Goal: Task Accomplishment & Management: Manage account settings

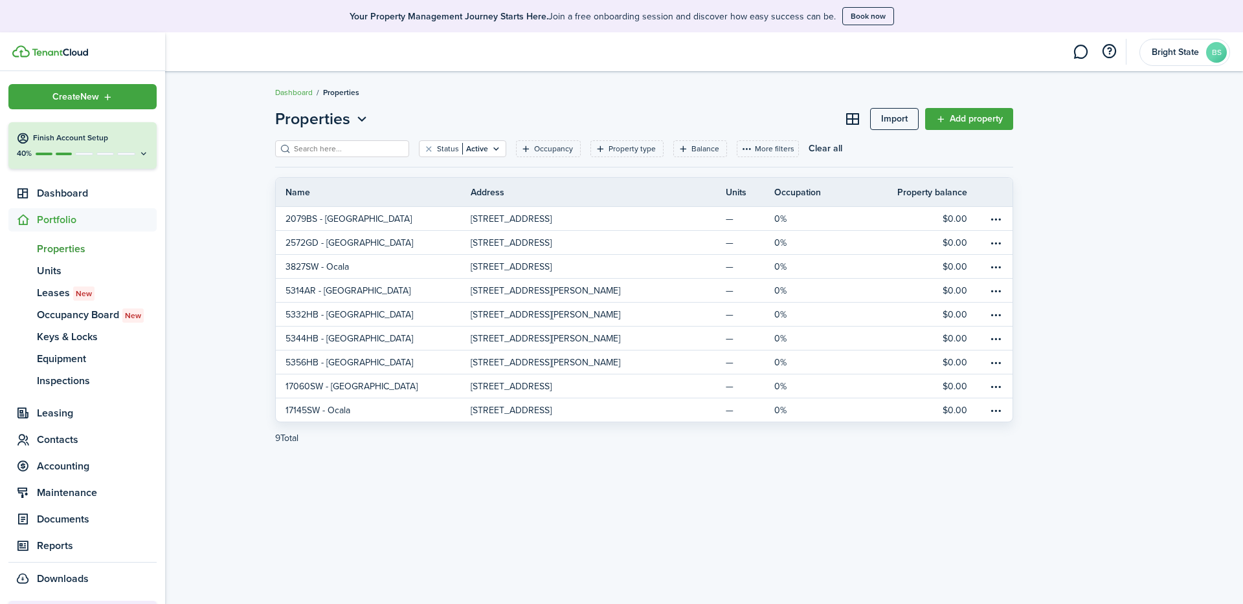
click at [45, 55] on img at bounding box center [60, 53] width 56 height 8
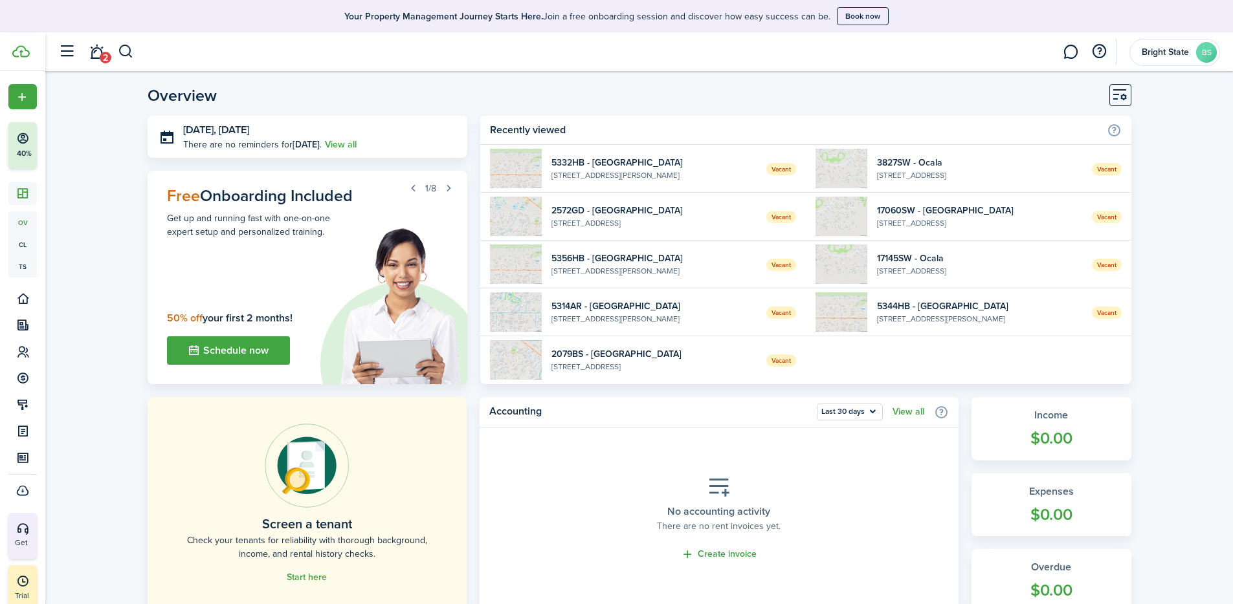
click at [667, 173] on widget-list-item-description "[STREET_ADDRESS][PERSON_NAME]" at bounding box center [653, 176] width 205 height 12
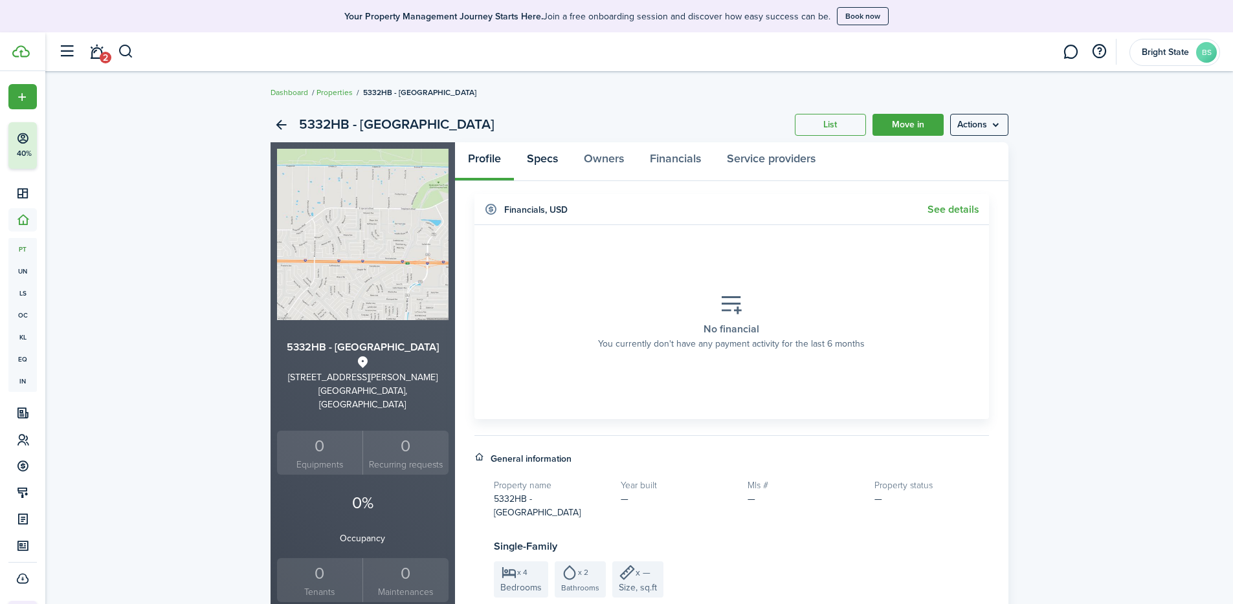
click at [540, 159] on link "Specs" at bounding box center [542, 161] width 57 height 39
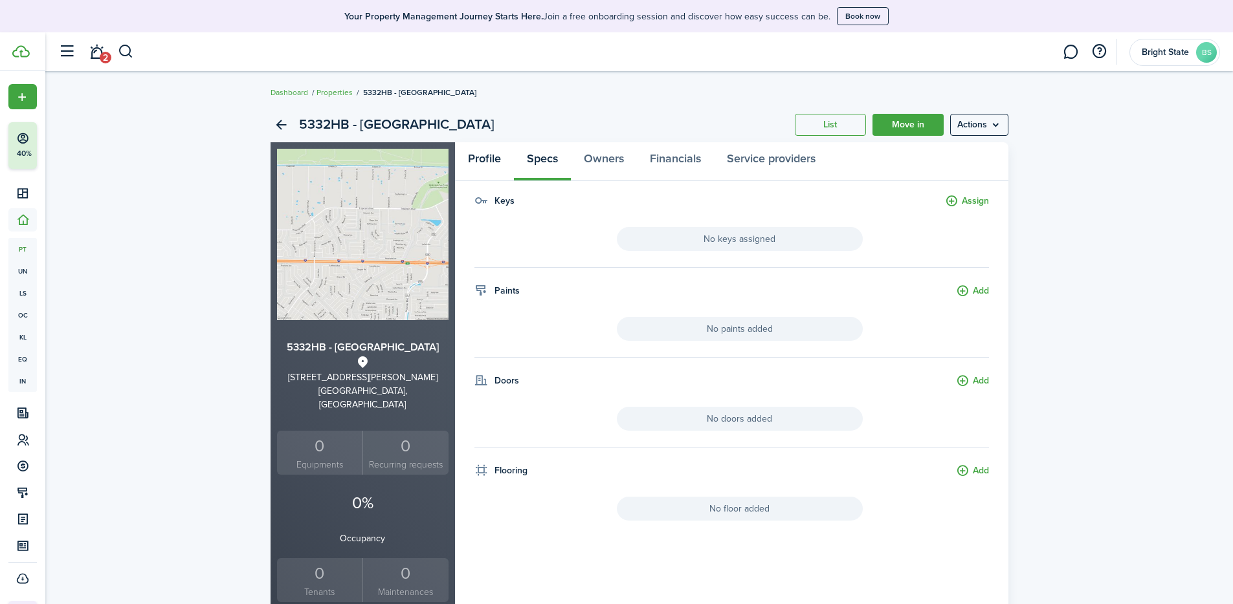
click at [478, 161] on link "Profile" at bounding box center [484, 161] width 59 height 39
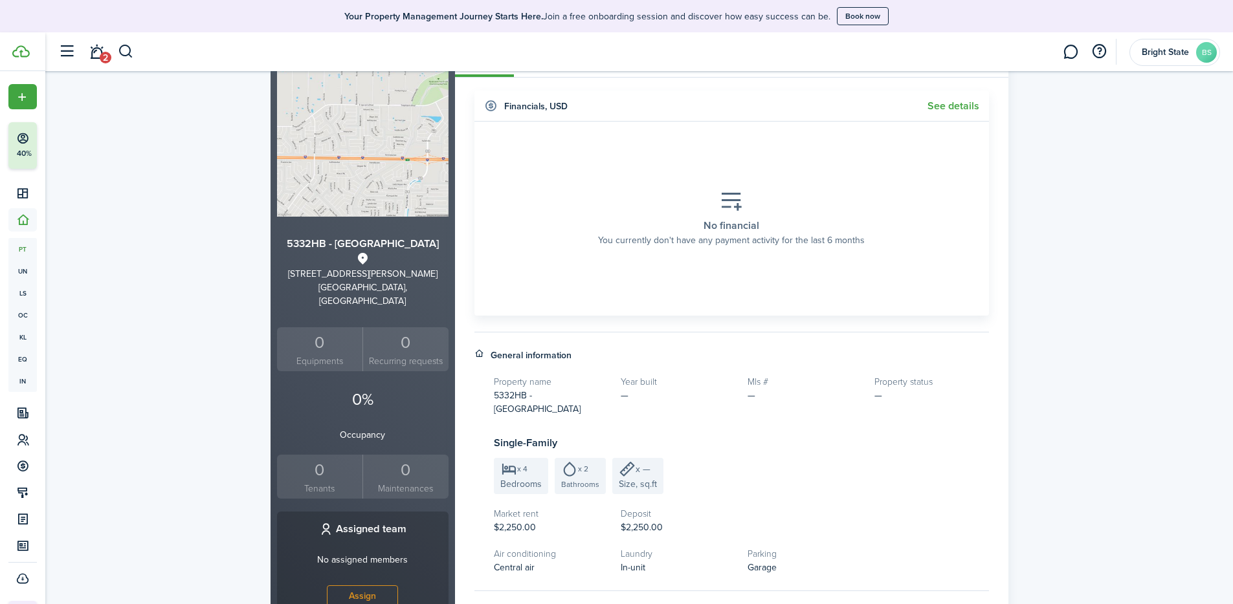
scroll to position [343, 0]
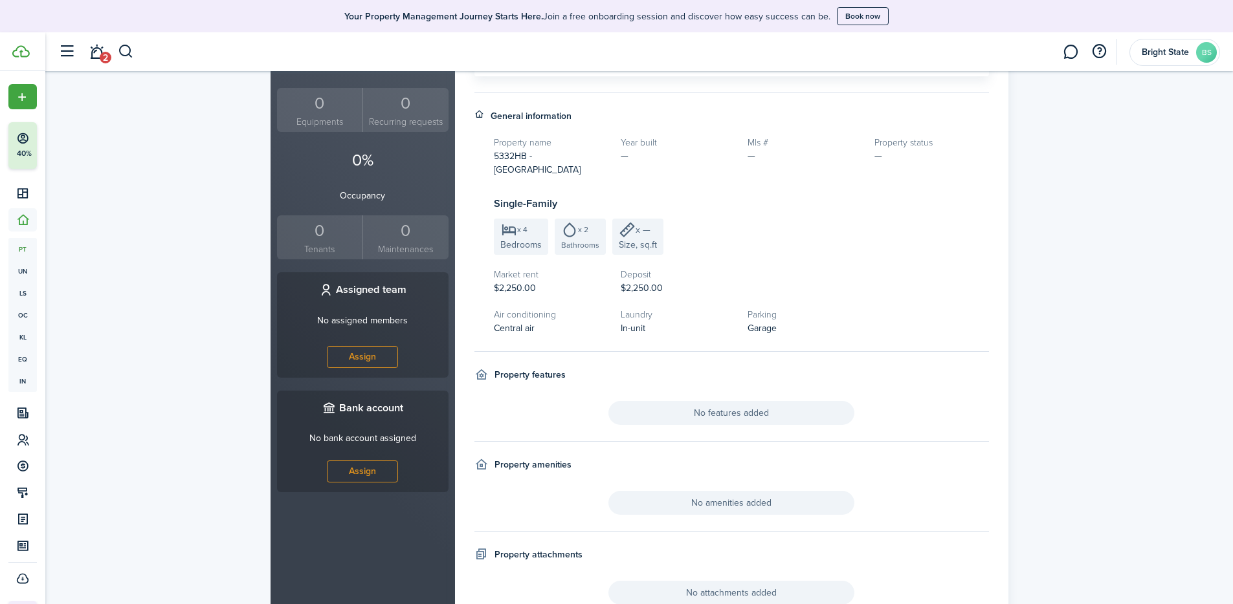
click at [516, 223] on div "x 4" at bounding box center [520, 230] width 41 height 16
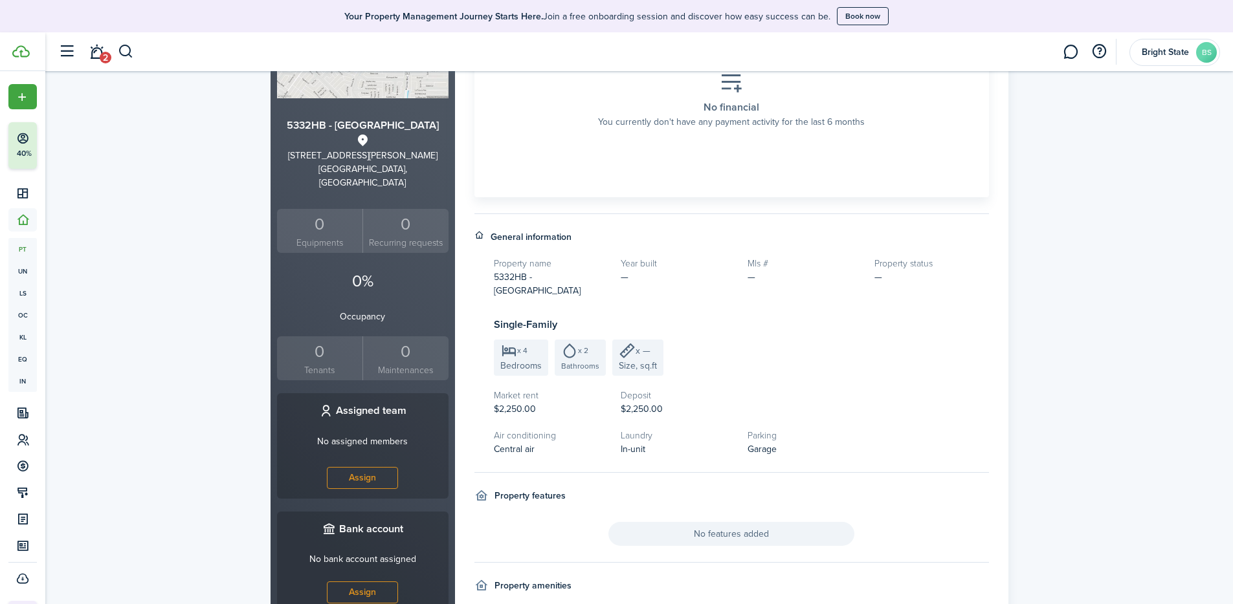
scroll to position [0, 0]
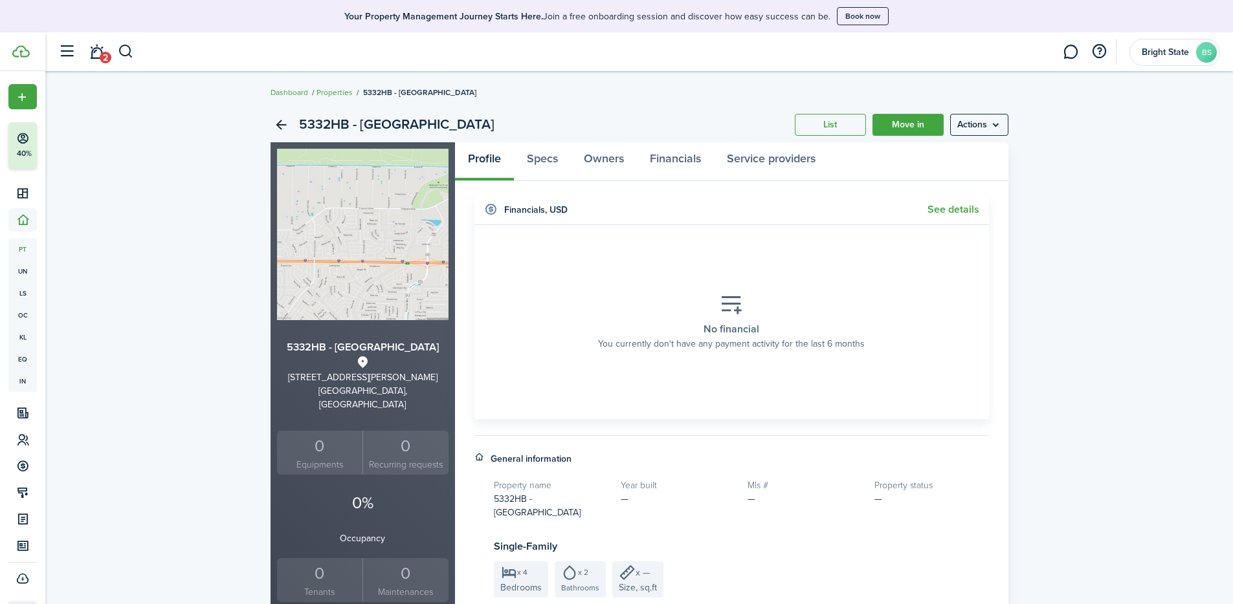
click at [856, 126] on menu-btn "Actions" at bounding box center [979, 125] width 58 height 22
click at [856, 150] on link "Edit property" at bounding box center [951, 153] width 113 height 22
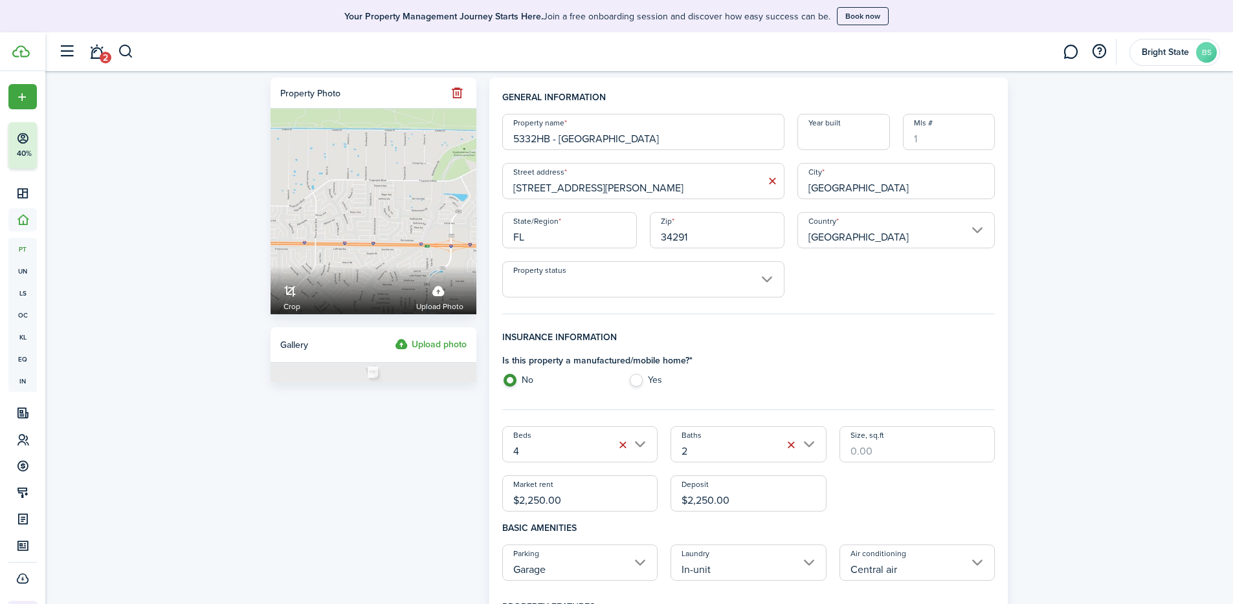
click at [637, 427] on input "4" at bounding box center [580, 444] width 156 height 36
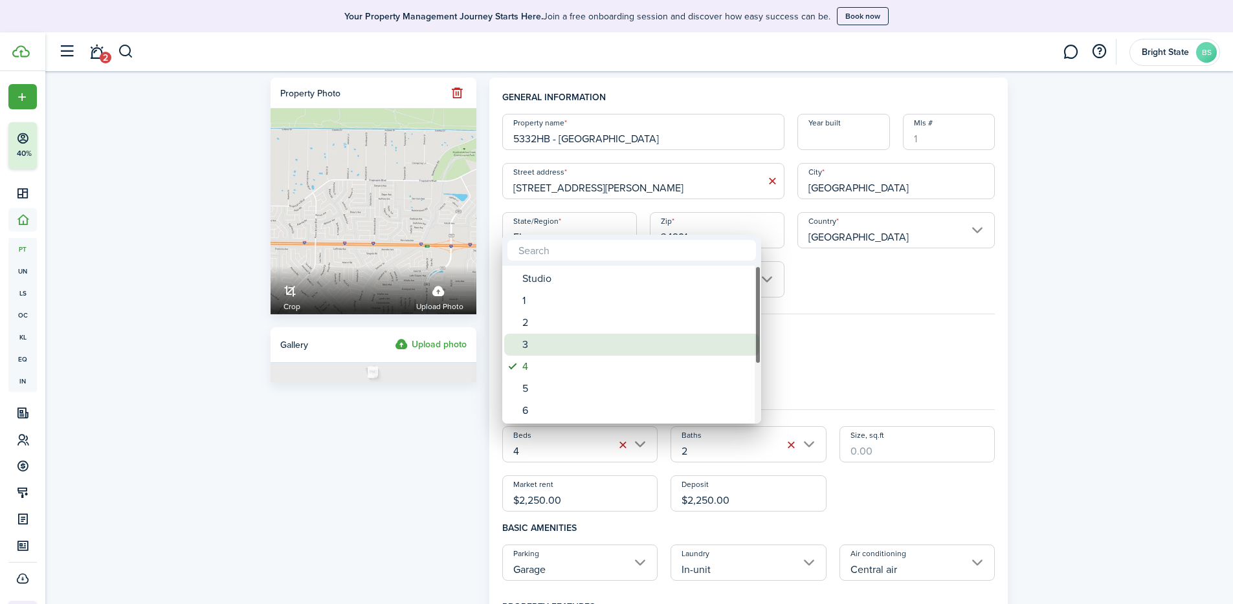
click at [557, 348] on div "3" at bounding box center [636, 345] width 229 height 22
type input "3"
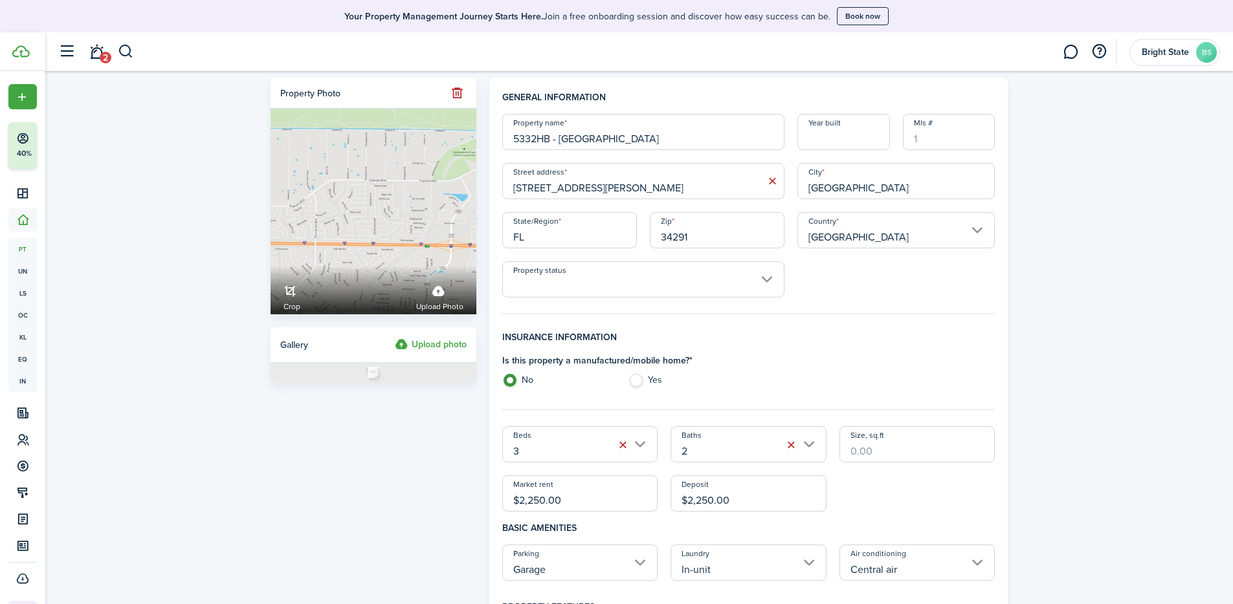
click at [765, 284] on input "Property status" at bounding box center [643, 279] width 282 height 36
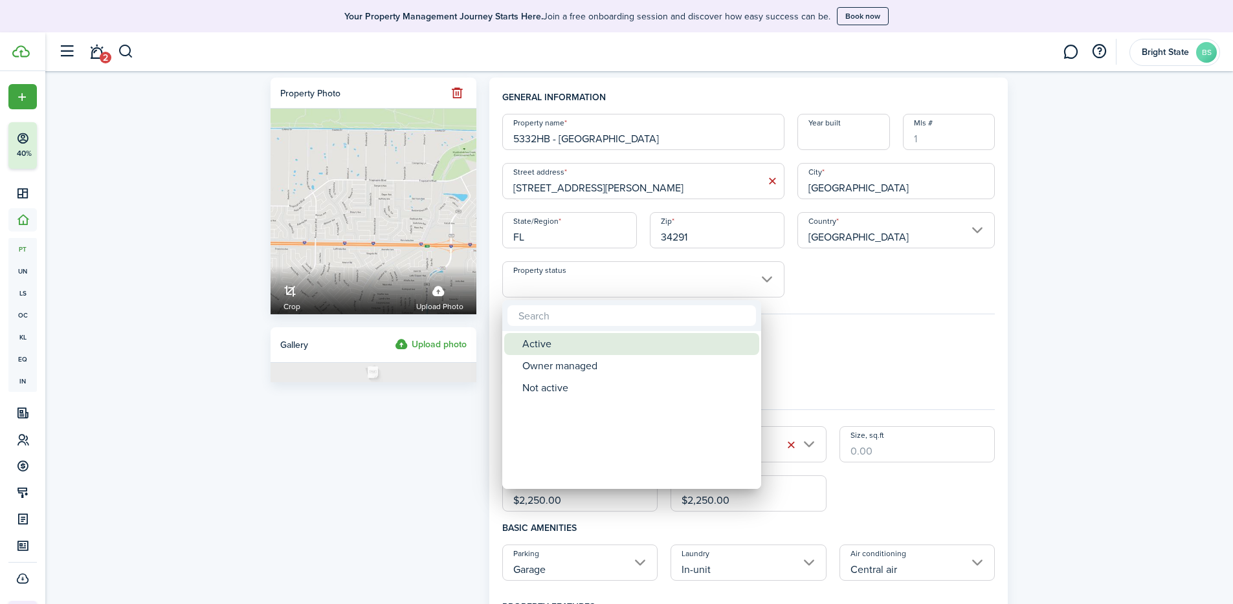
click at [682, 346] on div "Active" at bounding box center [636, 344] width 229 height 22
type input "Active"
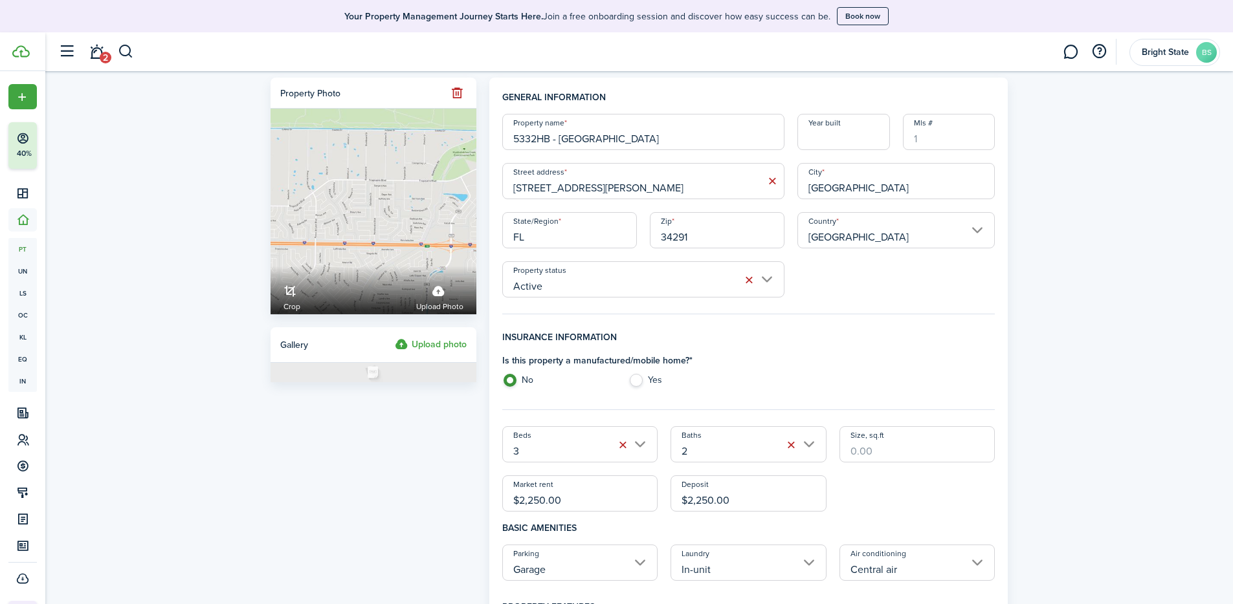
click at [797, 333] on h4 "Insurance information" at bounding box center [748, 342] width 493 height 23
click at [856, 139] on input "Mls #" at bounding box center [949, 132] width 93 height 36
type input "O6311230"
click at [856, 157] on span "Must be an integer" at bounding box center [944, 156] width 83 height 13
click at [856, 286] on div "Property name 5332HB - [GEOGRAPHIC_DATA] Year built Mls # O6311230 Must be an i…" at bounding box center [749, 206] width 506 height 184
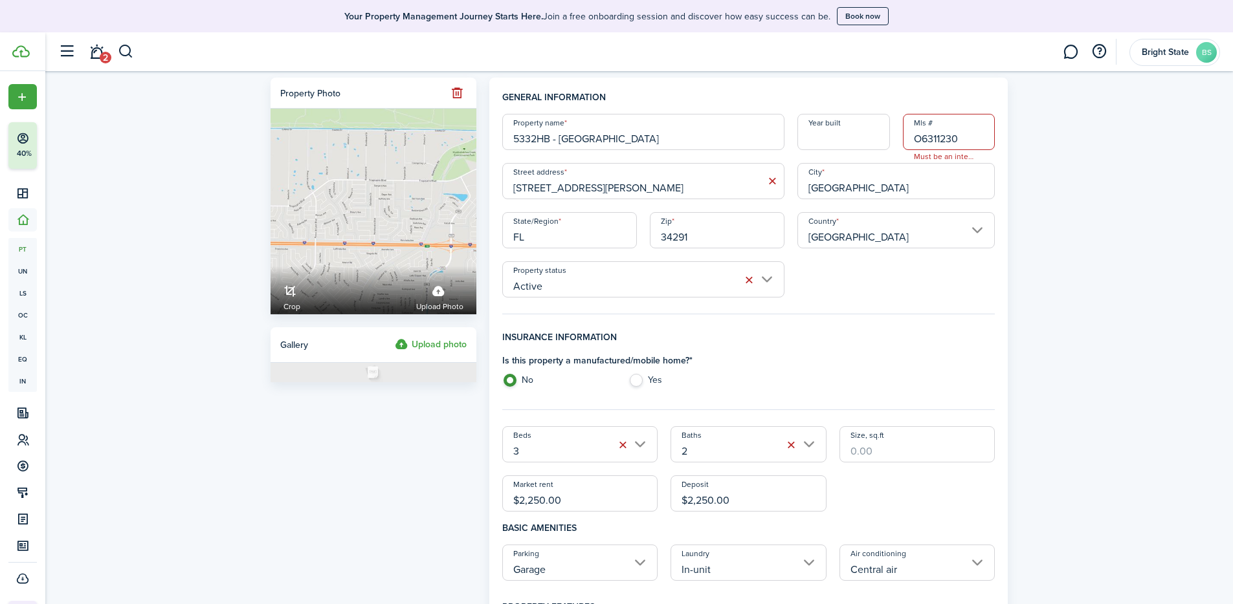
click at [856, 138] on input "O6311230" at bounding box center [949, 132] width 93 height 36
click at [856, 133] on input "O6311230" at bounding box center [949, 132] width 93 height 36
click at [839, 142] on input "Year built" at bounding box center [843, 132] width 93 height 36
click at [856, 155] on span "Must be an integer" at bounding box center [944, 156] width 83 height 13
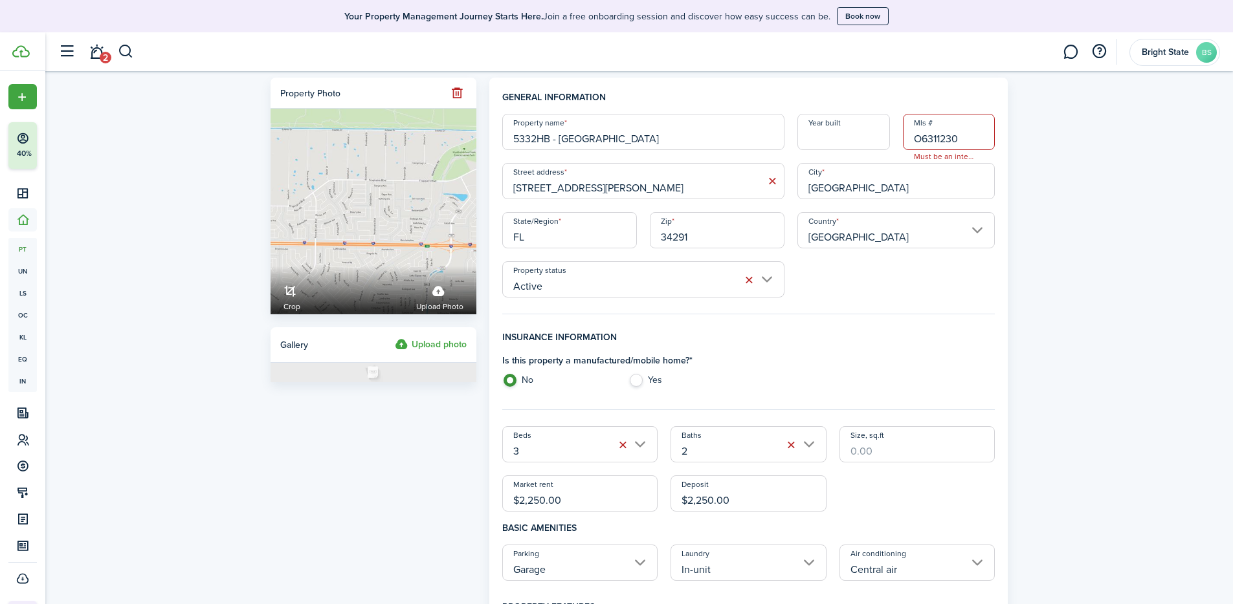
click at [856, 155] on span "Must be an integer" at bounding box center [944, 156] width 83 height 13
click at [856, 159] on span "Must be an integer" at bounding box center [944, 156] width 83 height 13
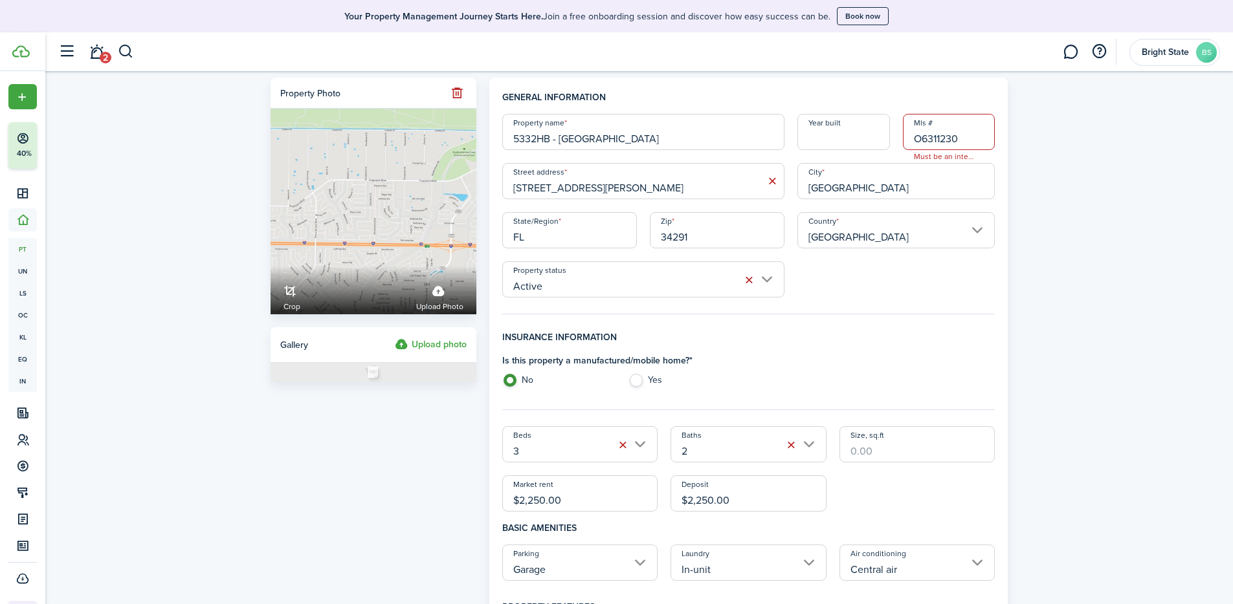
click at [856, 159] on span "Must be an integer" at bounding box center [944, 156] width 83 height 13
click at [856, 143] on input "O6311230" at bounding box center [949, 132] width 93 height 36
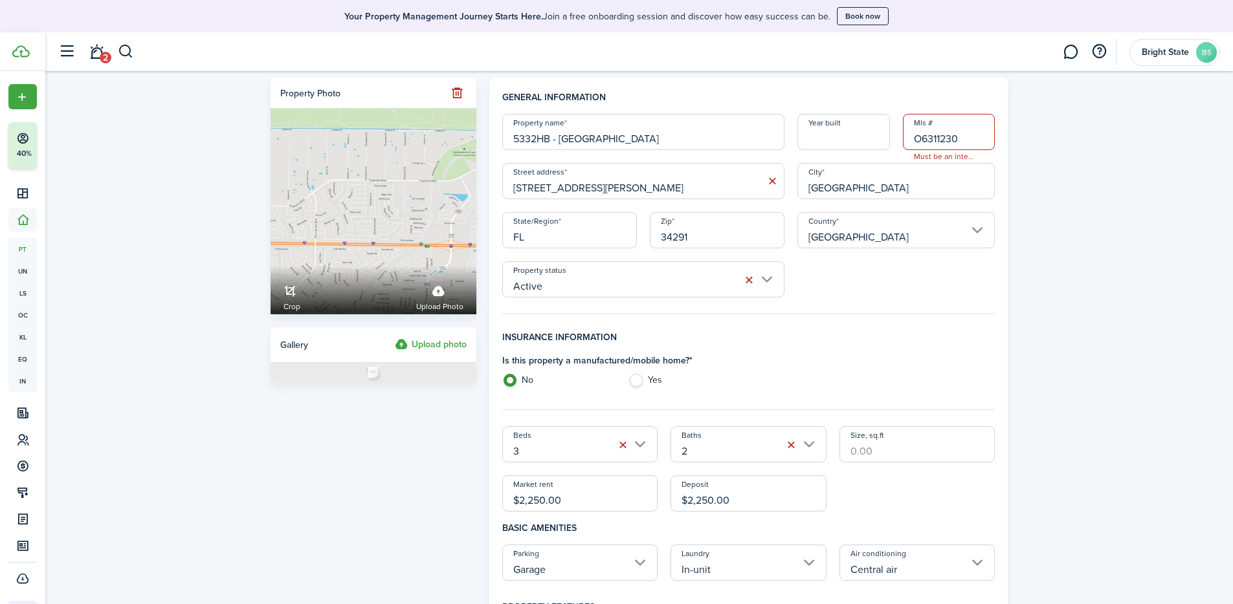
click at [840, 153] on div "Property name 5332HB - [GEOGRAPHIC_DATA] Year built Mls # O6311230 Must be an i…" at bounding box center [749, 206] width 506 height 184
click at [838, 145] on input "Year built" at bounding box center [843, 132] width 93 height 36
type input "2025"
click at [856, 131] on input "O6311230" at bounding box center [949, 132] width 93 height 36
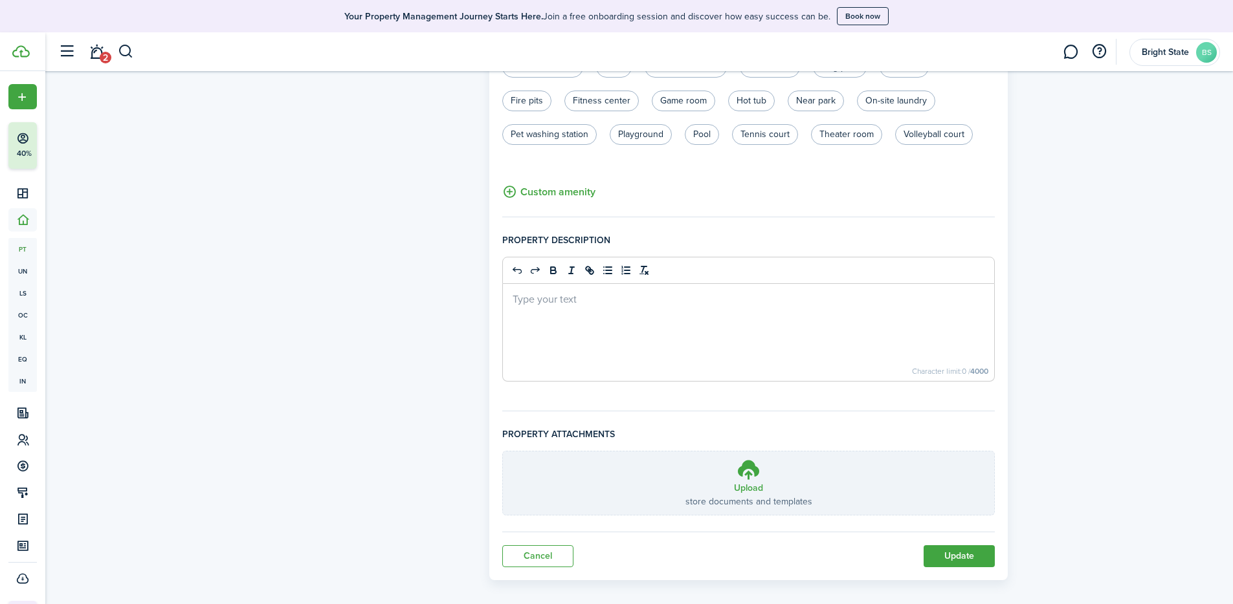
scroll to position [779, 0]
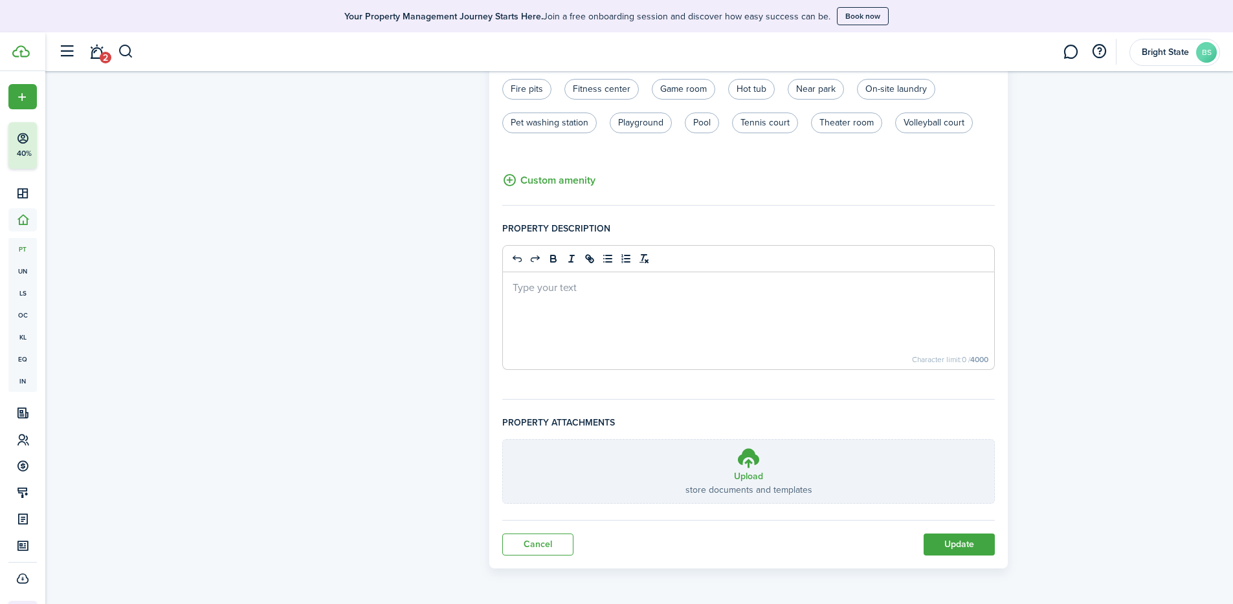
click at [856, 427] on button "Update" at bounding box center [958, 545] width 71 height 22
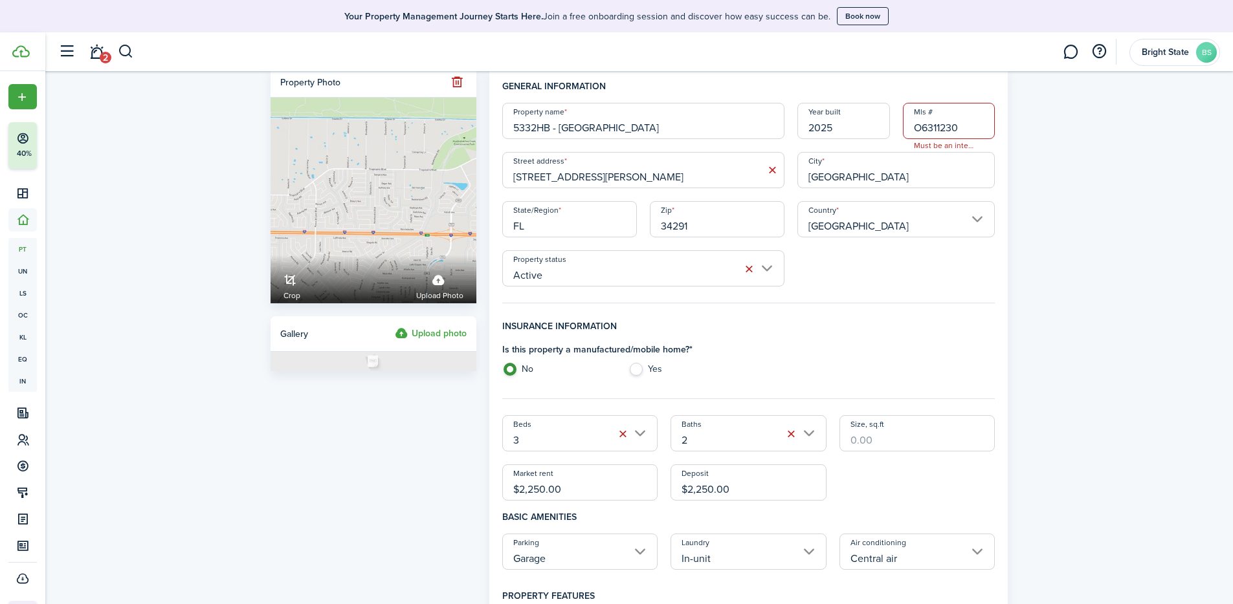
scroll to position [0, 0]
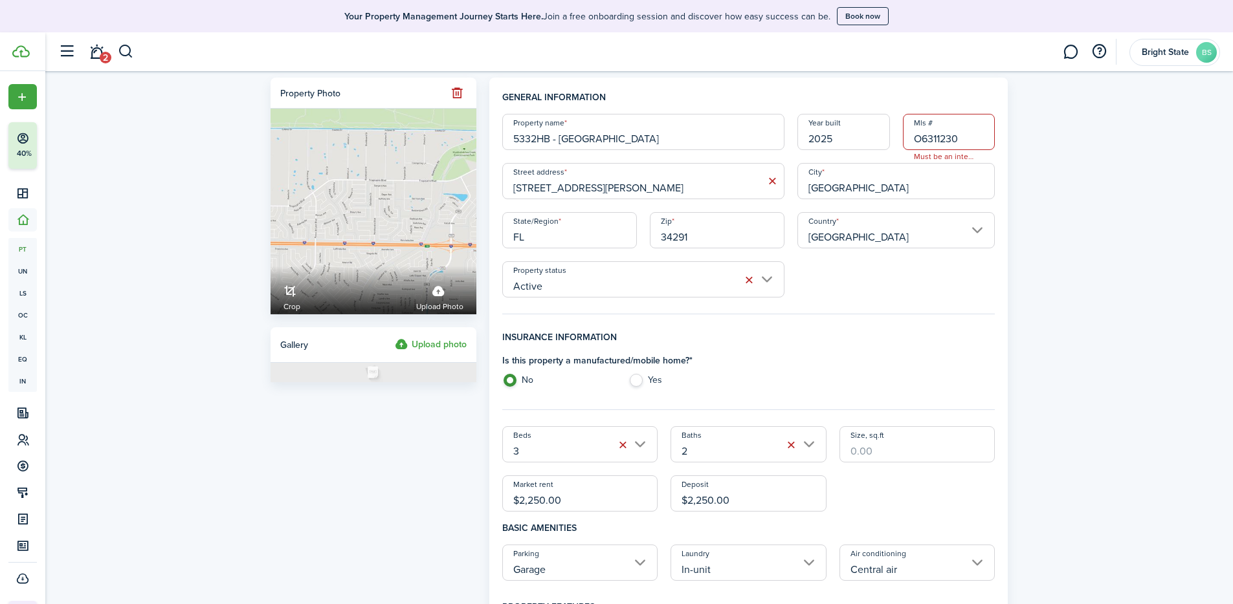
click at [856, 139] on input "O6311230" at bounding box center [949, 132] width 93 height 36
type input "6311230"
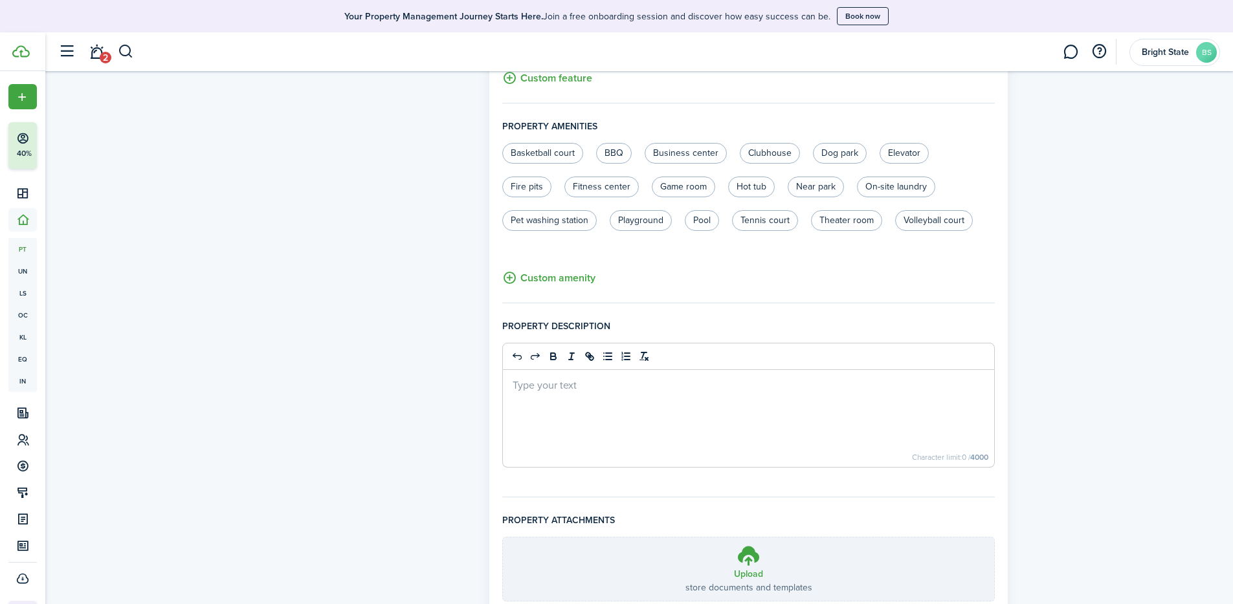
scroll to position [779, 0]
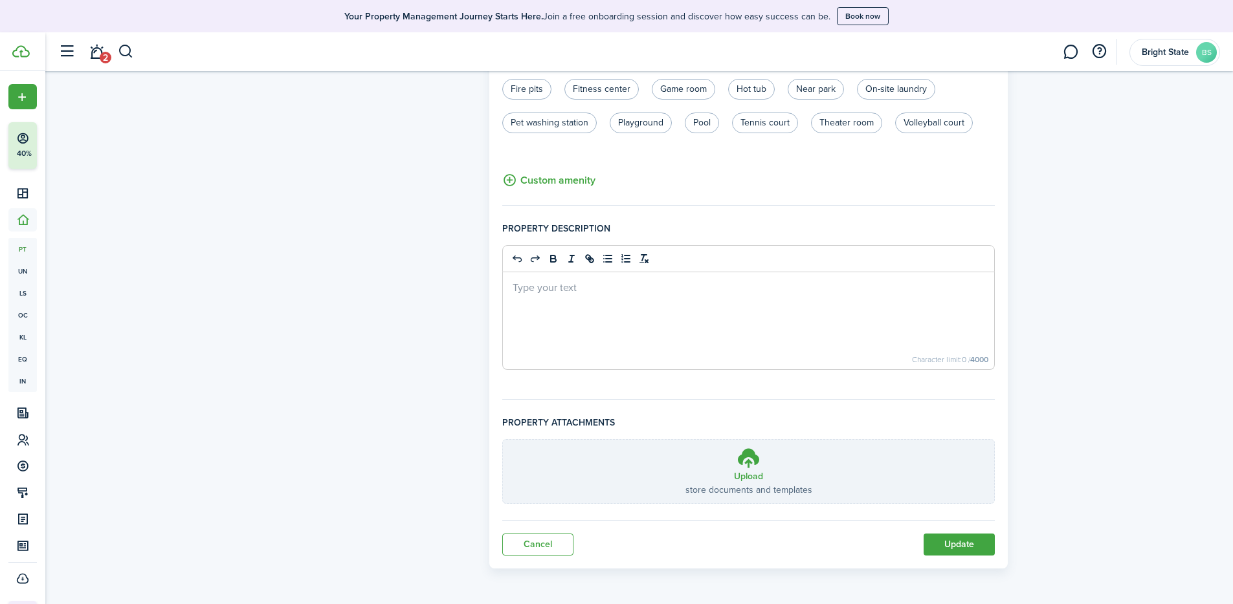
click at [856, 427] on button "Update" at bounding box center [958, 545] width 71 height 22
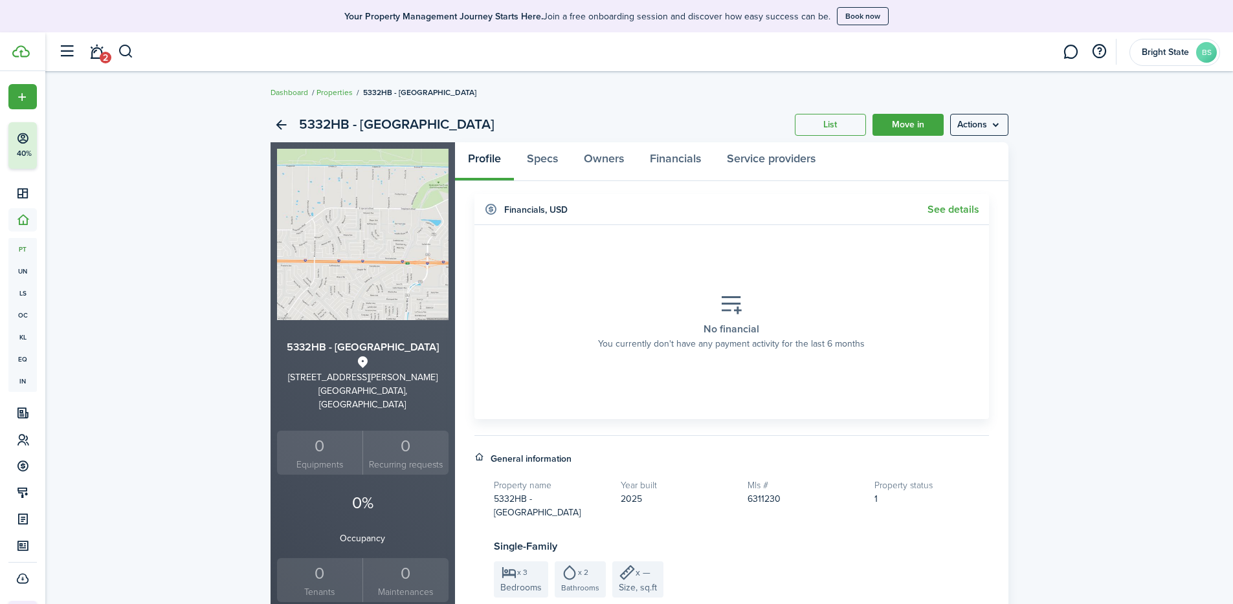
click at [856, 127] on link "Move in" at bounding box center [907, 125] width 71 height 22
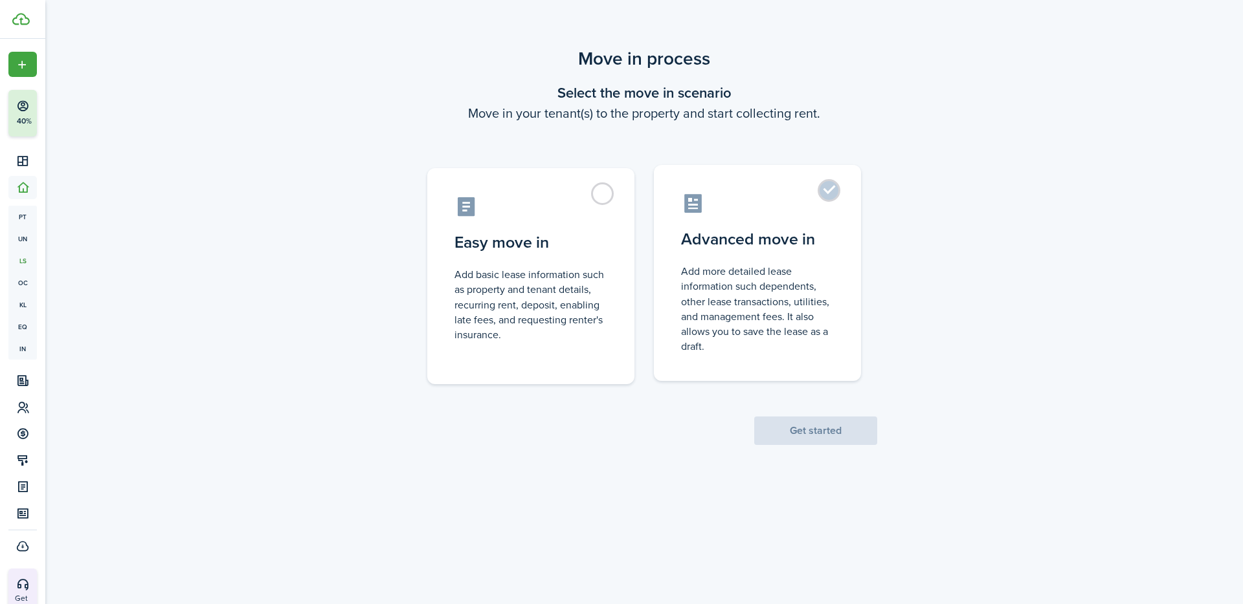
click at [834, 193] on label "Advanced move in Add more detailed lease information such dependents, other lea…" at bounding box center [757, 273] width 207 height 216
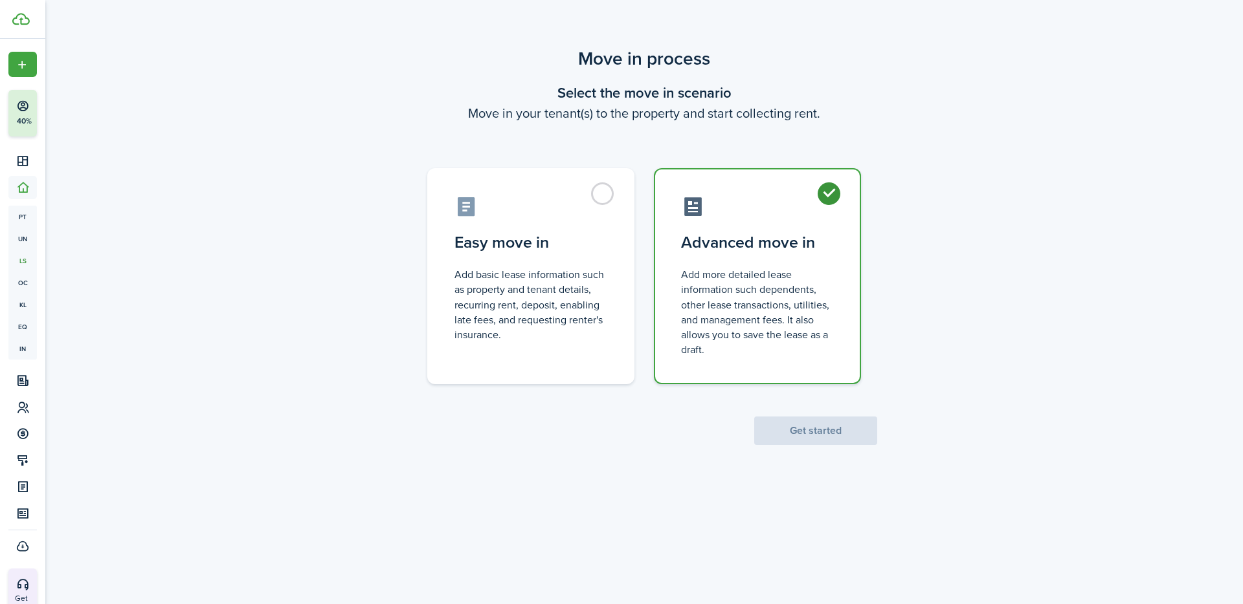
radio input "true"
click at [842, 427] on button "Get started" at bounding box center [815, 431] width 123 height 28
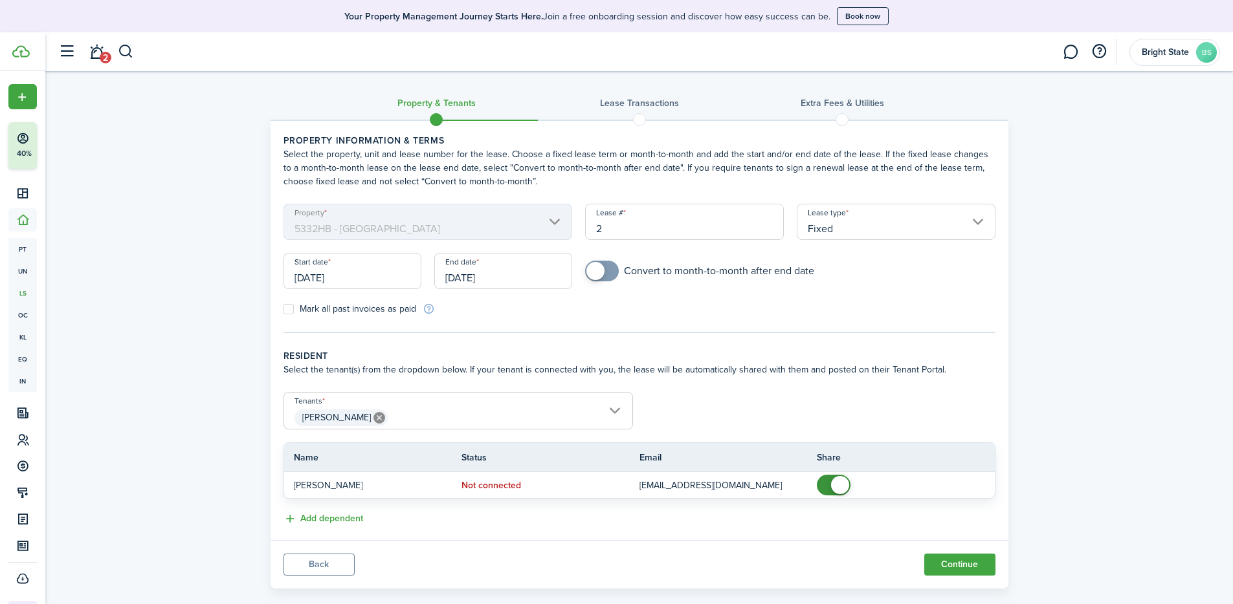
click at [338, 280] on input "[DATE]" at bounding box center [352, 271] width 138 height 36
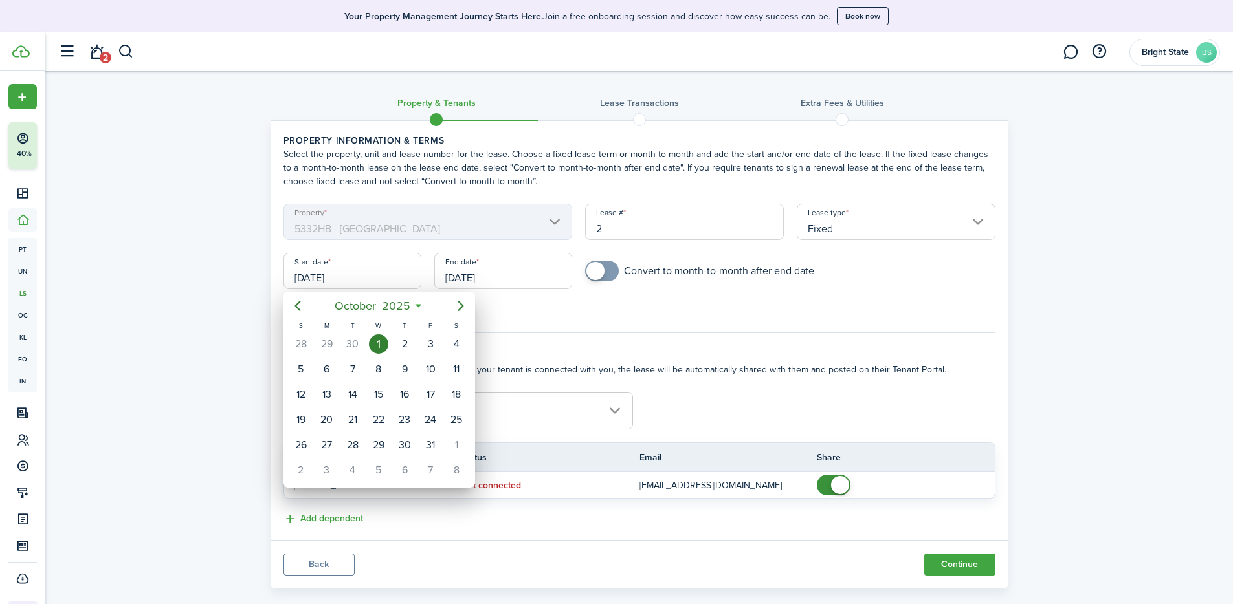
click at [390, 275] on div at bounding box center [616, 302] width 1440 height 812
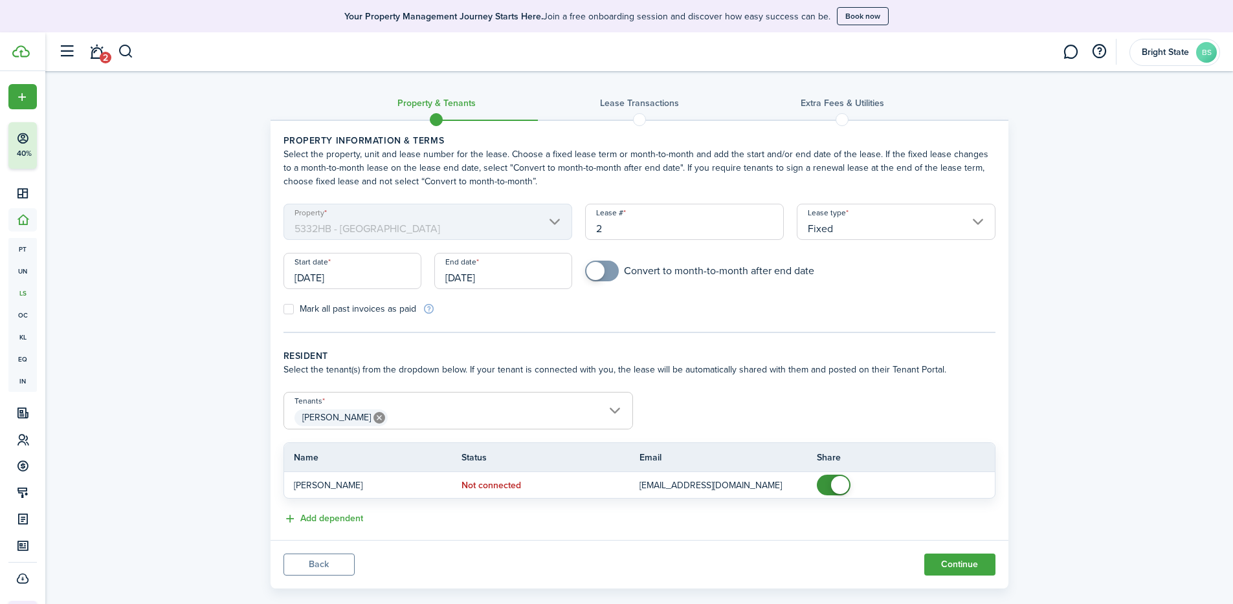
click at [390, 275] on input "[DATE]" at bounding box center [352, 271] width 138 height 36
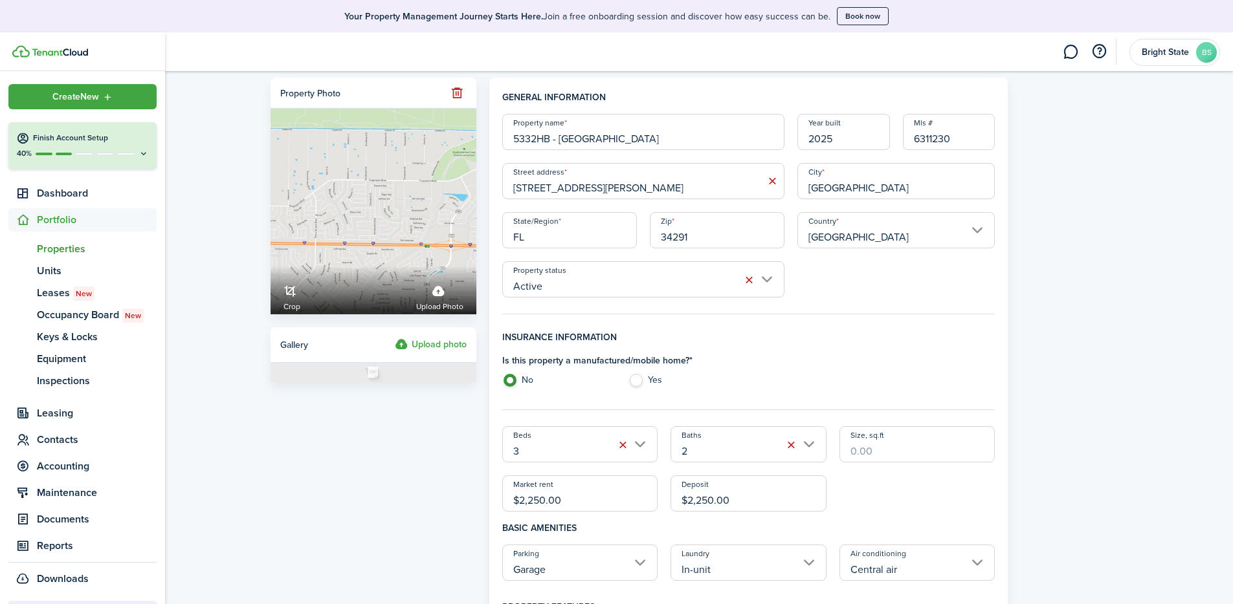
click at [99, 219] on span "Portfolio" at bounding box center [97, 220] width 120 height 16
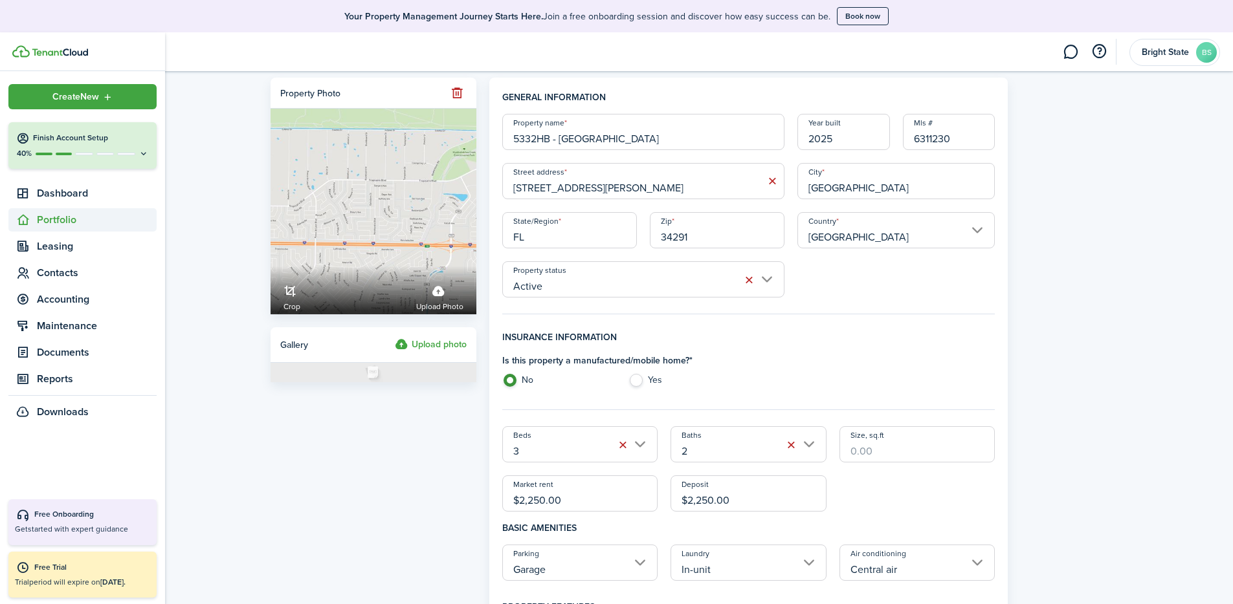
click at [99, 219] on span "Portfolio" at bounding box center [97, 220] width 120 height 16
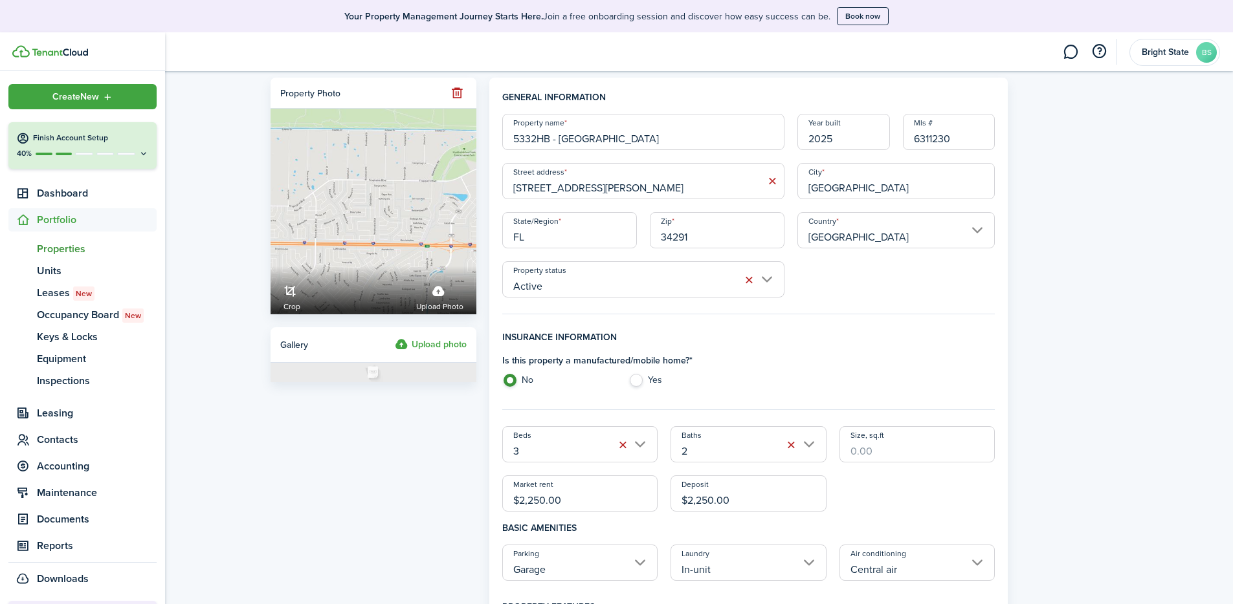
click at [70, 245] on span "Properties" at bounding box center [97, 249] width 120 height 16
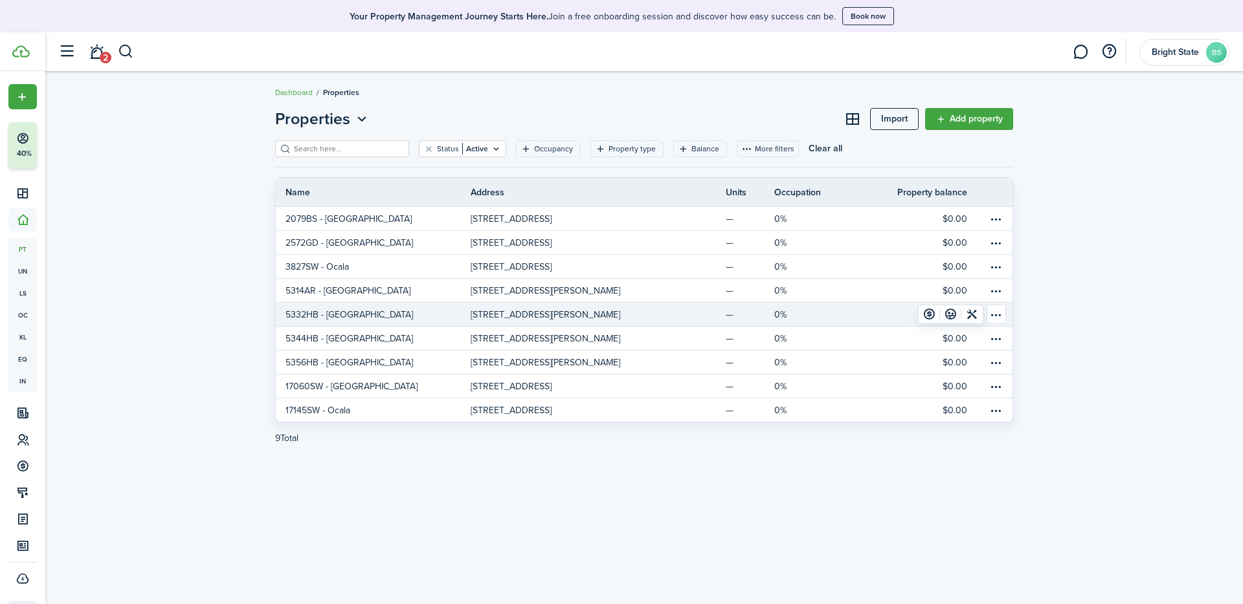
click at [856, 315] on table-menu-btn-icon "Open menu" at bounding box center [995, 314] width 19 height 19
click at [856, 287] on div "Properties Import Add property Status Active Occupancy Property type Balance Mo…" at bounding box center [643, 281] width 1197 height 360
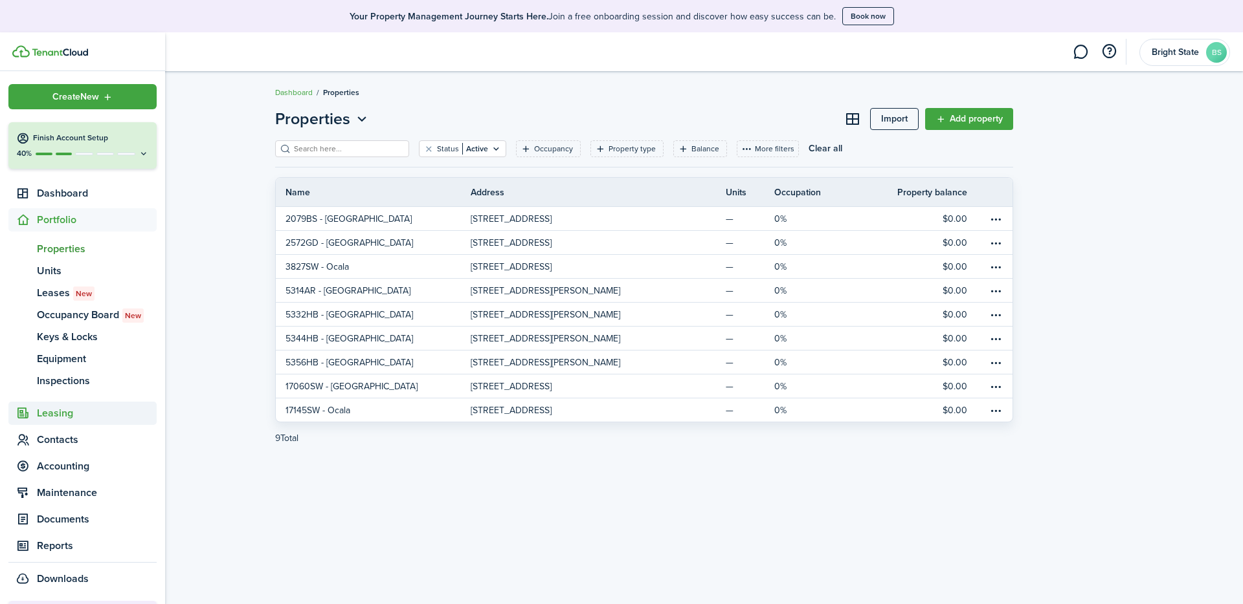
click at [69, 412] on span "Leasing" at bounding box center [97, 414] width 120 height 16
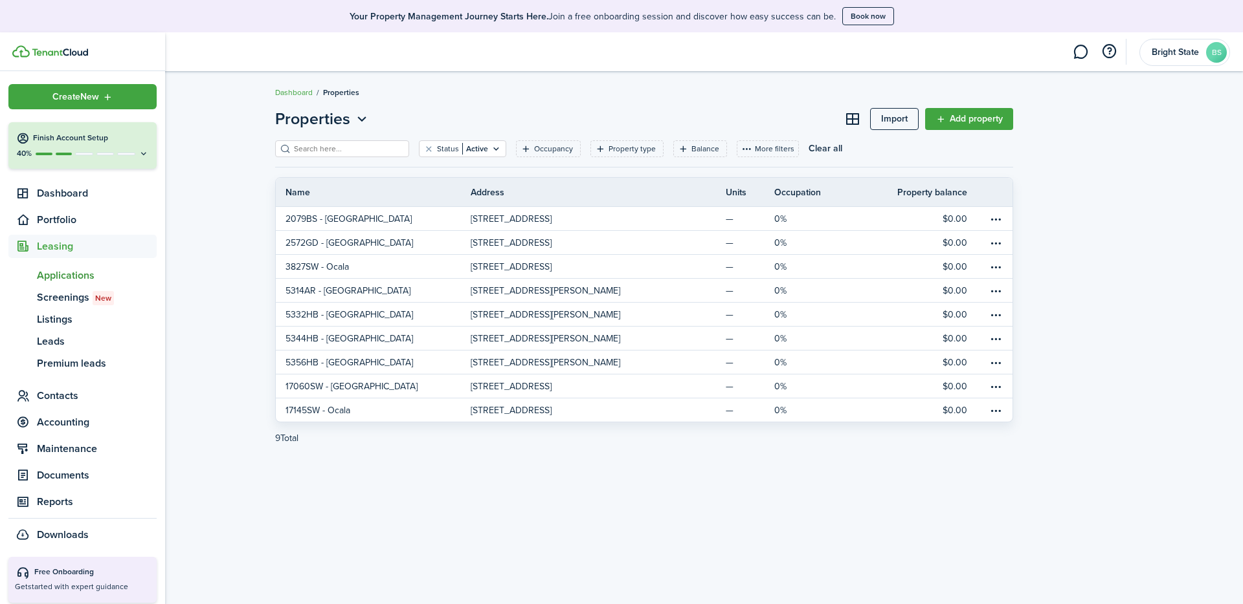
click at [76, 278] on span "Applications" at bounding box center [97, 276] width 120 height 16
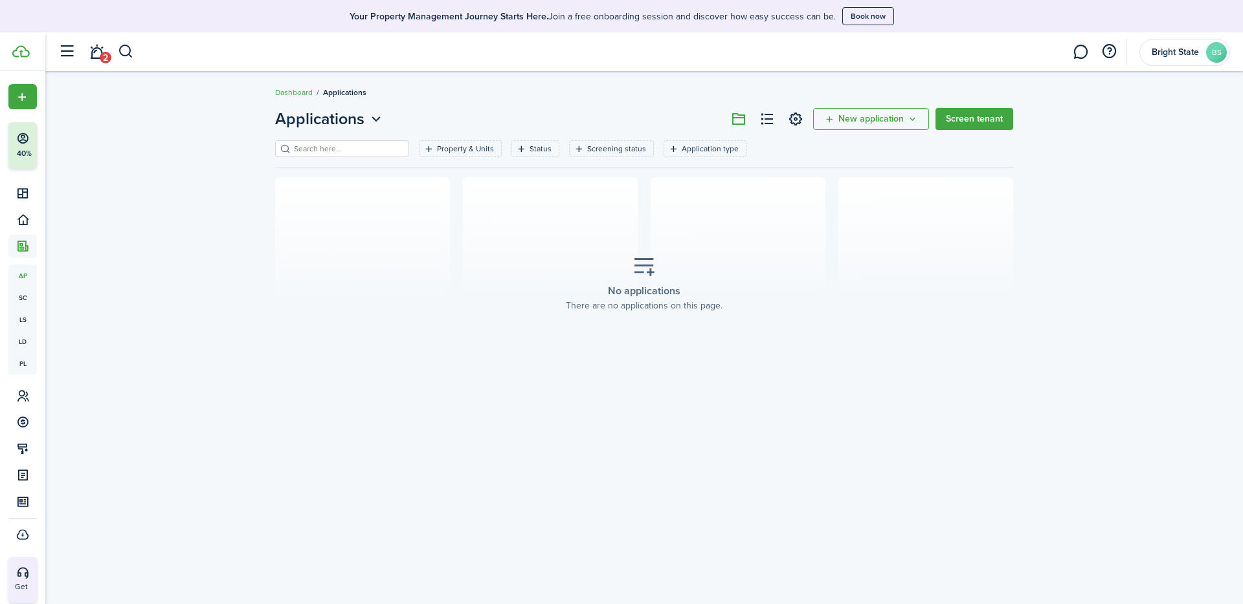
click at [856, 124] on span "New application" at bounding box center [870, 119] width 65 height 9
click at [856, 145] on link "Add application" at bounding box center [872, 148] width 113 height 23
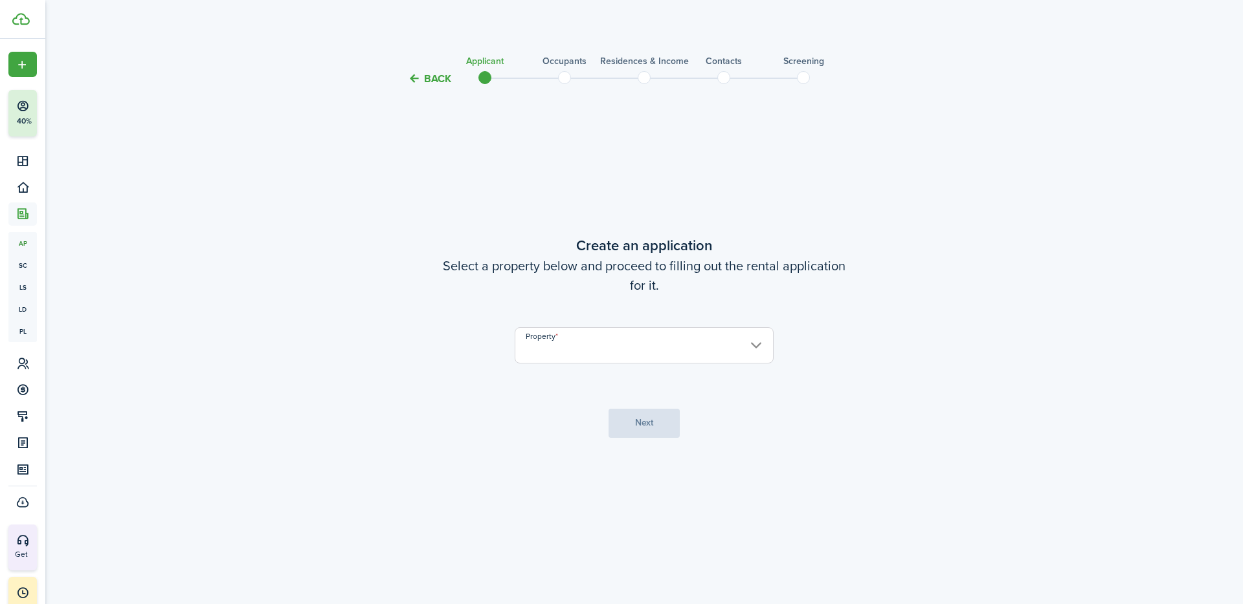
click at [747, 337] on input "Property" at bounding box center [643, 345] width 259 height 36
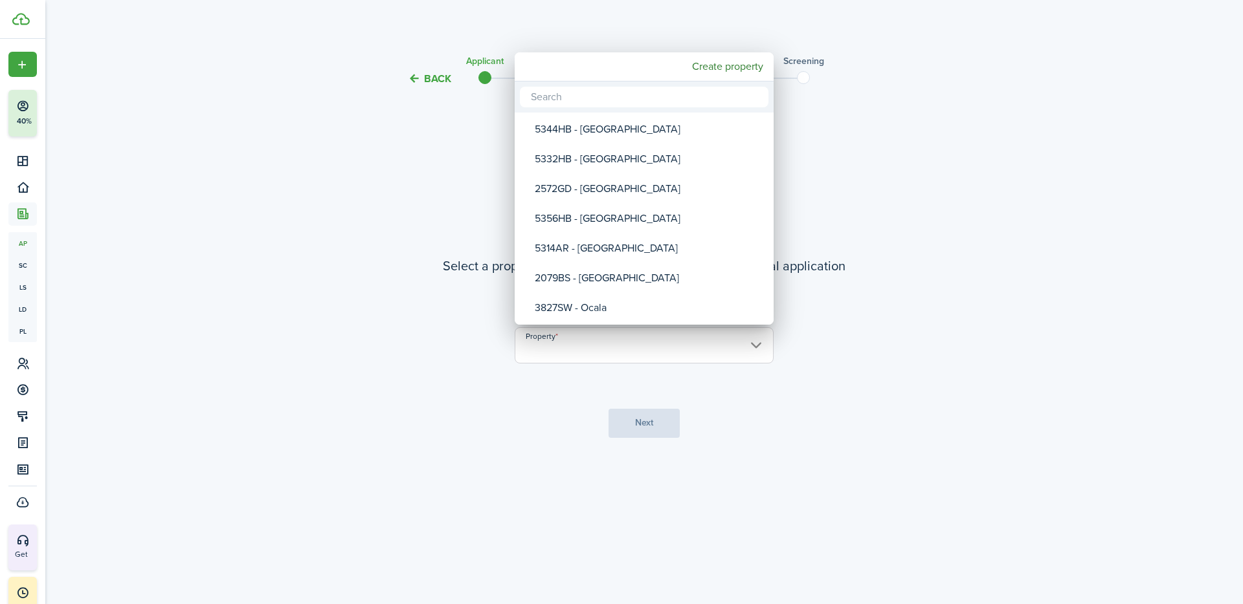
click at [856, 295] on div at bounding box center [621, 302] width 1450 height 812
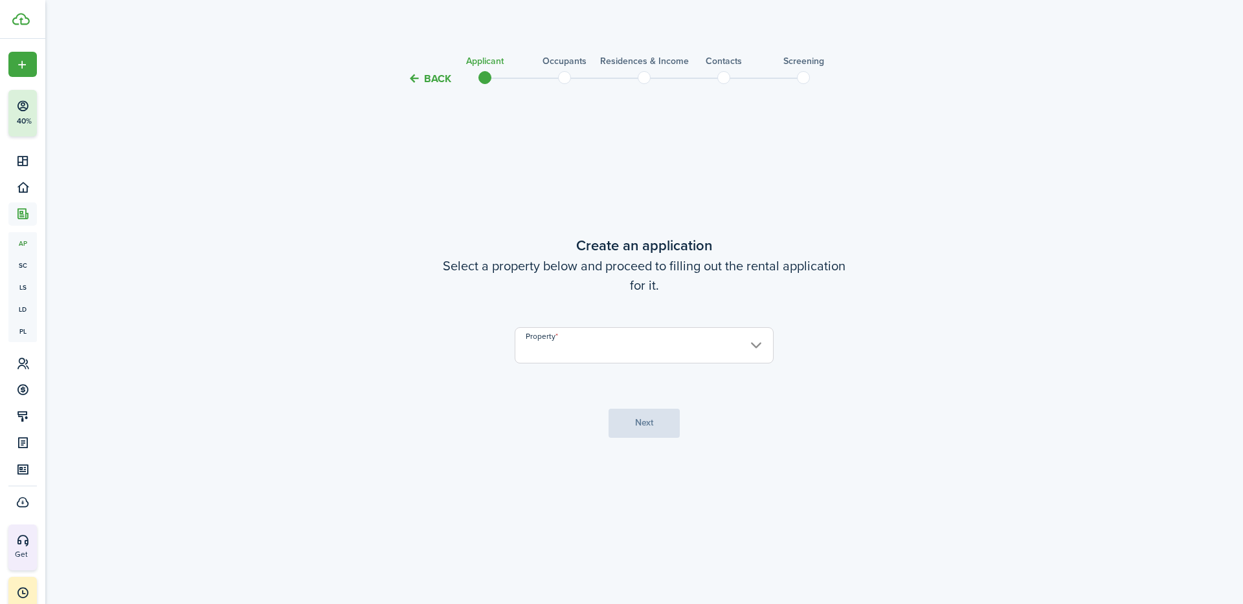
click at [440, 80] on button "Back" at bounding box center [429, 79] width 43 height 14
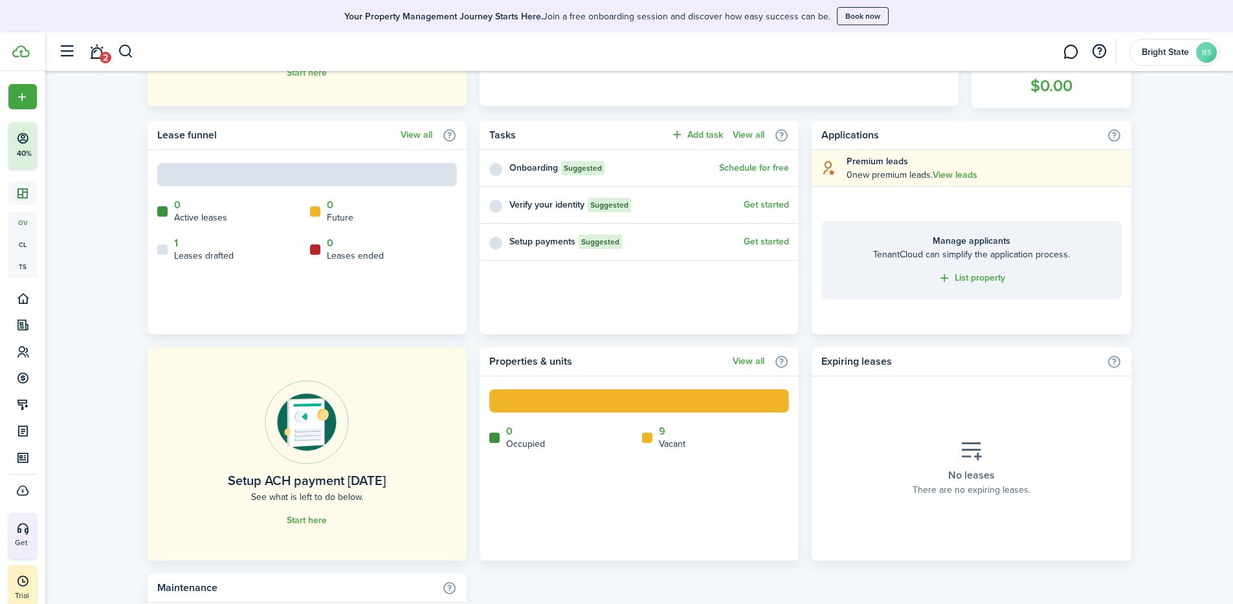
scroll to position [481, 0]
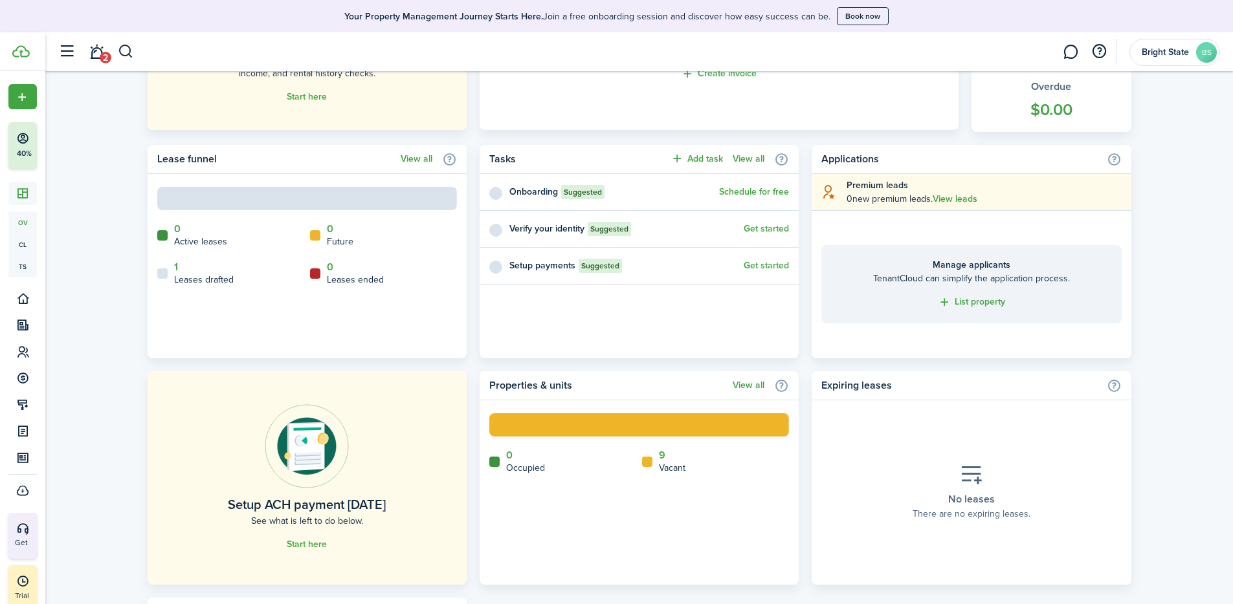
click at [176, 267] on link "1" at bounding box center [176, 267] width 4 height 12
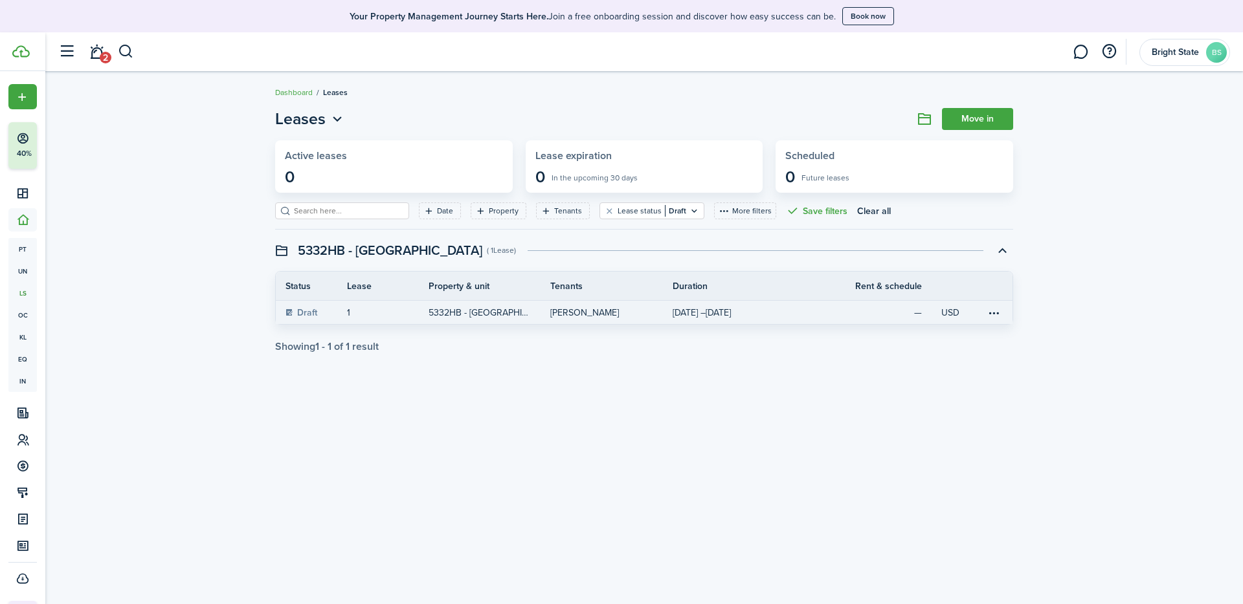
click at [731, 313] on table-info-title "[DATE] – [DATE]" at bounding box center [701, 313] width 58 height 14
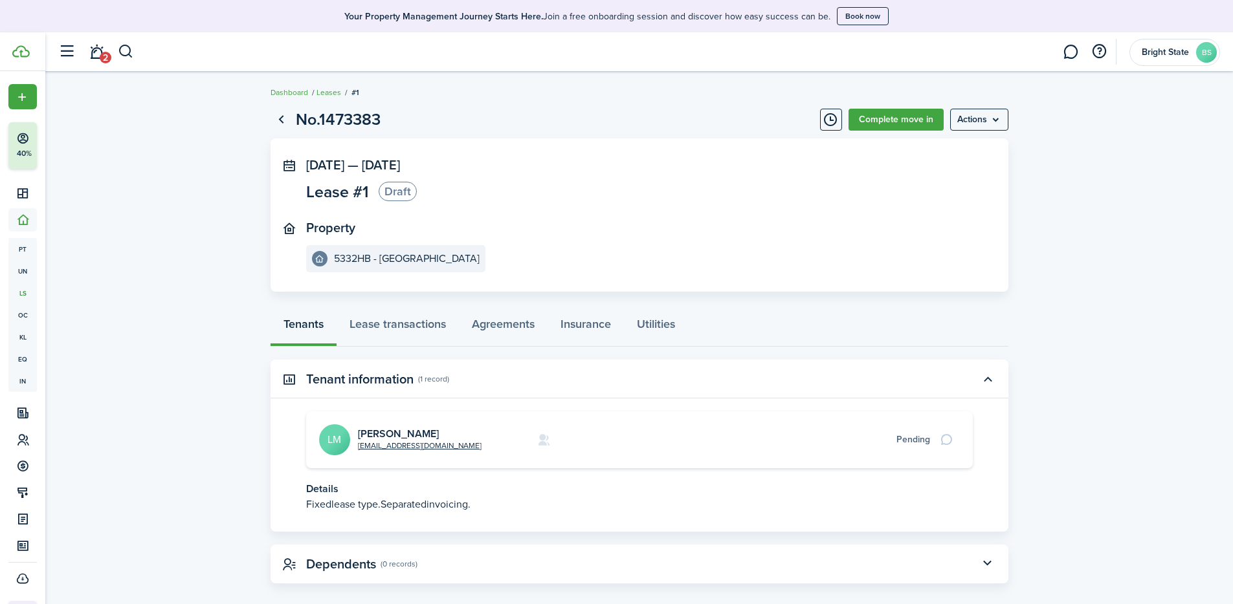
click at [856, 121] on link "Complete move in" at bounding box center [895, 120] width 95 height 22
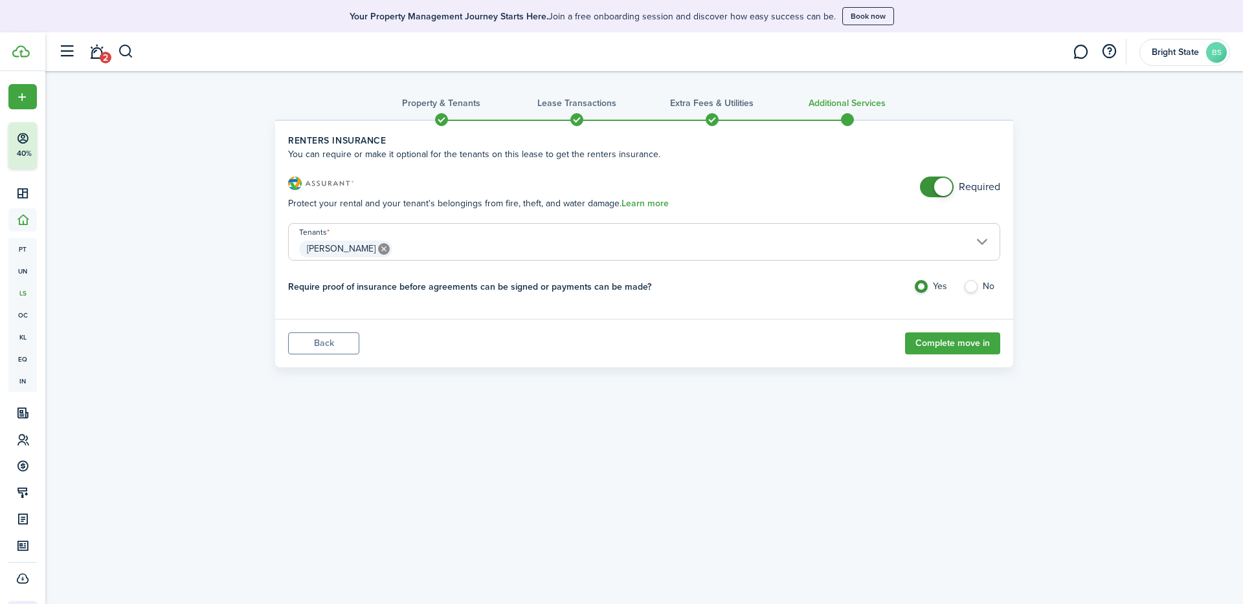
click at [856, 190] on span at bounding box center [936, 187] width 13 height 21
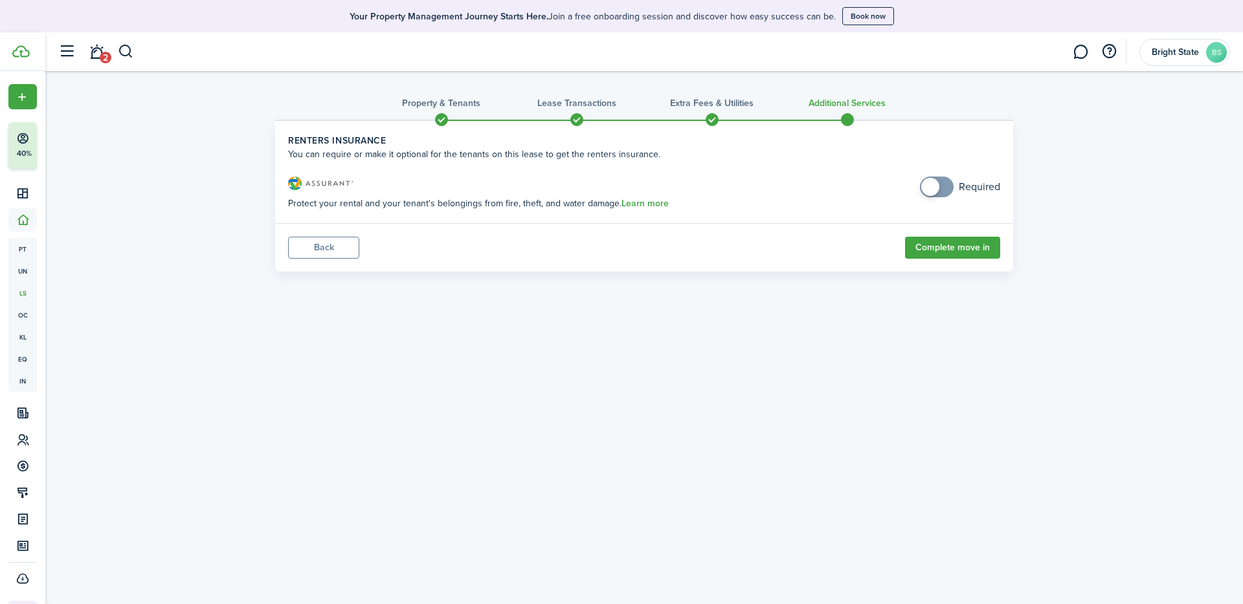
click at [856, 190] on span at bounding box center [930, 187] width 18 height 18
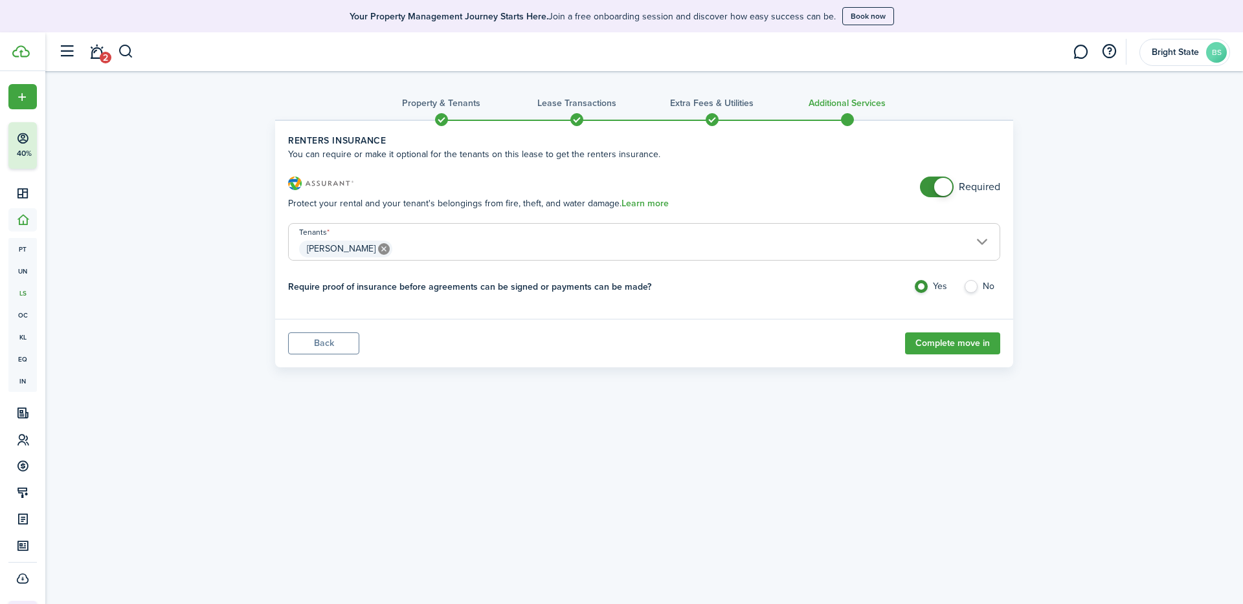
checkbox input "false"
click at [856, 193] on span at bounding box center [936, 187] width 13 height 21
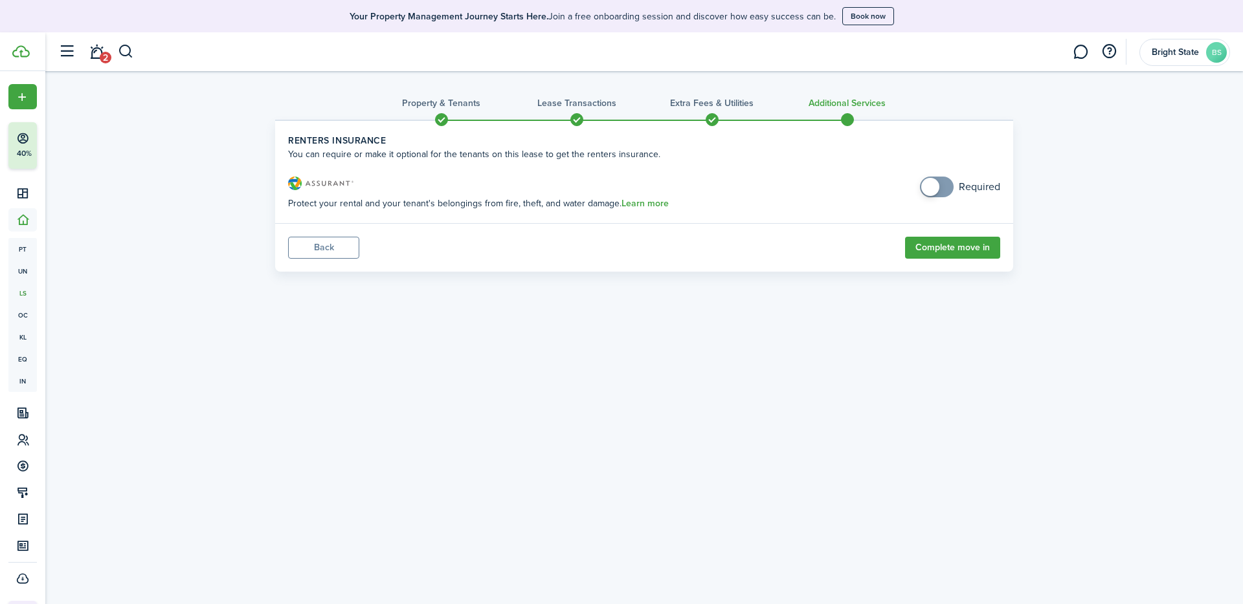
click at [856, 242] on button "Complete move in" at bounding box center [952, 248] width 95 height 22
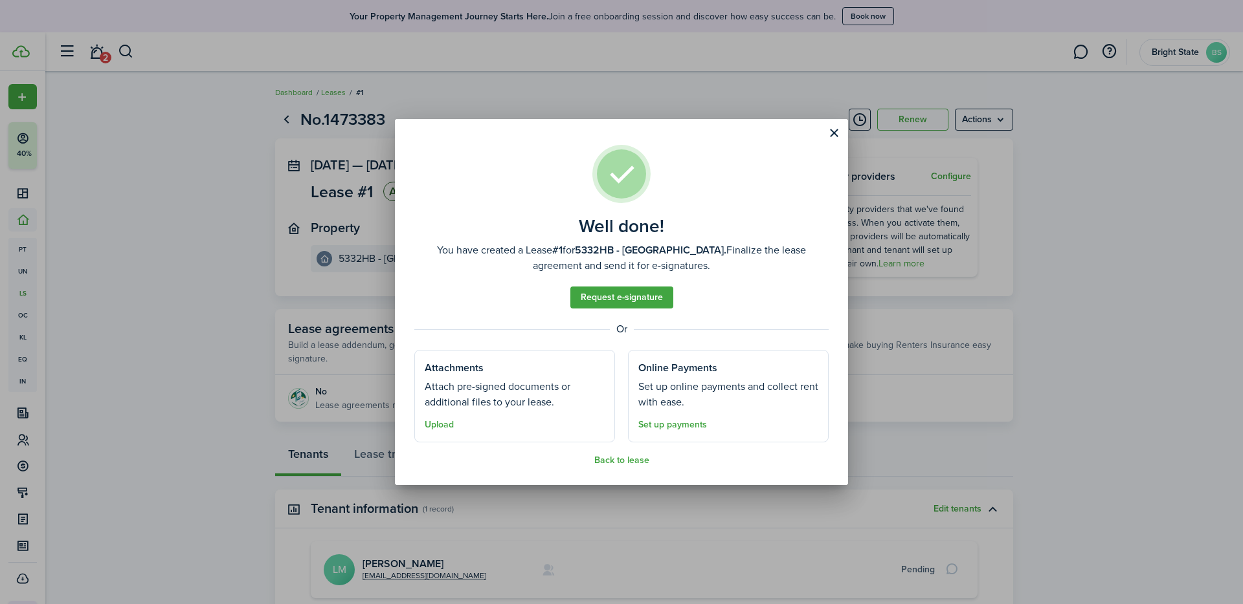
click at [659, 427] on link "Set up payments" at bounding box center [672, 425] width 69 height 10
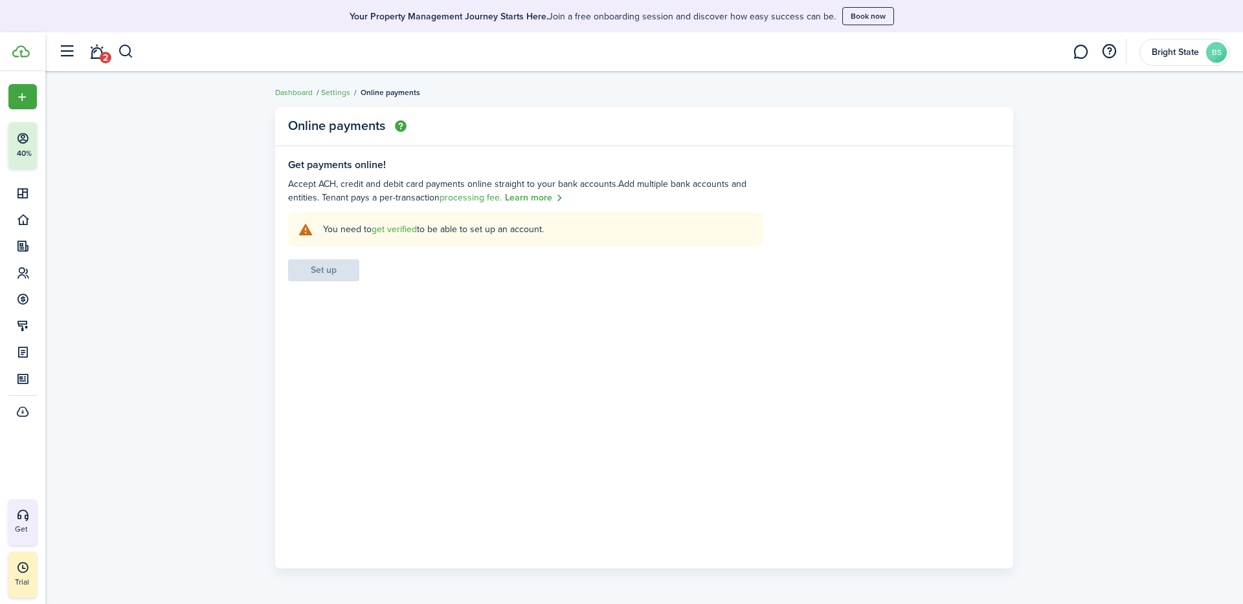
click at [333, 93] on link "Settings" at bounding box center [335, 93] width 29 height 12
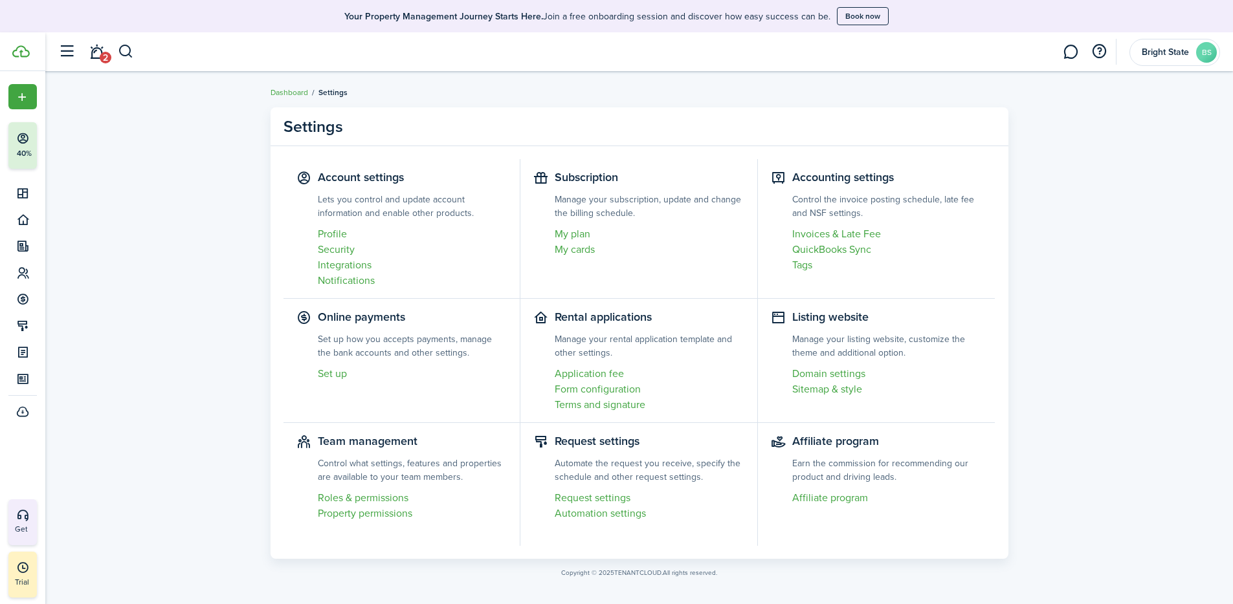
click at [306, 91] on link "Dashboard" at bounding box center [290, 93] width 38 height 12
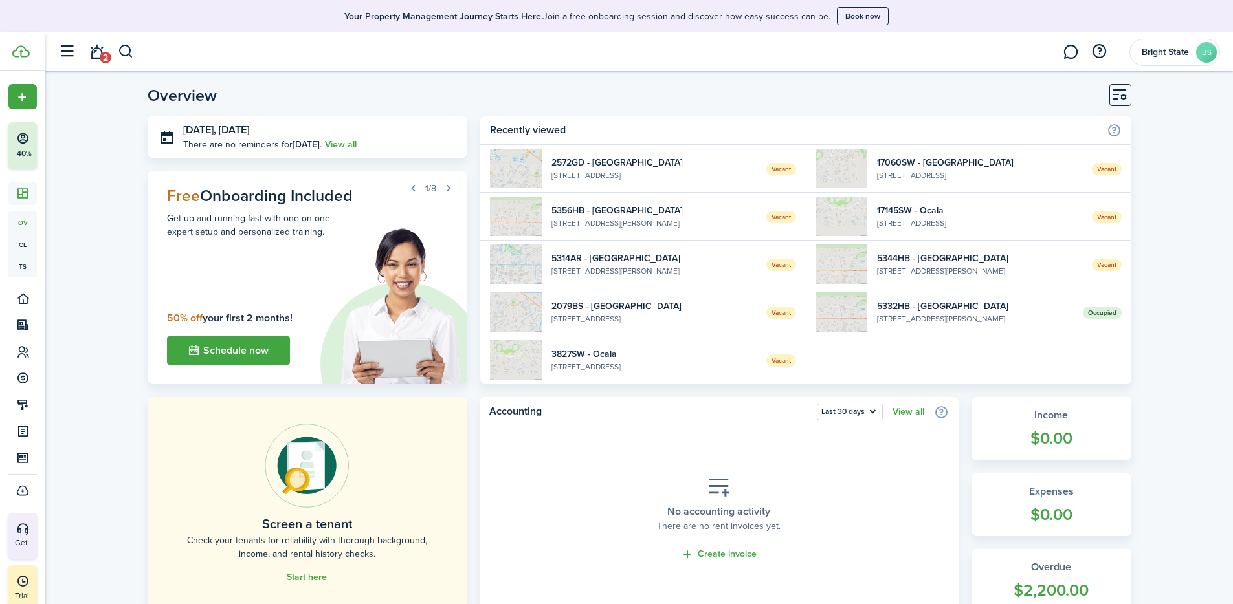
click at [856, 322] on widget-list-item-description "[STREET_ADDRESS][PERSON_NAME]" at bounding box center [975, 319] width 196 height 12
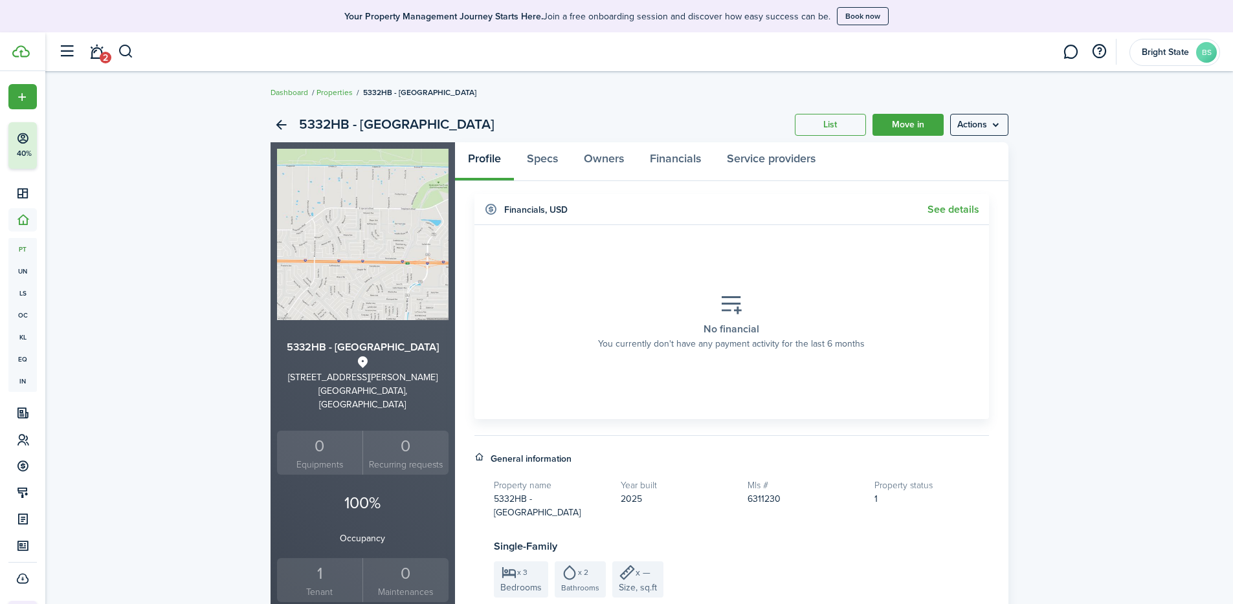
click at [856, 210] on link "See details" at bounding box center [953, 210] width 52 height 12
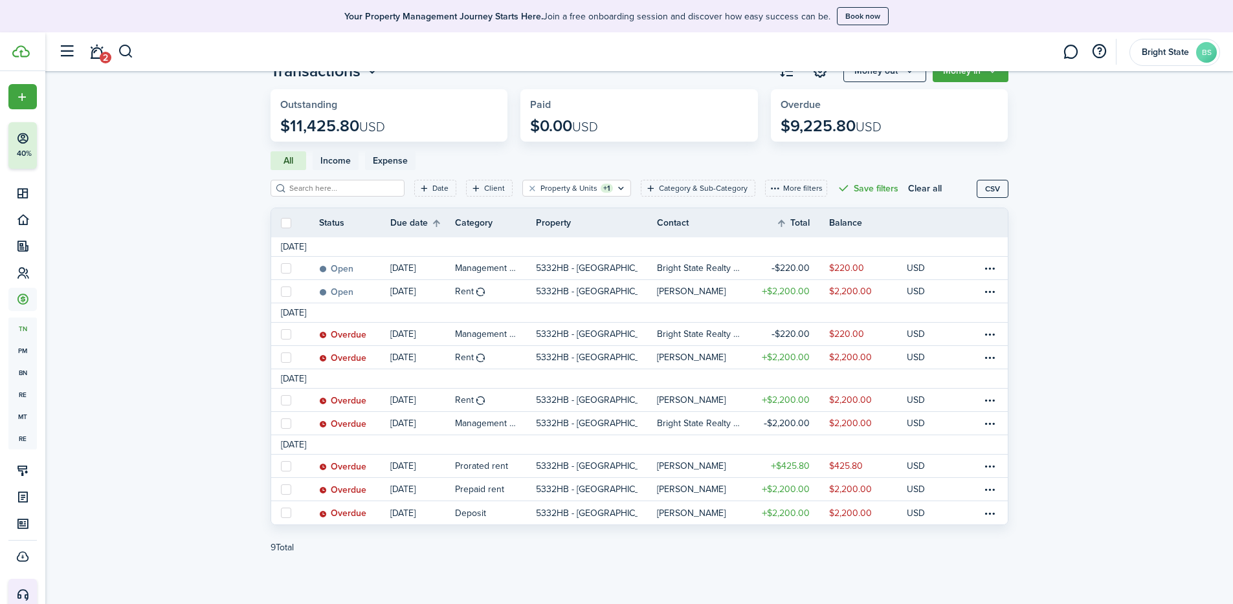
scroll to position [49, 0]
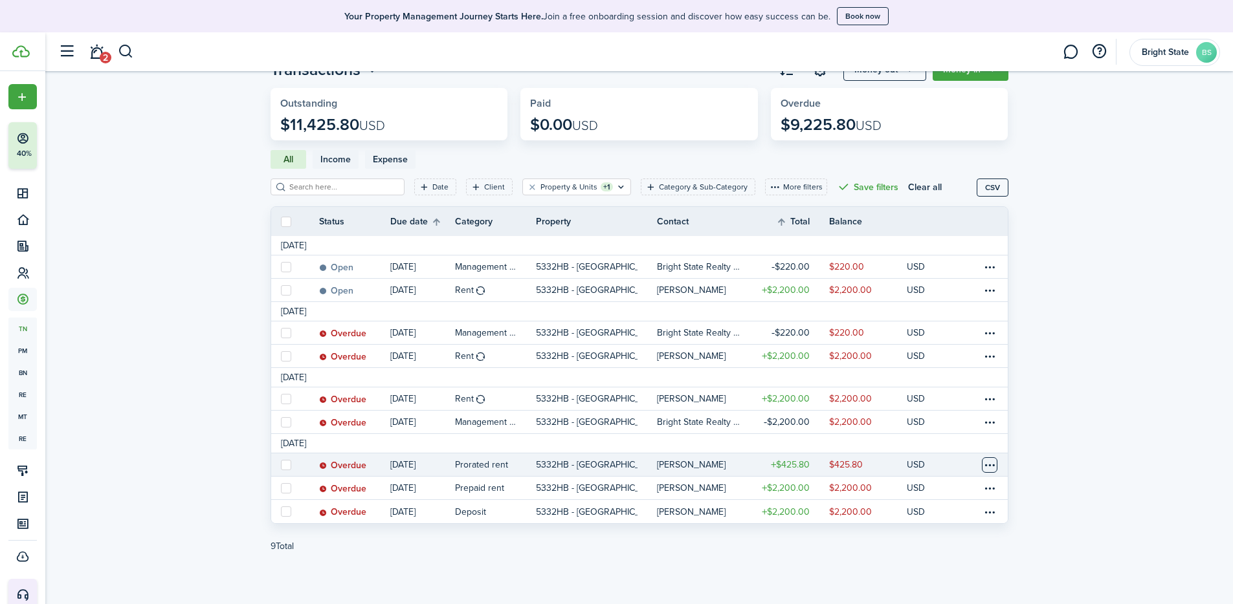
click at [856, 427] on table-menu-btn-icon at bounding box center [990, 466] width 16 height 16
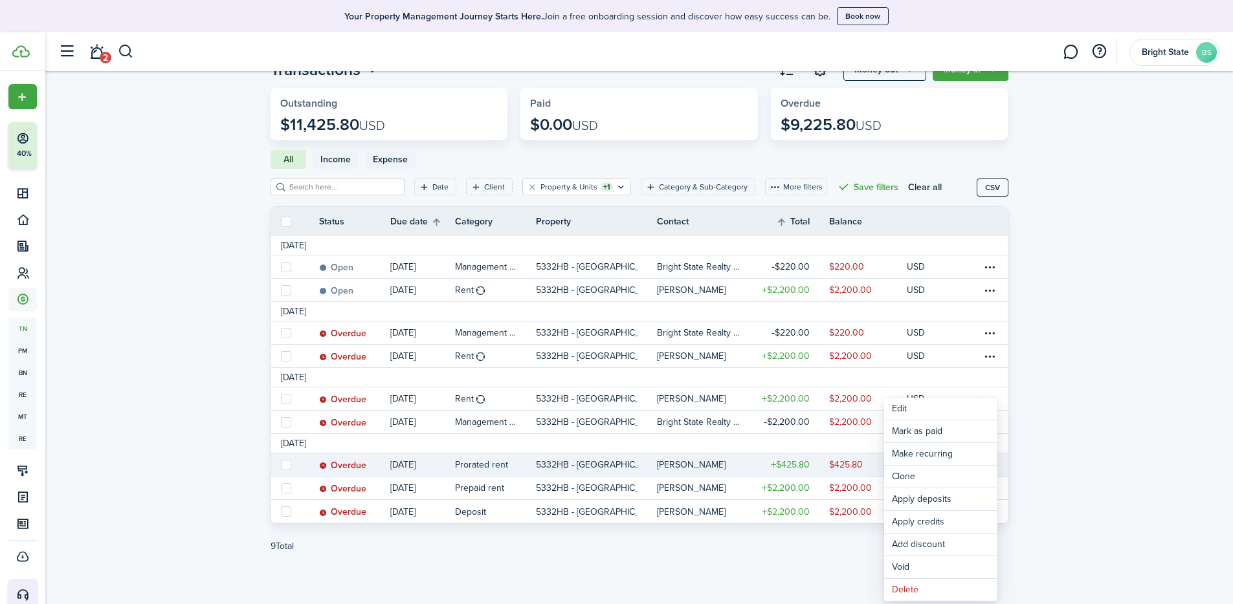
click at [856, 423] on invoice-list "Transactions Money out Money in Outstanding $11,425.80 USD Paid $0.00 USD Overd…" at bounding box center [639, 314] width 1188 height 524
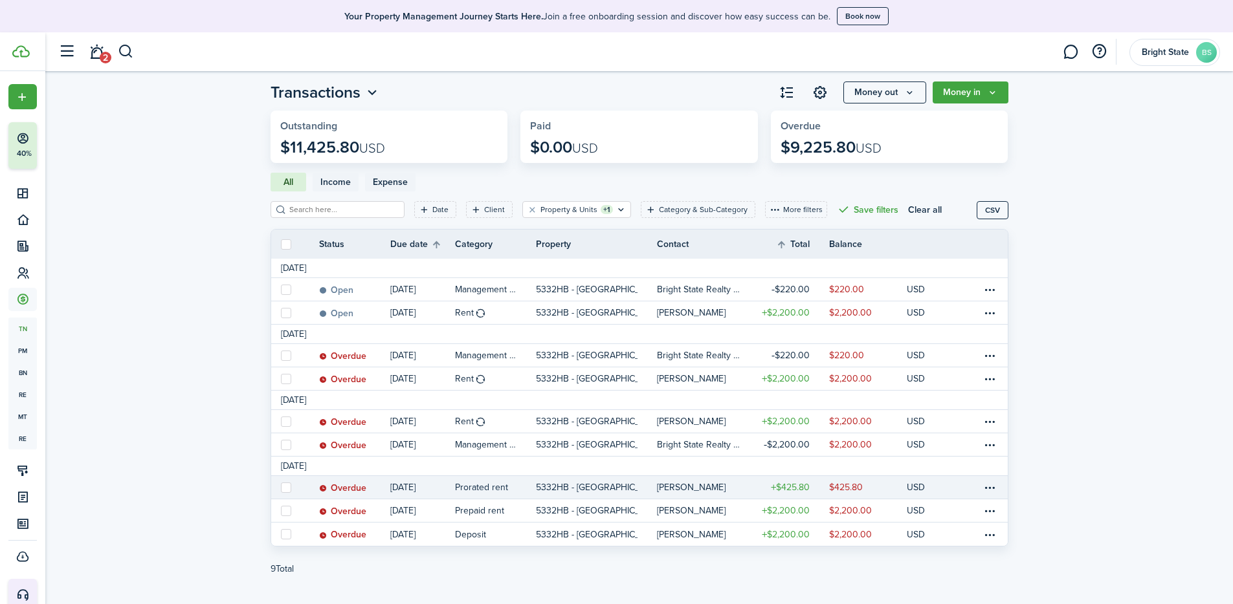
scroll to position [0, 0]
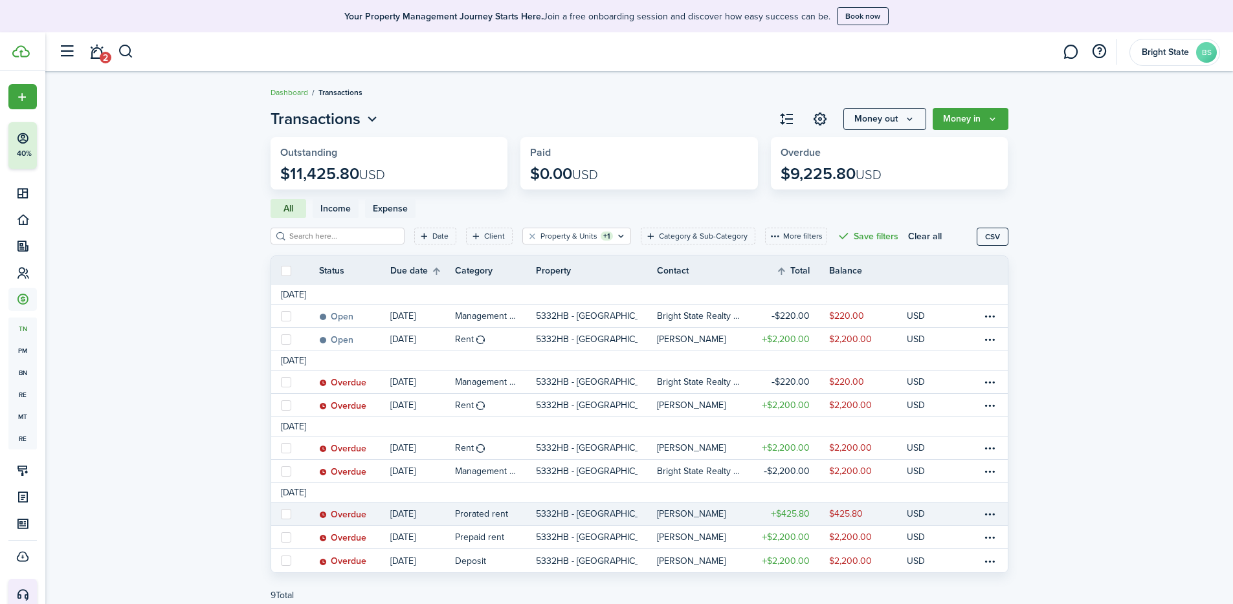
click at [856, 122] on icon "Money in" at bounding box center [992, 119] width 11 height 10
click at [856, 118] on icon "Money out" at bounding box center [909, 119] width 11 height 10
click at [856, 220] on invoice-list "Transactions Money out Money in Outstanding $11,425.80 USD Paid $0.00 USD Overd…" at bounding box center [639, 363] width 1188 height 524
click at [821, 119] on link at bounding box center [821, 119] width 22 height 22
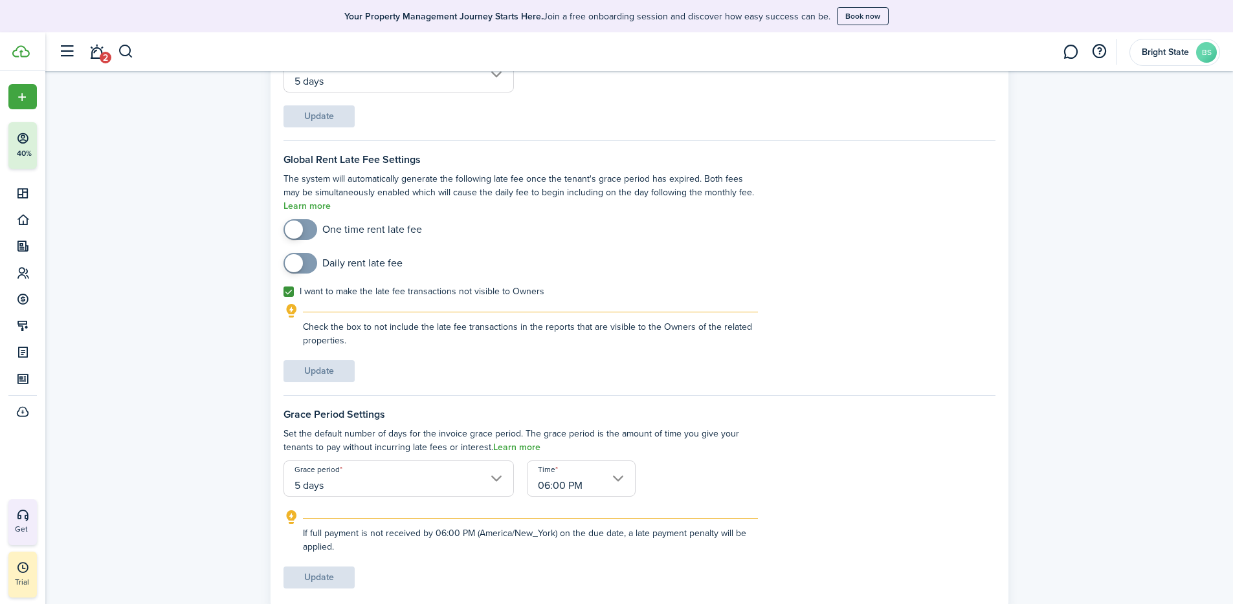
scroll to position [188, 0]
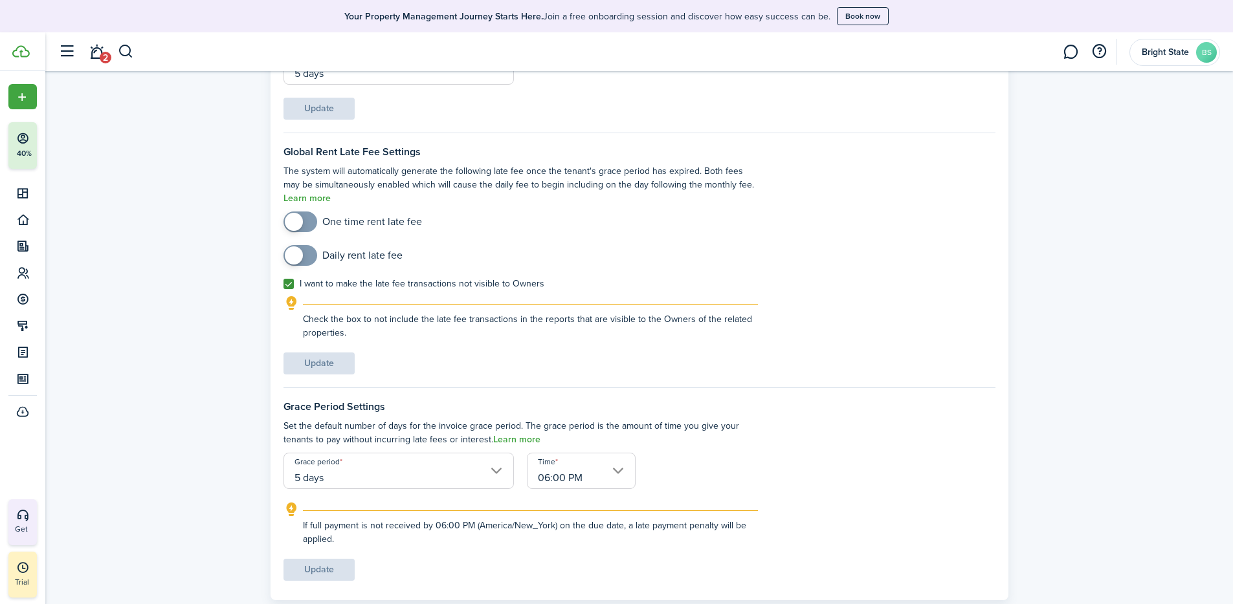
checkbox input "true"
click at [296, 223] on span at bounding box center [294, 222] width 18 height 18
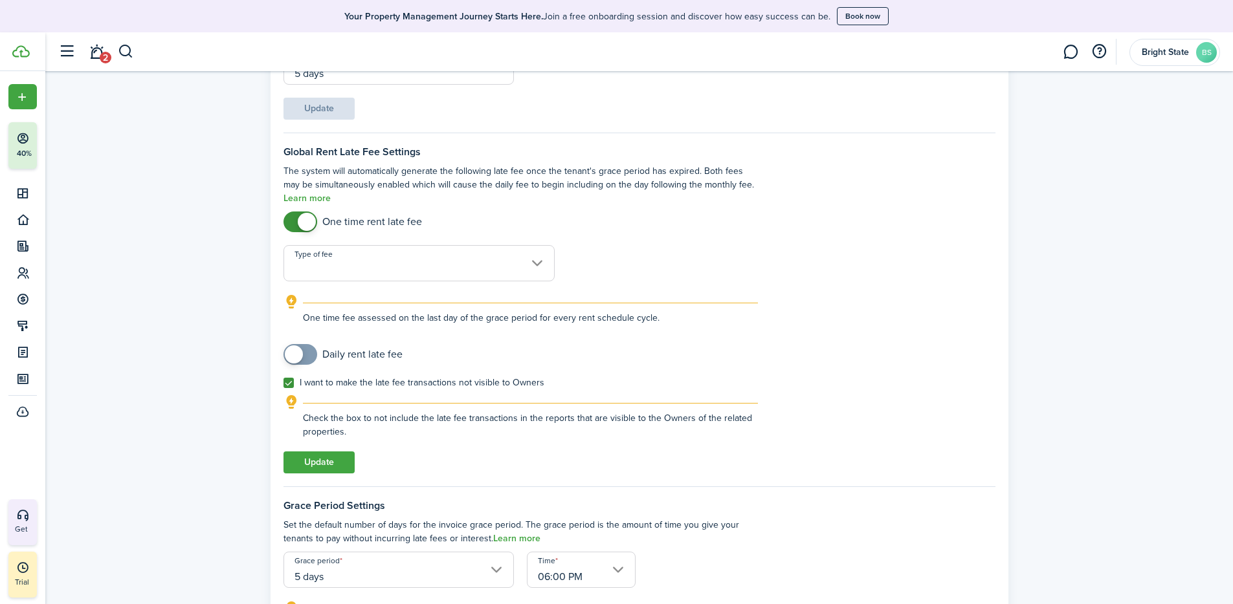
click at [520, 255] on input "Type of fee" at bounding box center [418, 263] width 271 height 36
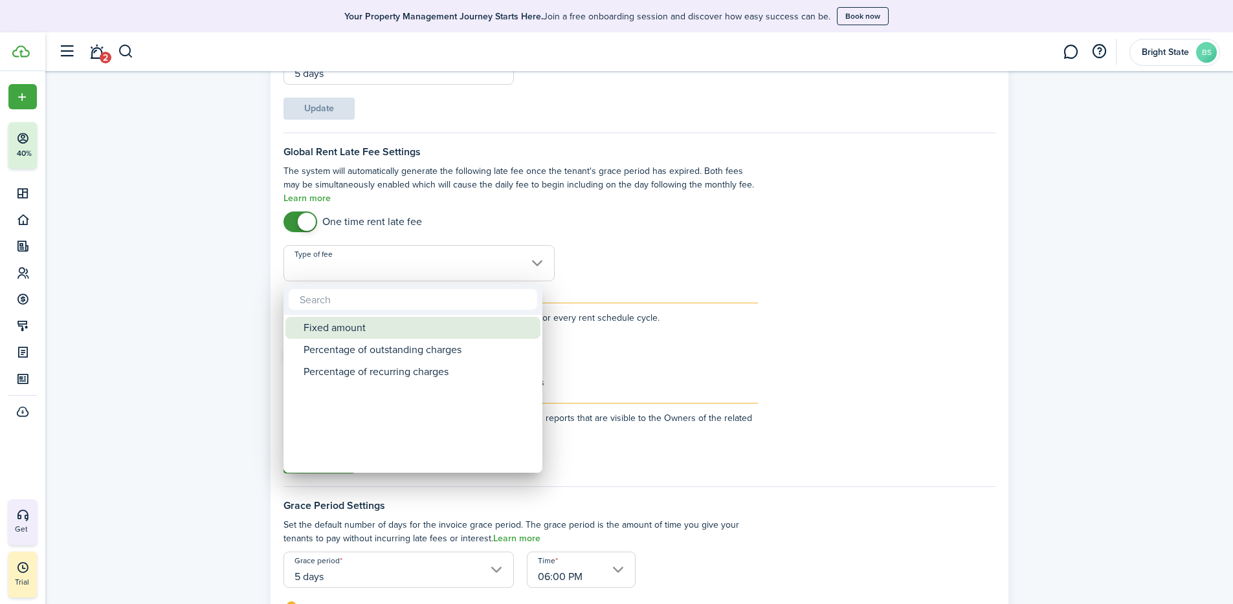
click at [344, 329] on div "Fixed amount" at bounding box center [418, 328] width 229 height 22
type input "Fixed amount"
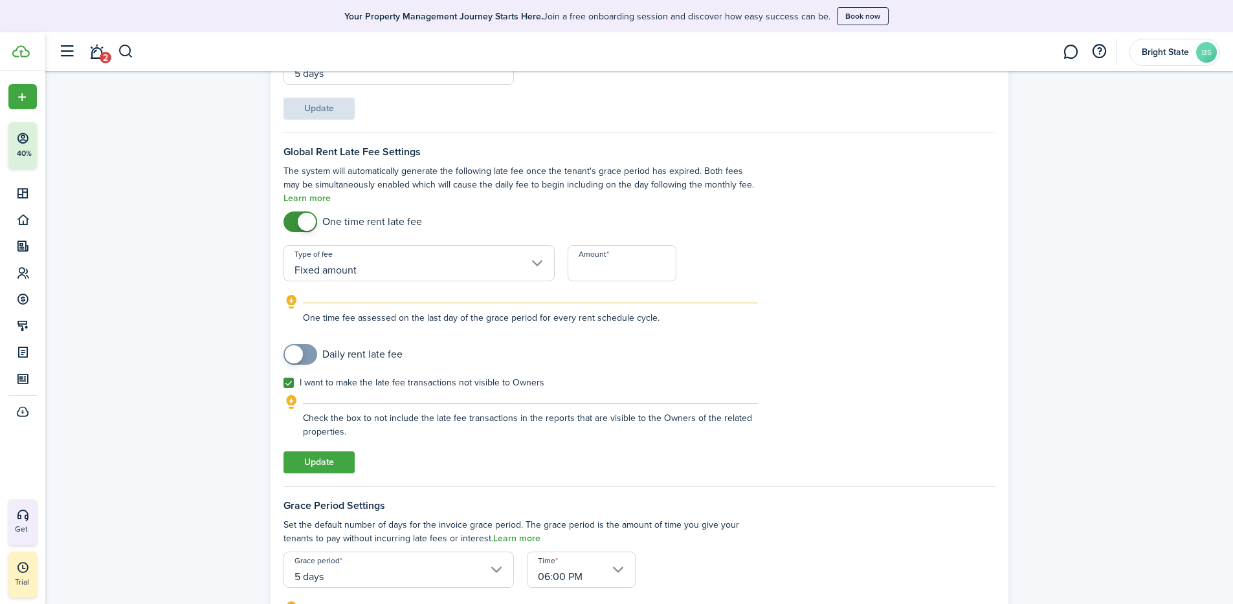
click at [644, 263] on input "Amount" at bounding box center [622, 263] width 109 height 36
type input "$100.00"
click at [825, 331] on form "Global Rent Late Fee Settings The system will automatically generate the follow…" at bounding box center [639, 309] width 712 height 327
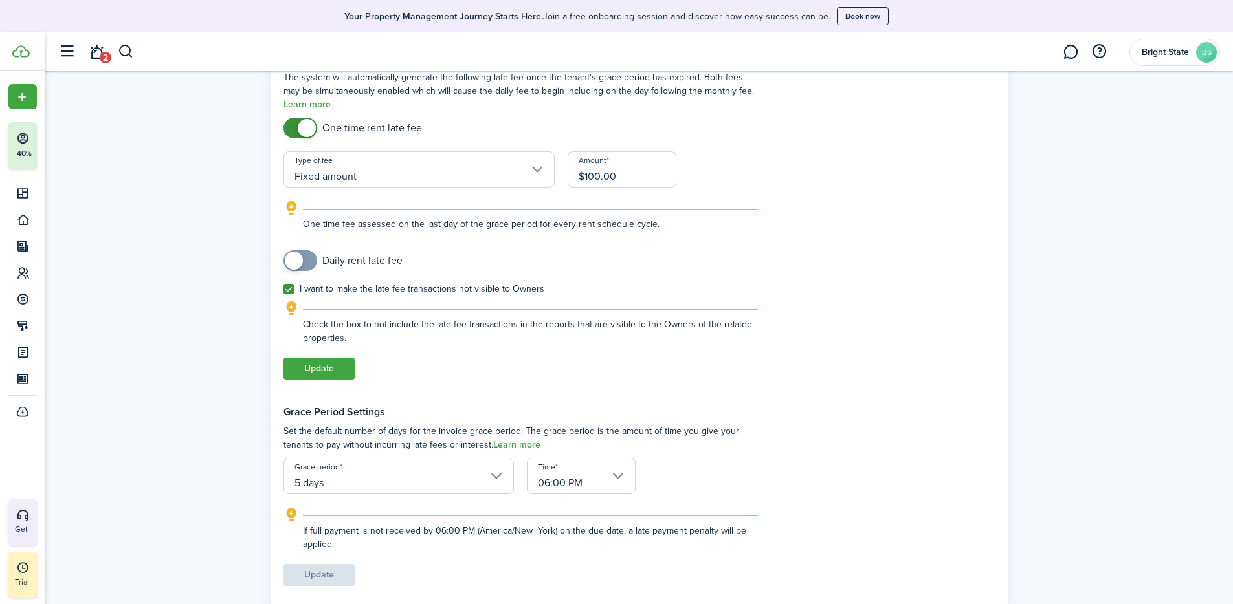
scroll to position [318, 0]
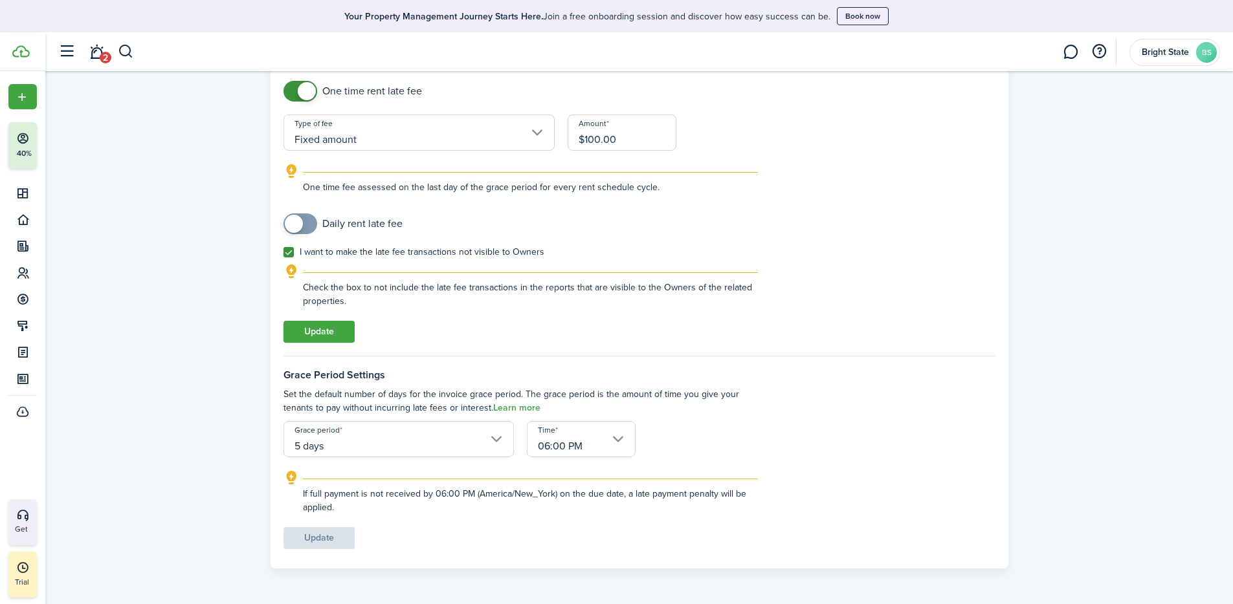
click at [311, 327] on button "Update" at bounding box center [318, 332] width 71 height 22
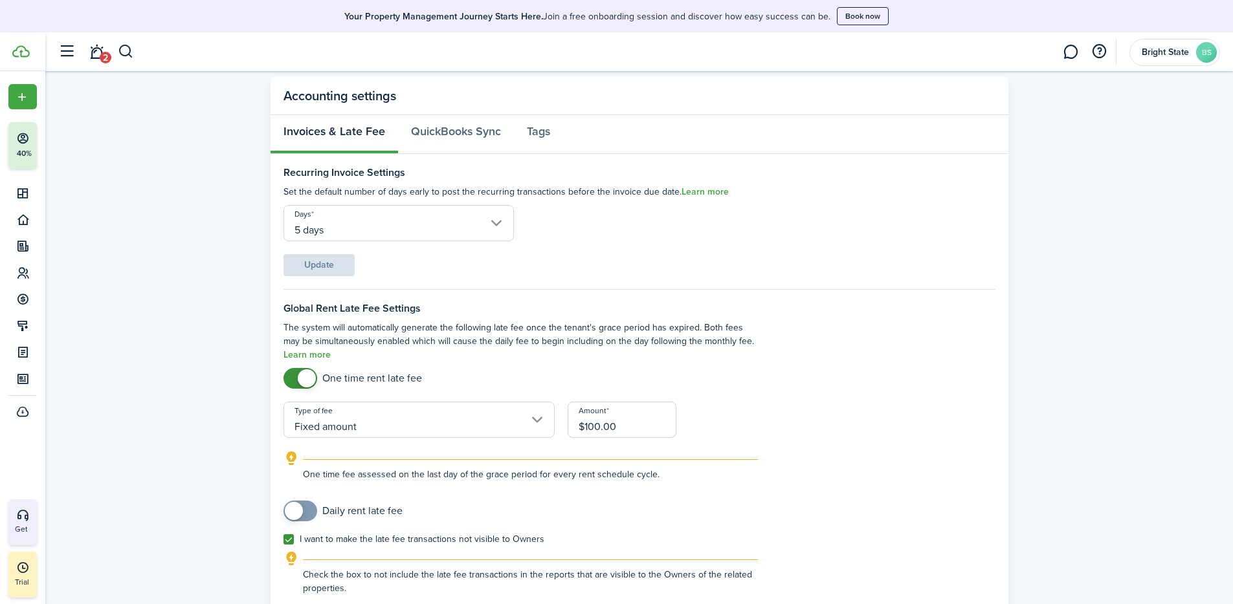
scroll to position [0, 0]
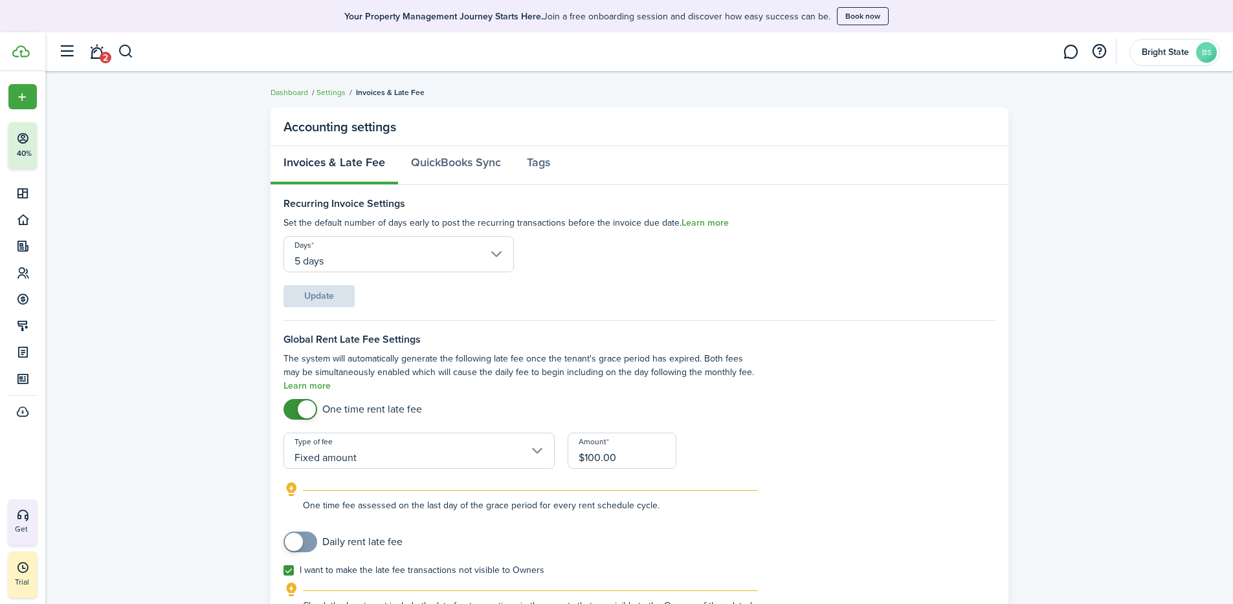
click at [333, 95] on link "Settings" at bounding box center [330, 93] width 29 height 12
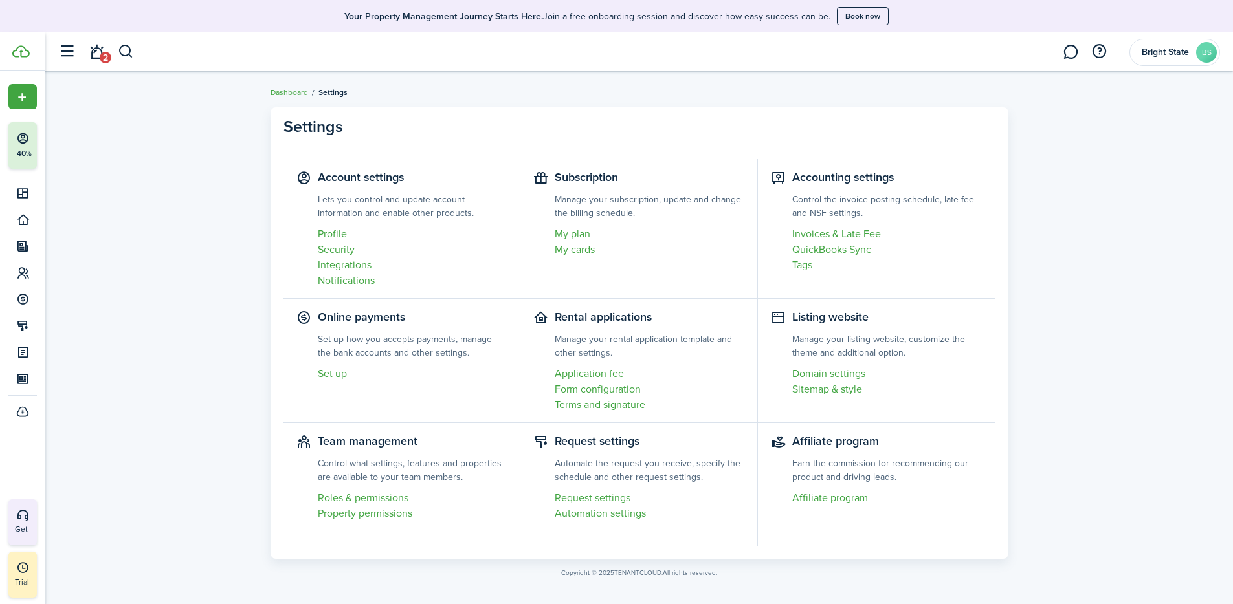
click at [328, 375] on link "Set up" at bounding box center [413, 374] width 190 height 16
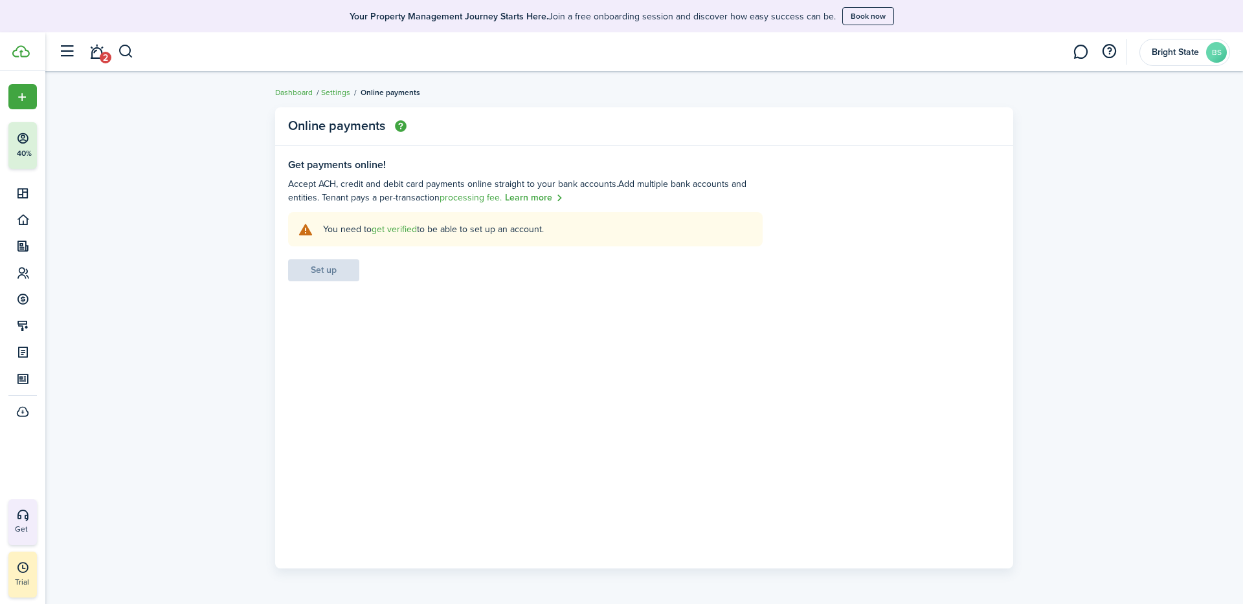
click at [333, 91] on link "Settings" at bounding box center [335, 93] width 29 height 12
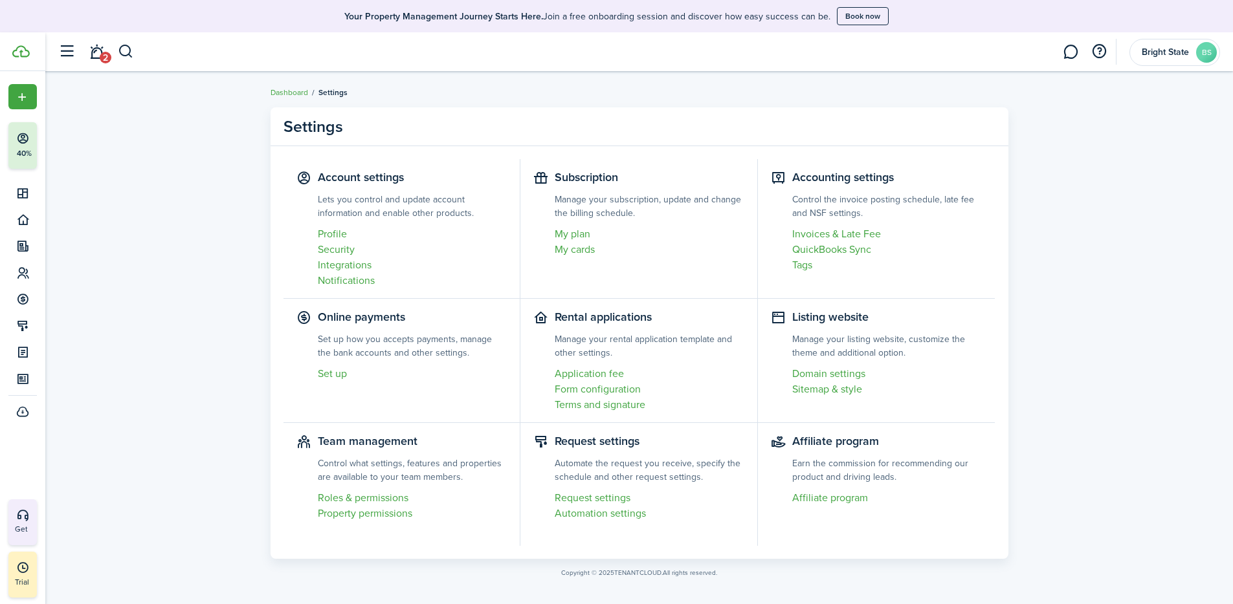
click at [349, 236] on link "Profile" at bounding box center [413, 235] width 190 height 16
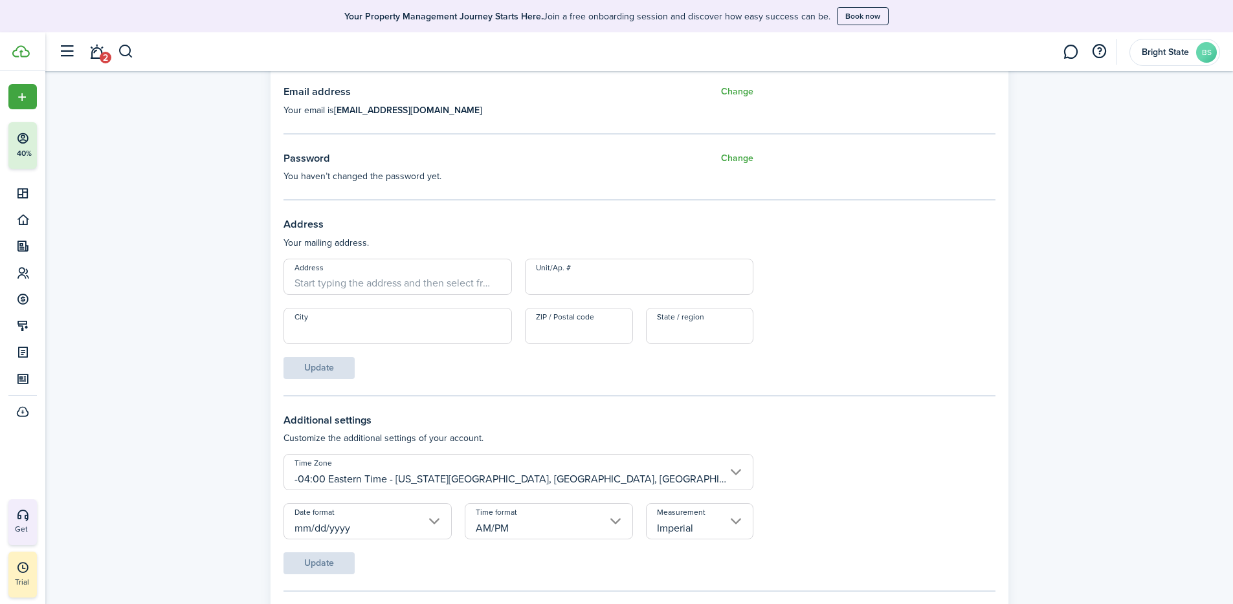
scroll to position [381, 0]
click at [329, 275] on input "Address" at bounding box center [397, 274] width 228 height 36
type input "[STREET_ADDRESS]"
type input "Ste G-4"
type input "Orlando"
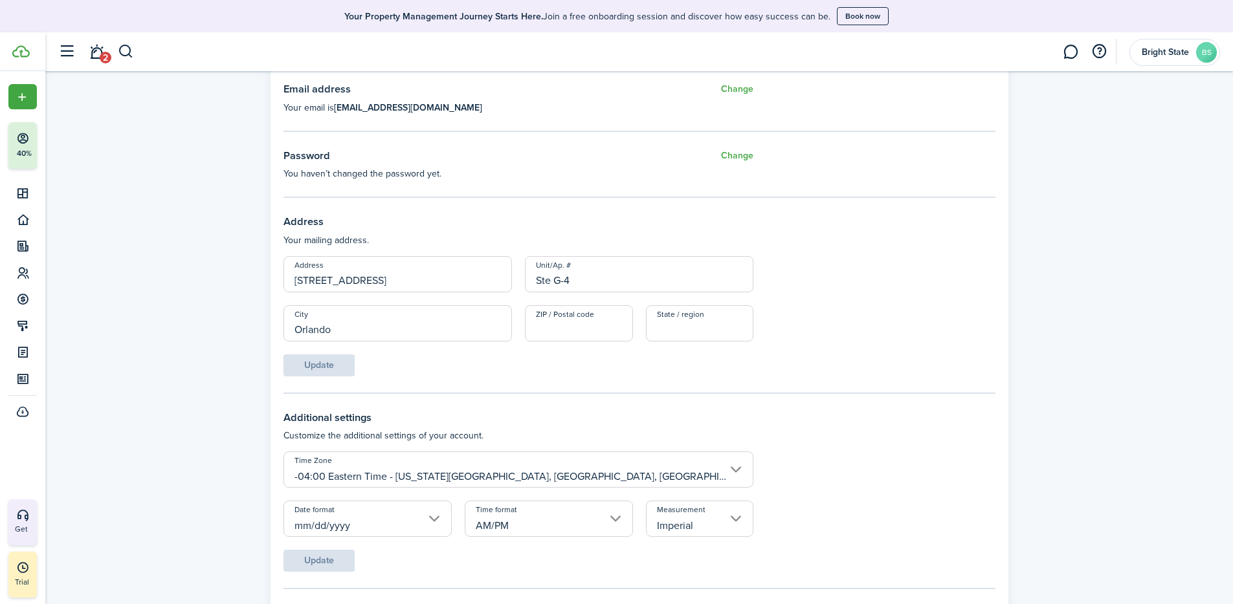
type input "32809"
type input "FL"
click at [371, 305] on span "[STREET_ADDRESS]" at bounding box center [345, 303] width 81 height 14
click at [325, 366] on button "Update" at bounding box center [318, 366] width 71 height 22
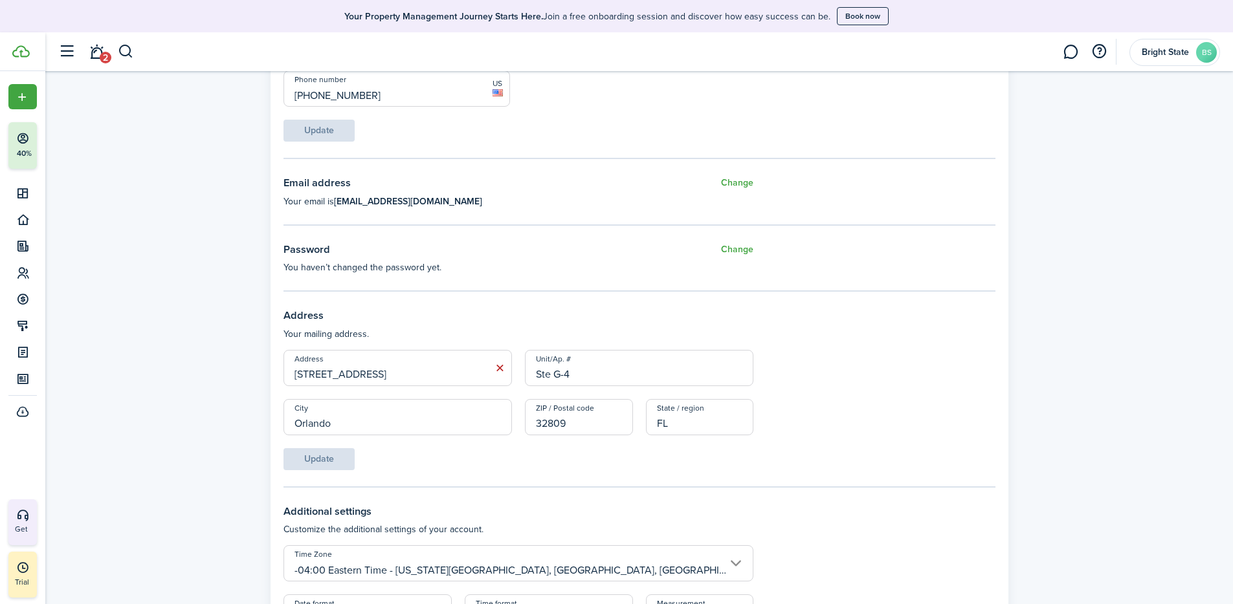
scroll to position [89, 0]
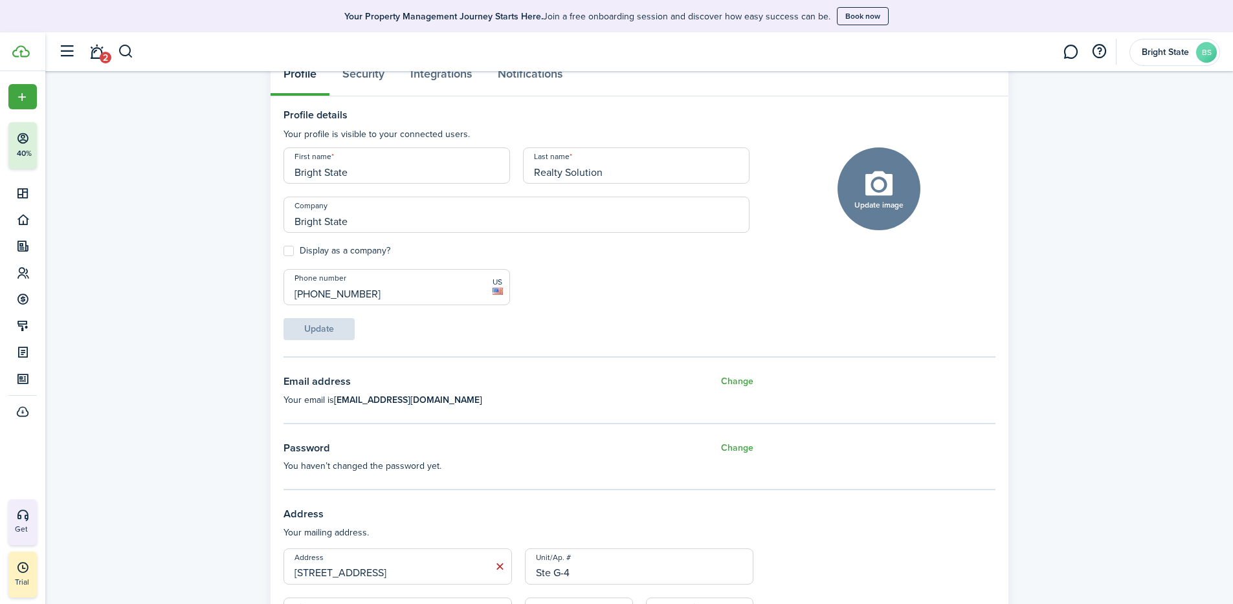
click at [287, 249] on label "Display as a company?" at bounding box center [336, 251] width 107 height 10
click at [283, 251] on input "Display as a company?" at bounding box center [283, 251] width 1 height 1
click at [287, 249] on label "Display as a company?" at bounding box center [336, 251] width 107 height 10
click at [283, 251] on input "Display as a company?" at bounding box center [283, 251] width 1 height 1
click at [287, 249] on label "Display as a company?" at bounding box center [336, 251] width 107 height 10
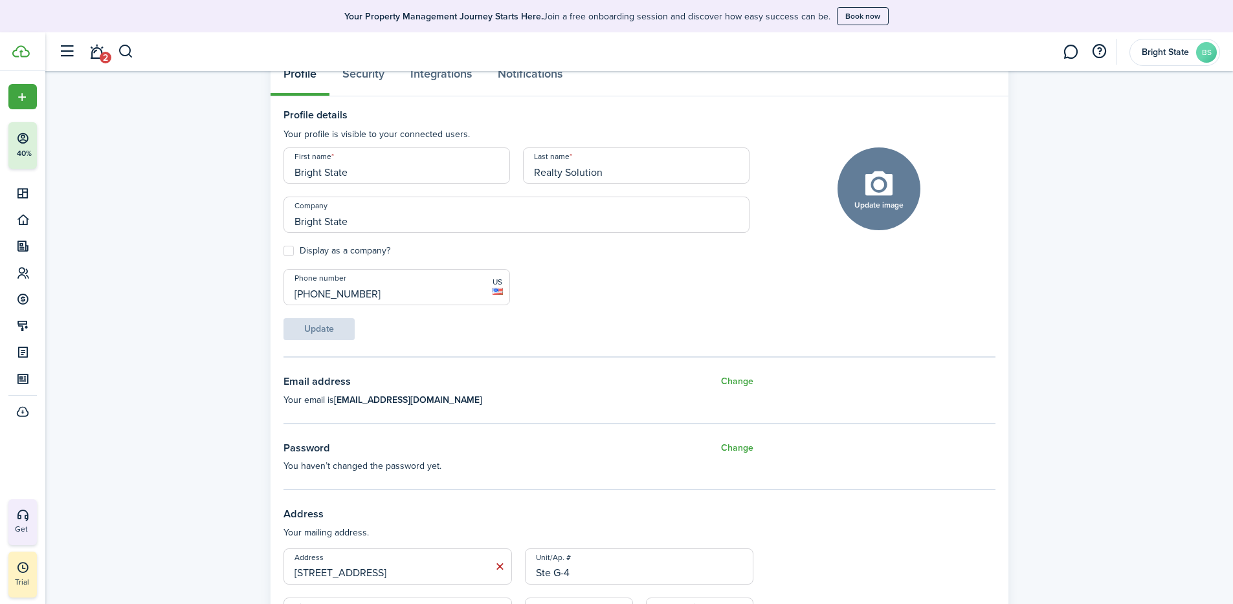
click at [283, 251] on input "Display as a company?" at bounding box center [283, 251] width 1 height 1
checkbox input "true"
click at [399, 223] on input "Bright State" at bounding box center [516, 215] width 466 height 36
type input "Bright State Realty Solution"
click at [327, 325] on button "Update" at bounding box center [318, 329] width 71 height 22
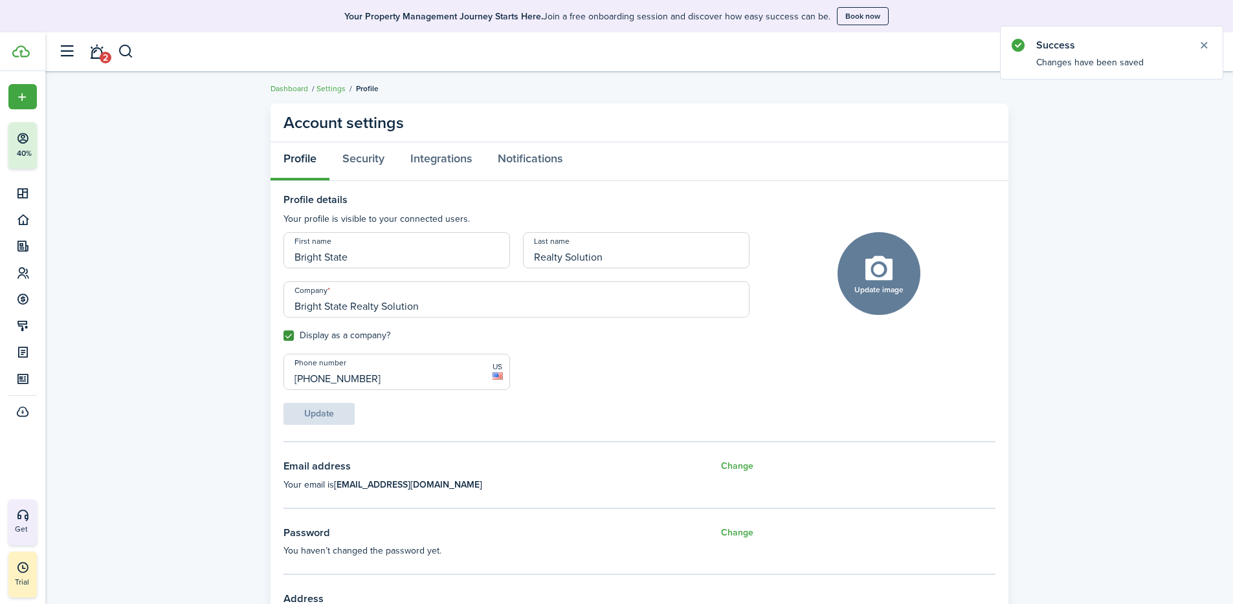
scroll to position [0, 0]
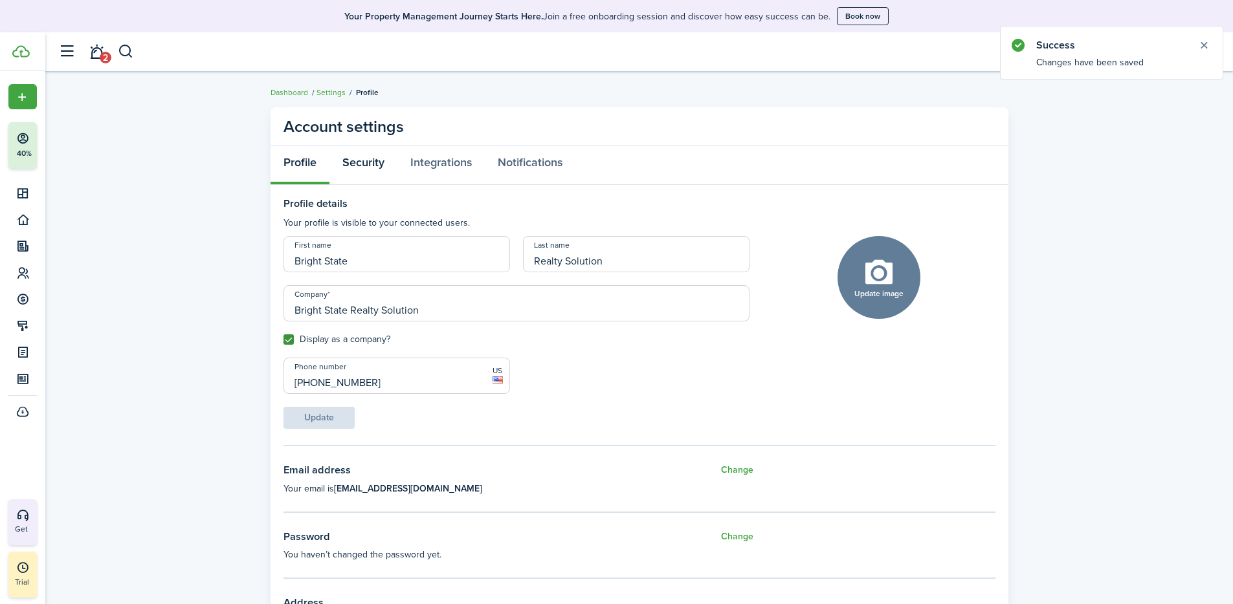
click at [367, 159] on link "Security" at bounding box center [363, 165] width 68 height 39
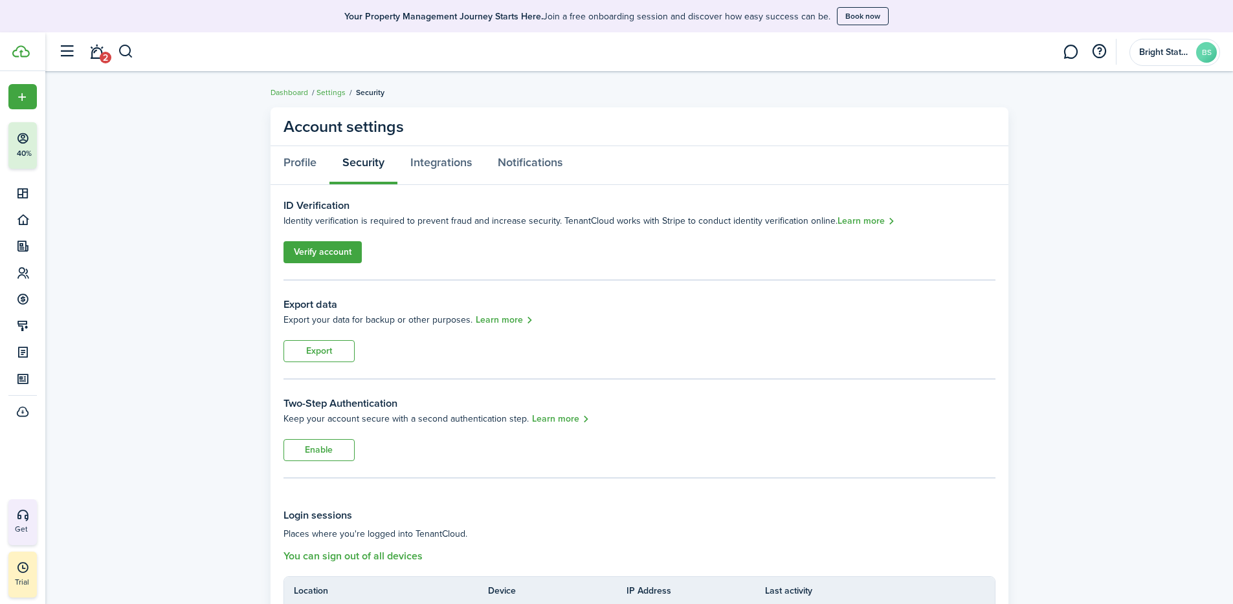
click at [305, 255] on link "Verify account" at bounding box center [322, 252] width 78 height 22
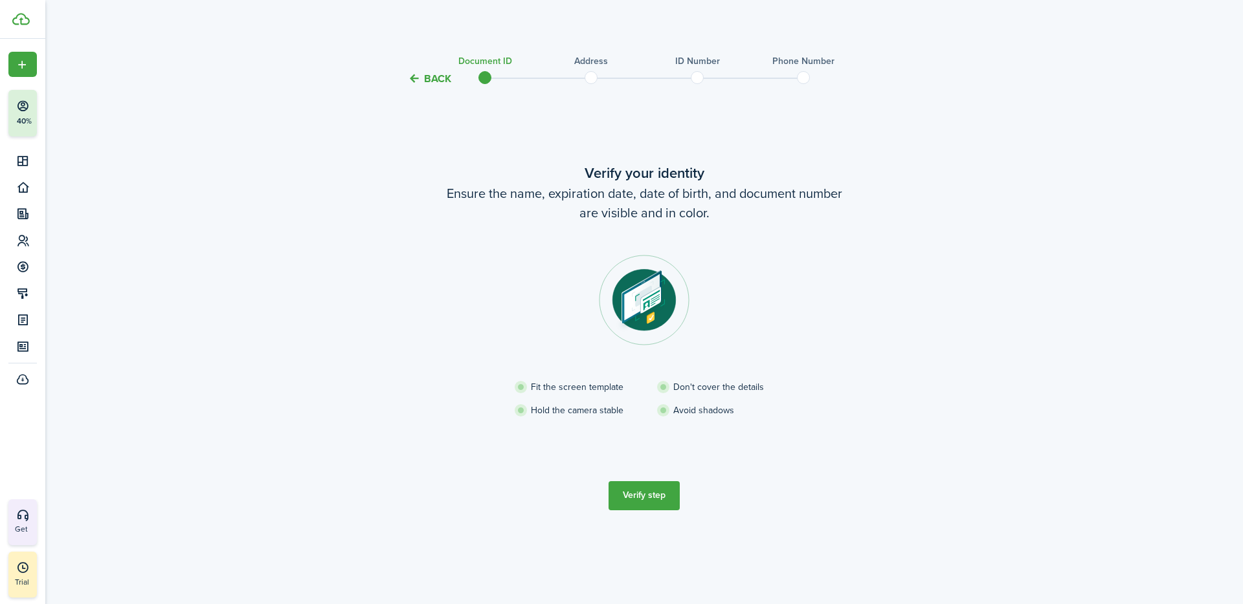
click at [421, 79] on button "Back" at bounding box center [429, 79] width 43 height 14
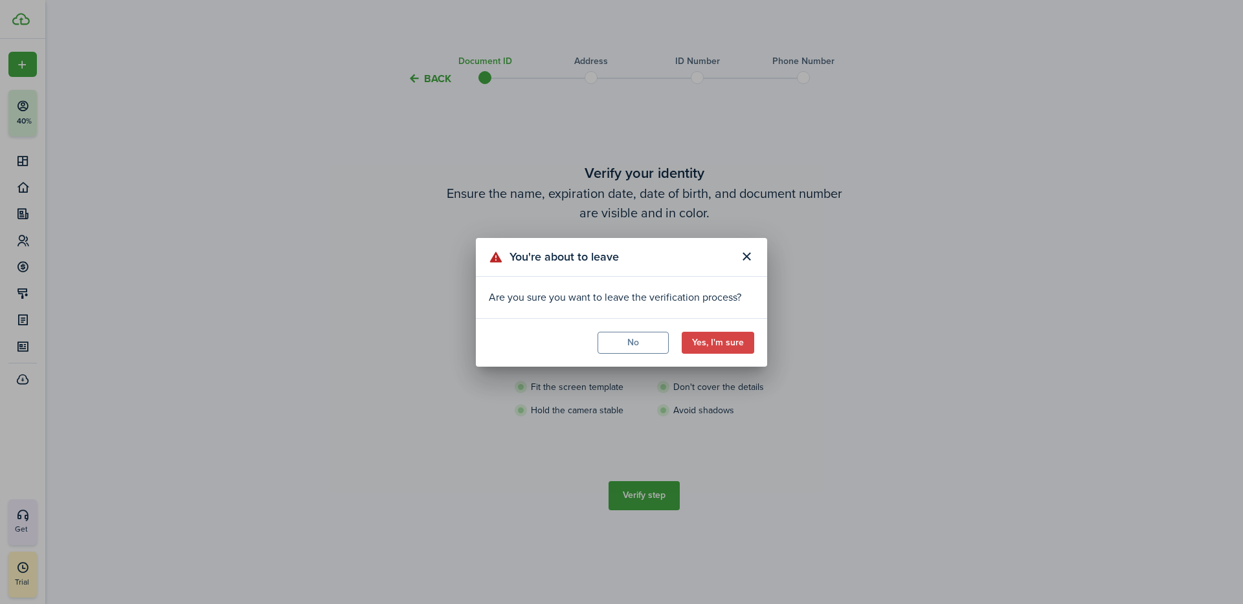
click at [714, 350] on button "Yes, I'm sure" at bounding box center [717, 343] width 72 height 22
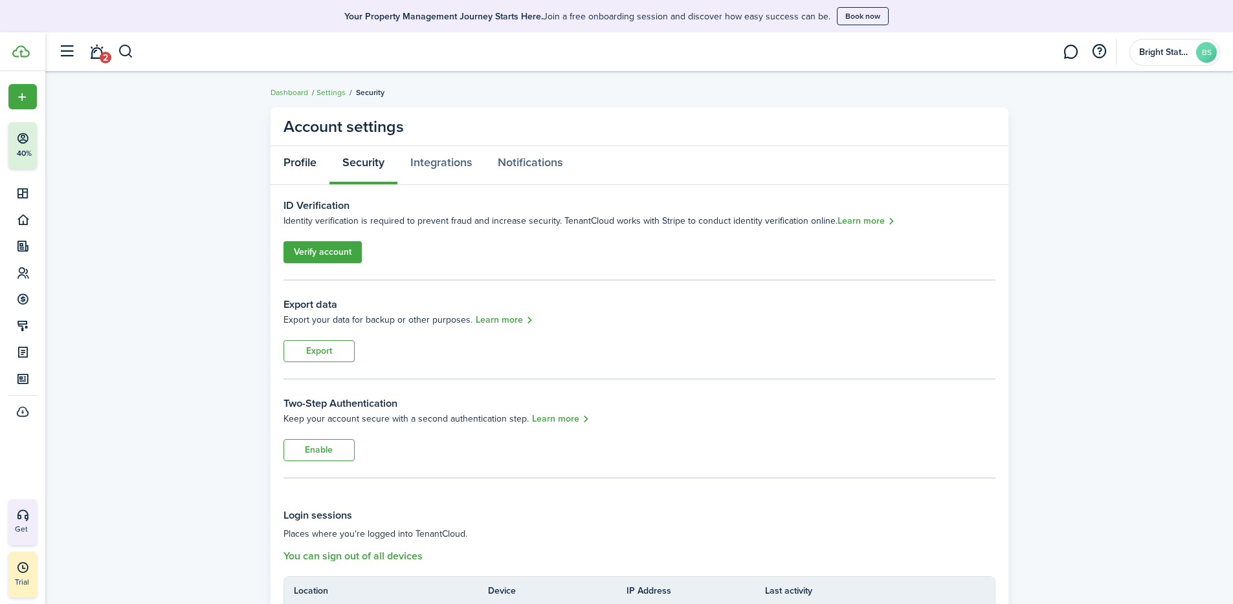
click at [295, 159] on link "Profile" at bounding box center [300, 165] width 59 height 39
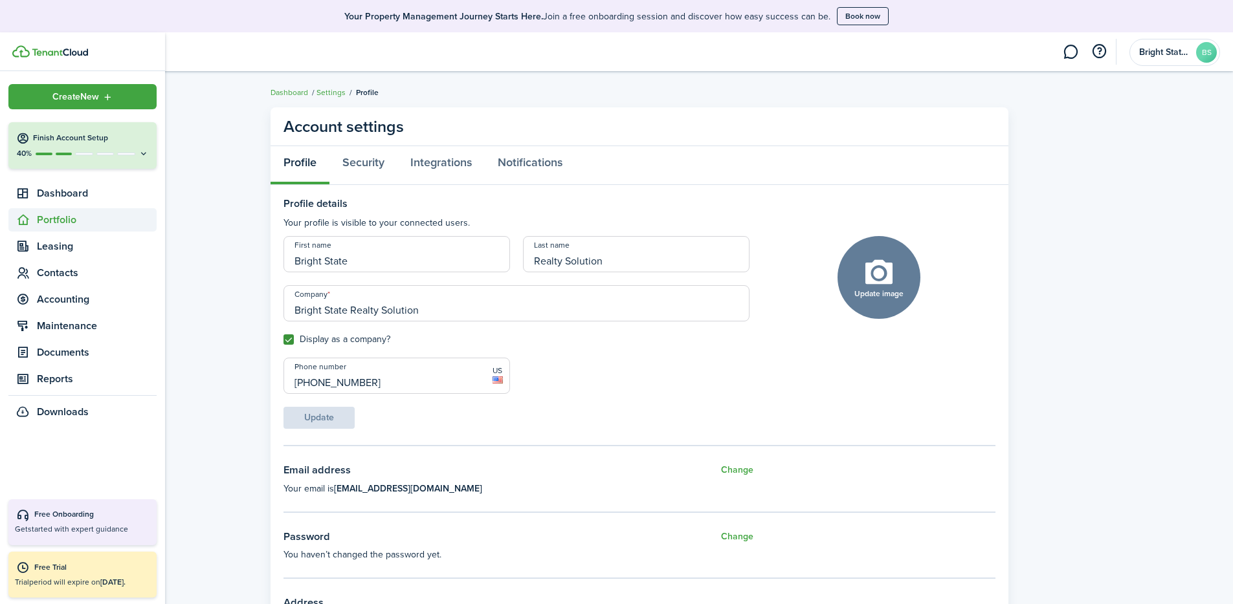
click at [56, 217] on span "Portfolio" at bounding box center [97, 220] width 120 height 16
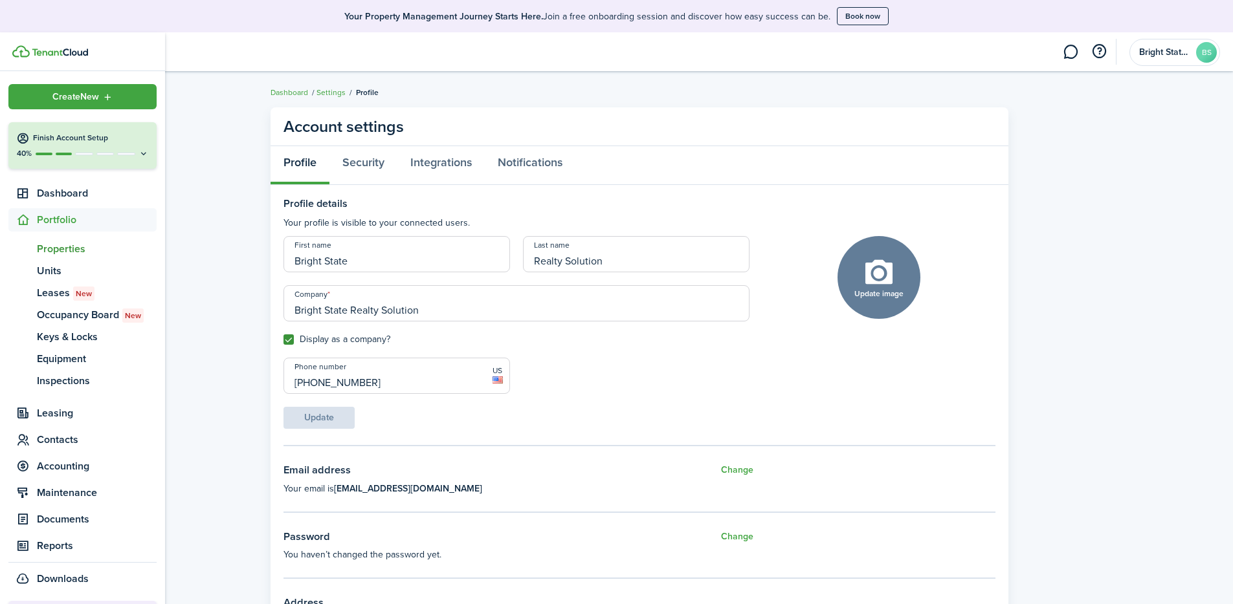
click at [72, 249] on span "Properties" at bounding box center [97, 249] width 120 height 16
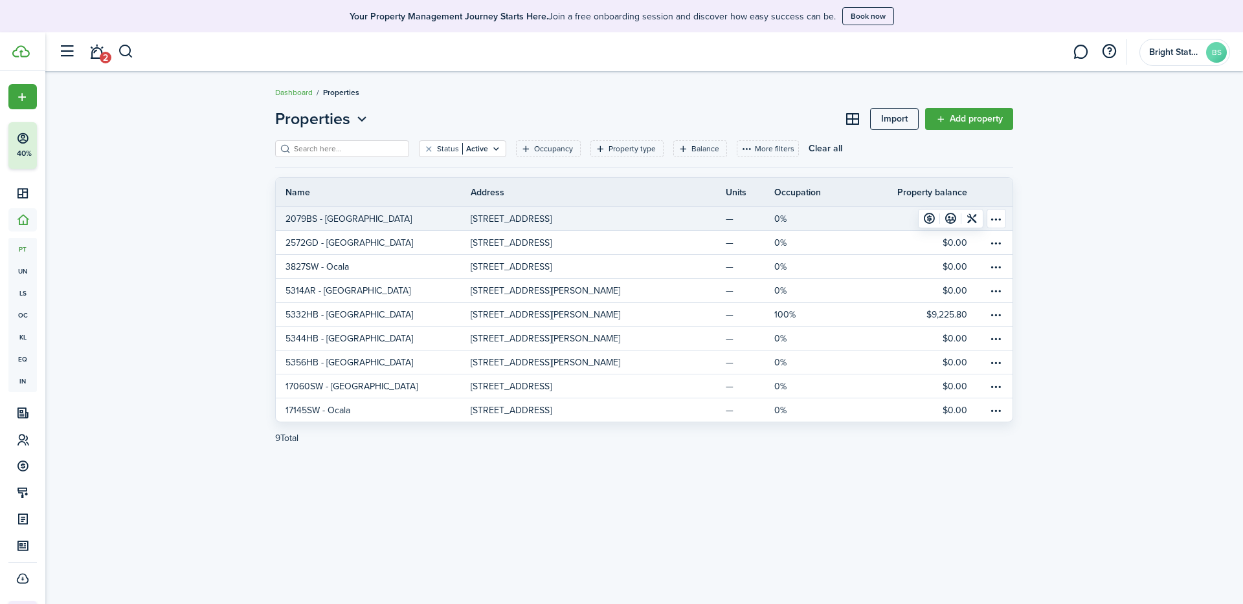
click at [856, 219] on table-menu-btn-icon "Open menu" at bounding box center [995, 218] width 19 height 19
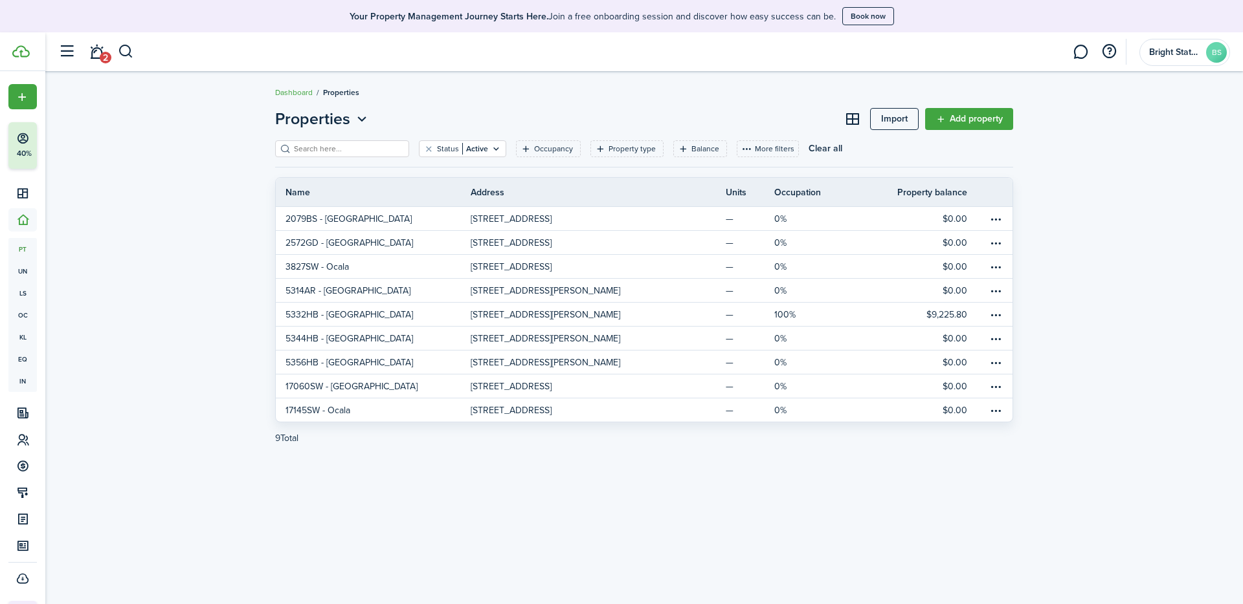
click at [856, 113] on link "Add property" at bounding box center [969, 119] width 88 height 22
click at [467, 150] on filter-tag-value "Active" at bounding box center [475, 149] width 26 height 12
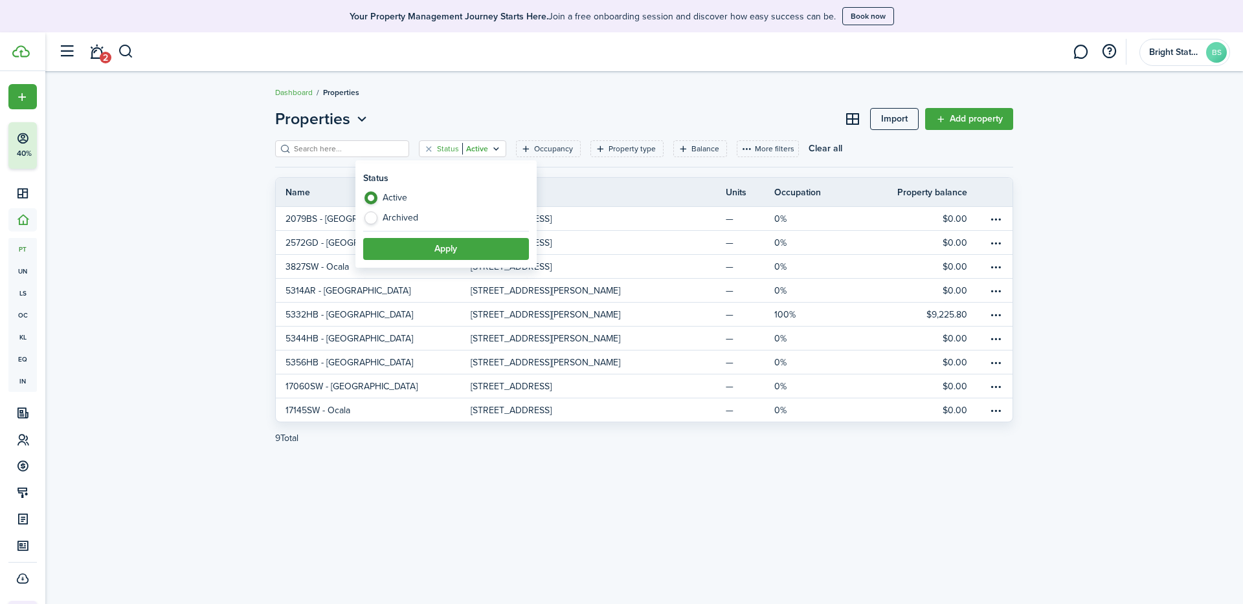
click at [546, 96] on breadcrumb "Dashboard Properties" at bounding box center [644, 86] width 738 height 30
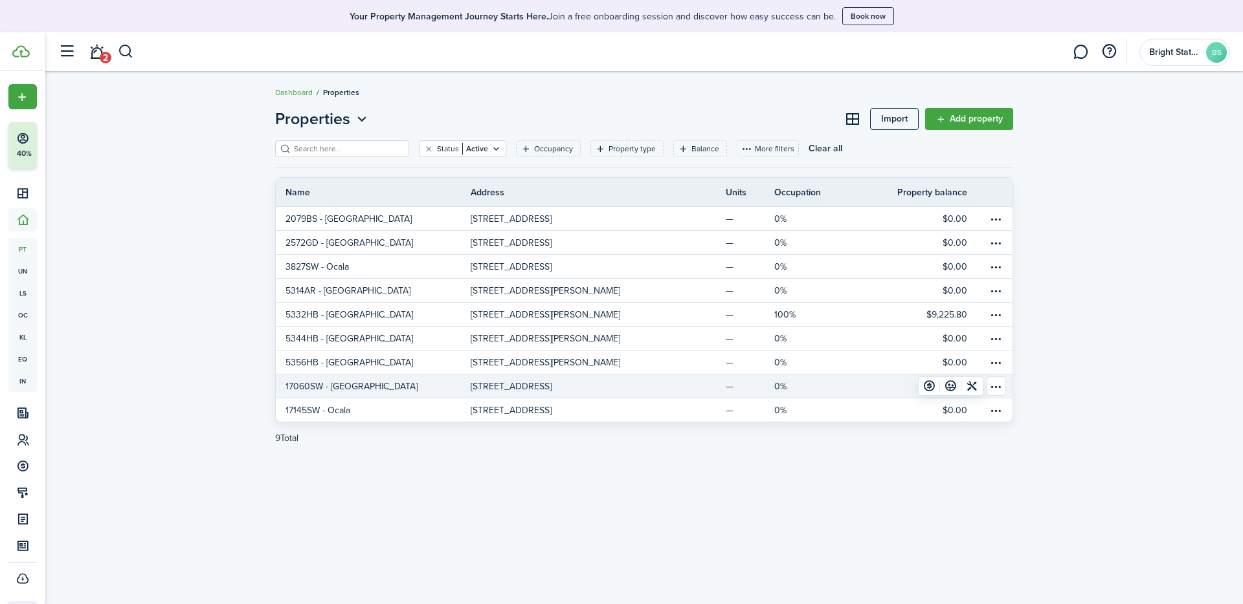
click at [856, 386] on table-menu-btn-icon "Open menu" at bounding box center [995, 386] width 19 height 19
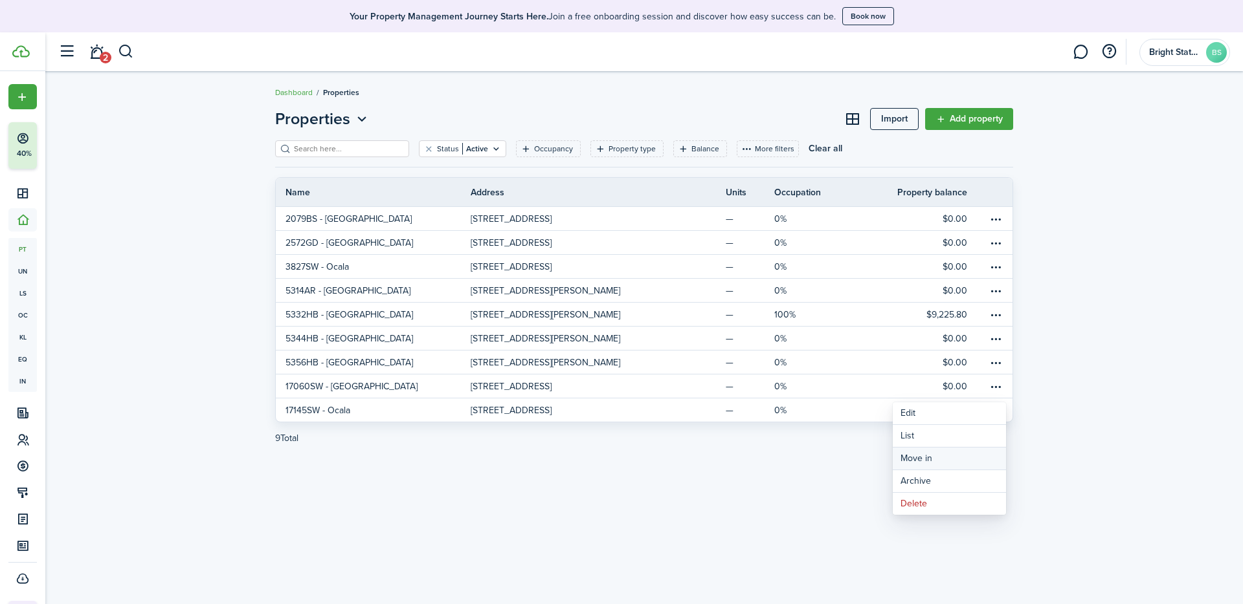
click at [856, 427] on link "Move in" at bounding box center [948, 459] width 113 height 22
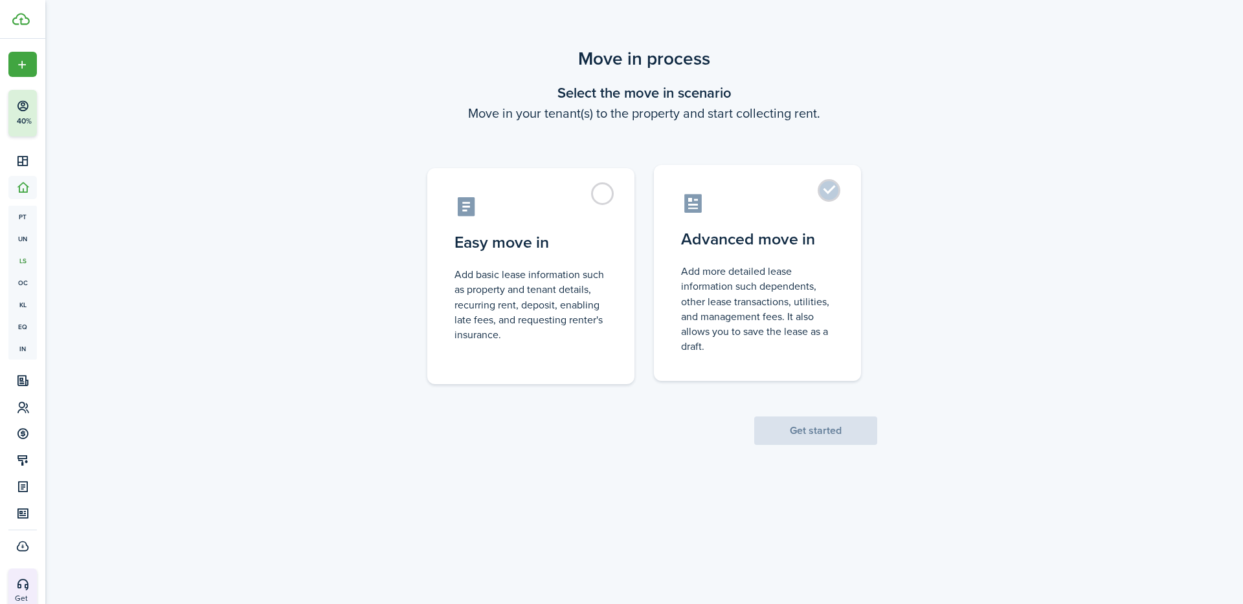
click at [797, 228] on control-radio-card-title "Advanced move in" at bounding box center [757, 239] width 153 height 23
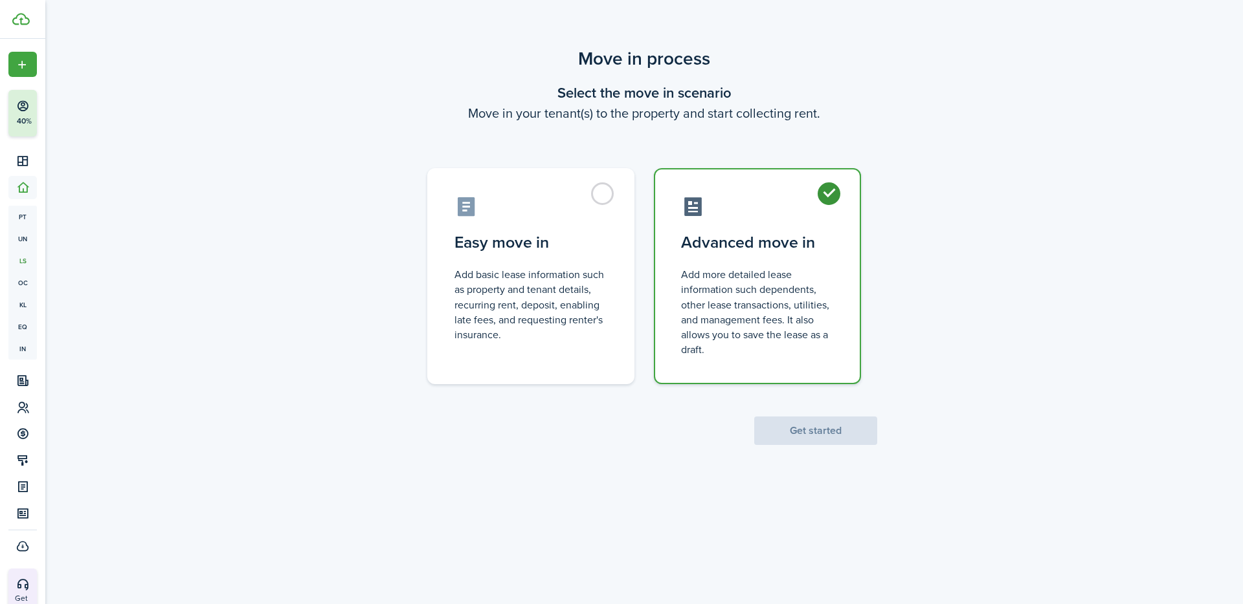
radio input "true"
click at [829, 427] on button "Get started" at bounding box center [815, 431] width 123 height 28
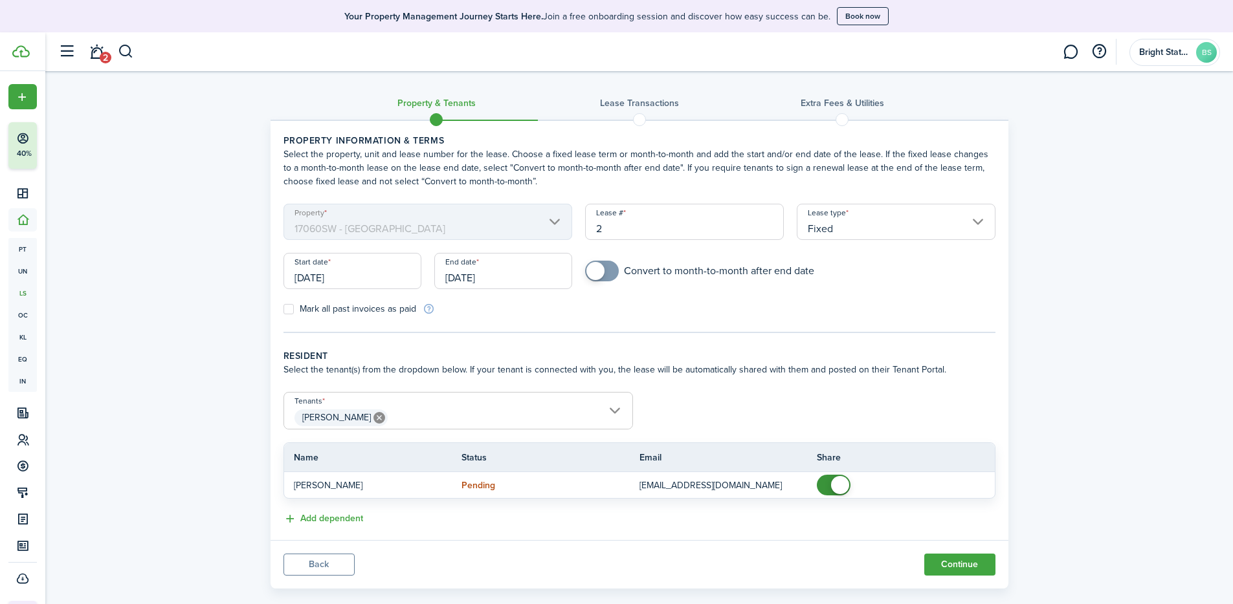
click at [353, 280] on input "[DATE]" at bounding box center [352, 271] width 138 height 36
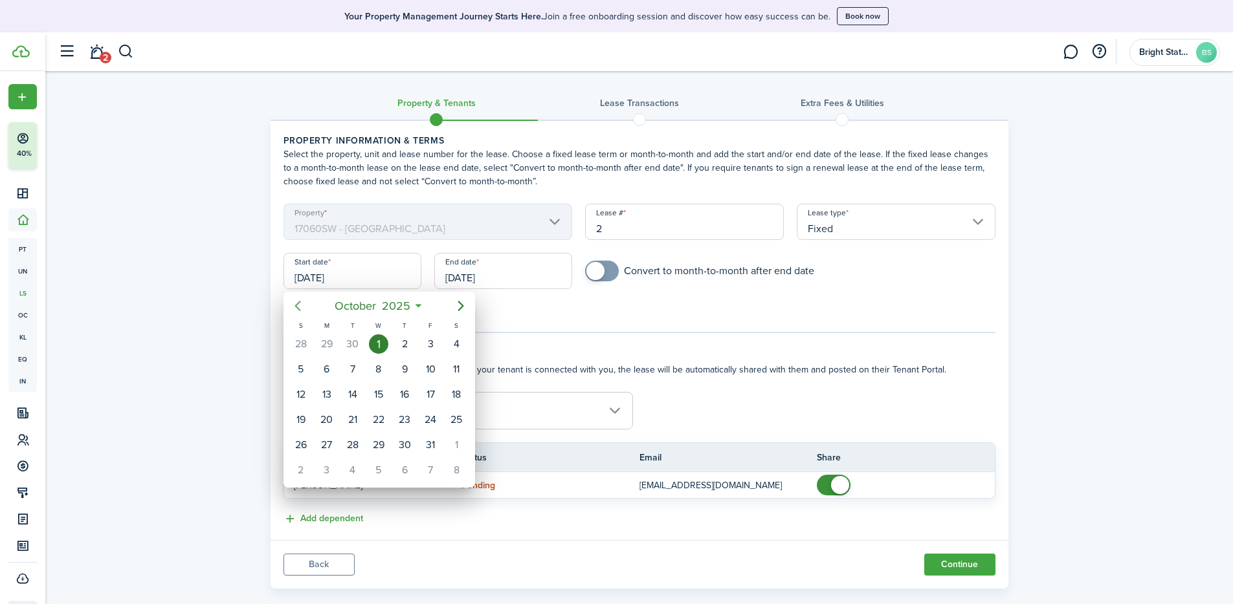
click at [291, 302] on icon "Previous page" at bounding box center [298, 306] width 16 height 16
click at [292, 304] on icon "Previous page" at bounding box center [298, 306] width 16 height 16
click at [460, 419] on div "26" at bounding box center [456, 419] width 19 height 19
type input "[DATE]"
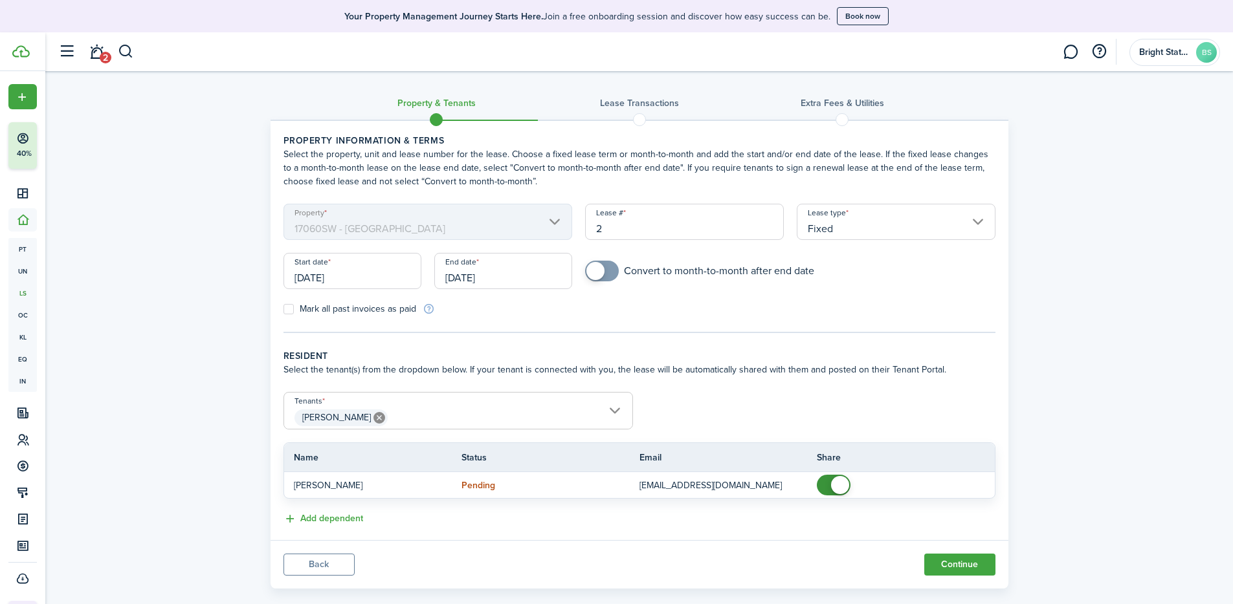
click at [535, 283] on input "[DATE]" at bounding box center [503, 271] width 138 height 36
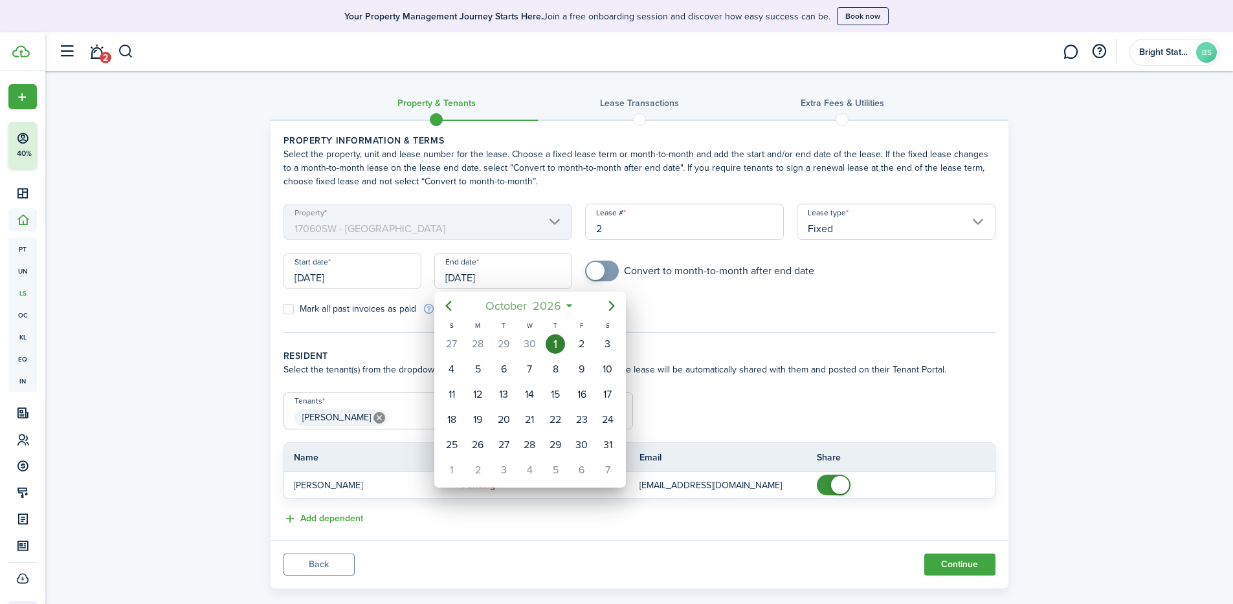
click at [539, 305] on span "2026" at bounding box center [546, 305] width 34 height 23
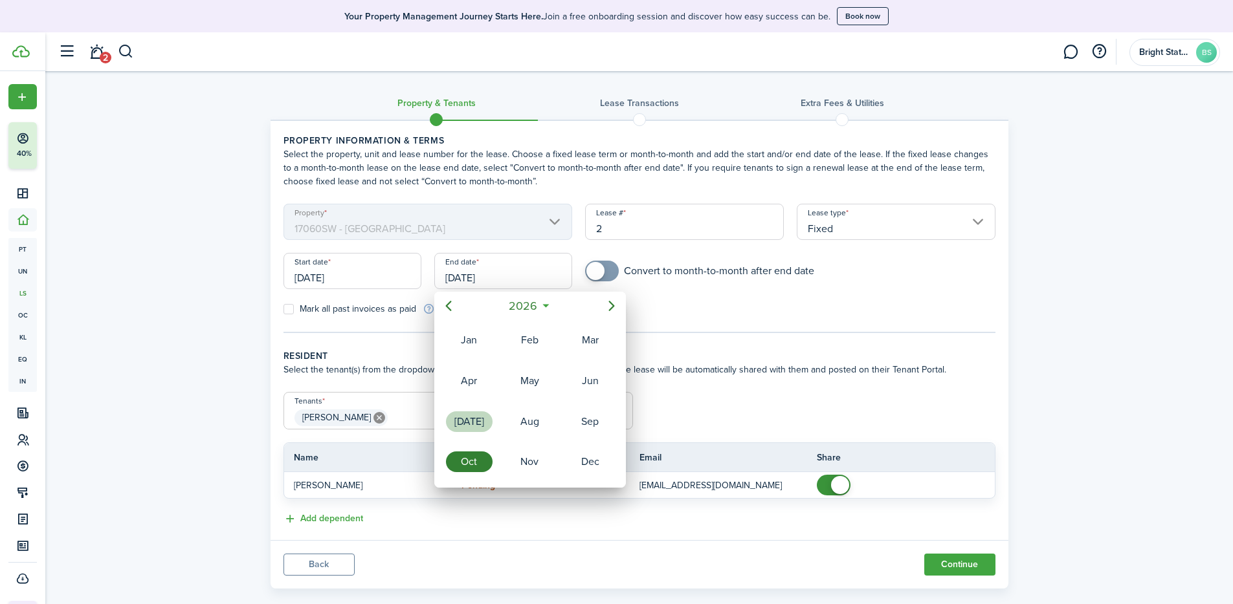
click at [465, 419] on div "[DATE]" at bounding box center [469, 422] width 47 height 21
click at [589, 427] on div "31" at bounding box center [581, 445] width 19 height 19
type input "[DATE]"
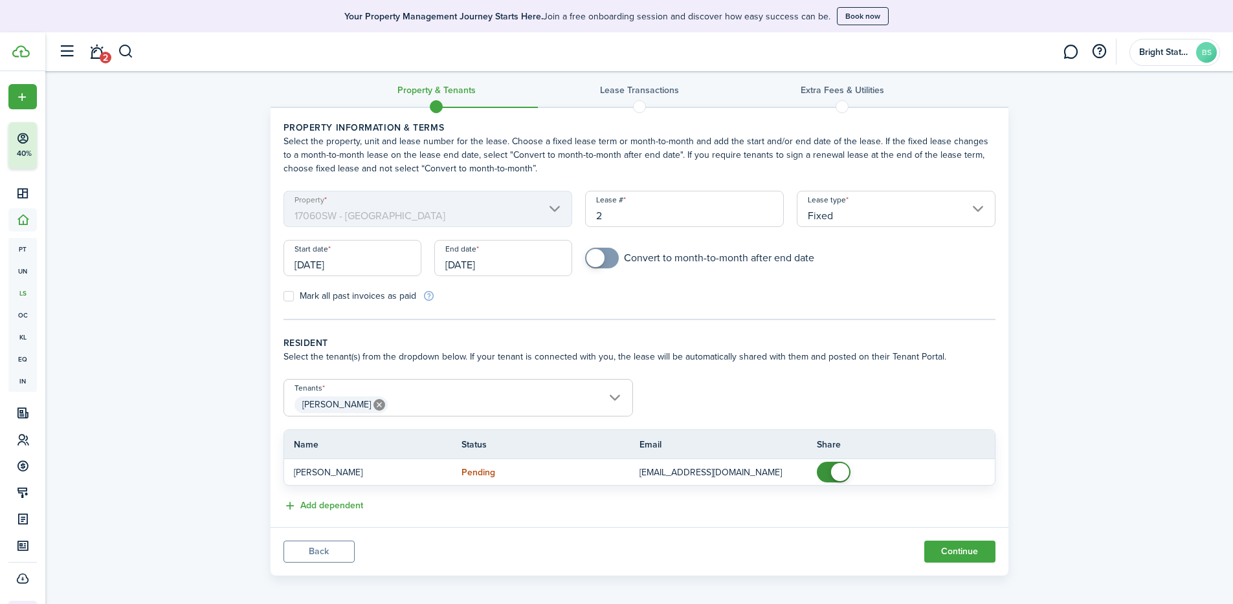
scroll to position [20, 0]
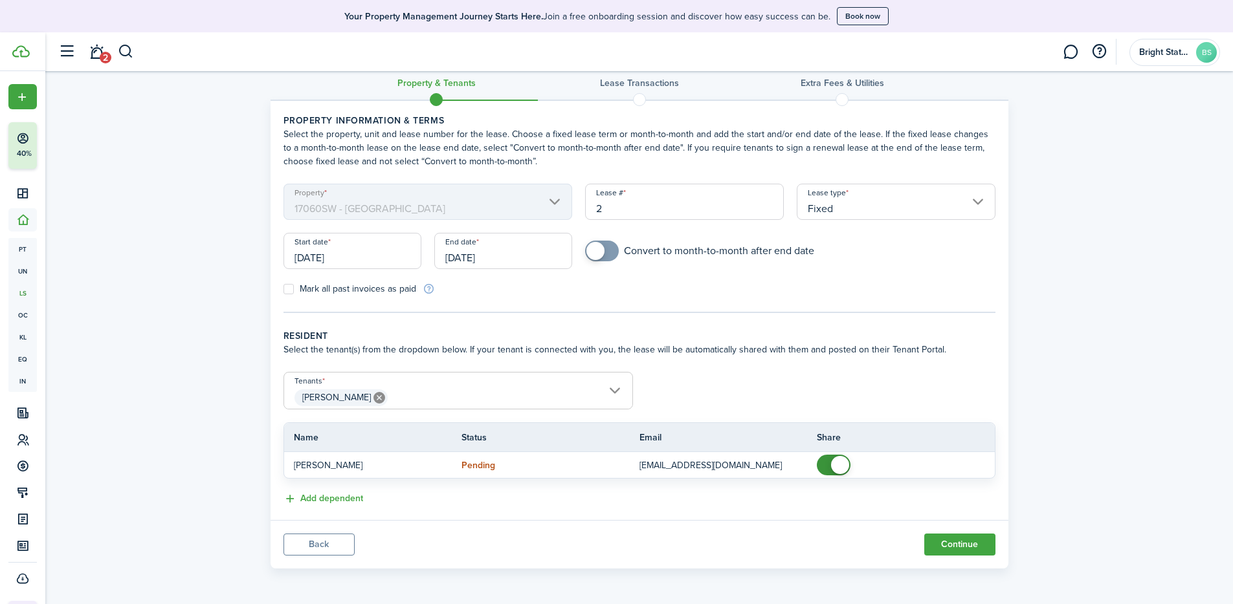
click at [373, 400] on icon at bounding box center [379, 398] width 12 height 12
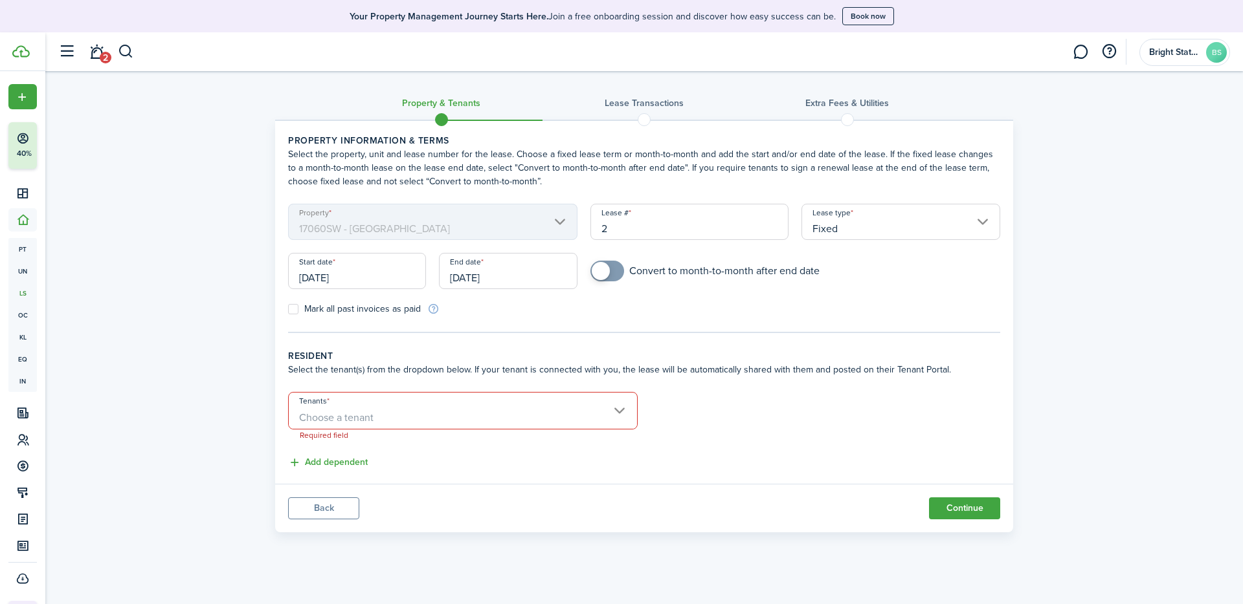
click at [601, 407] on span "Choose a tenant" at bounding box center [463, 418] width 348 height 22
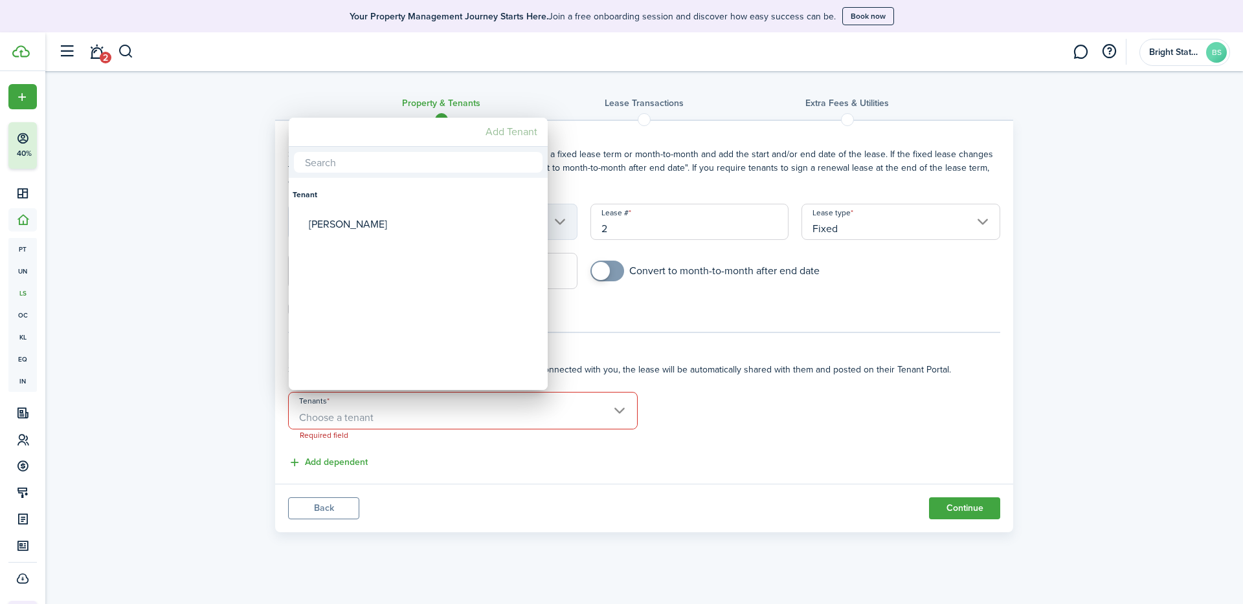
click at [503, 134] on mbsc-button "Add Tenant" at bounding box center [511, 131] width 62 height 23
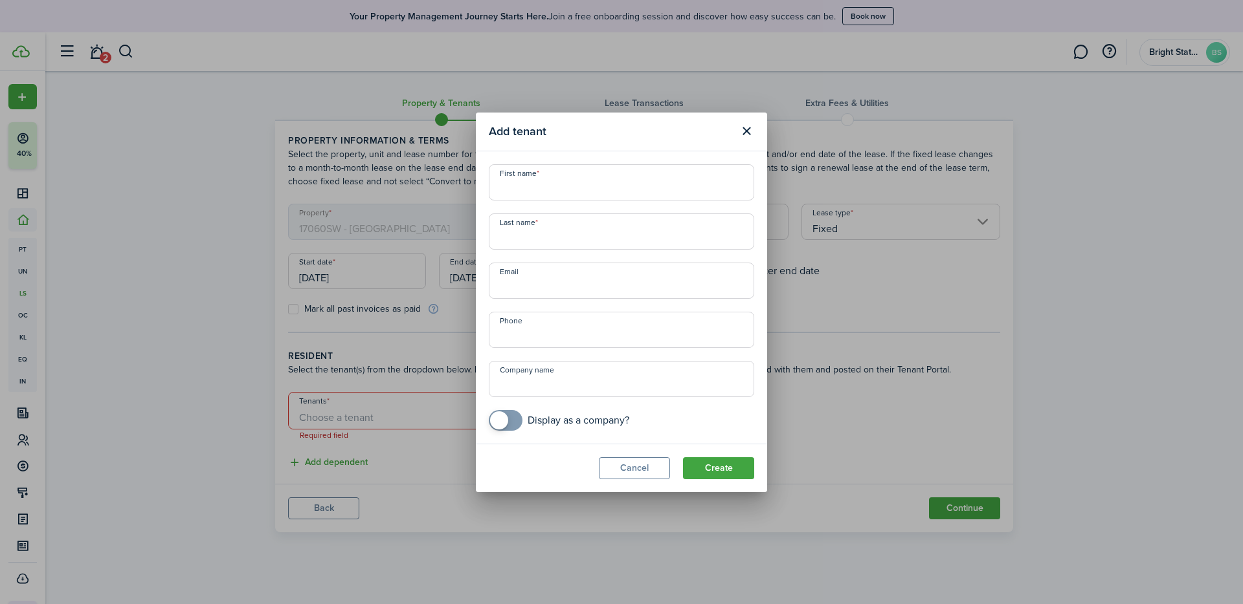
click at [546, 188] on input "First name" at bounding box center [621, 182] width 265 height 36
click at [524, 189] on input "First name" at bounding box center [621, 182] width 265 height 36
type input "[PERSON_NAME] [PERSON_NAME]"
click at [542, 223] on input "Last name" at bounding box center [621, 232] width 265 height 36
type input "[PERSON_NAME]"
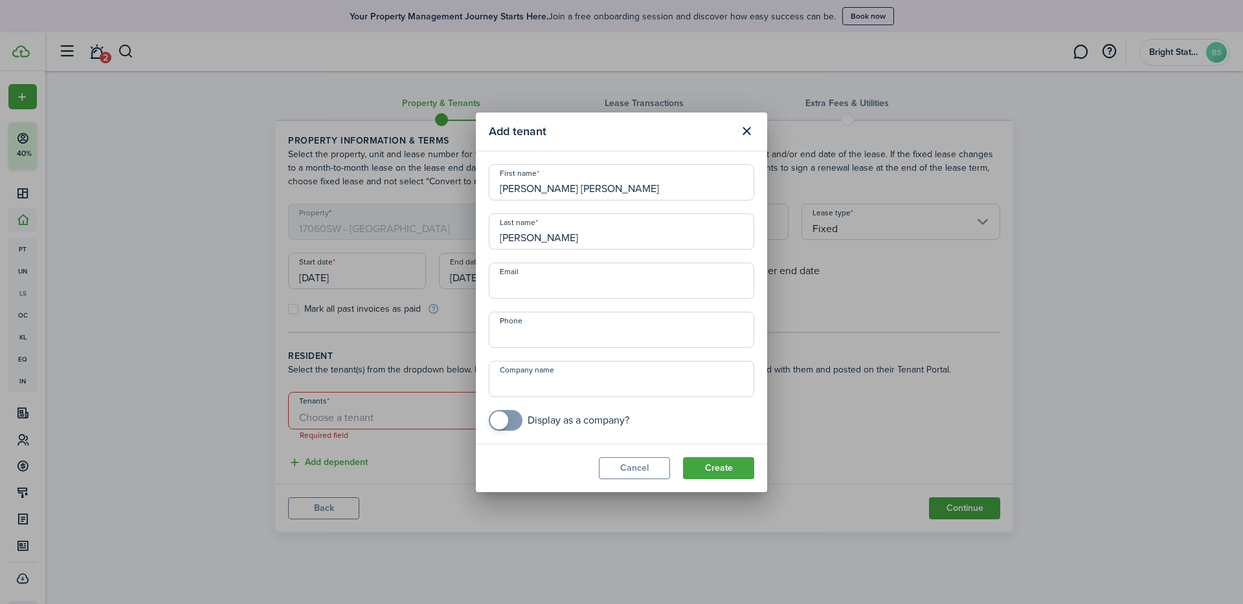
click at [569, 287] on input "Email" at bounding box center [621, 281] width 265 height 36
type input "[EMAIL_ADDRESS][DOMAIN_NAME]"
click at [598, 334] on input "+1" at bounding box center [621, 330] width 265 height 36
type input "[PHONE_NUMBER]"
click at [731, 427] on button "Create" at bounding box center [718, 469] width 71 height 22
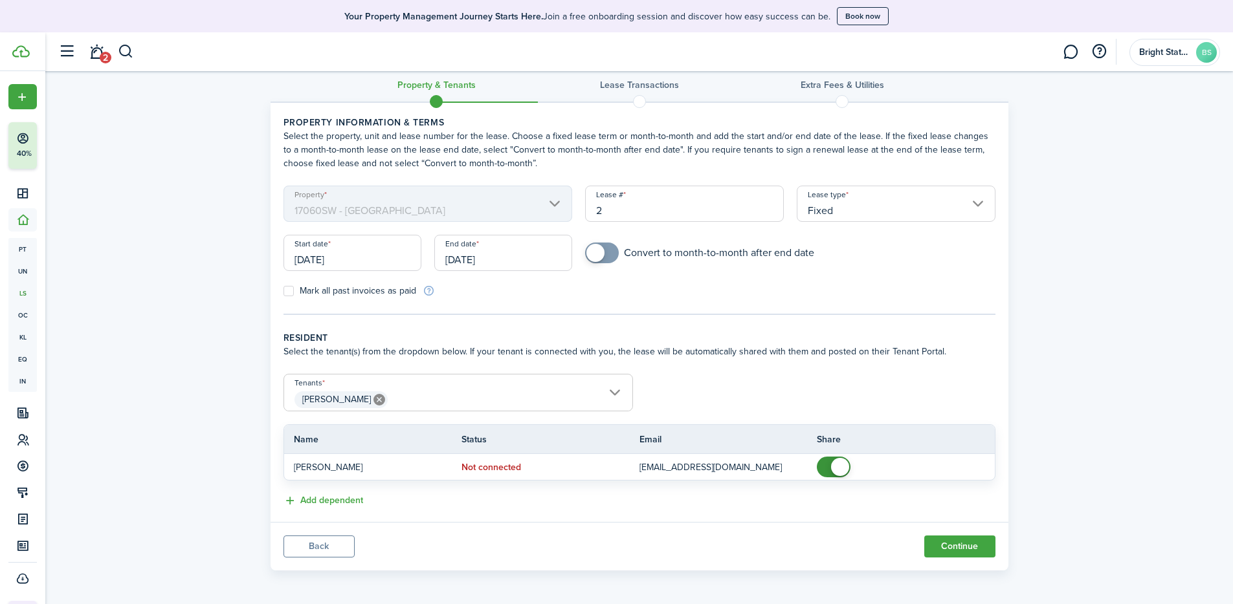
scroll to position [20, 0]
click at [312, 427] on button "Add dependent" at bounding box center [323, 499] width 80 height 15
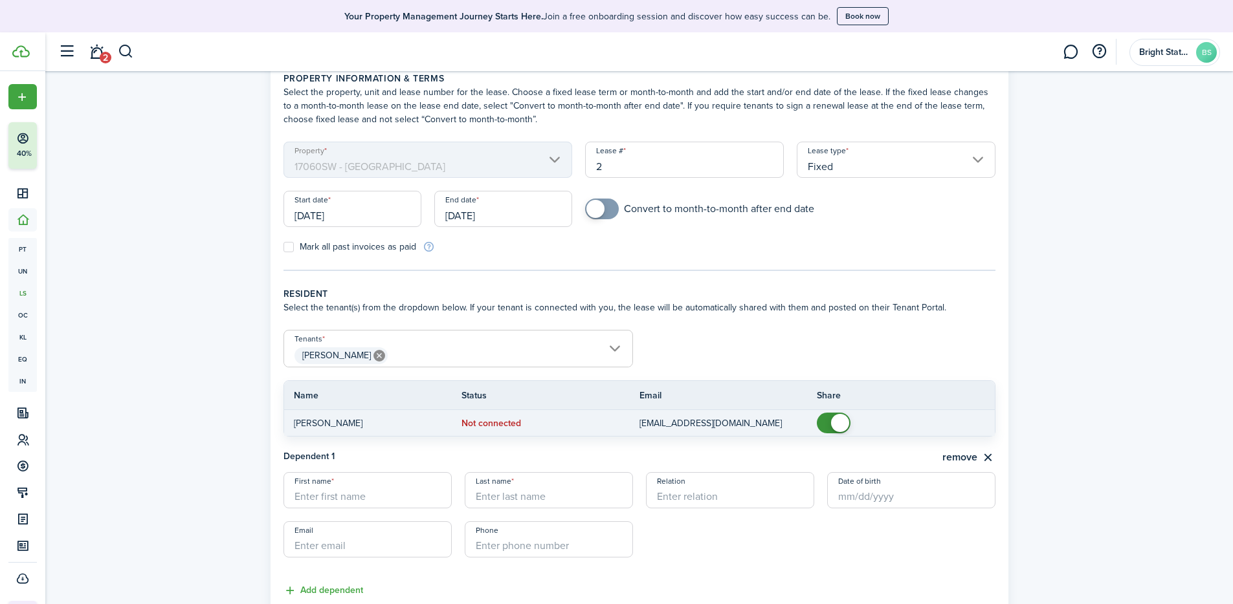
scroll to position [154, 0]
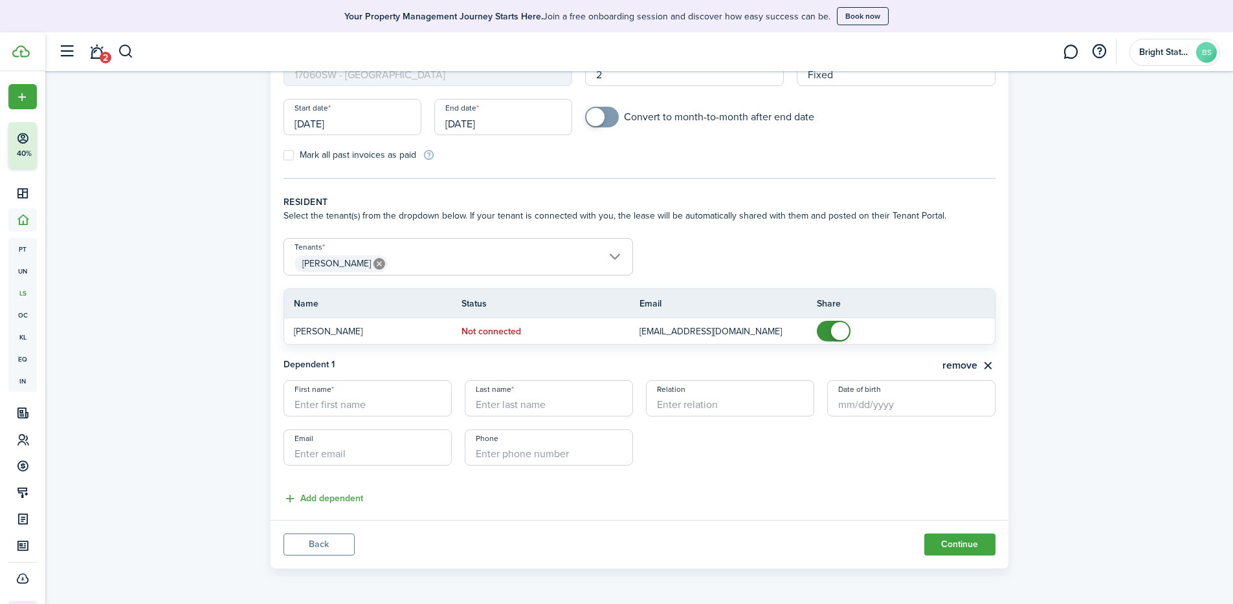
click at [354, 409] on input "First name" at bounding box center [367, 399] width 168 height 36
type input "[DEMOGRAPHIC_DATA]"
click at [544, 414] on input "Last name" at bounding box center [549, 399] width 168 height 36
type input "[PERSON_NAME]"
click at [683, 408] on input "Relation" at bounding box center [730, 399] width 168 height 36
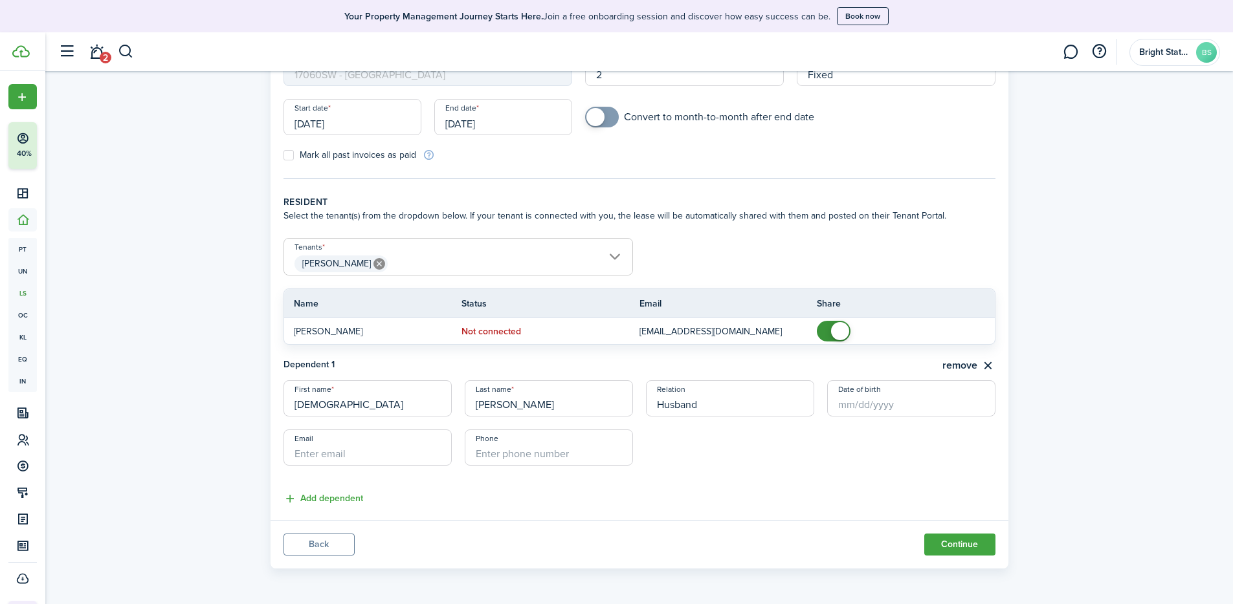
type input "Husband"
click at [529, 427] on input "+1" at bounding box center [549, 448] width 168 height 36
type input "+7"
type input "[PHONE_NUMBER]"
click at [794, 427] on lease-dependent-form "First name [PERSON_NAME] Last name [PERSON_NAME] Relation Husband Date of birth…" at bounding box center [639, 430] width 712 height 98
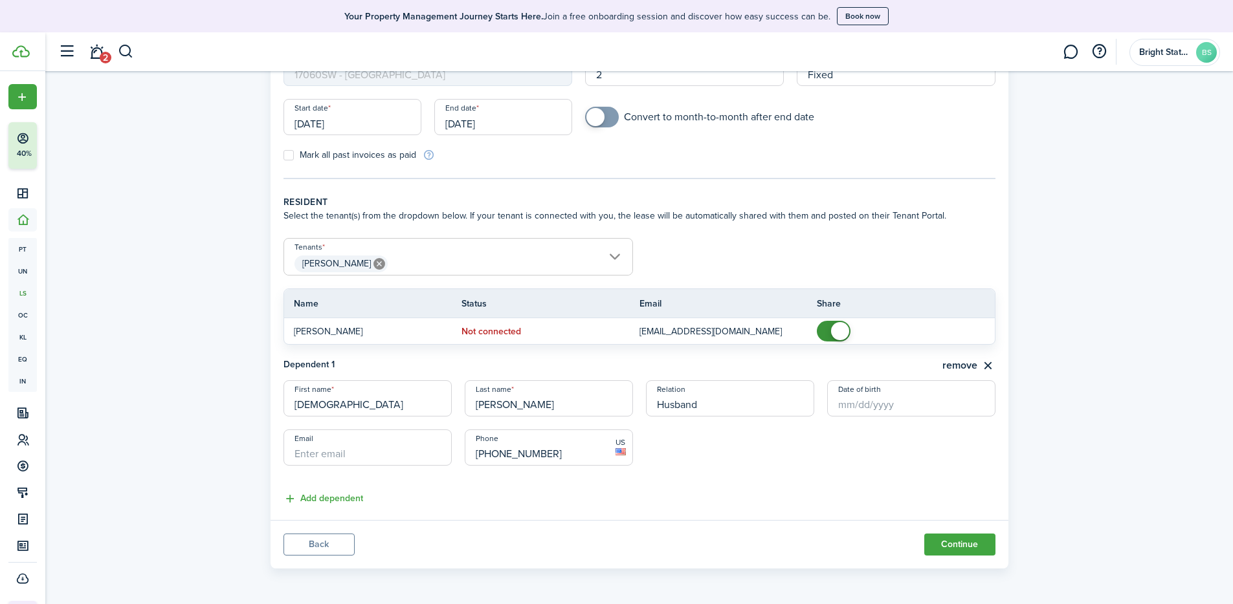
click at [856, 427] on button "Continue" at bounding box center [959, 545] width 71 height 22
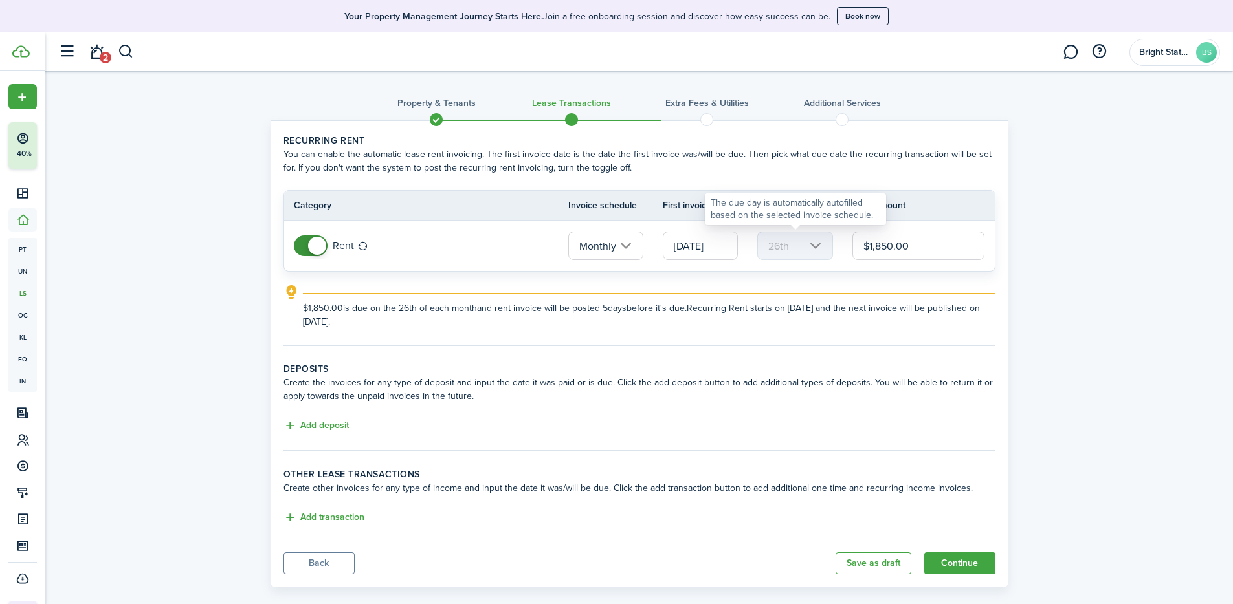
click at [797, 241] on mbsc-scroller "26th" at bounding box center [794, 246] width 75 height 28
click at [690, 247] on input "[DATE]" at bounding box center [700, 246] width 75 height 28
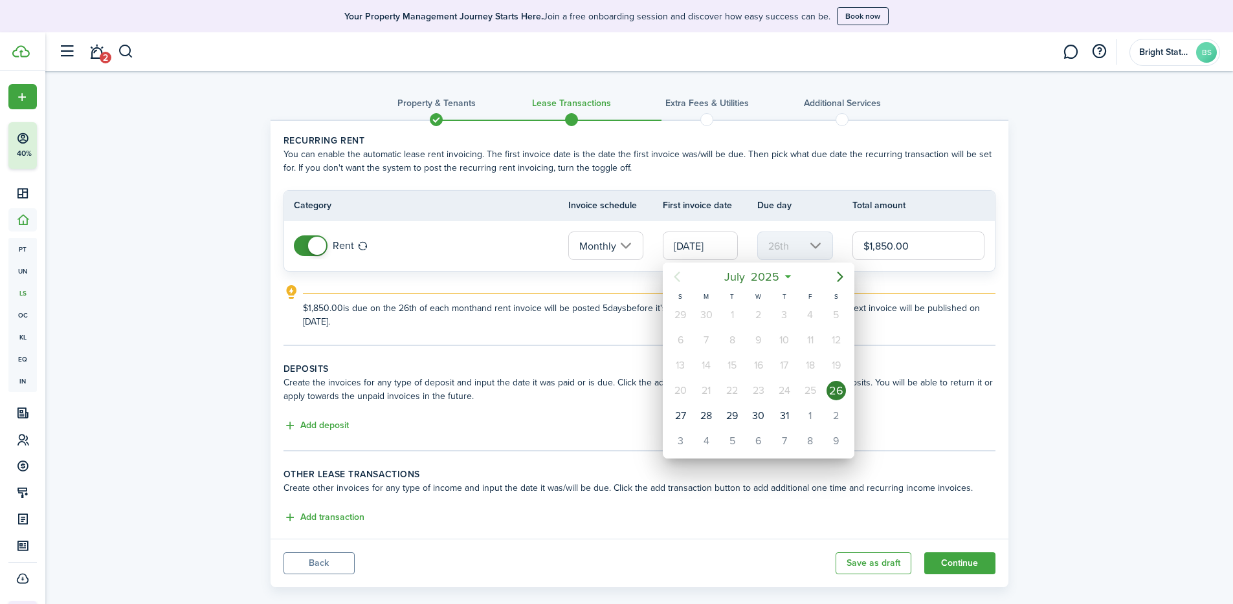
click at [459, 237] on div at bounding box center [616, 302] width 1440 height 812
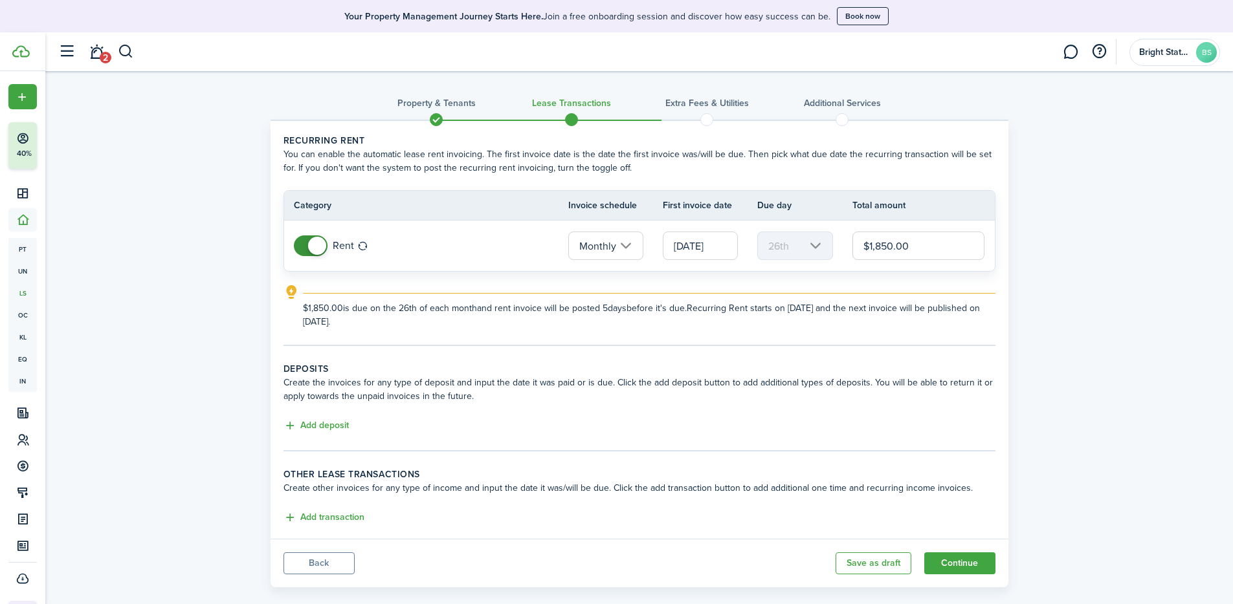
scroll to position [0, 1]
click at [703, 247] on input "[DATE]" at bounding box center [700, 246] width 75 height 28
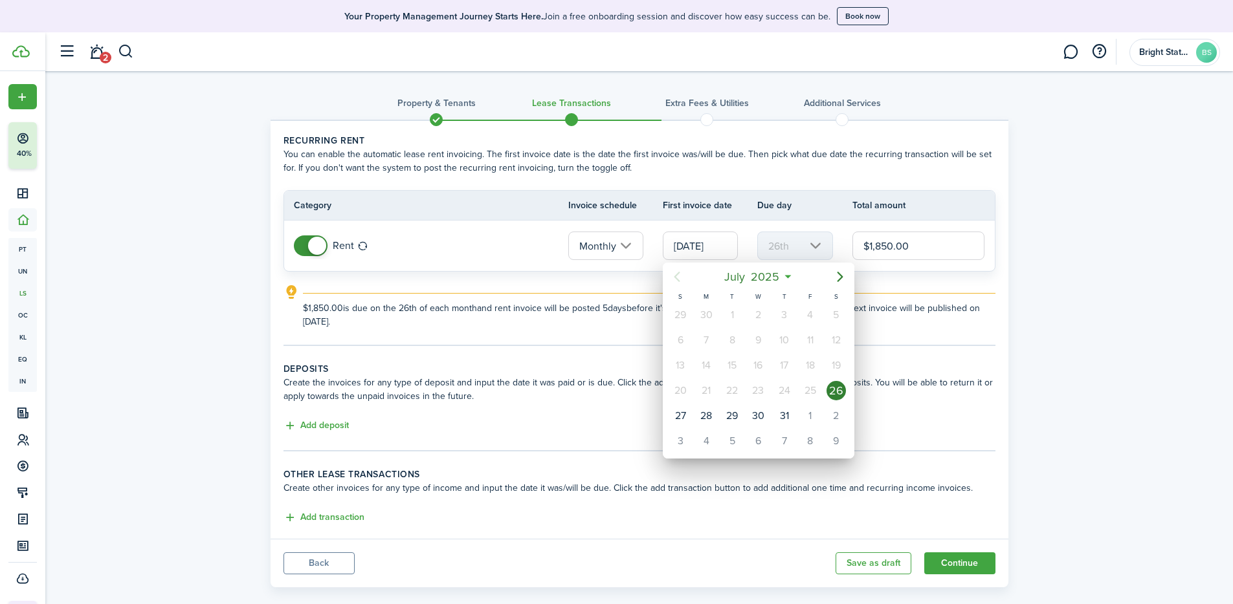
scroll to position [0, 0]
click at [813, 418] on div "1" at bounding box center [810, 415] width 19 height 19
type input "[DATE]"
type input "1st"
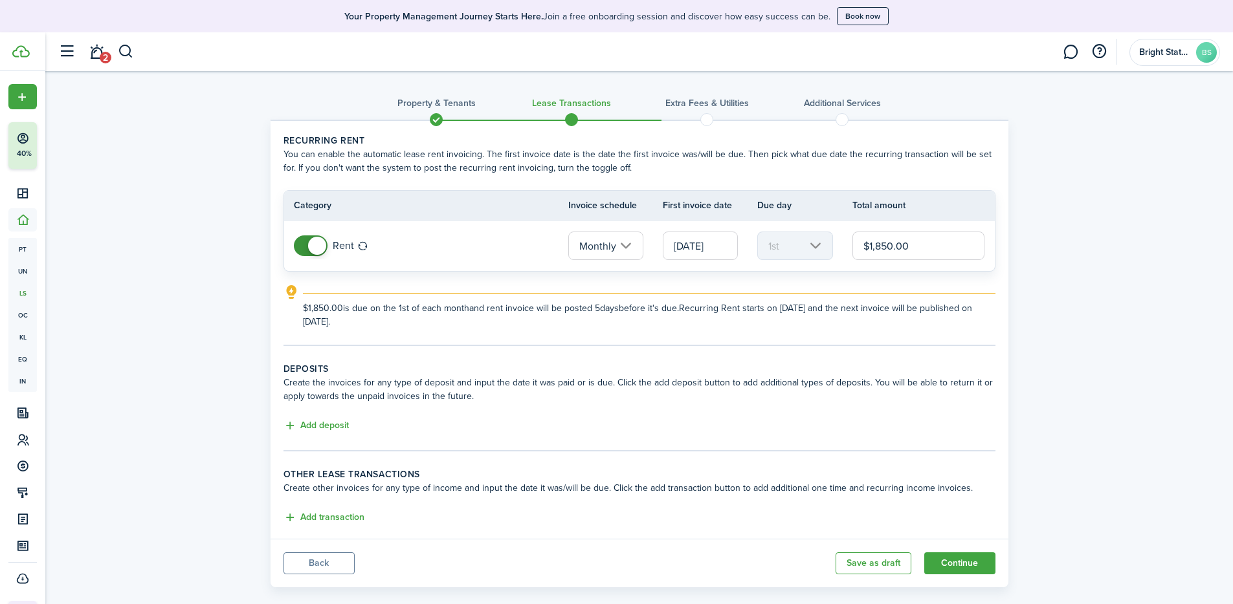
click at [856, 247] on input "$1,850.00" at bounding box center [918, 246] width 133 height 28
click at [856, 332] on tc-wizard-step "Recurring rent You can enable the automatic lease rent invoicing. The first inv…" at bounding box center [639, 240] width 712 height 212
click at [781, 252] on mbsc-scroller "1st" at bounding box center [794, 246] width 75 height 28
click at [611, 244] on input "Monthly" at bounding box center [605, 246] width 75 height 28
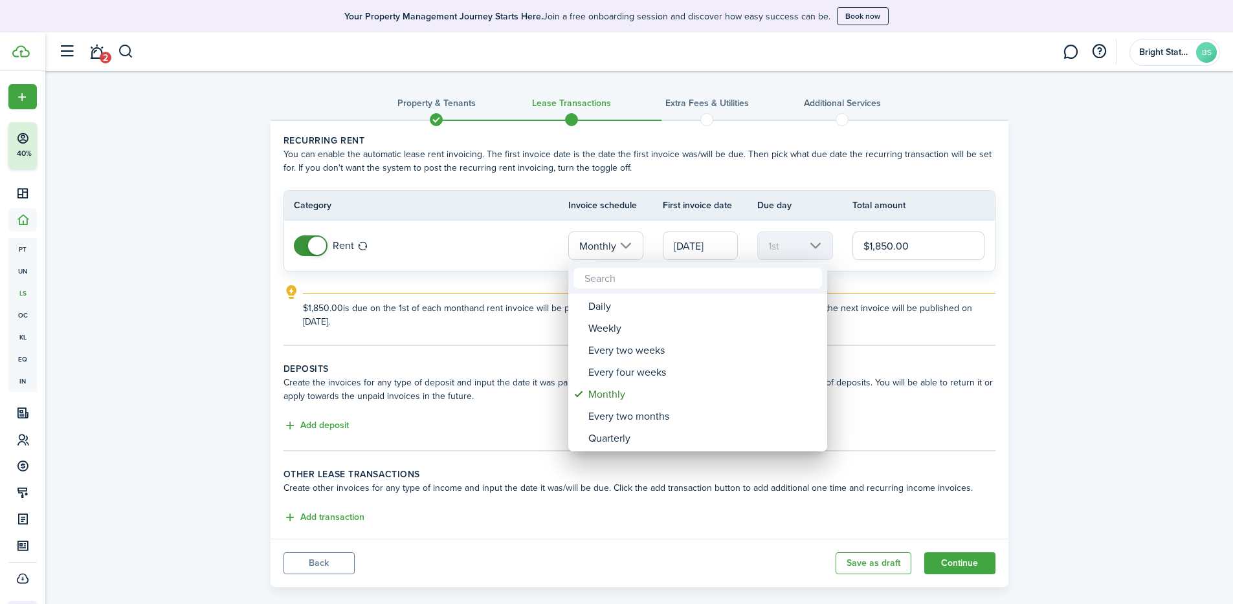
click at [445, 422] on div at bounding box center [616, 302] width 1440 height 812
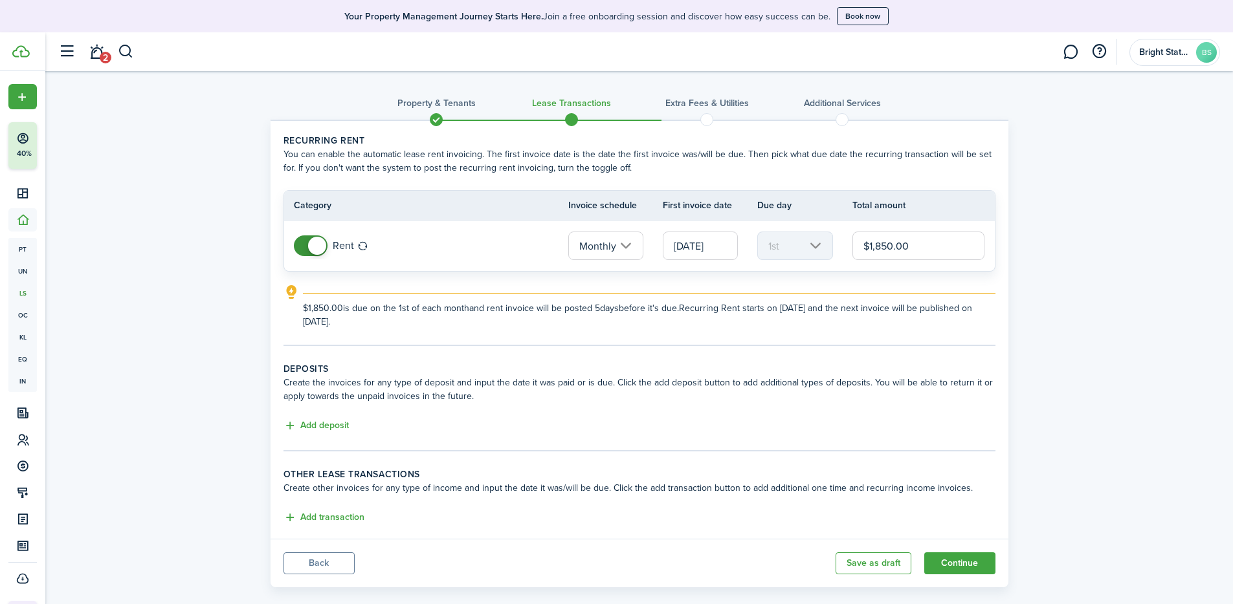
click at [339, 425] on button "Add deposit" at bounding box center [315, 426] width 65 height 15
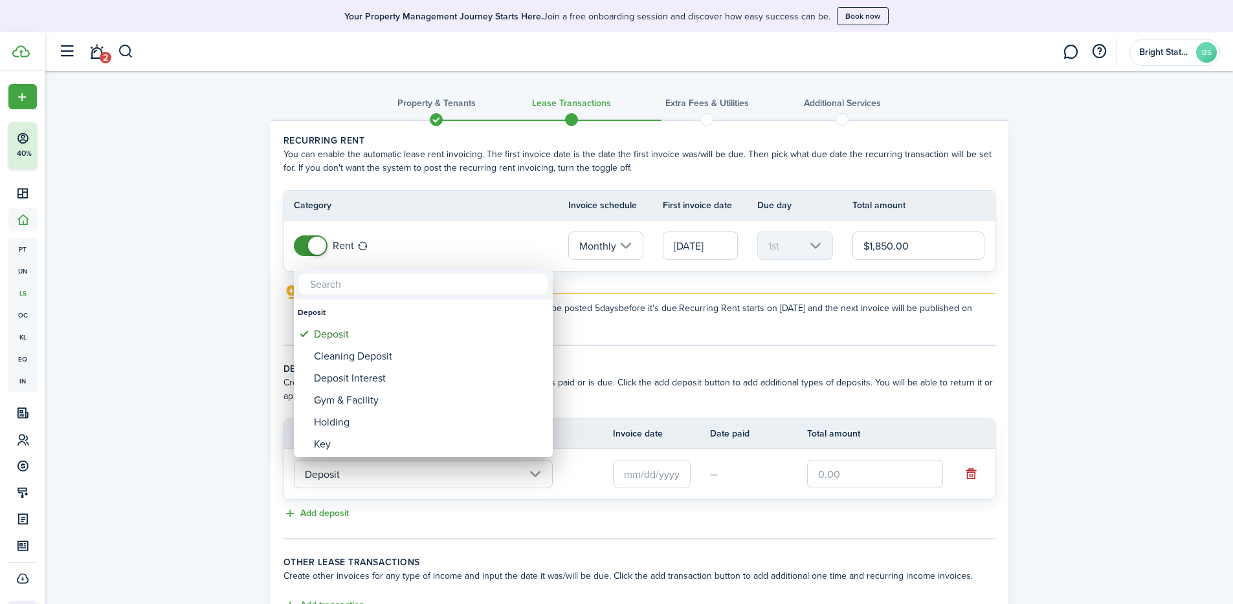
click at [663, 427] on div at bounding box center [616, 302] width 1440 height 812
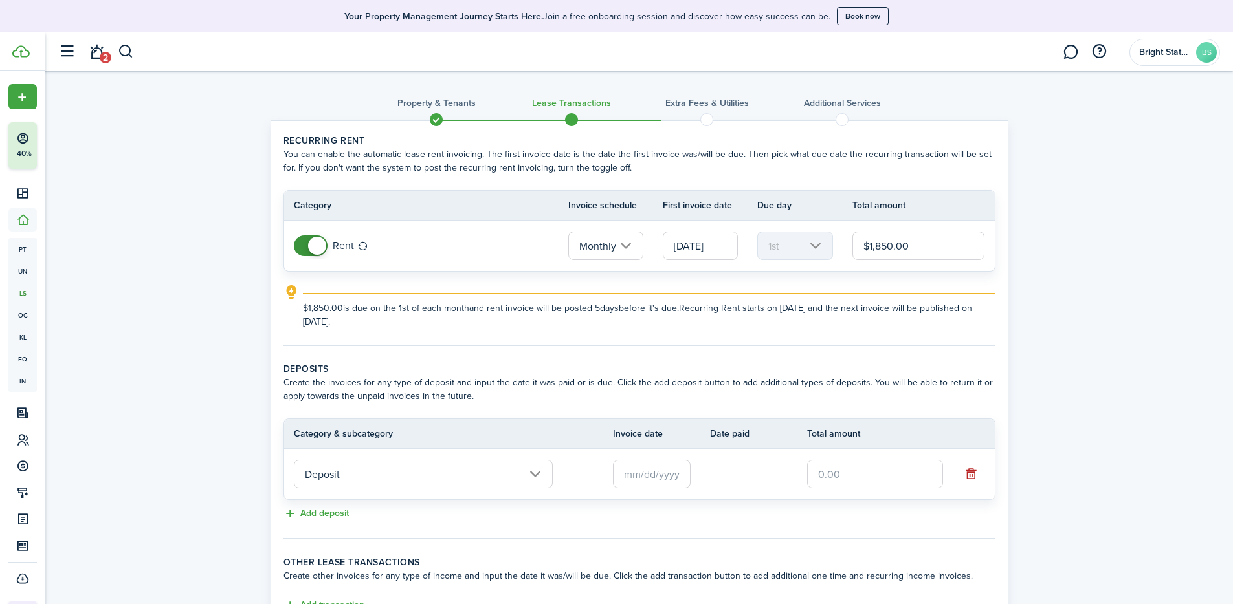
click at [663, 427] on input "text" at bounding box center [652, 474] width 78 height 28
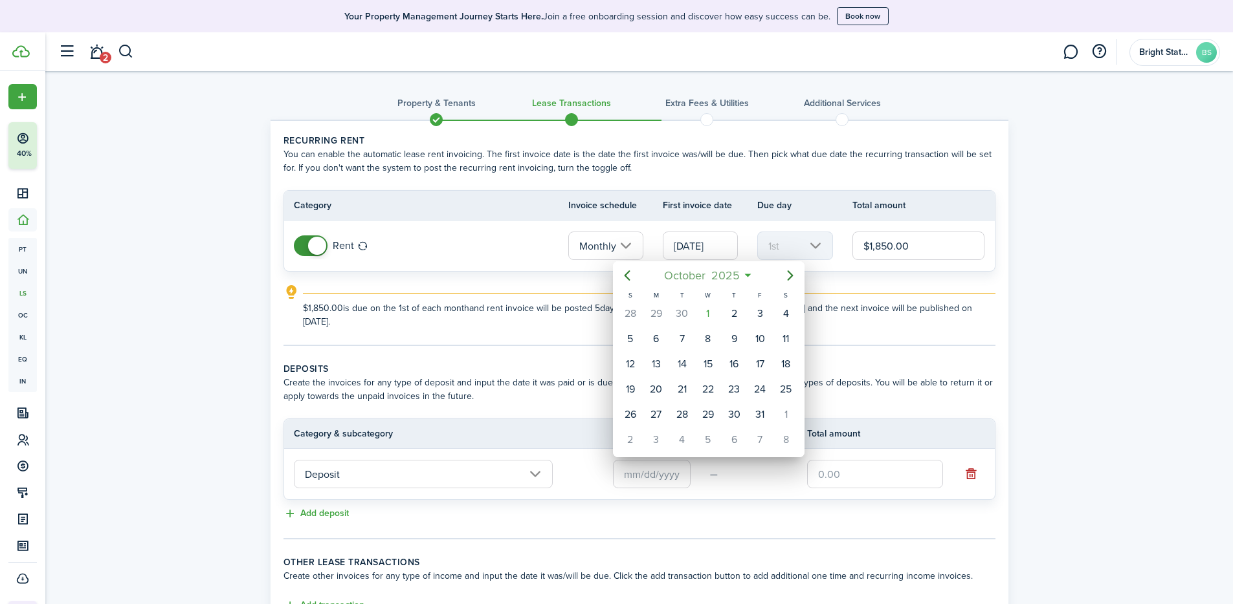
click at [695, 276] on span "October" at bounding box center [684, 275] width 47 height 23
click at [638, 388] on div "[DATE]" at bounding box center [647, 391] width 47 height 21
click at [786, 390] on div "26" at bounding box center [785, 389] width 19 height 19
type input "[DATE]"
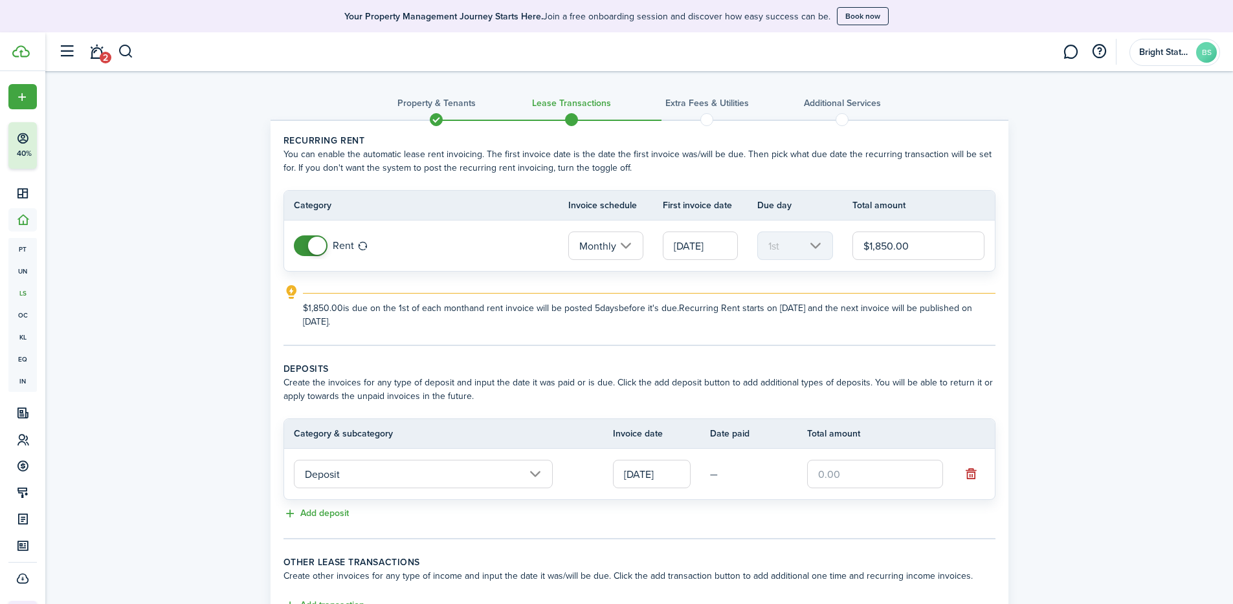
click at [856, 427] on input "text" at bounding box center [875, 474] width 136 height 28
type input "$1,850.00"
click at [790, 427] on tc-wizard-step "Deposits Create the invoices for any type of deposit and input the date it was …" at bounding box center [639, 450] width 712 height 177
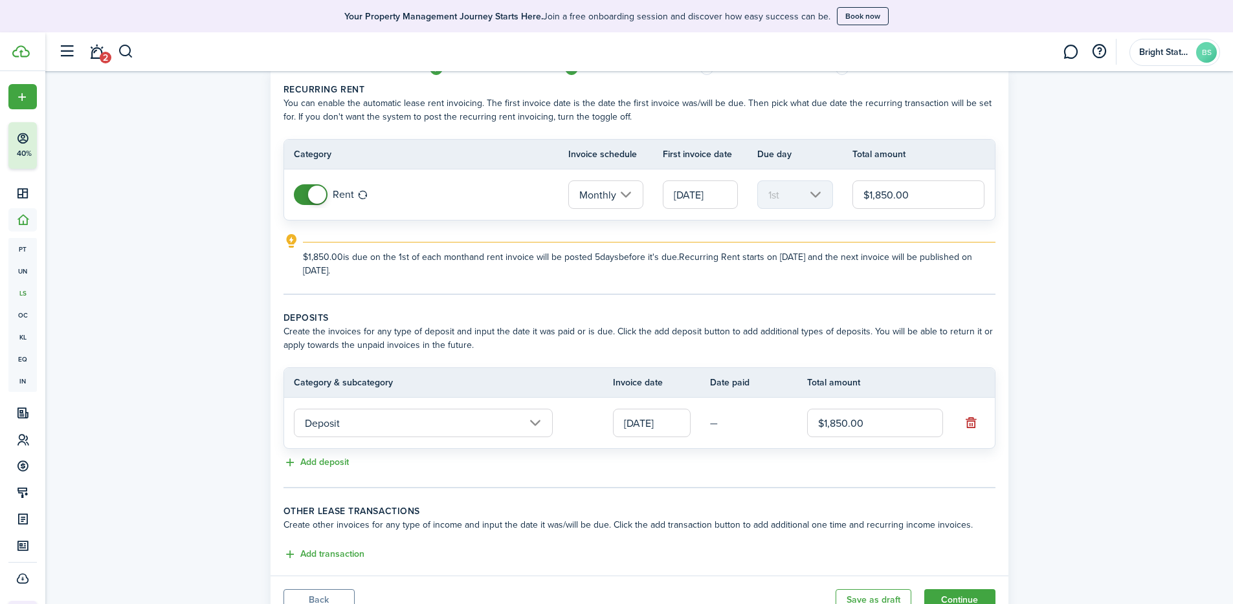
scroll to position [107, 0]
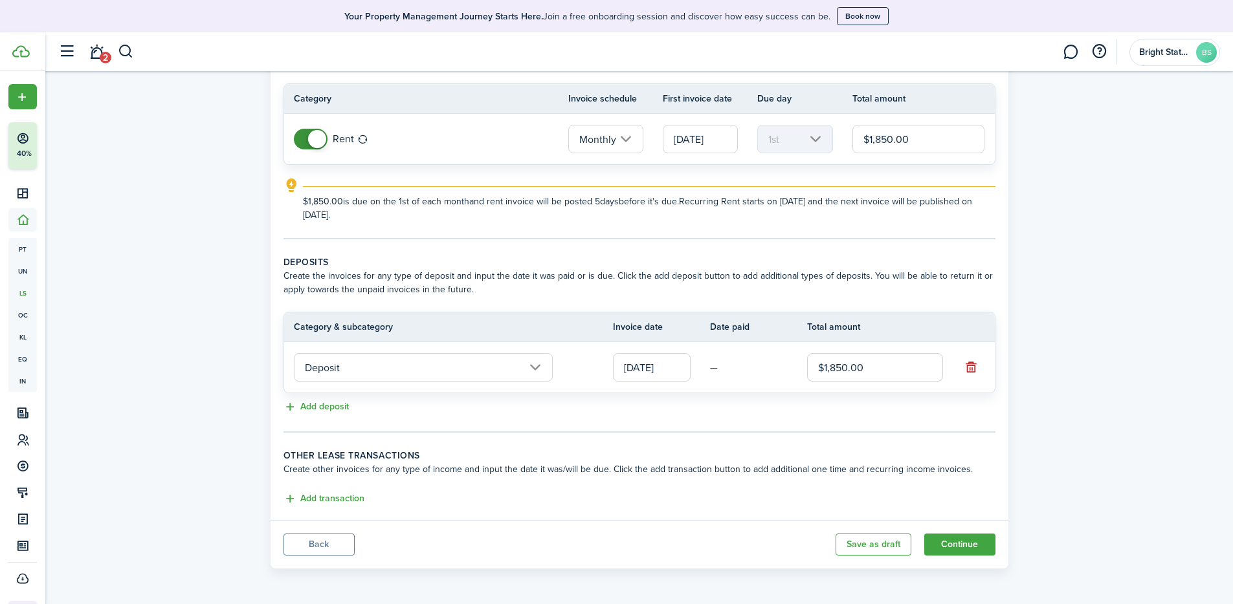
click at [338, 427] on button "Add transaction" at bounding box center [323, 499] width 81 height 15
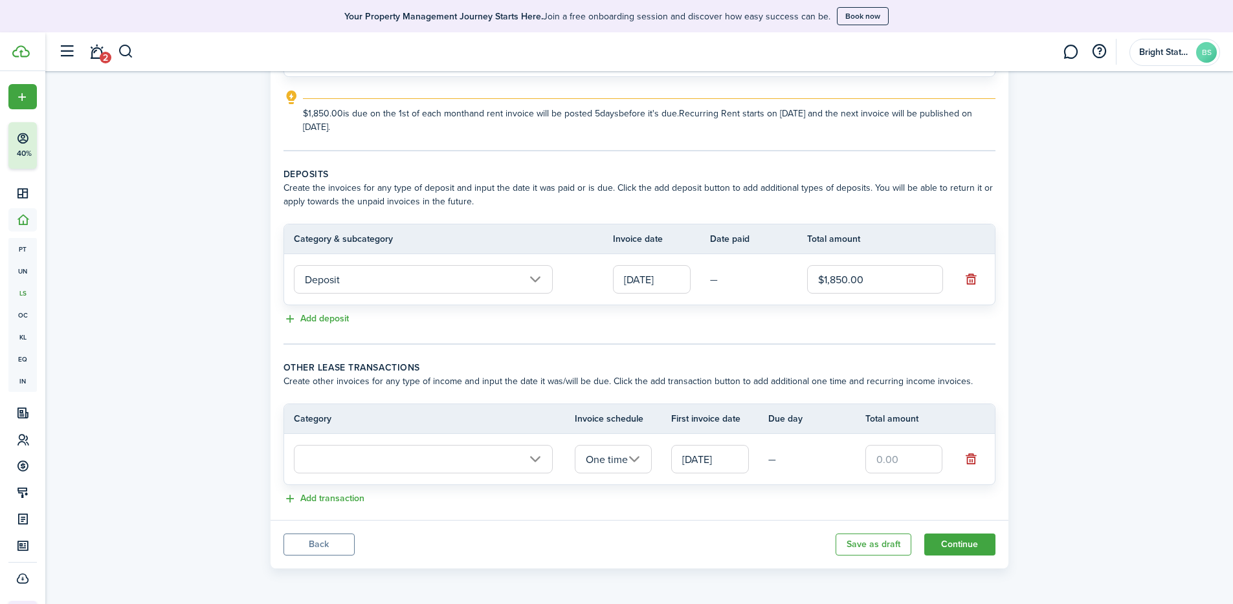
scroll to position [195, 0]
click at [540, 427] on input "text" at bounding box center [423, 459] width 259 height 28
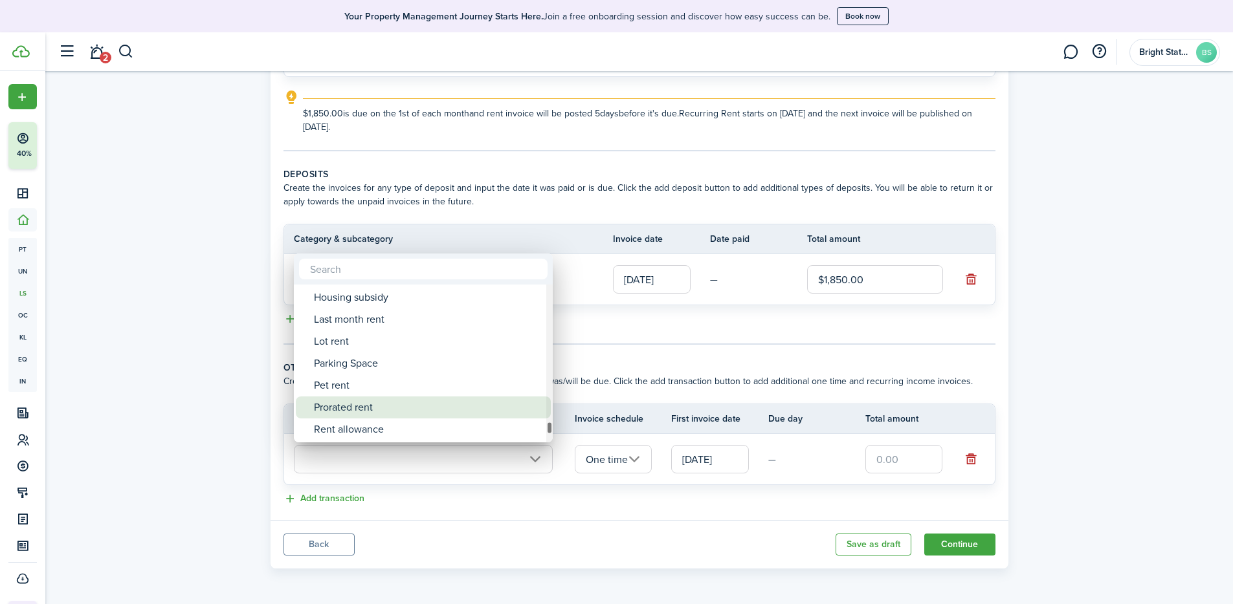
click at [326, 402] on div "Prorated rent" at bounding box center [428, 408] width 229 height 22
type input "Rent / Prorated rent"
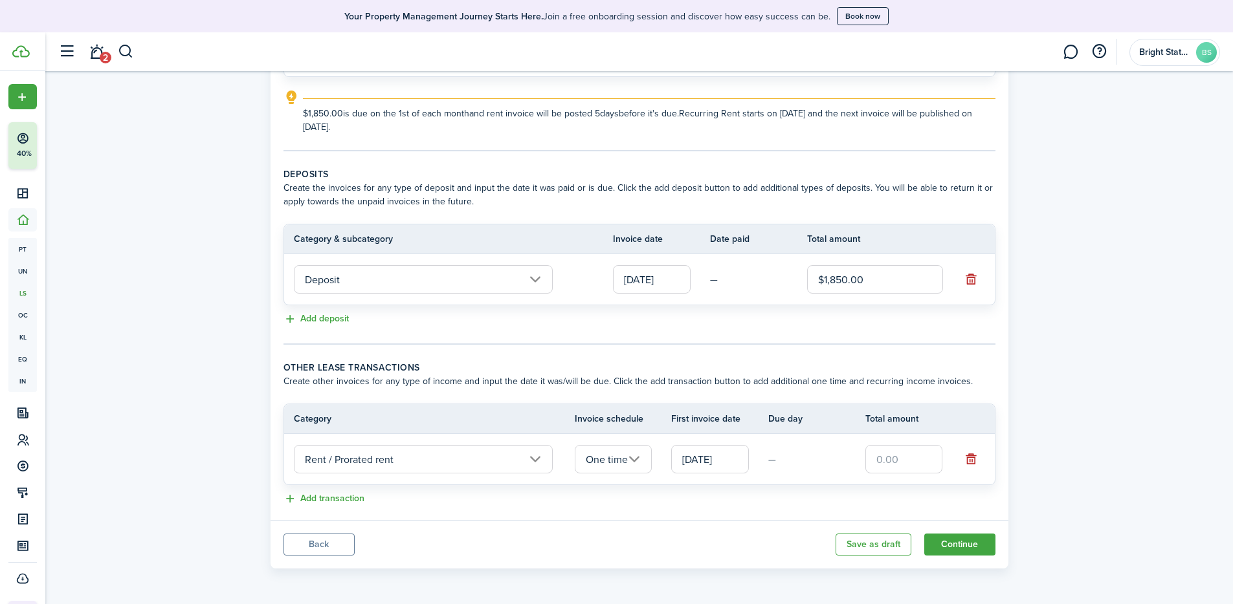
click at [856, 427] on input "text" at bounding box center [904, 459] width 78 height 28
type input "$370.00"
click at [856, 337] on tc-wizard-step "Deposits Create the invoices for any type of deposit and input the date it was …" at bounding box center [639, 256] width 712 height 177
click at [856, 427] on button "Continue" at bounding box center [959, 545] width 71 height 22
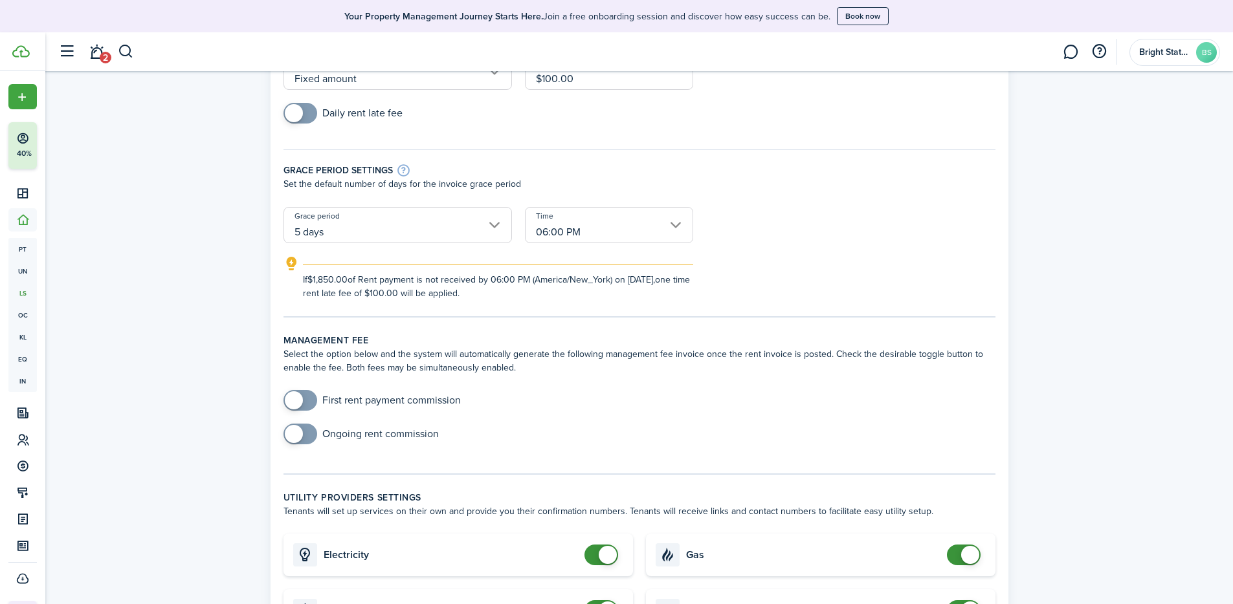
scroll to position [235, 0]
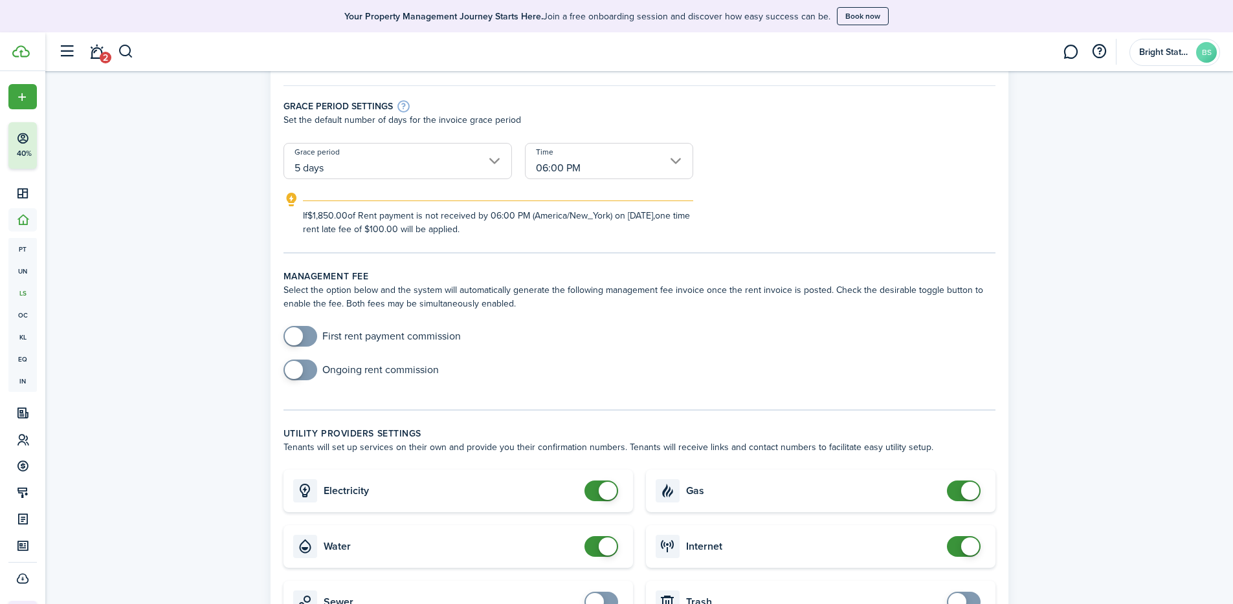
checkbox input "true"
click at [304, 342] on span at bounding box center [300, 336] width 13 height 21
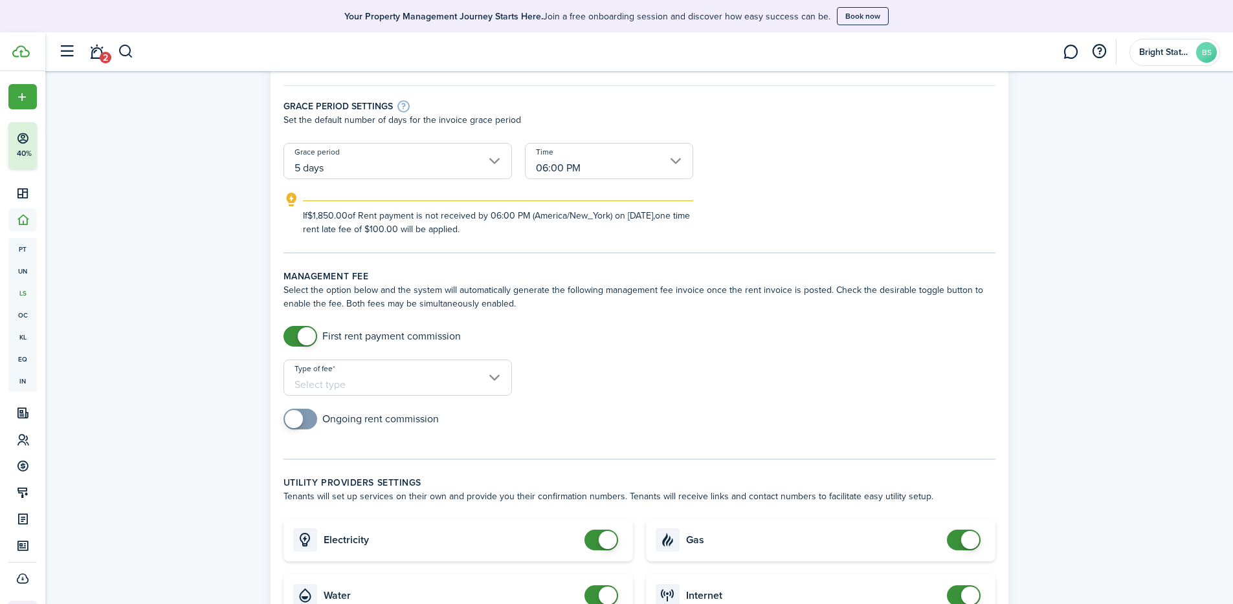
click at [401, 374] on input "Type of fee" at bounding box center [397, 378] width 228 height 36
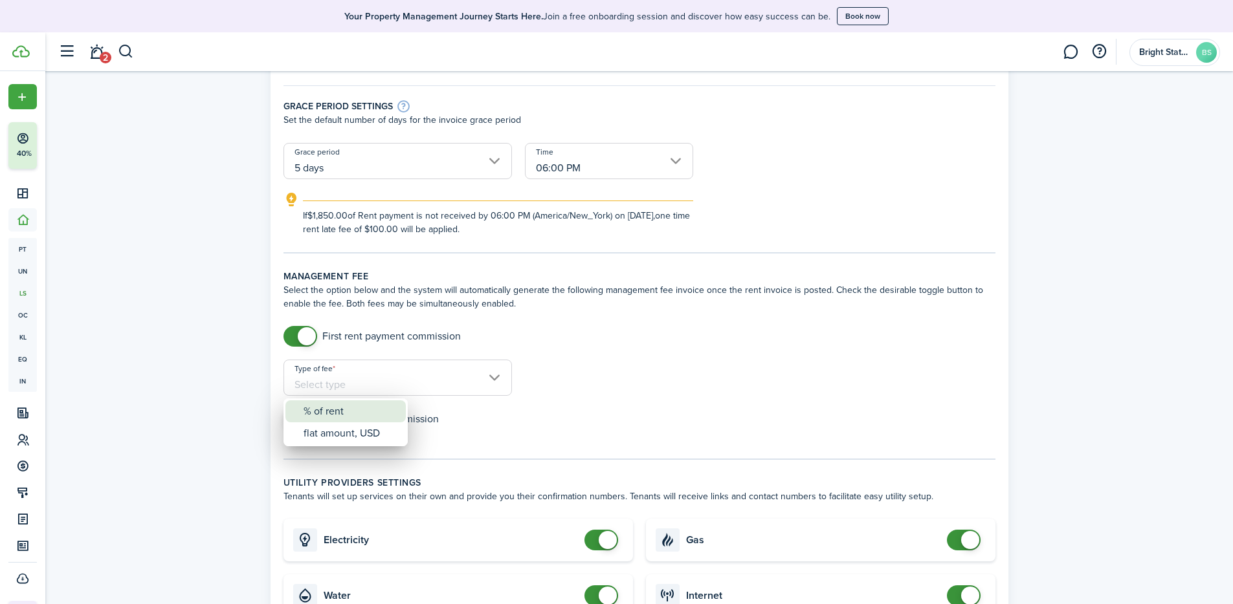
click at [347, 417] on div "% of rent" at bounding box center [351, 412] width 94 height 22
type input "% of rent"
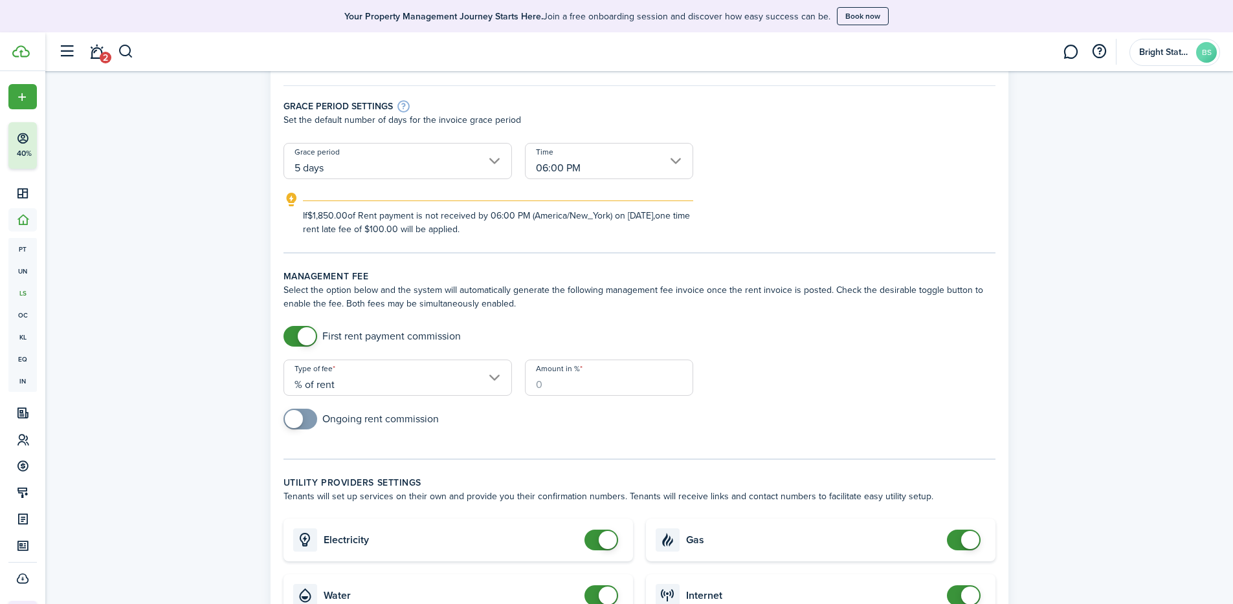
click at [604, 382] on input "Amount in %" at bounding box center [609, 378] width 168 height 36
type input "100"
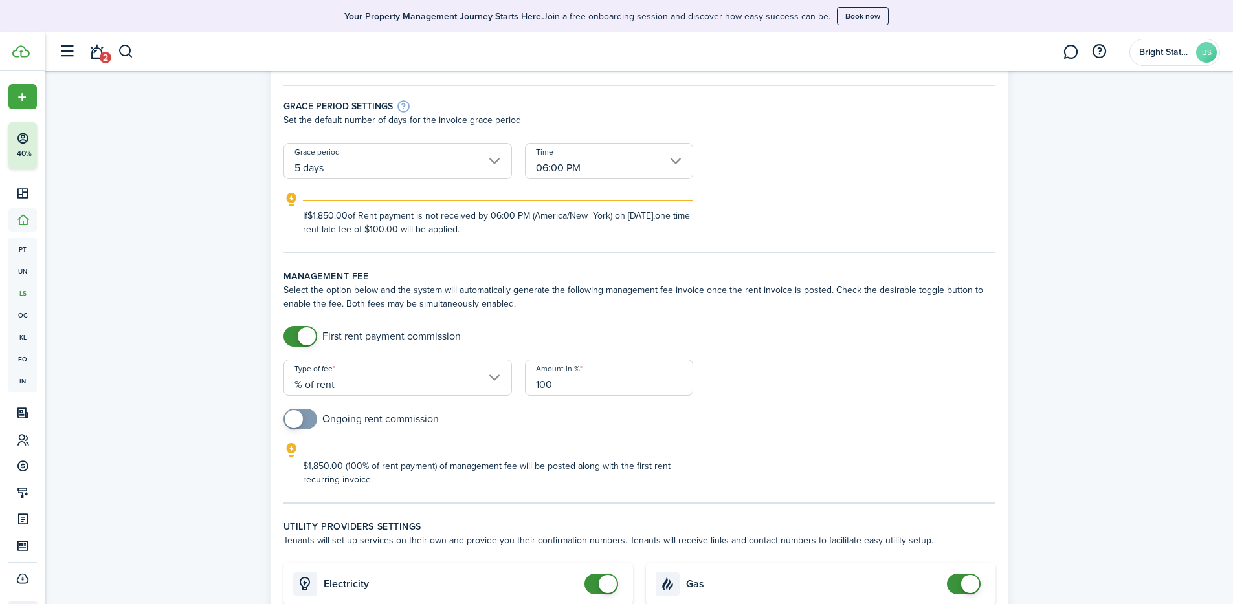
scroll to position [238, 0]
click at [295, 427] on div "Ongoing rent commission" at bounding box center [639, 423] width 725 height 34
checkbox input "true"
click at [307, 417] on span at bounding box center [300, 416] width 13 height 21
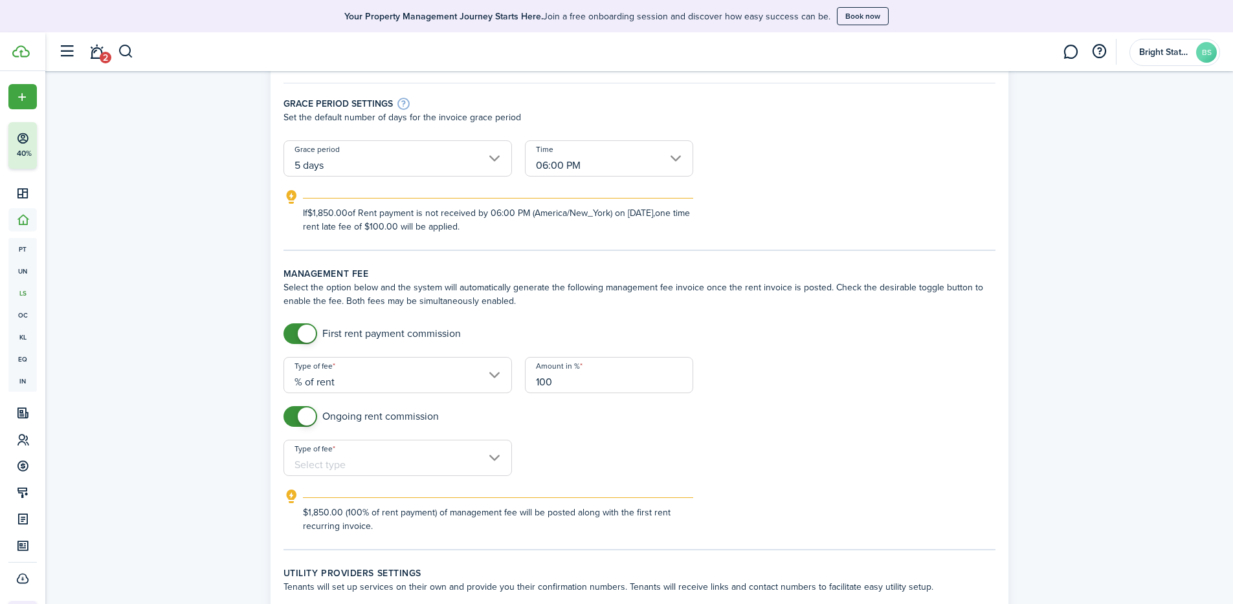
click at [330, 427] on input "Type of fee" at bounding box center [397, 458] width 228 height 36
click at [331, 427] on div "% of rent" at bounding box center [351, 492] width 94 height 22
type input "% of rent"
click at [603, 427] on input "Amount in %" at bounding box center [609, 458] width 168 height 36
type input "10"
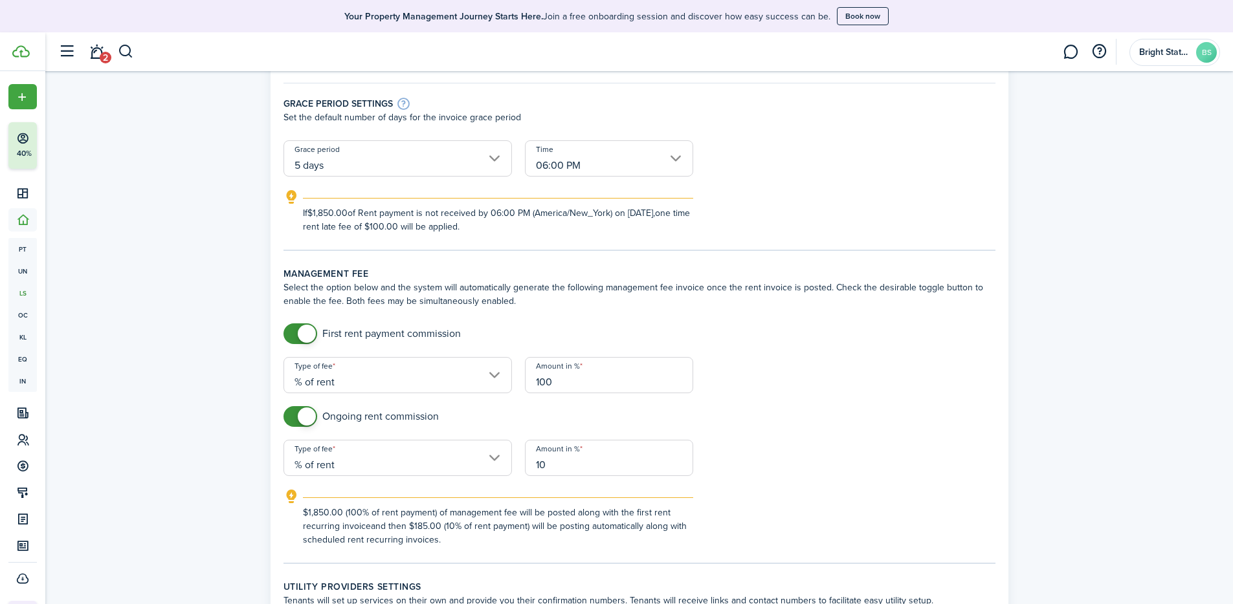
click at [784, 427] on form "First rent payment commission Type of fee % of rent Amount in % 100 Ongoing ren…" at bounding box center [639, 435] width 725 height 223
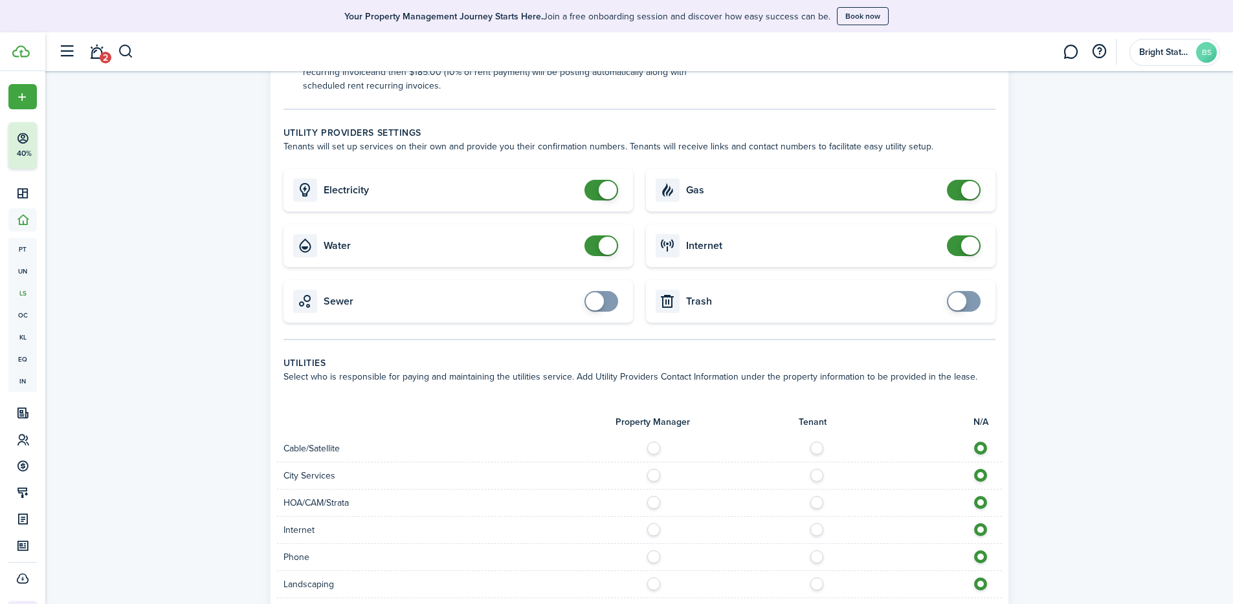
scroll to position [705, 0]
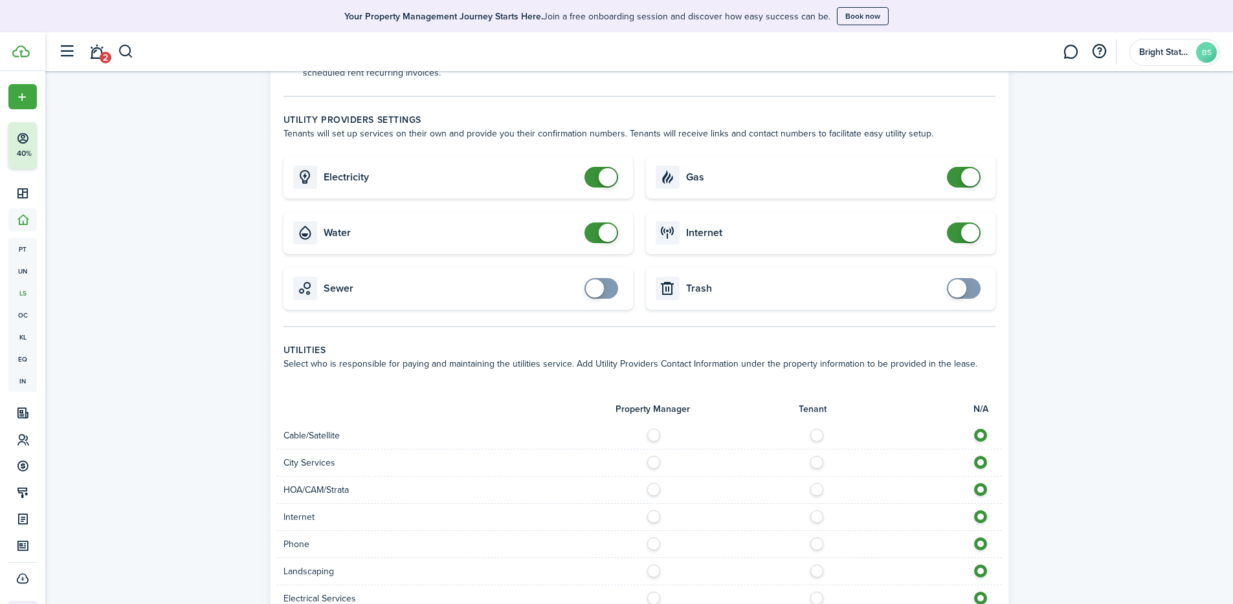
checkbox input "true"
click at [856, 293] on span at bounding box center [957, 289] width 18 height 18
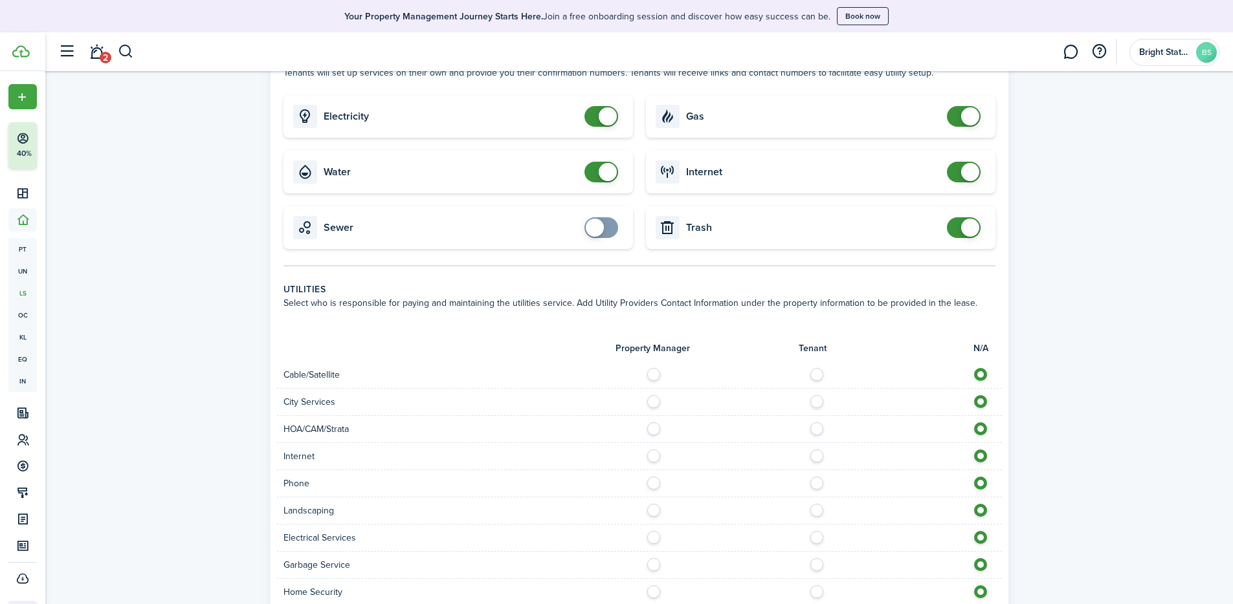
scroll to position [922, 0]
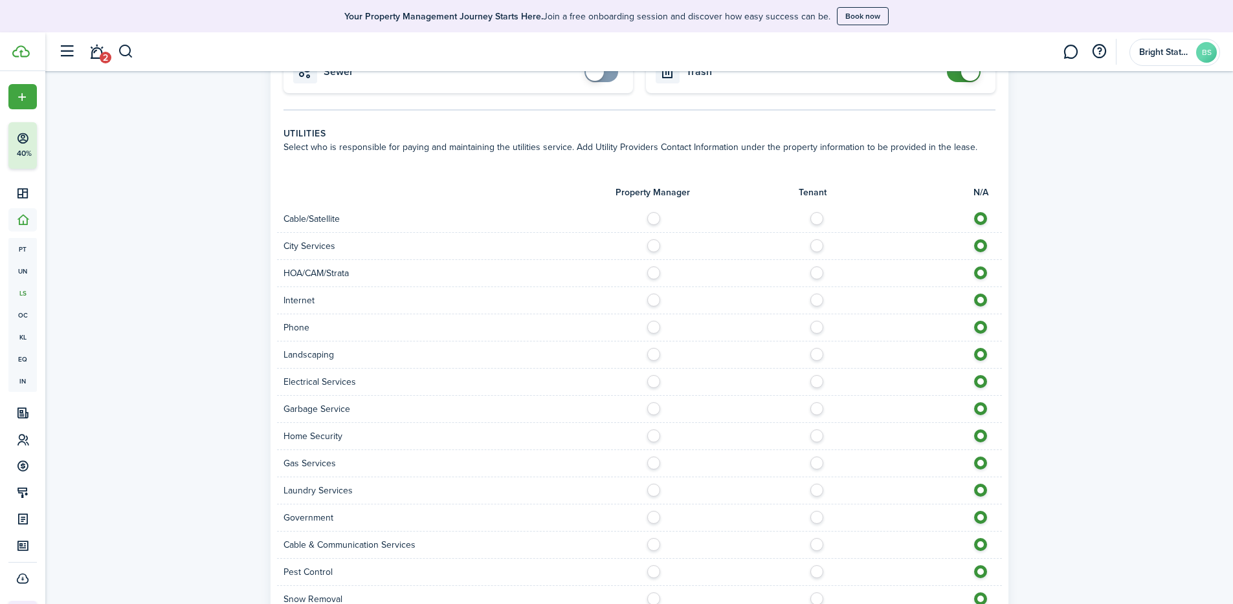
click at [820, 214] on label at bounding box center [820, 215] width 23 height 6
radio input "true"
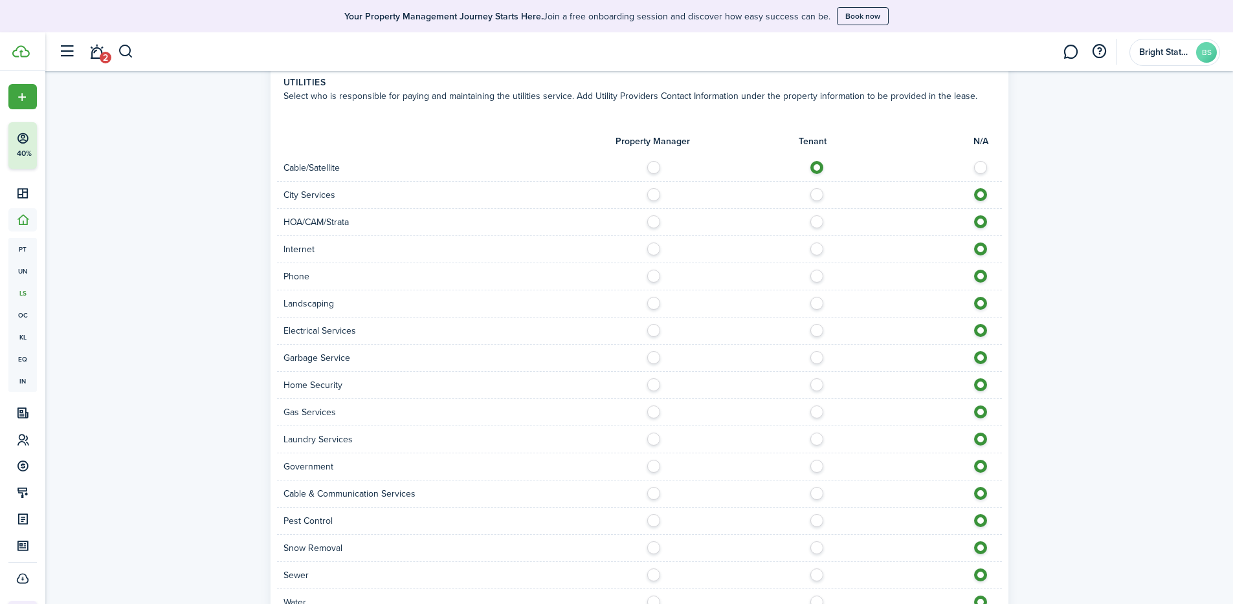
scroll to position [885, 0]
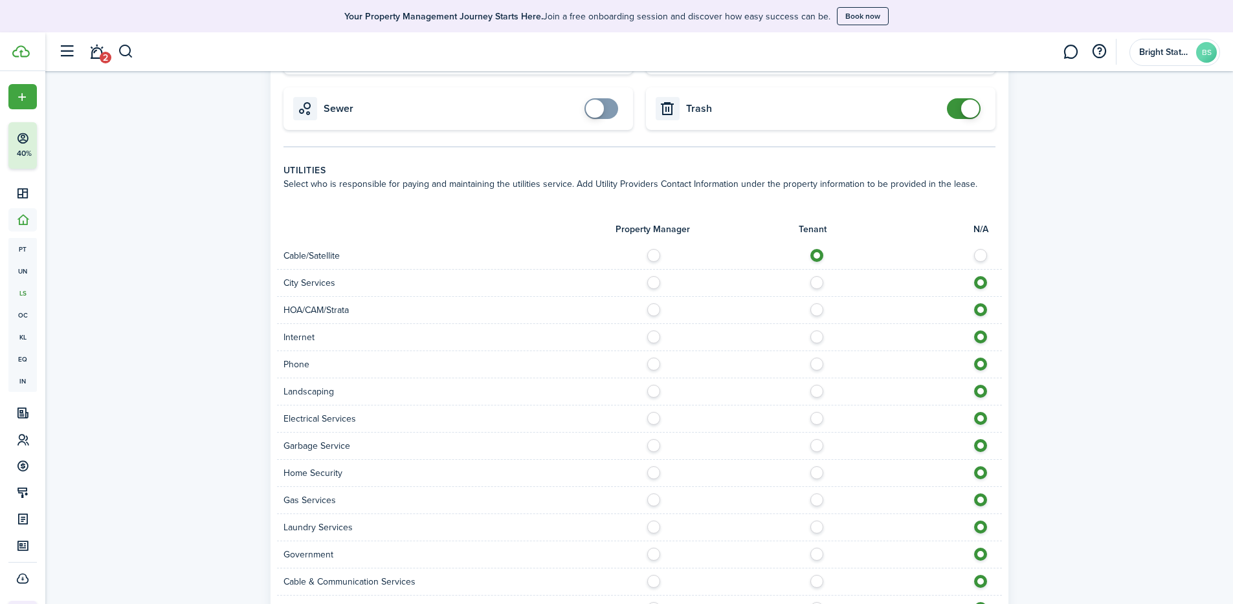
click at [820, 337] on label at bounding box center [820, 334] width 23 height 6
radio input "true"
click at [819, 362] on label at bounding box center [820, 361] width 23 height 6
radio input "true"
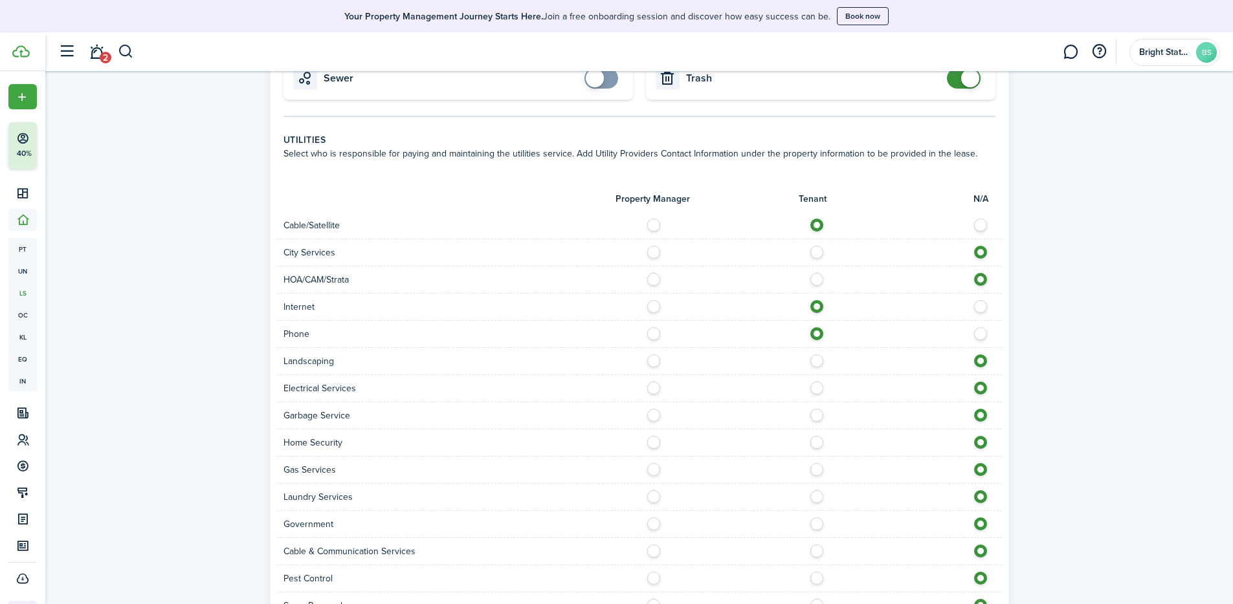
scroll to position [933, 0]
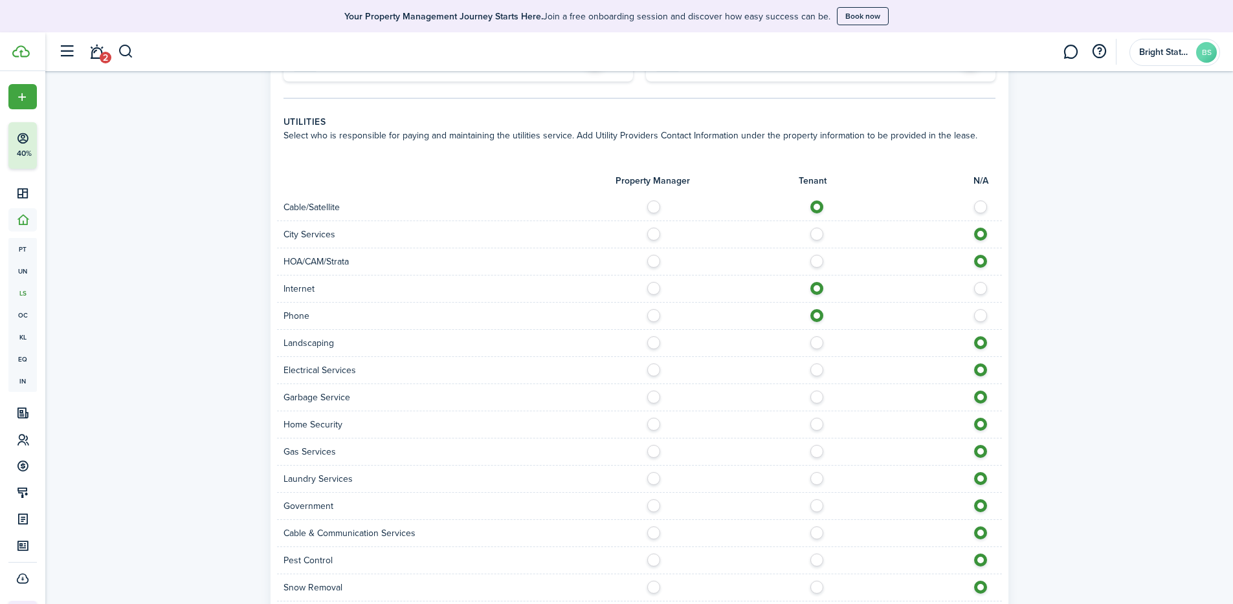
click at [821, 343] on label at bounding box center [820, 340] width 23 height 6
radio input "true"
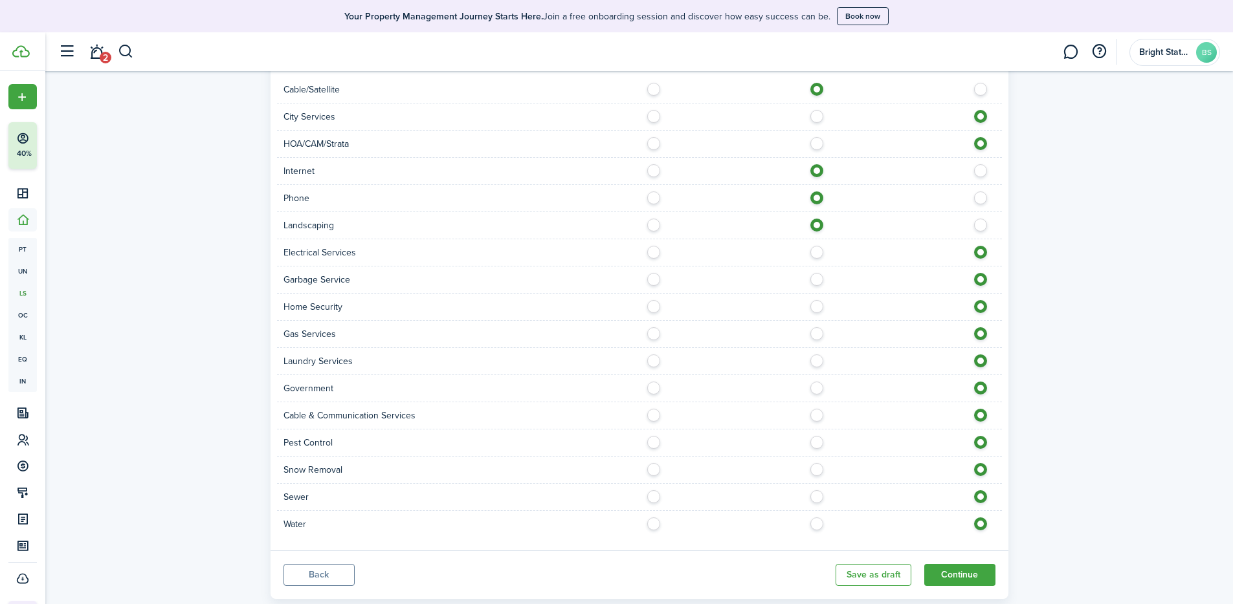
scroll to position [1053, 0]
click at [818, 248] on label at bounding box center [820, 247] width 23 height 6
radio input "true"
click at [817, 278] on label at bounding box center [820, 274] width 23 height 6
radio input "true"
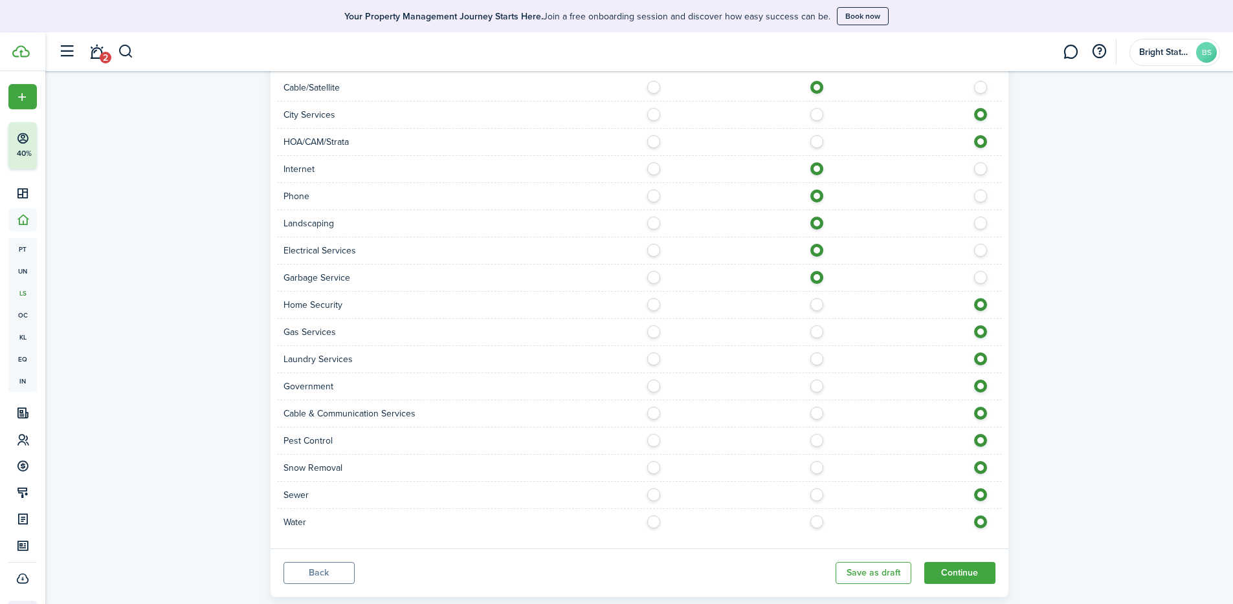
click at [819, 414] on label at bounding box center [820, 410] width 23 height 6
radio input "true"
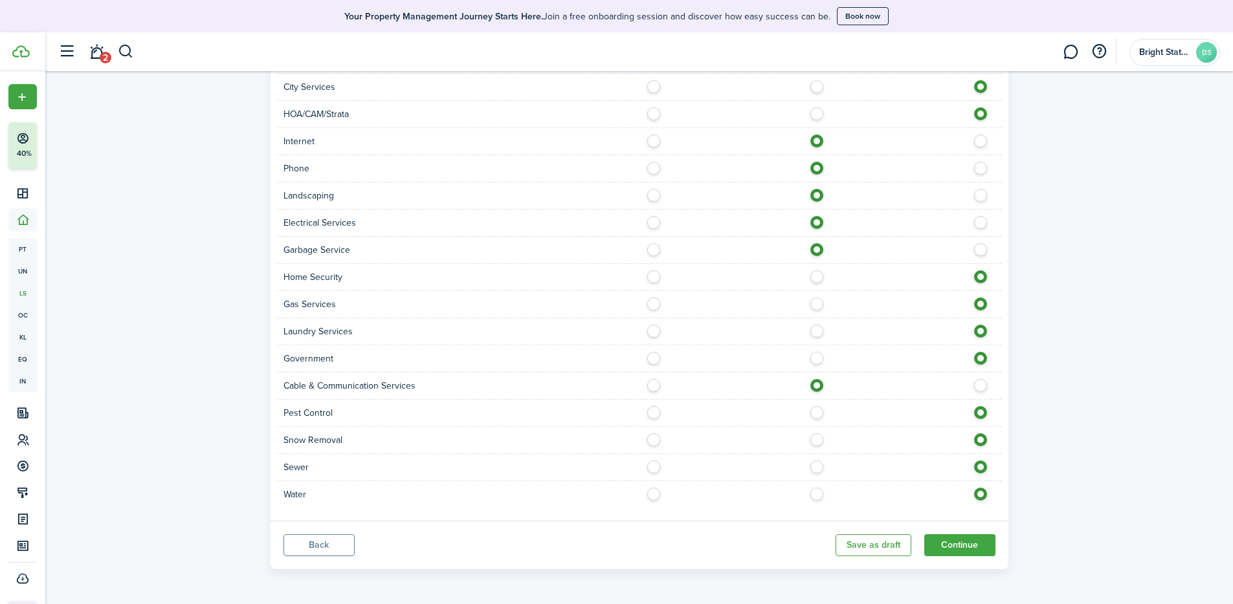
scroll to position [1081, 0]
click at [818, 427] on label at bounding box center [820, 490] width 23 height 6
radio input "true"
click at [820, 427] on label at bounding box center [820, 463] width 23 height 6
radio input "true"
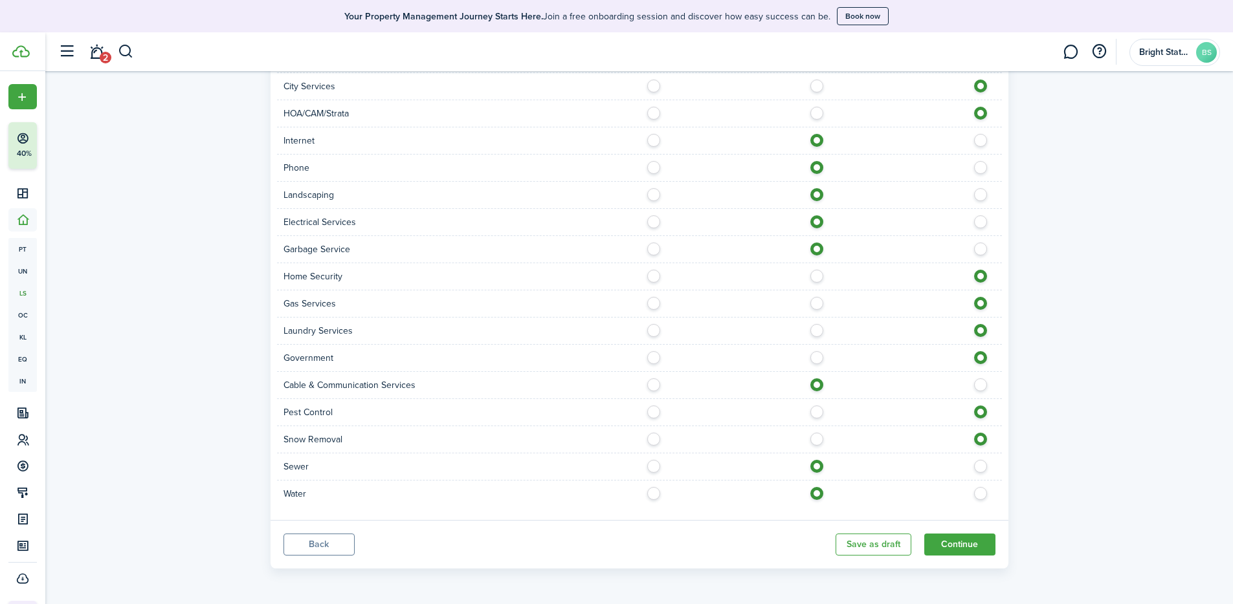
click at [856, 427] on button "Continue" at bounding box center [959, 545] width 71 height 22
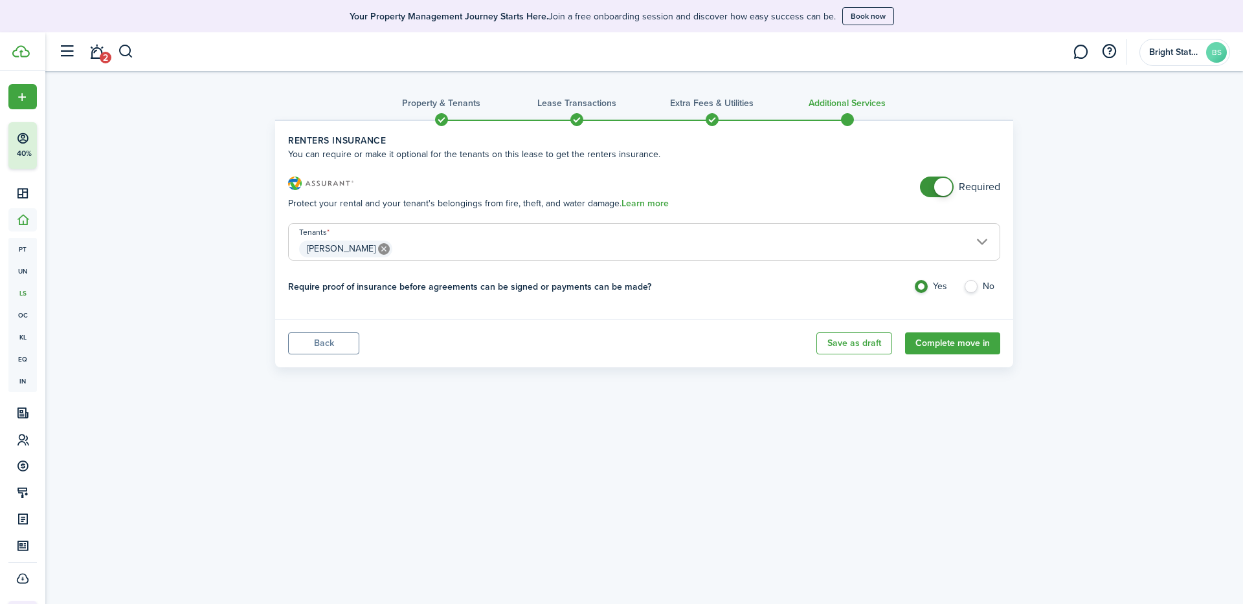
checkbox input "false"
click at [856, 181] on span at bounding box center [936, 187] width 13 height 21
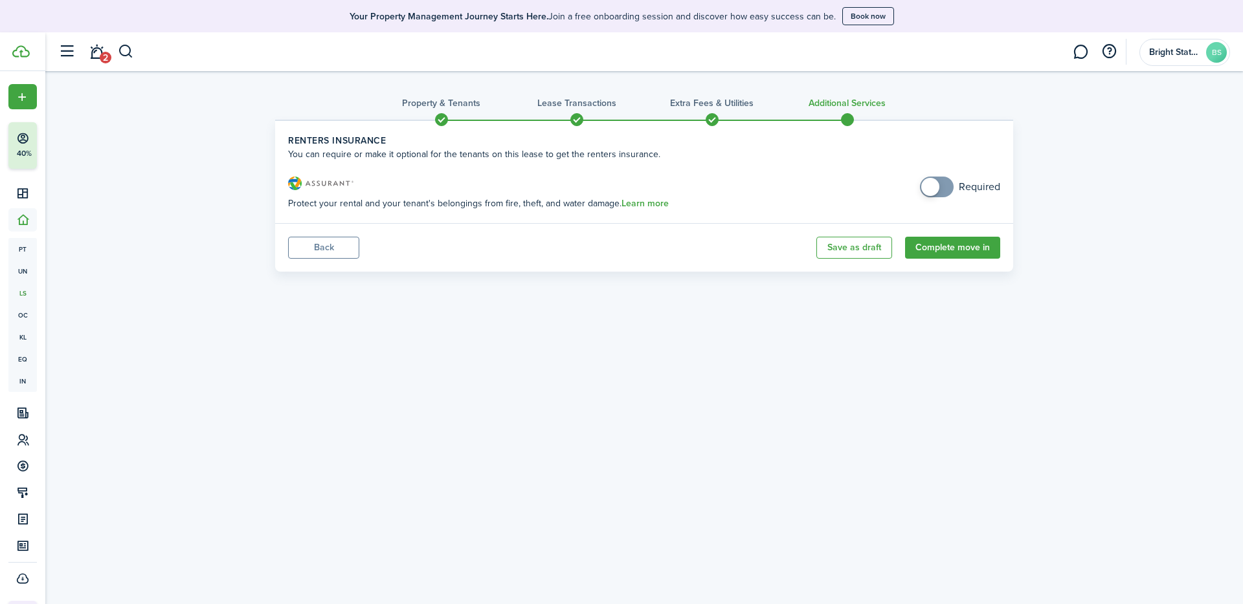
click at [856, 249] on button "Complete move in" at bounding box center [952, 248] width 95 height 22
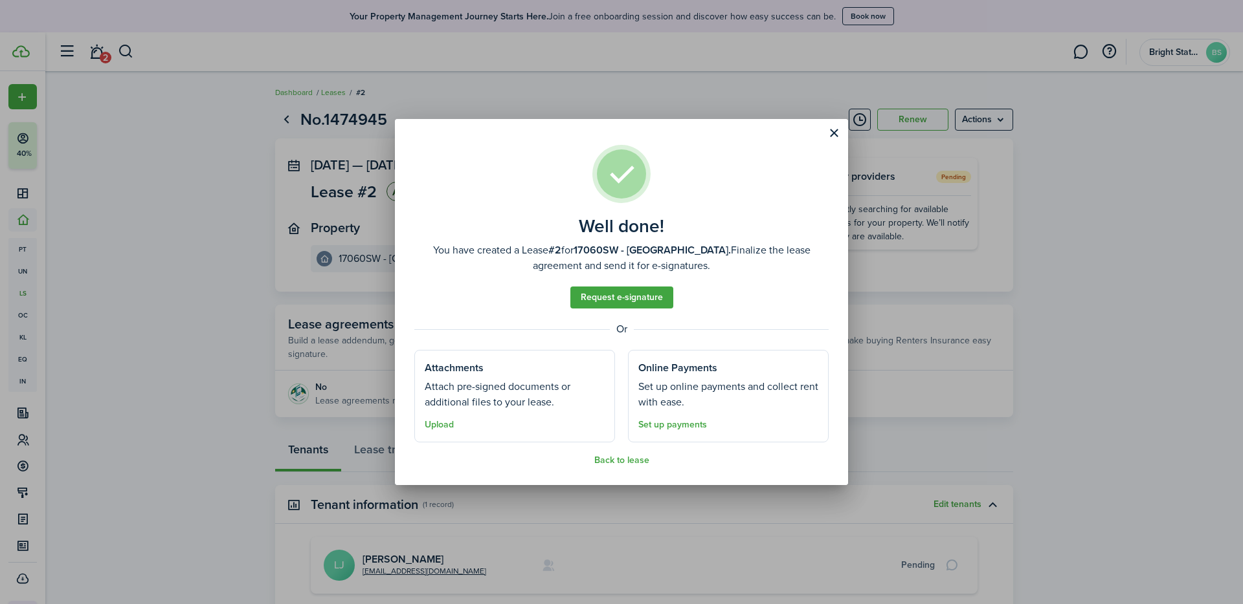
click at [434, 426] on button "Upload" at bounding box center [439, 425] width 29 height 10
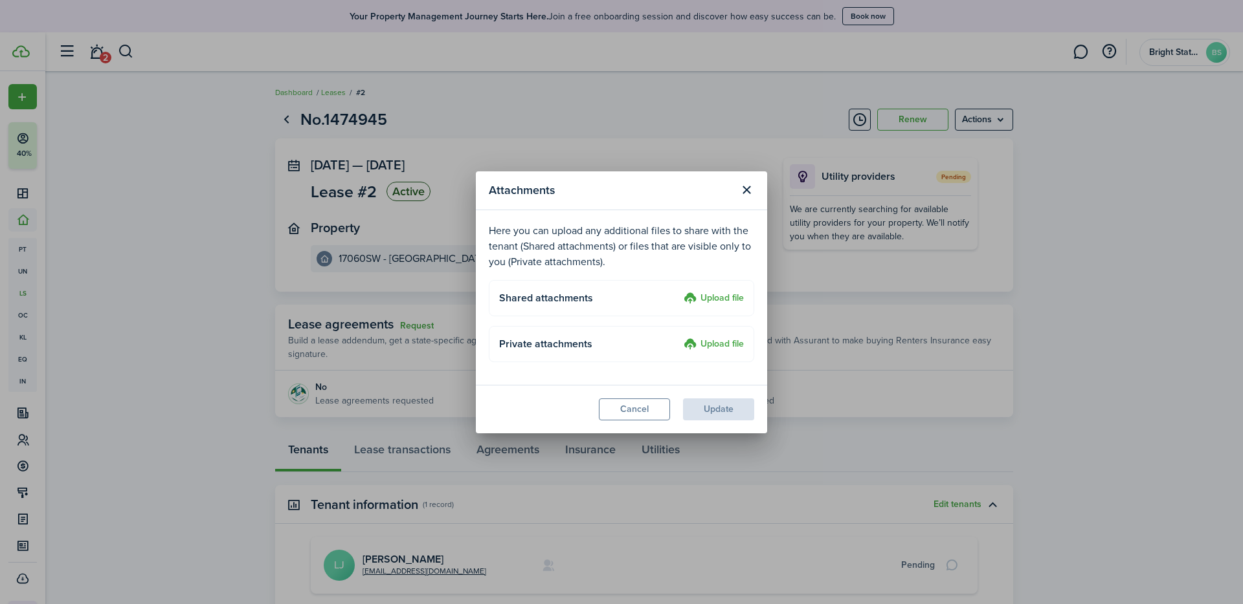
click at [709, 295] on label "Upload file" at bounding box center [713, 299] width 60 height 16
click at [679, 291] on input "Upload file" at bounding box center [679, 291] width 0 height 0
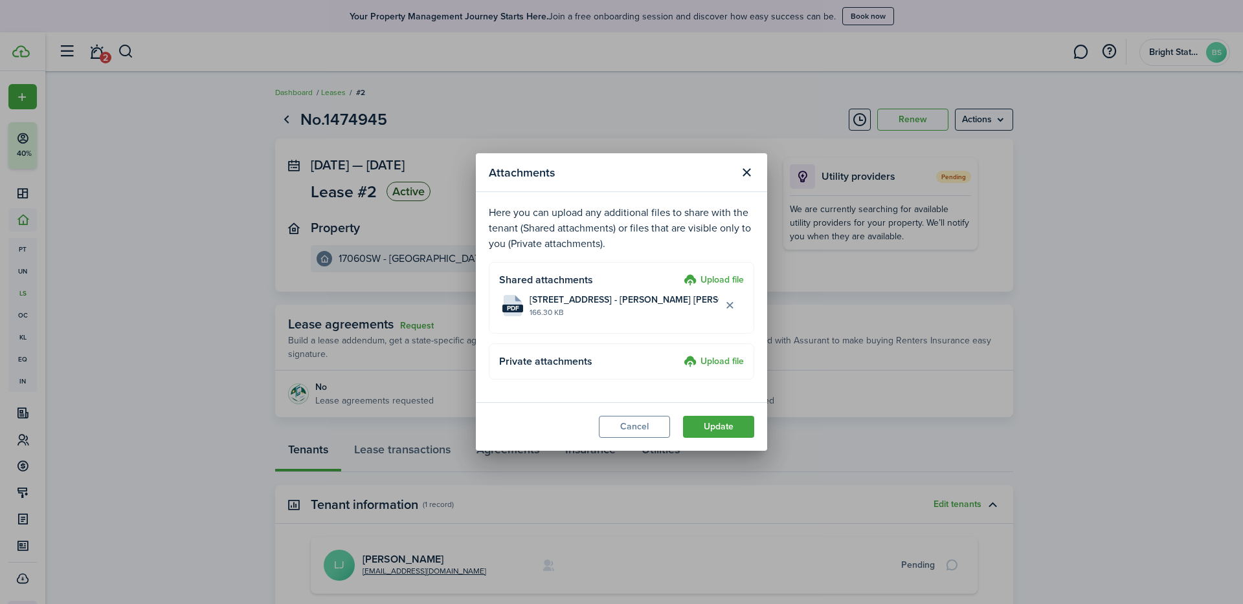
click at [716, 427] on button "Update" at bounding box center [718, 427] width 71 height 22
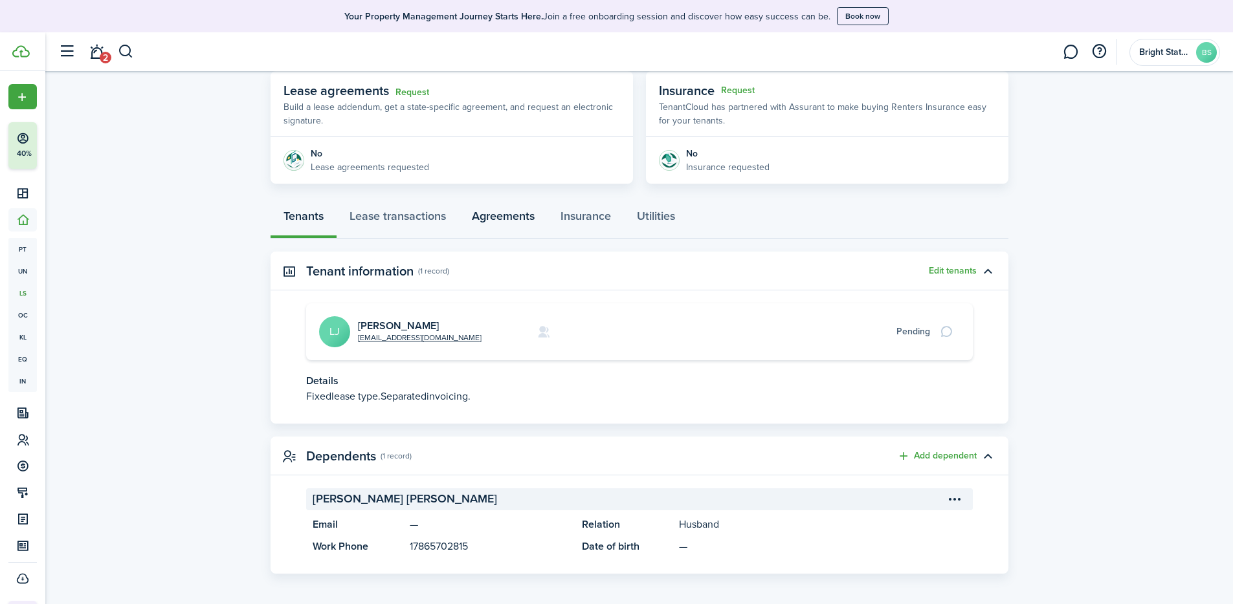
scroll to position [239, 0]
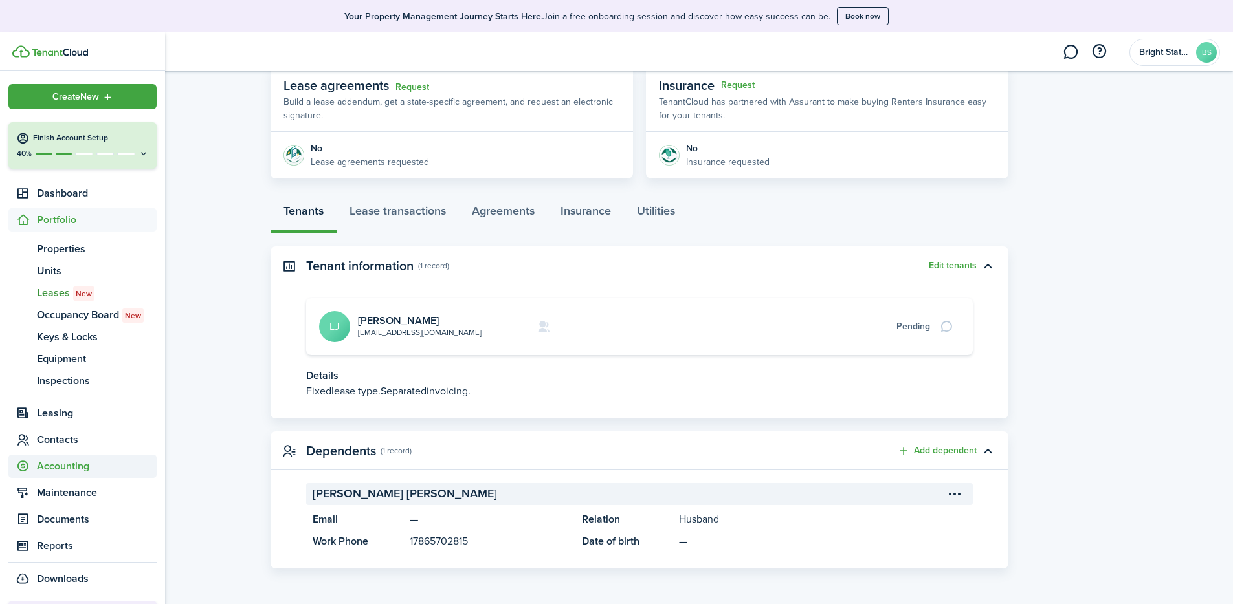
click at [67, 427] on span "Accounting" at bounding box center [97, 467] width 120 height 16
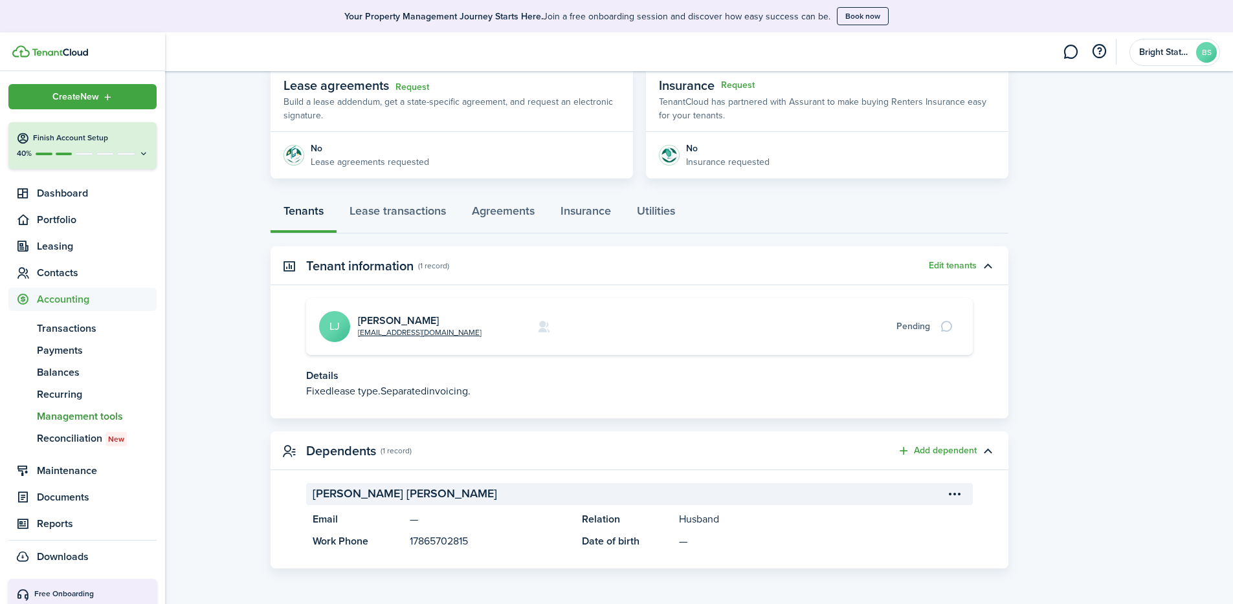
click at [118, 419] on span "Management tools" at bounding box center [97, 417] width 120 height 16
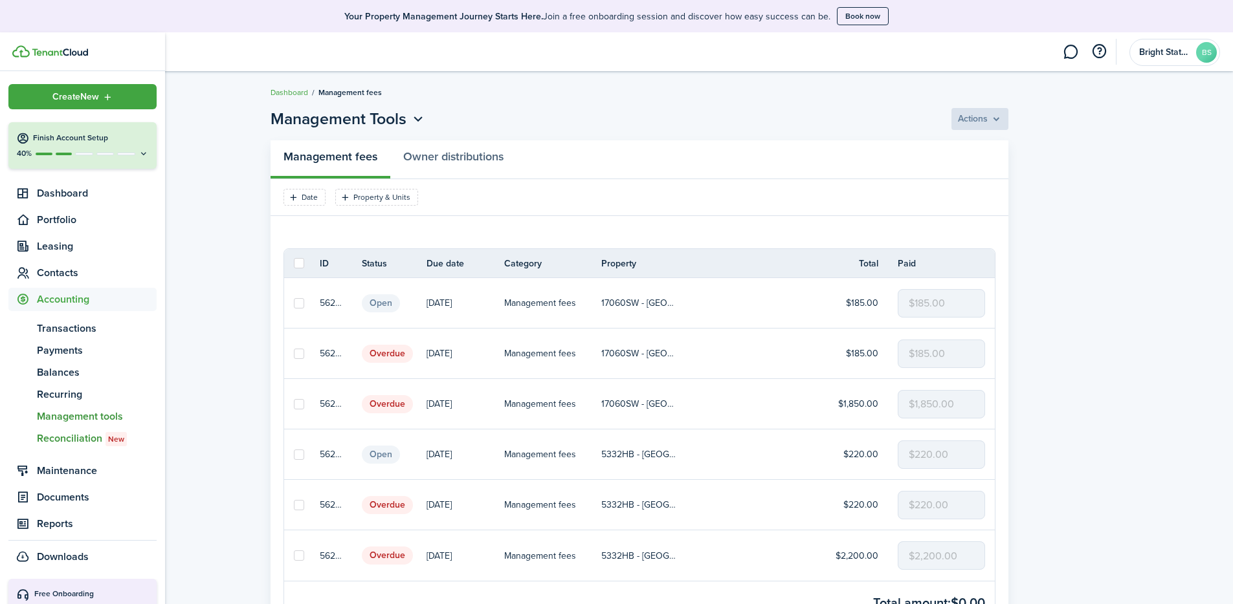
click at [50, 427] on span "Reconciliation New" at bounding box center [97, 439] width 120 height 16
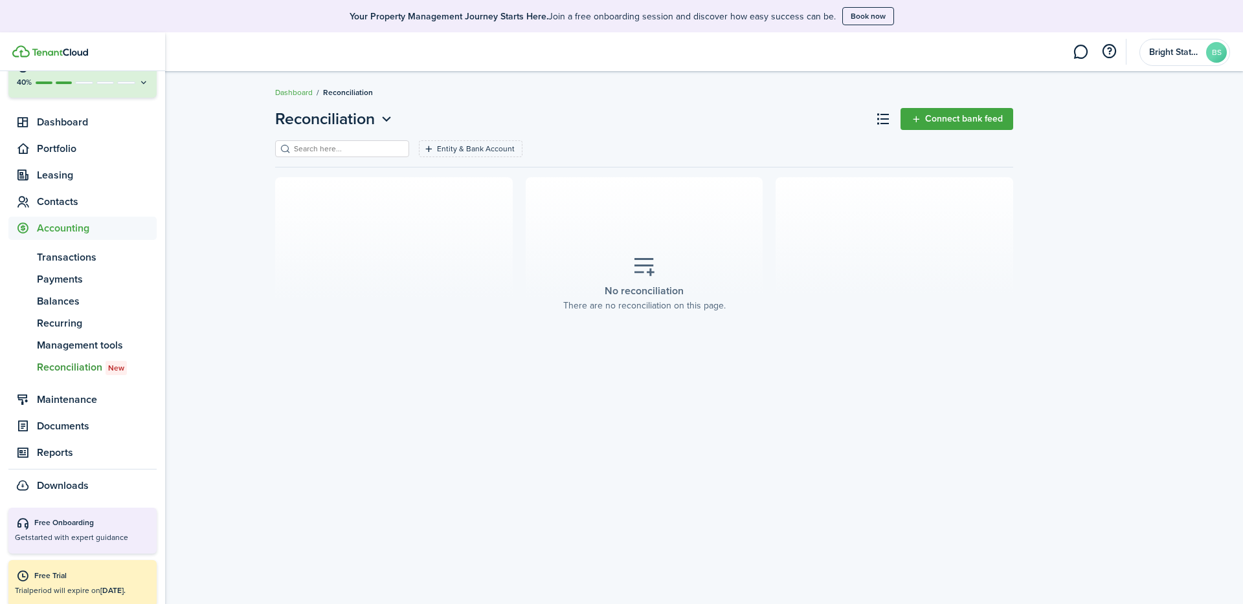
scroll to position [80, 0]
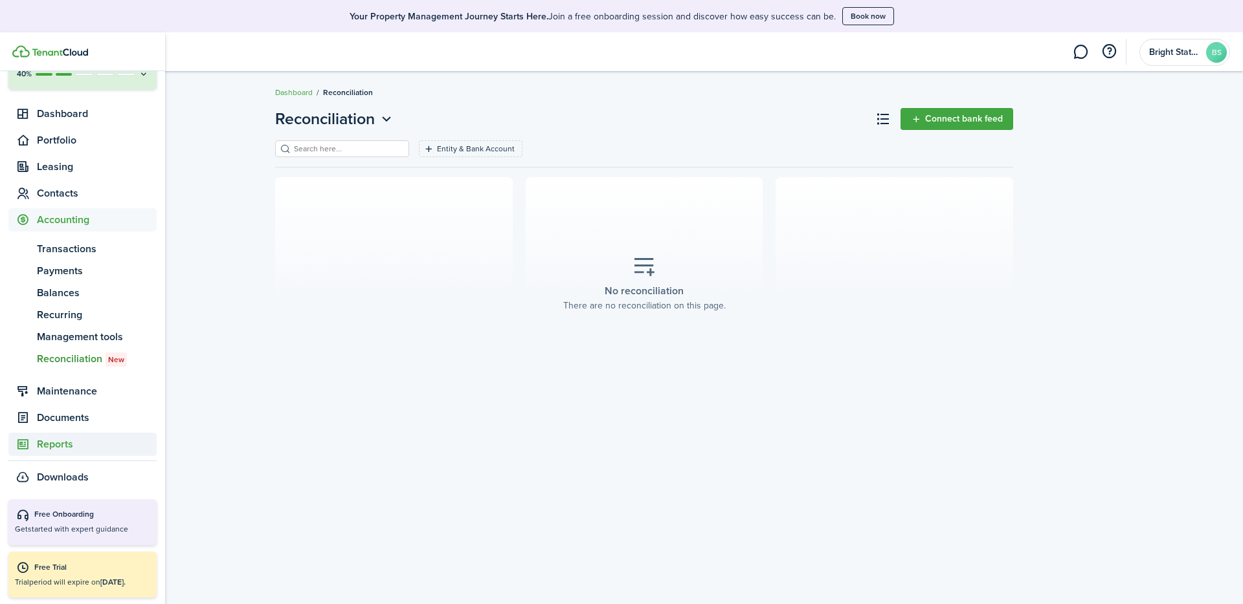
click at [60, 427] on span "Reports" at bounding box center [97, 445] width 120 height 16
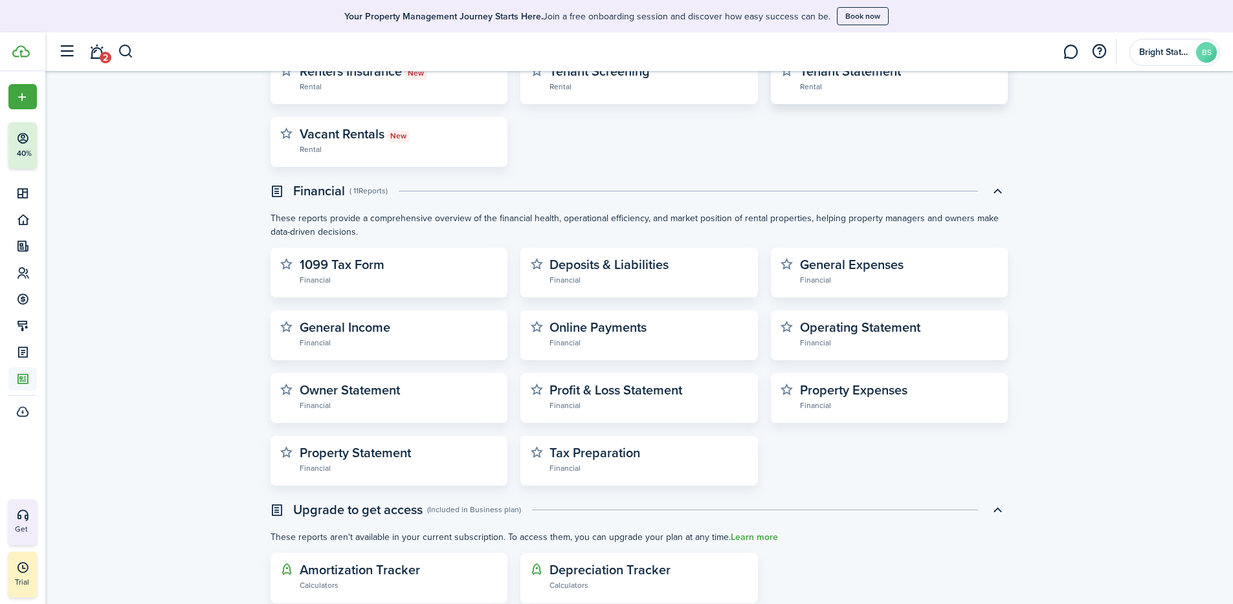
scroll to position [349, 0]
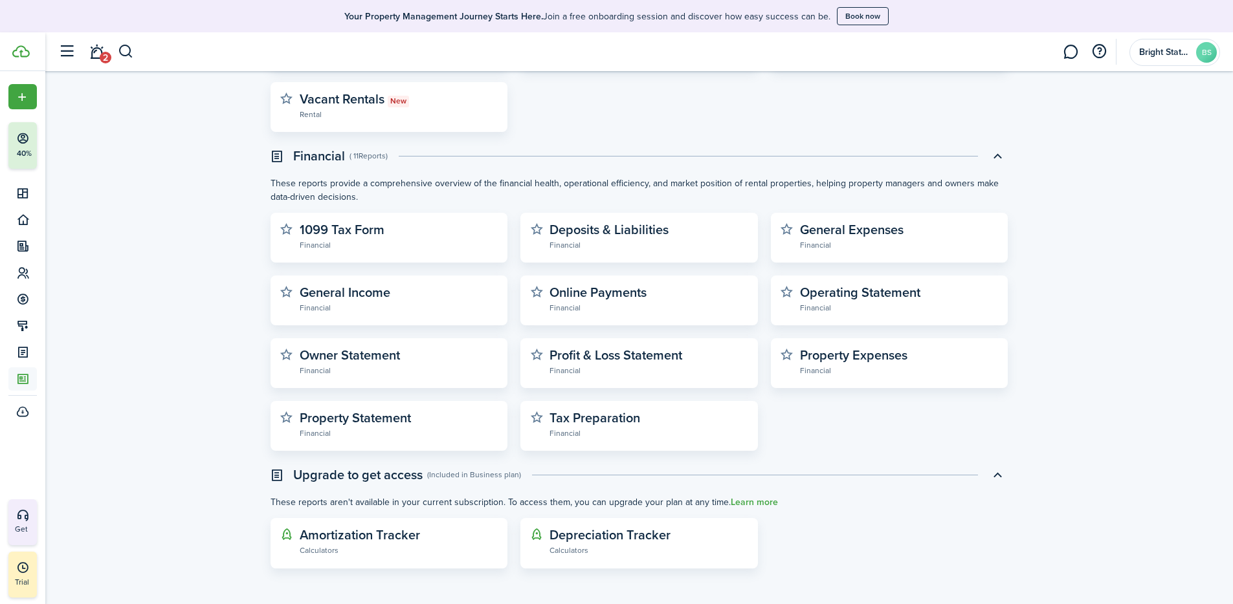
click at [856, 407] on div "Reports Upgrade Rental ( 10 Reports ) These reports provide key insights and da…" at bounding box center [639, 163] width 1188 height 824
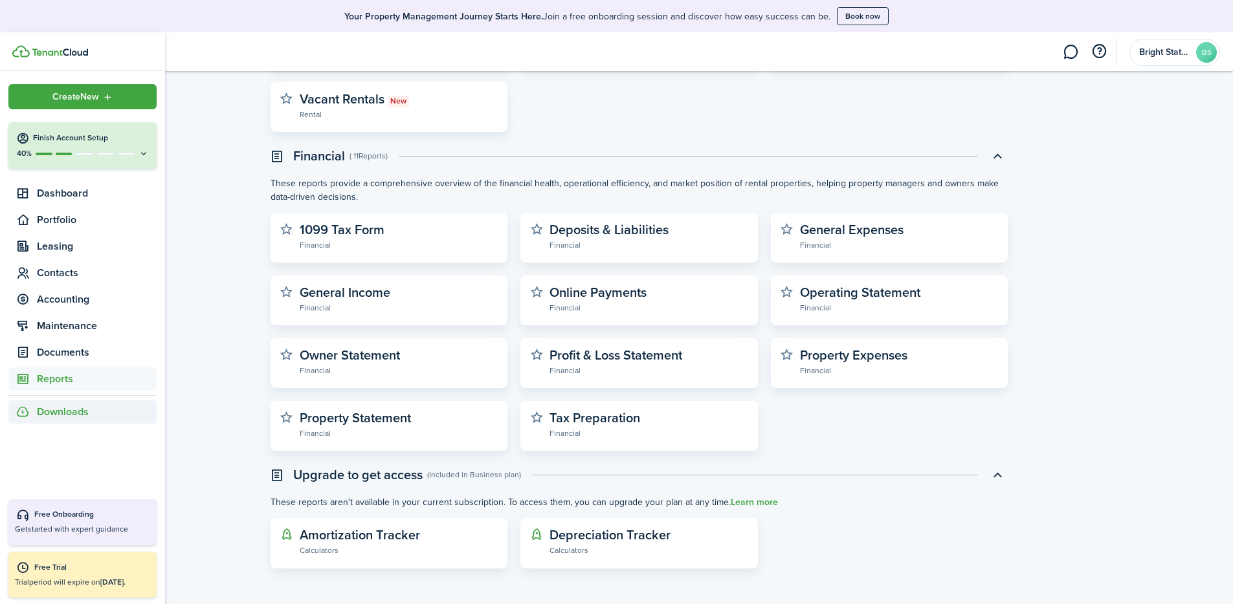
click at [75, 414] on span "Downloads" at bounding box center [63, 412] width 52 height 16
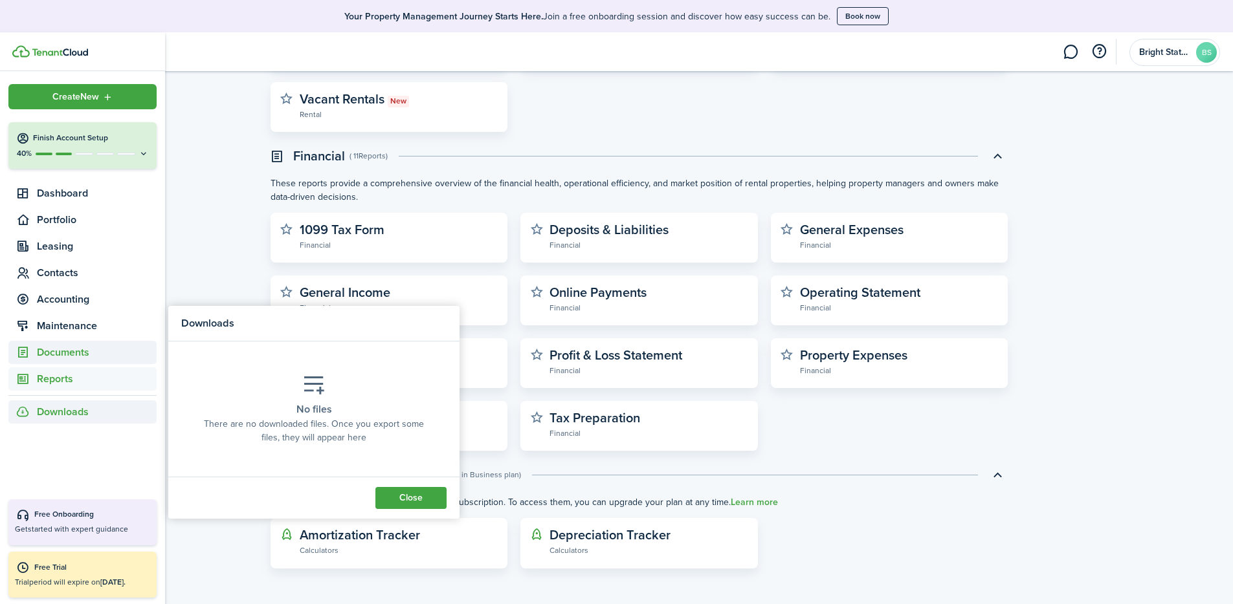
click at [71, 358] on span "Documents" at bounding box center [97, 353] width 120 height 16
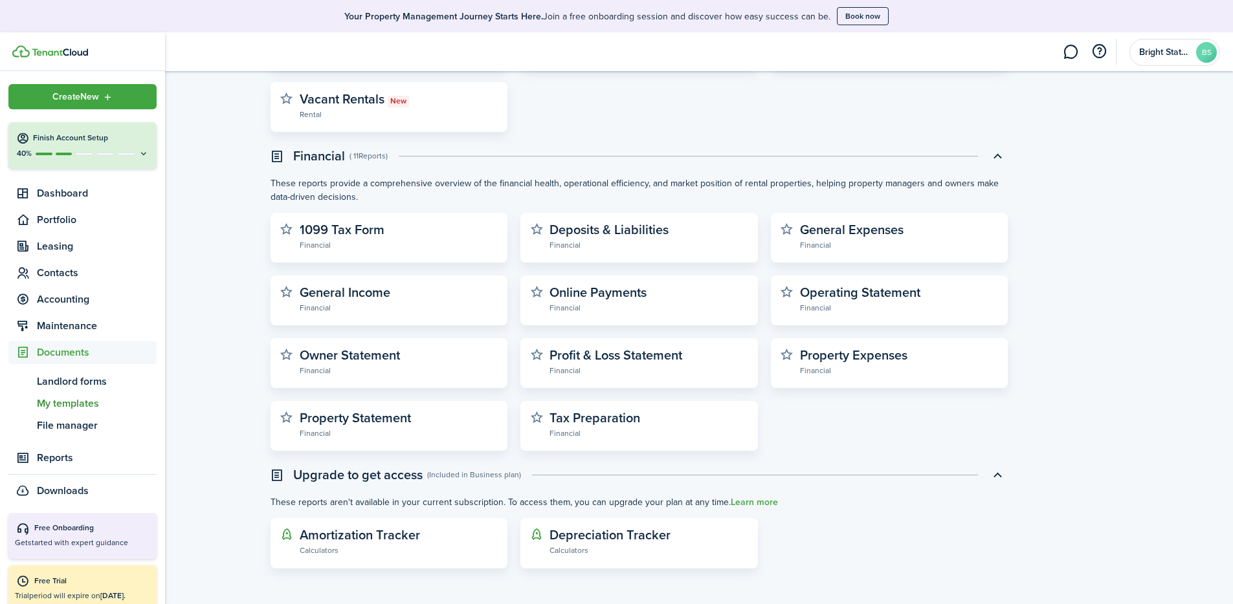
click at [87, 396] on span "My templates" at bounding box center [97, 404] width 120 height 16
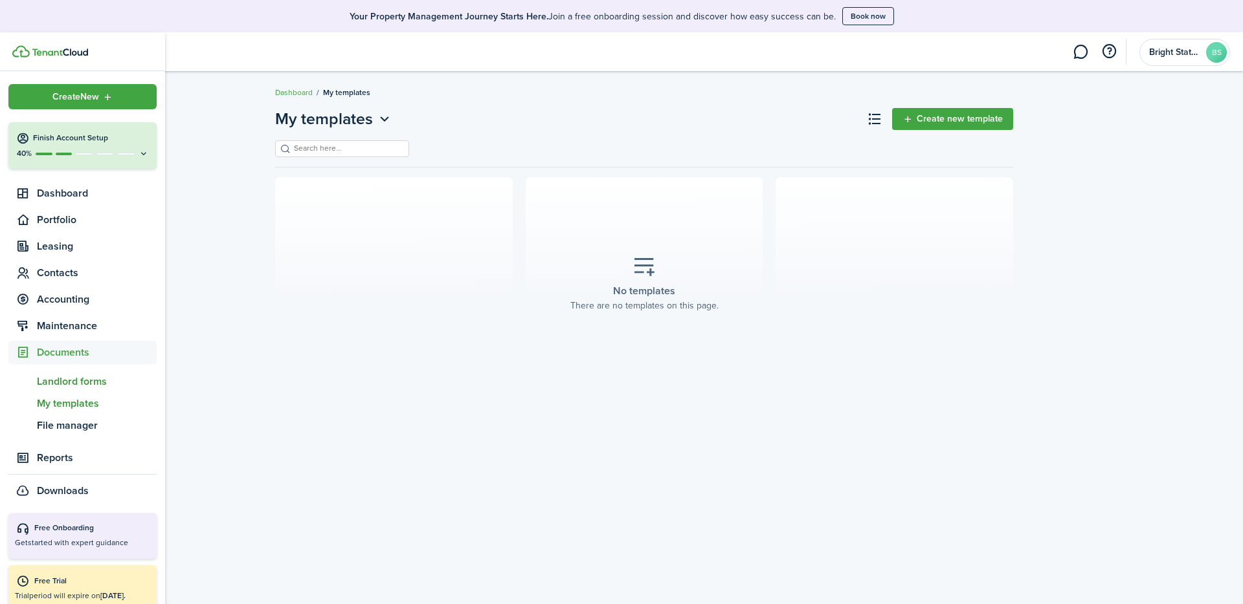
click at [67, 377] on span "Landlord forms" at bounding box center [97, 382] width 120 height 16
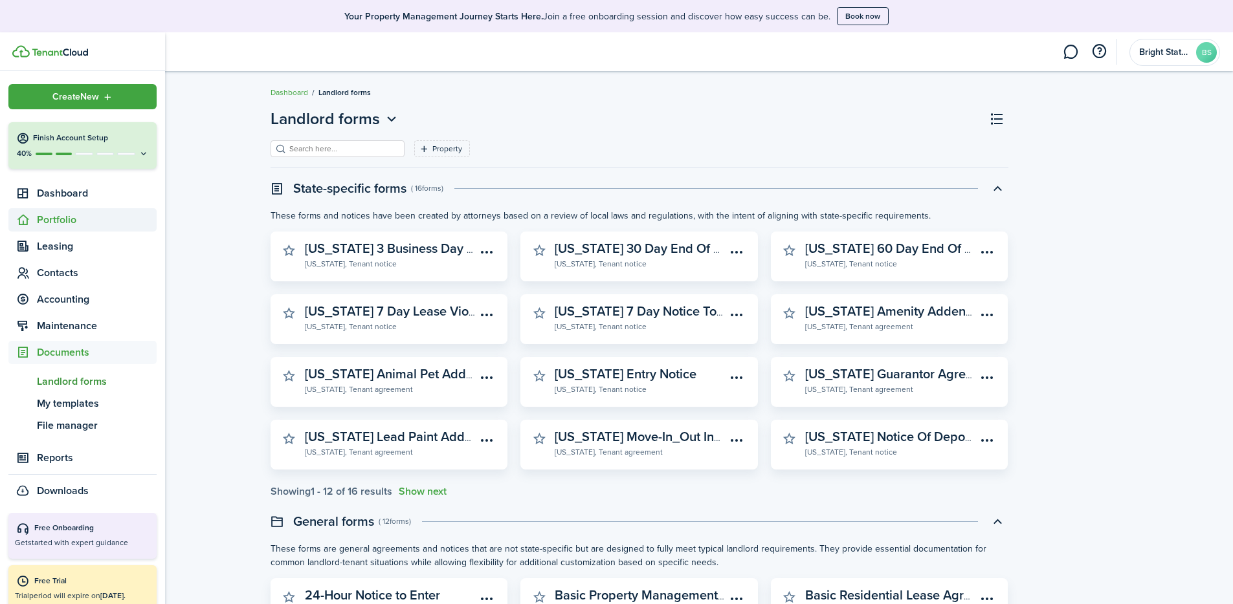
click at [73, 223] on span "Portfolio" at bounding box center [97, 220] width 120 height 16
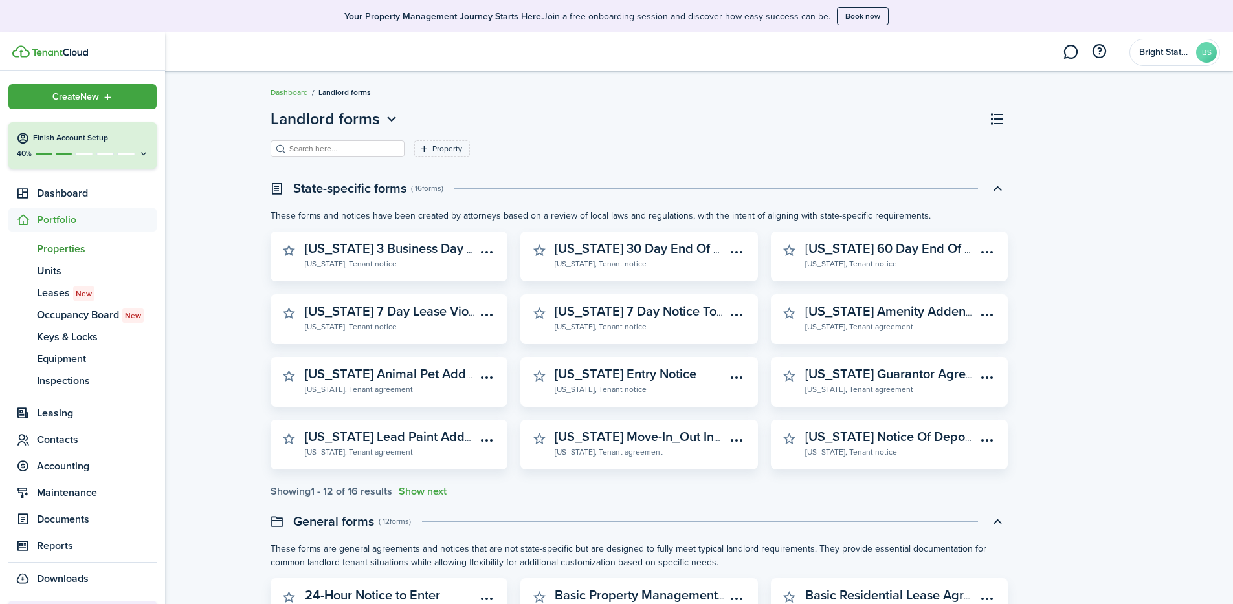
click at [71, 245] on span "Properties" at bounding box center [97, 249] width 120 height 16
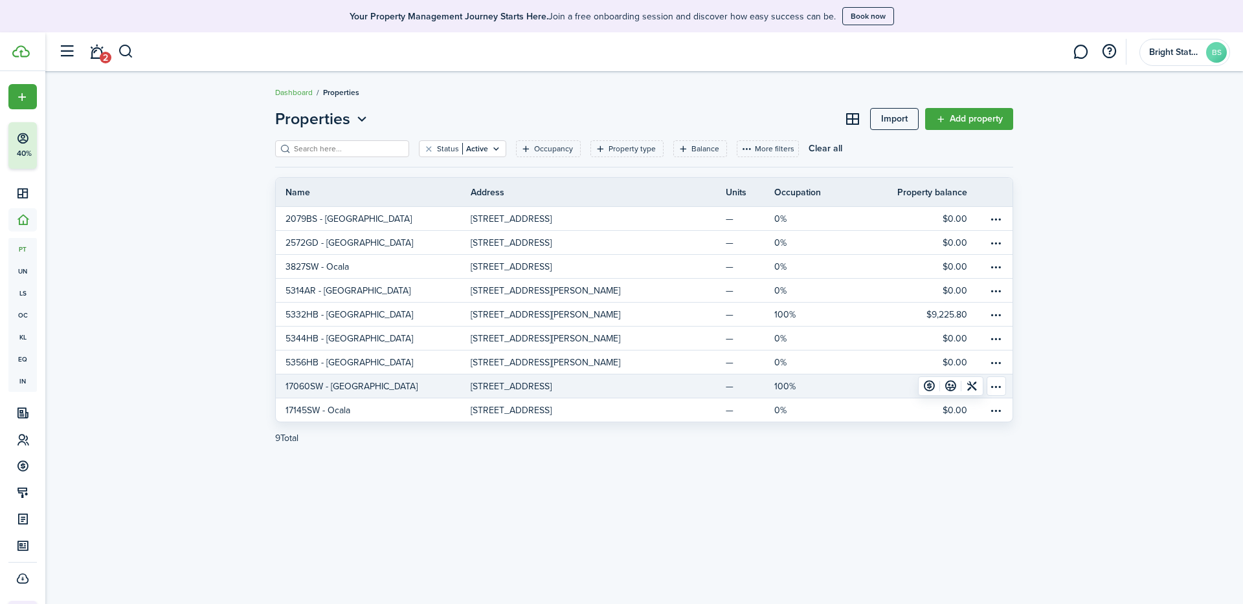
click at [856, 385] on table-menu-btn-icon "Open menu" at bounding box center [995, 386] width 19 height 19
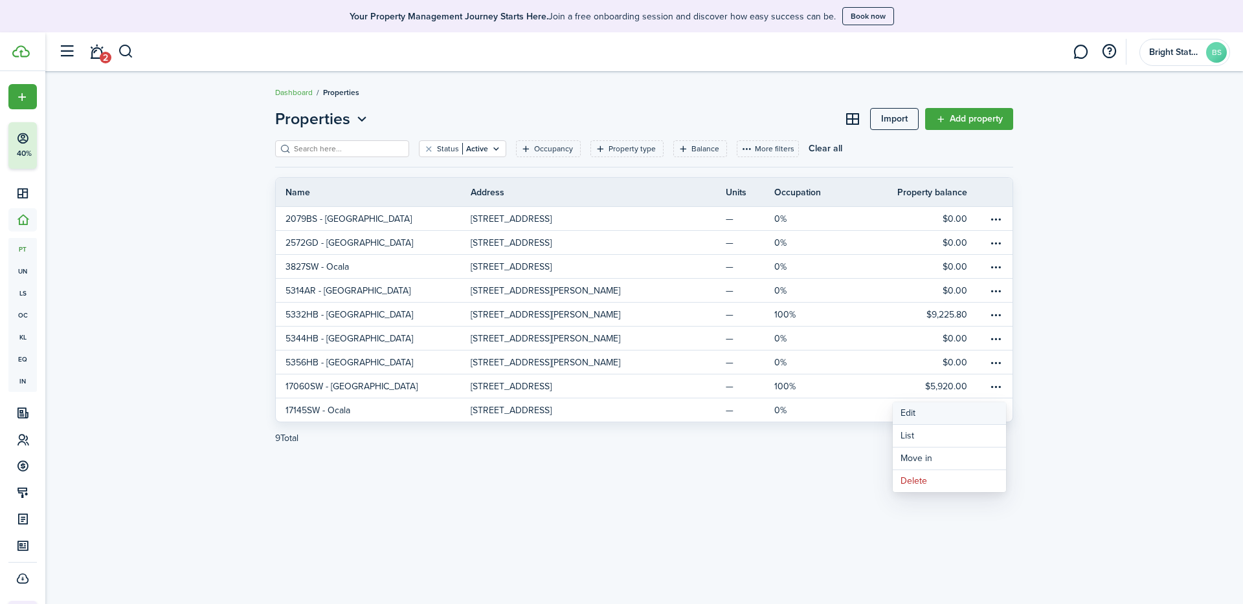
click at [856, 417] on link "Edit" at bounding box center [948, 414] width 113 height 22
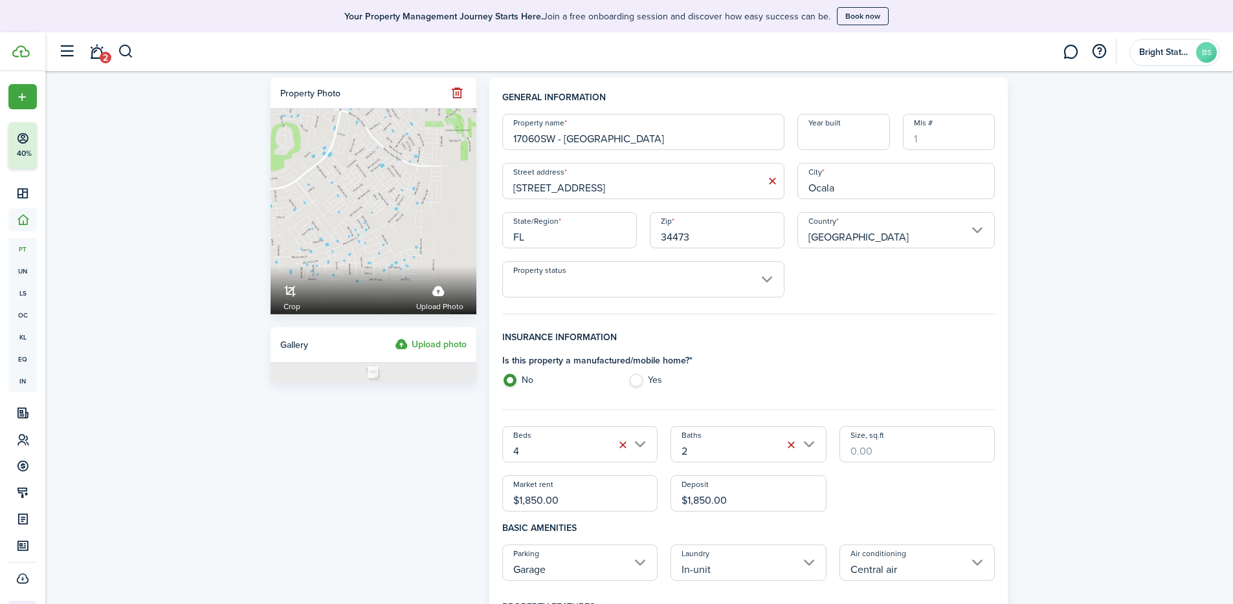
click at [643, 427] on input "4" at bounding box center [580, 444] width 156 height 36
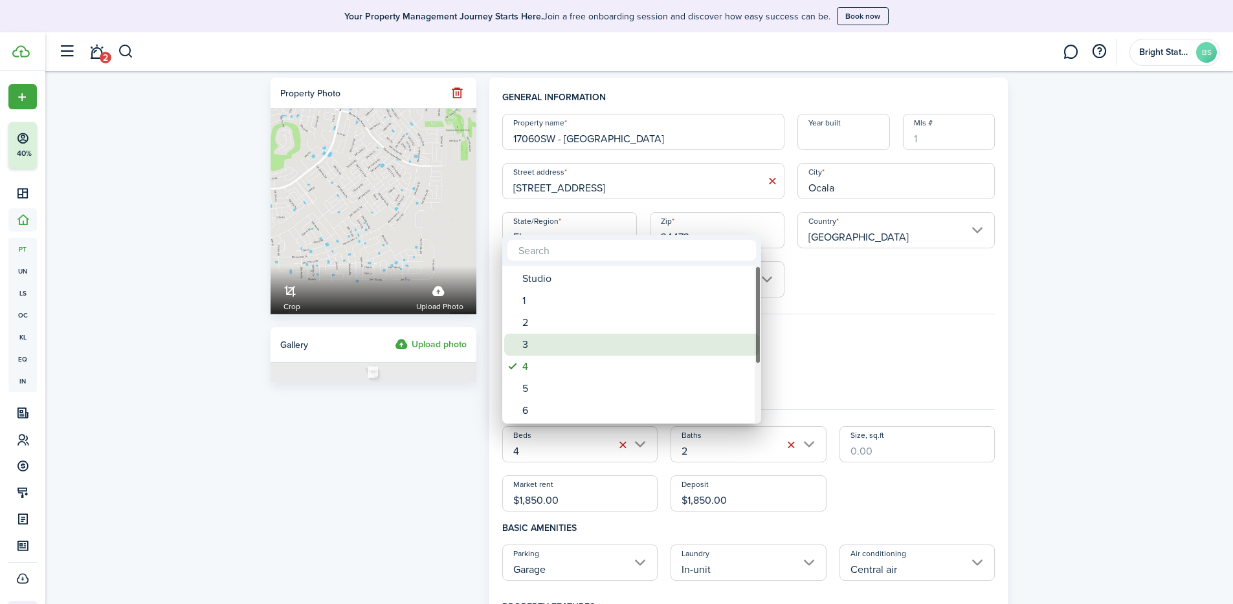
click at [533, 346] on div "3" at bounding box center [636, 345] width 229 height 22
type input "3"
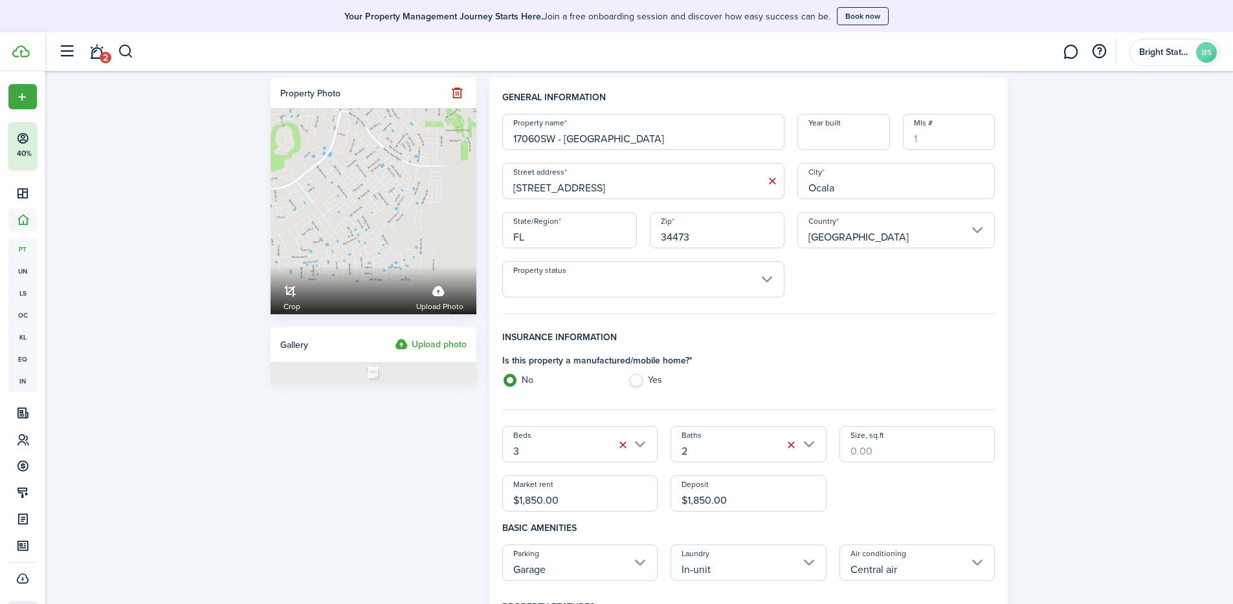
click at [823, 364] on div "Is this property a manufactured/mobile home? * No Yes" at bounding box center [749, 373] width 506 height 39
click at [856, 133] on input "Year built" at bounding box center [843, 132] width 93 height 36
click at [770, 283] on input "Property status" at bounding box center [643, 279] width 282 height 36
type input "2025"
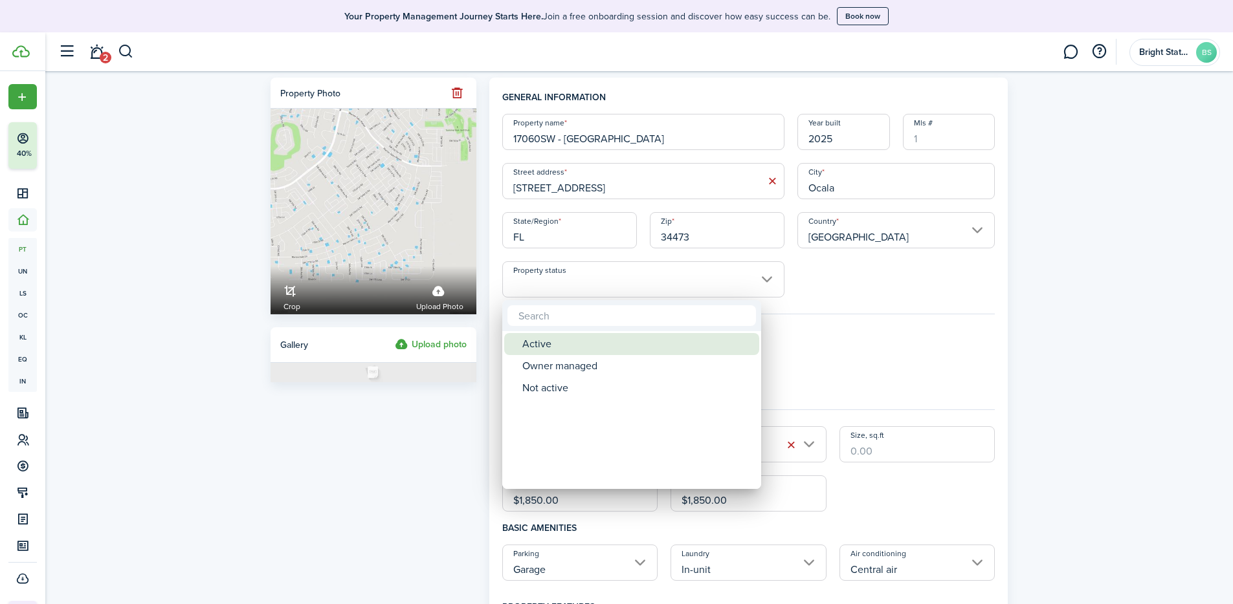
click at [559, 343] on div "Active" at bounding box center [636, 344] width 229 height 22
type input "Active"
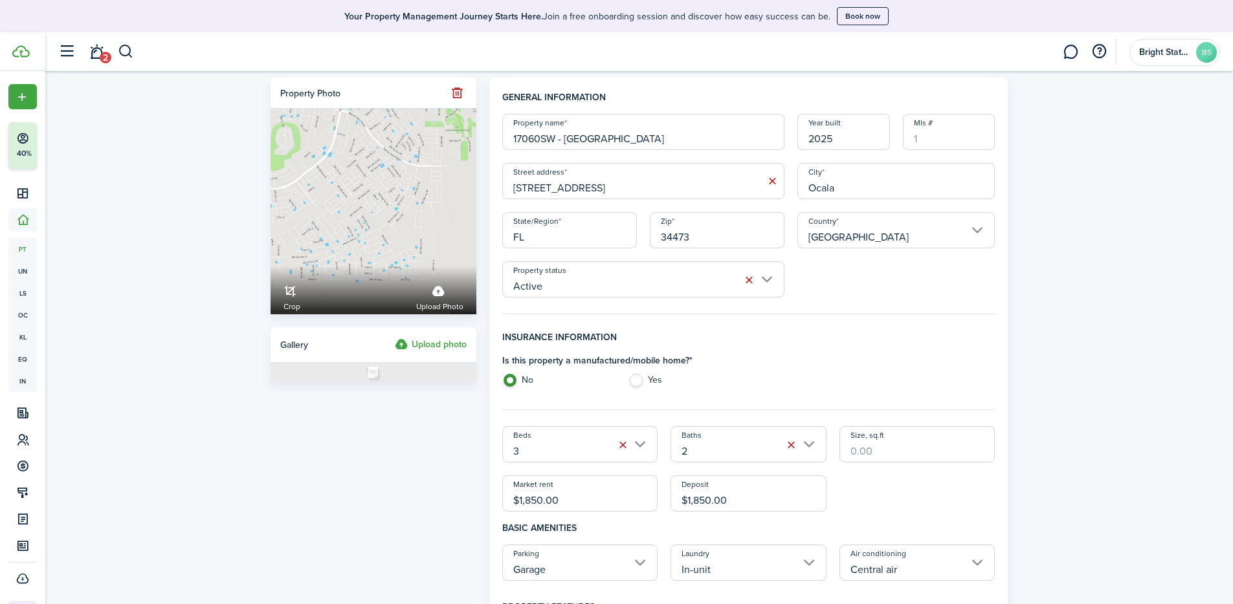
click at [856, 133] on input "Mls #" at bounding box center [949, 132] width 93 height 36
click at [856, 140] on input "2025" at bounding box center [843, 132] width 93 height 36
type input "2024"
click at [856, 129] on input "Mls #" at bounding box center [949, 132] width 93 height 36
type input "6311110"
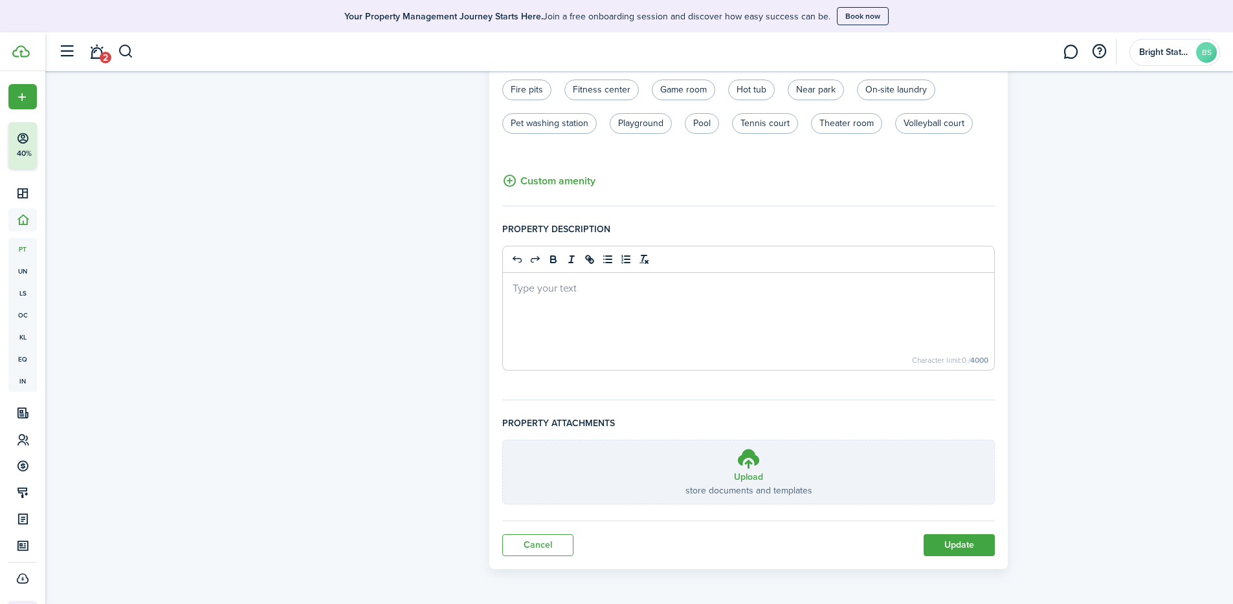
scroll to position [779, 0]
click at [856, 427] on button "Update" at bounding box center [958, 545] width 71 height 22
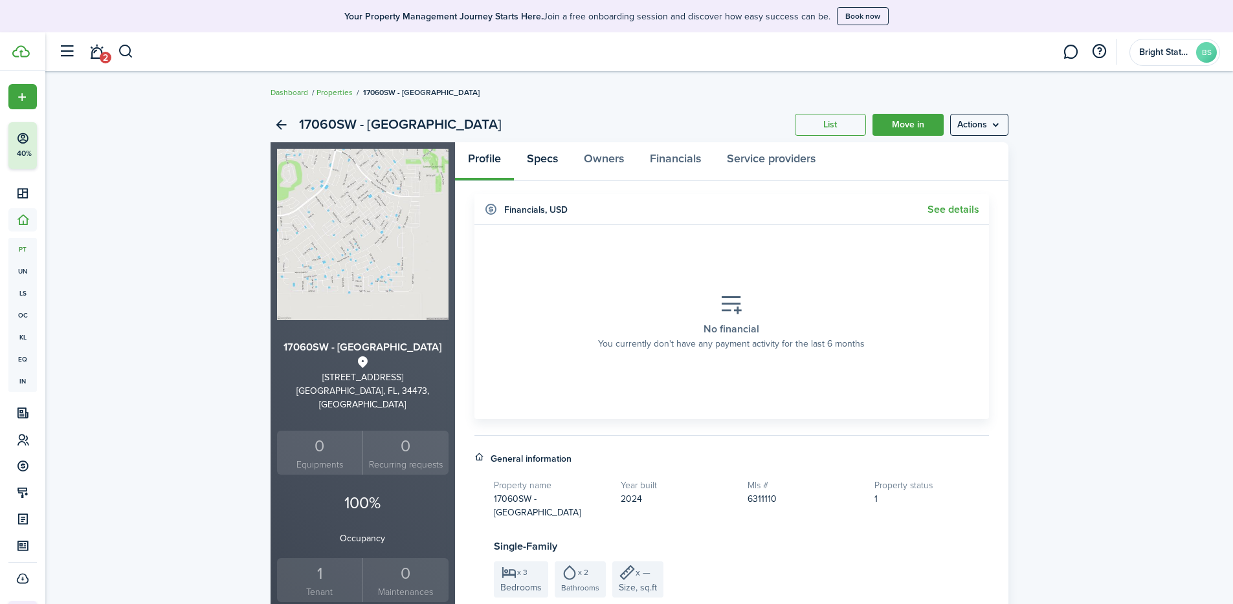
click at [551, 163] on link "Specs" at bounding box center [542, 161] width 57 height 39
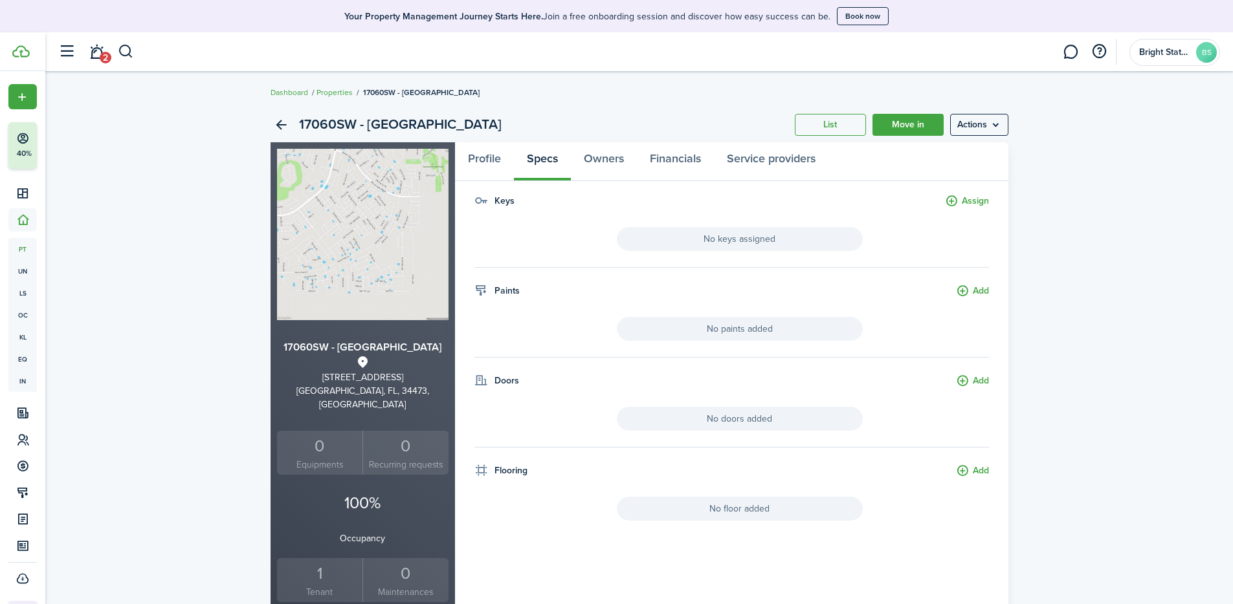
scroll to position [3, 0]
click at [612, 153] on link "Owners" at bounding box center [604, 159] width 66 height 39
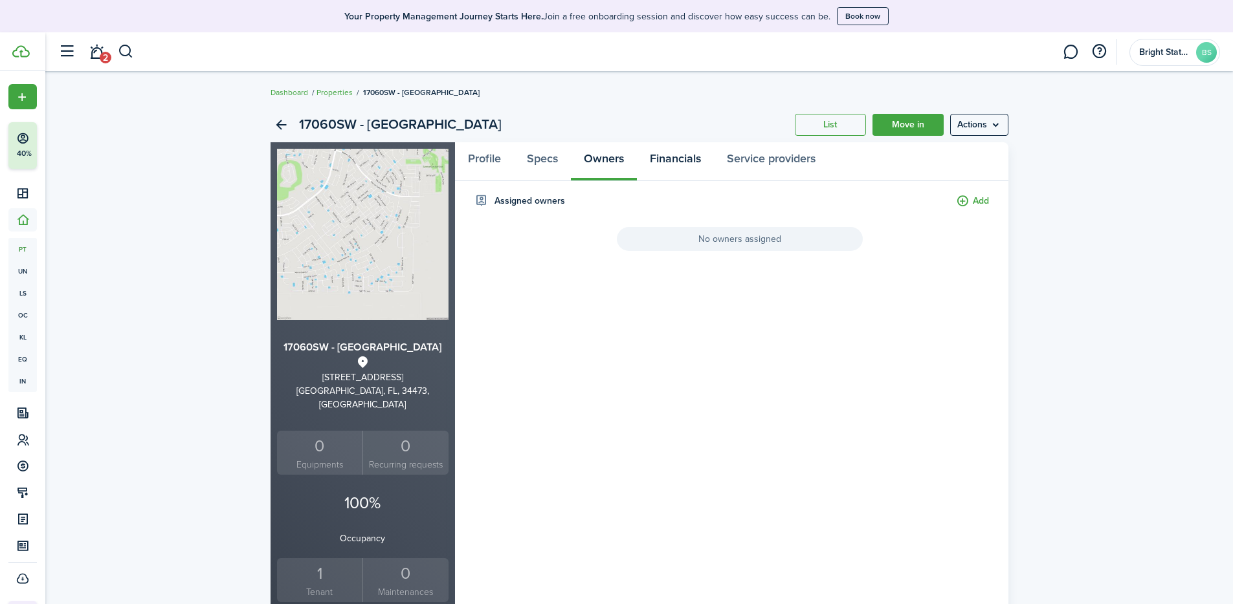
click at [681, 159] on link "Financials" at bounding box center [675, 161] width 77 height 39
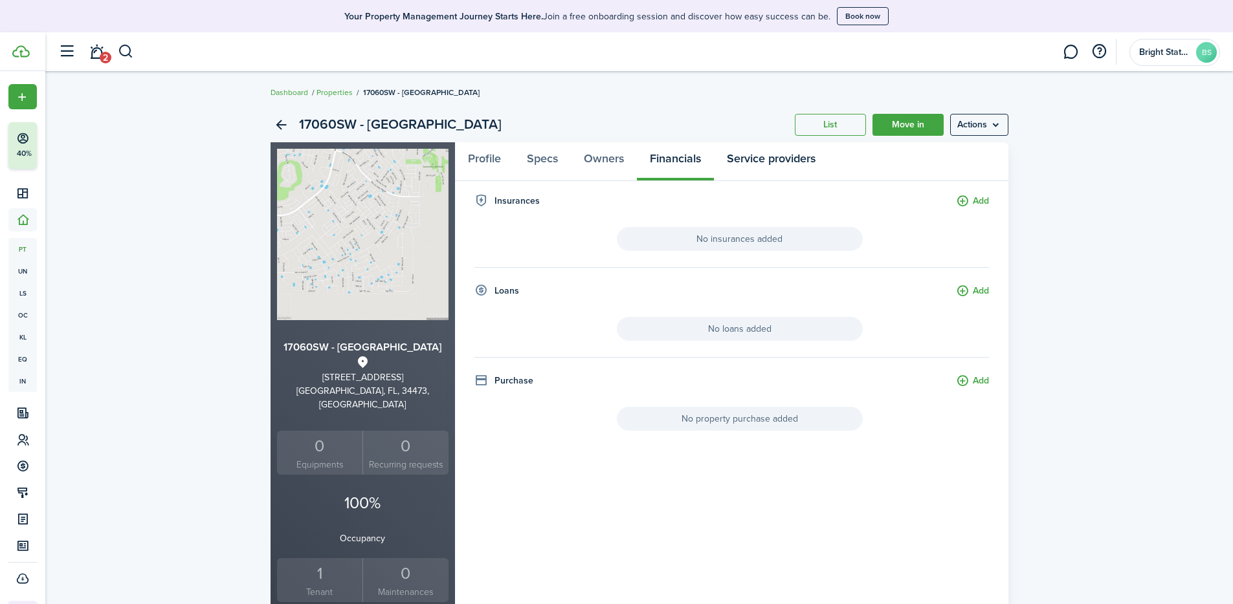
click at [765, 157] on link "Service providers" at bounding box center [771, 161] width 115 height 39
click at [654, 166] on link "Financials" at bounding box center [675, 161] width 77 height 39
click at [730, 166] on link "Service providers" at bounding box center [771, 161] width 115 height 39
click at [489, 160] on link "Profile" at bounding box center [484, 161] width 59 height 39
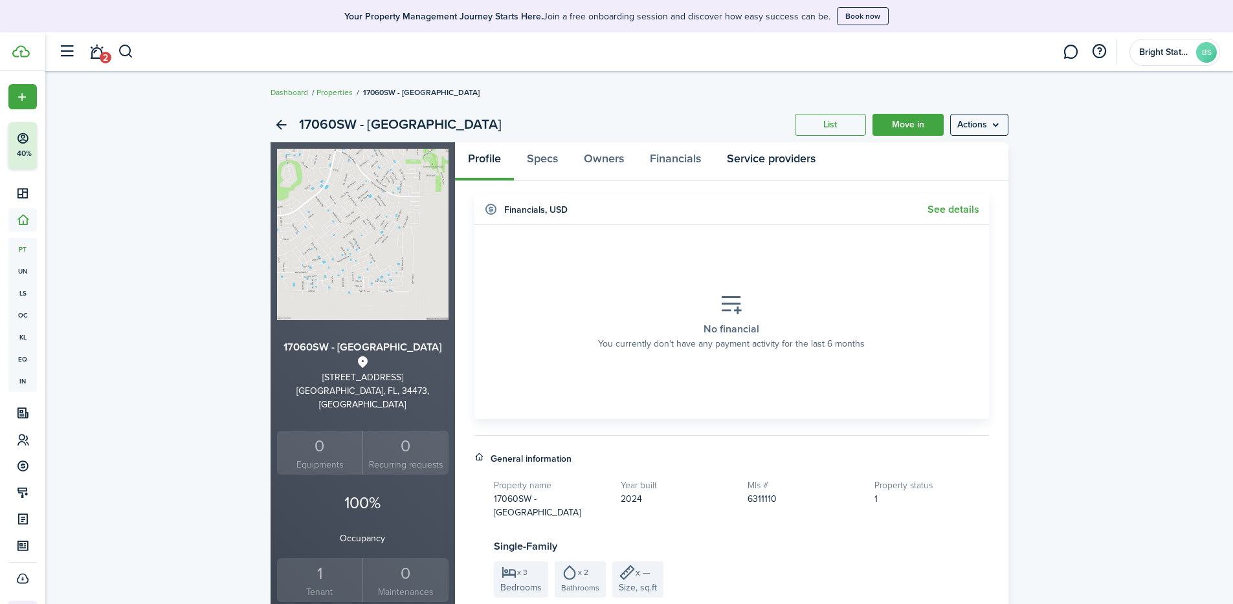
click at [775, 163] on link "Service providers" at bounding box center [771, 161] width 115 height 39
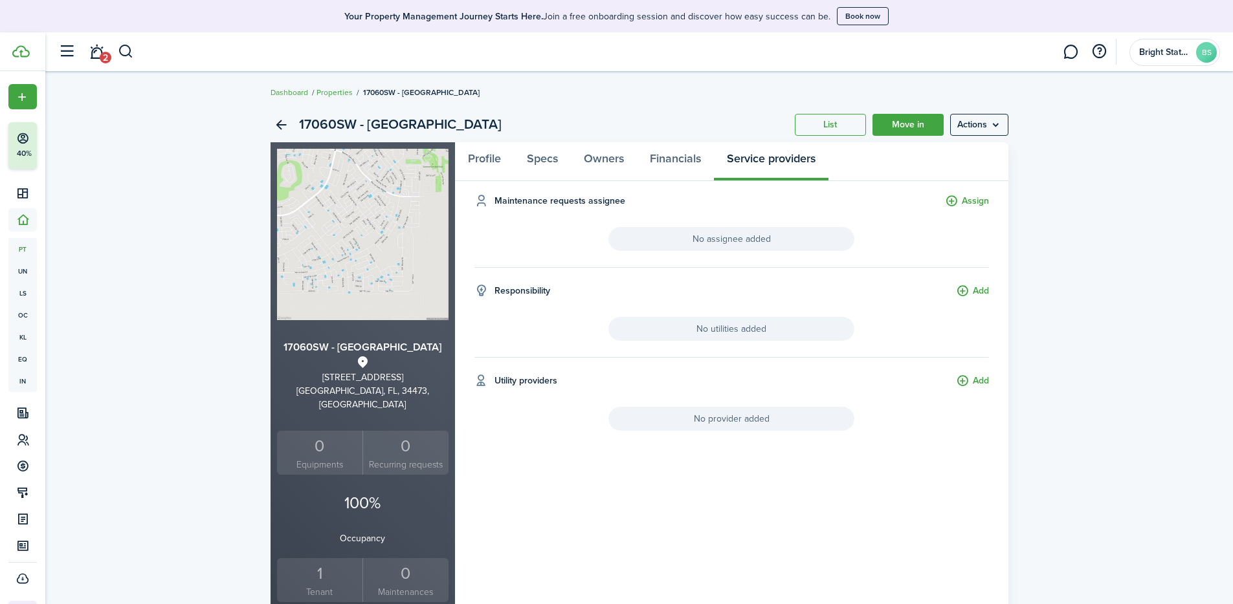
click at [856, 212] on div "17060SW - Ocala List Move in Actions 17060SW - Ocala [STREET_ADDRESS] 0 Equipme…" at bounding box center [639, 481] width 1188 height 760
click at [856, 124] on menu-btn "Actions" at bounding box center [979, 125] width 58 height 22
click at [856, 124] on div "17060SW - Ocala List Move in Actions 17060SW - Ocala [STREET_ADDRESS] 0 Equipme…" at bounding box center [639, 481] width 1188 height 760
click at [690, 158] on link "Financials" at bounding box center [675, 161] width 77 height 39
click at [478, 154] on link "Profile" at bounding box center [484, 161] width 59 height 39
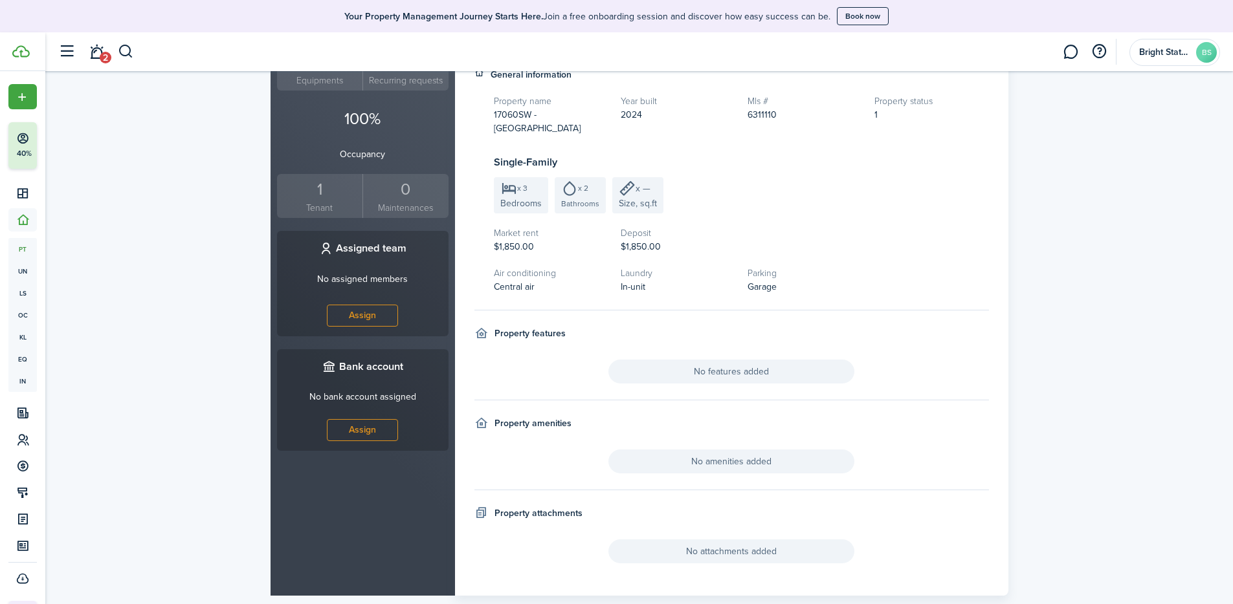
scroll to position [398, 0]
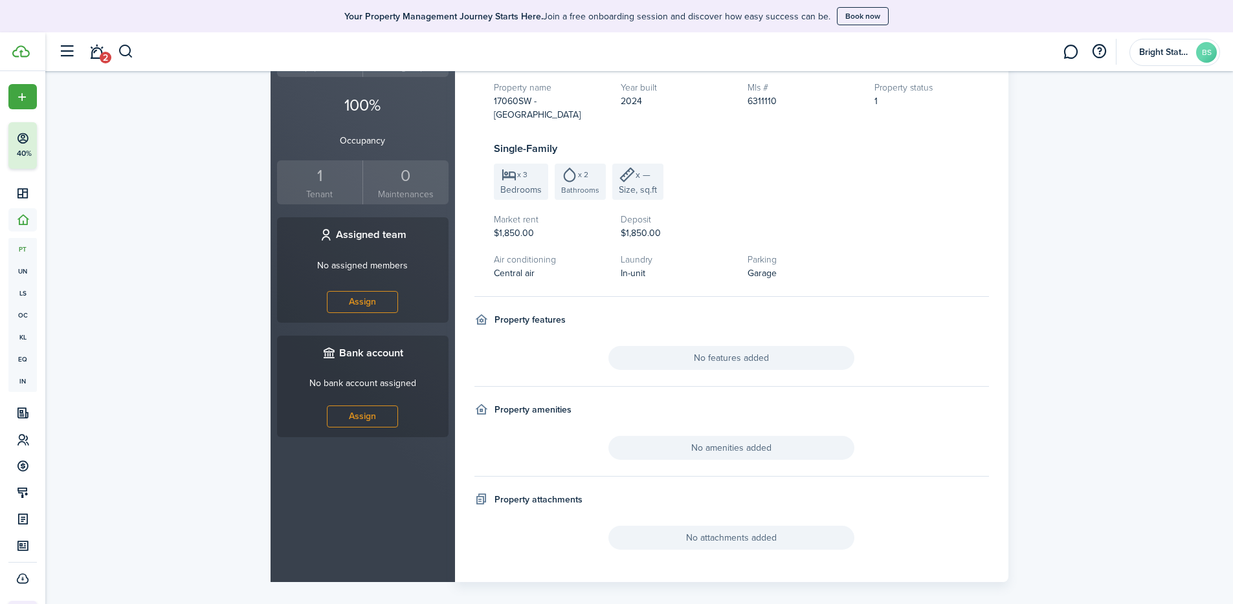
click at [492, 427] on div "Property attachments" at bounding box center [529, 500] width 111 height 14
click at [783, 427] on span "No attachments added" at bounding box center [731, 538] width 246 height 24
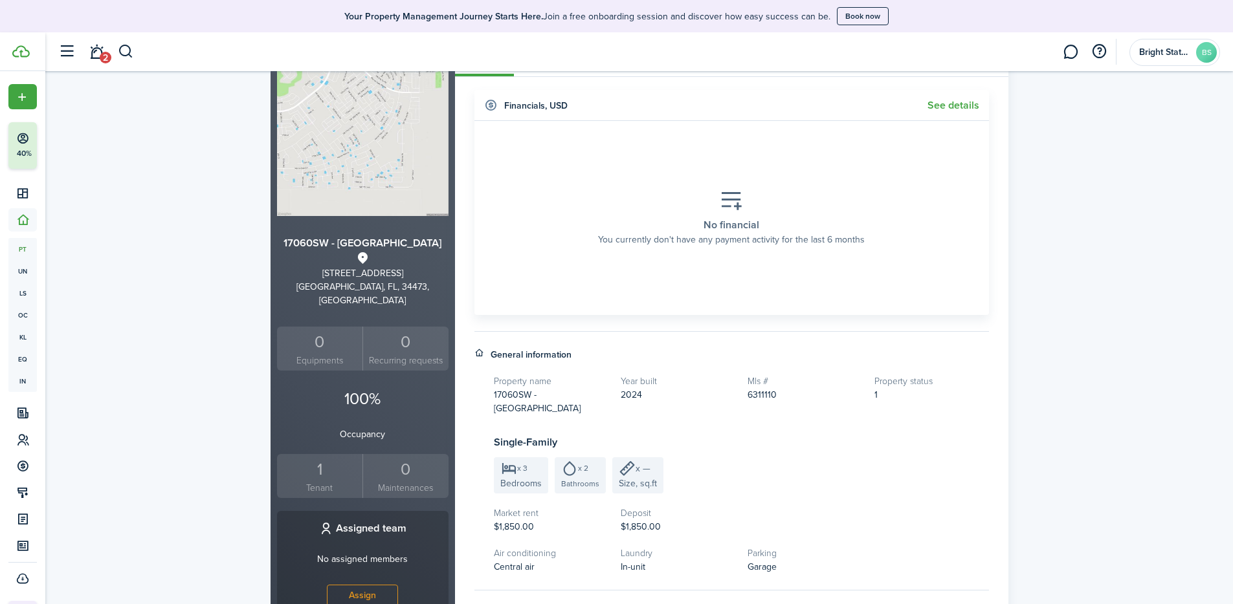
scroll to position [0, 0]
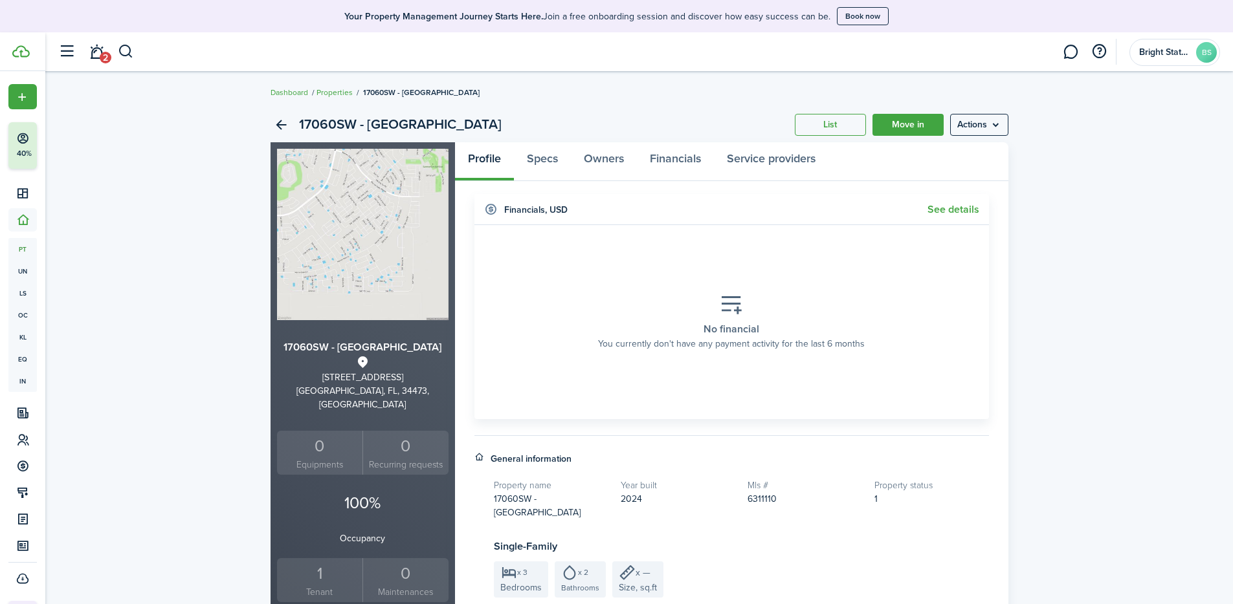
click at [324, 91] on link "Properties" at bounding box center [334, 93] width 36 height 12
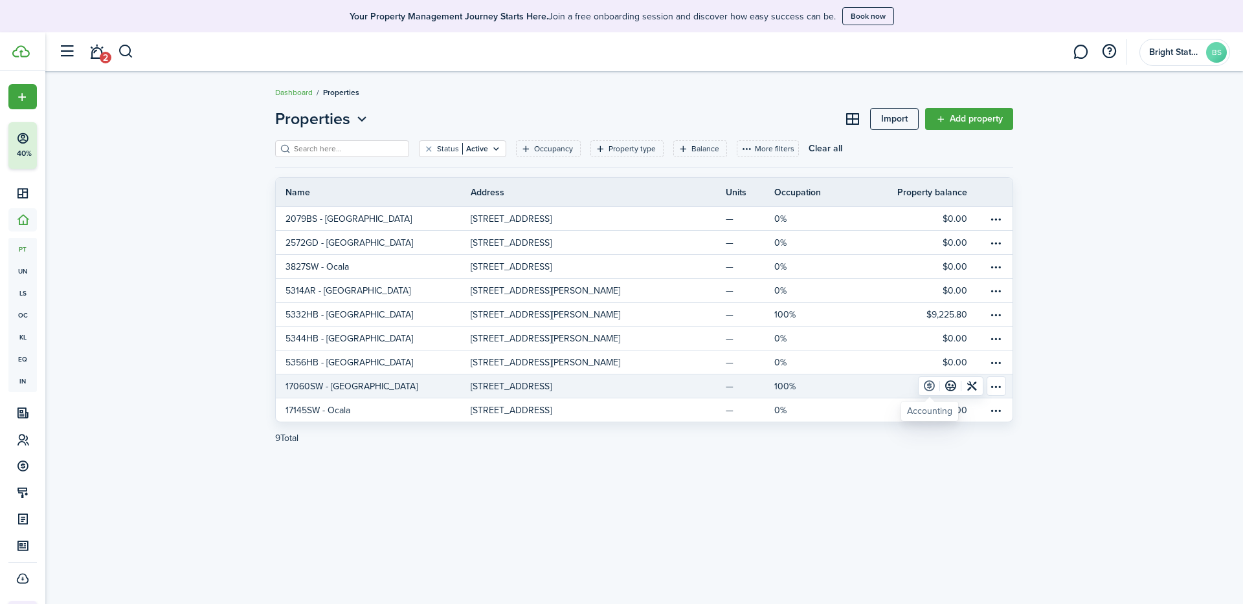
click at [856, 386] on link at bounding box center [928, 386] width 21 height 18
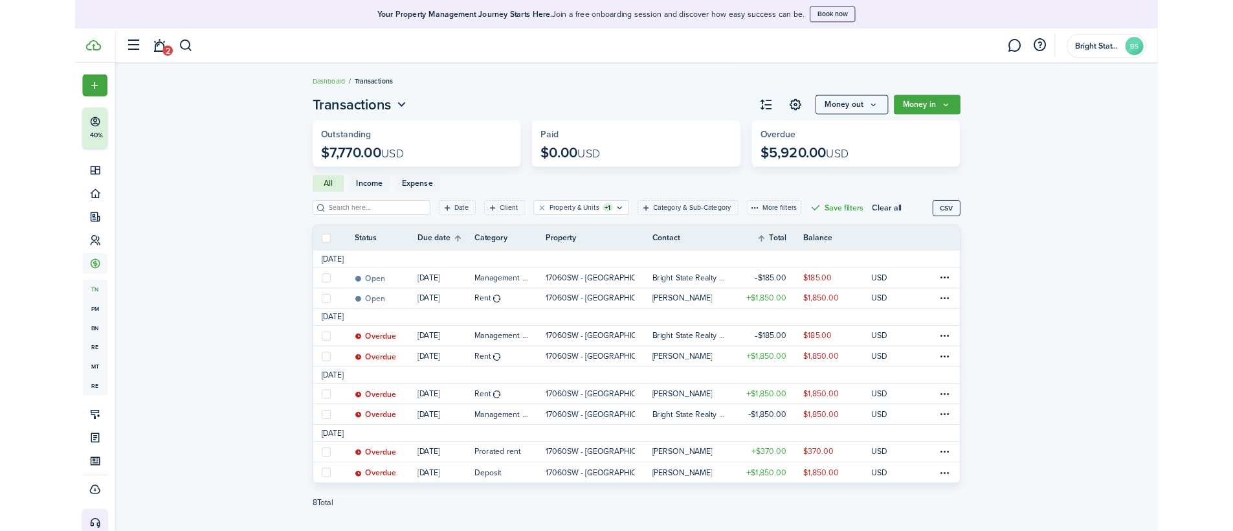
scroll to position [26, 0]
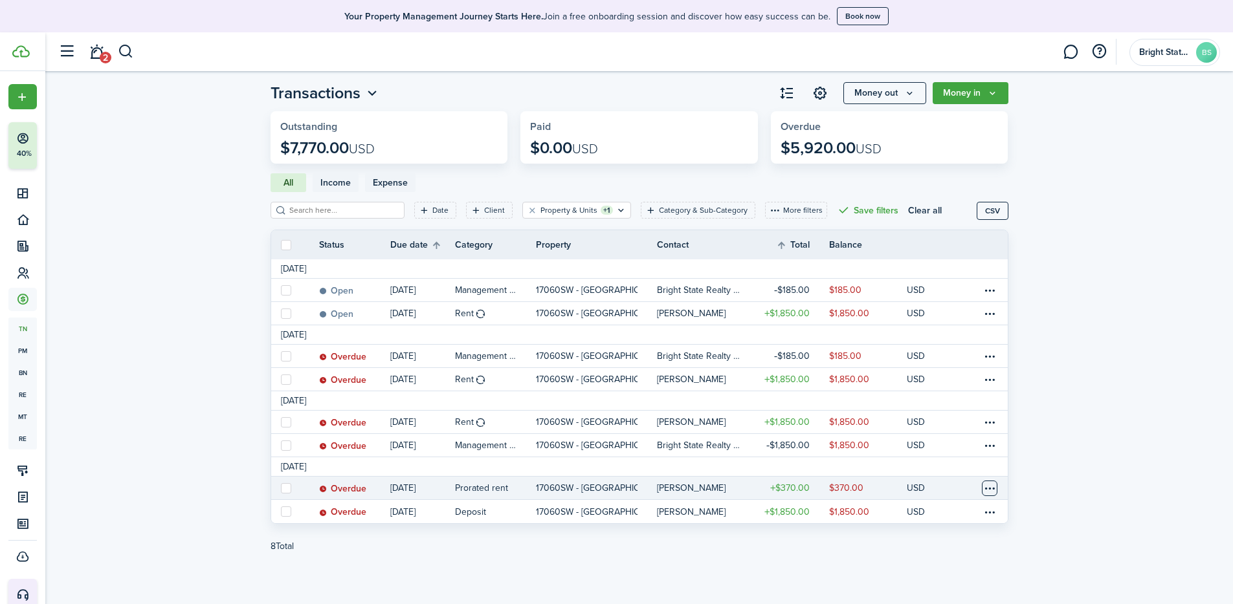
click at [856, 427] on table-menu-btn-icon at bounding box center [990, 489] width 16 height 16
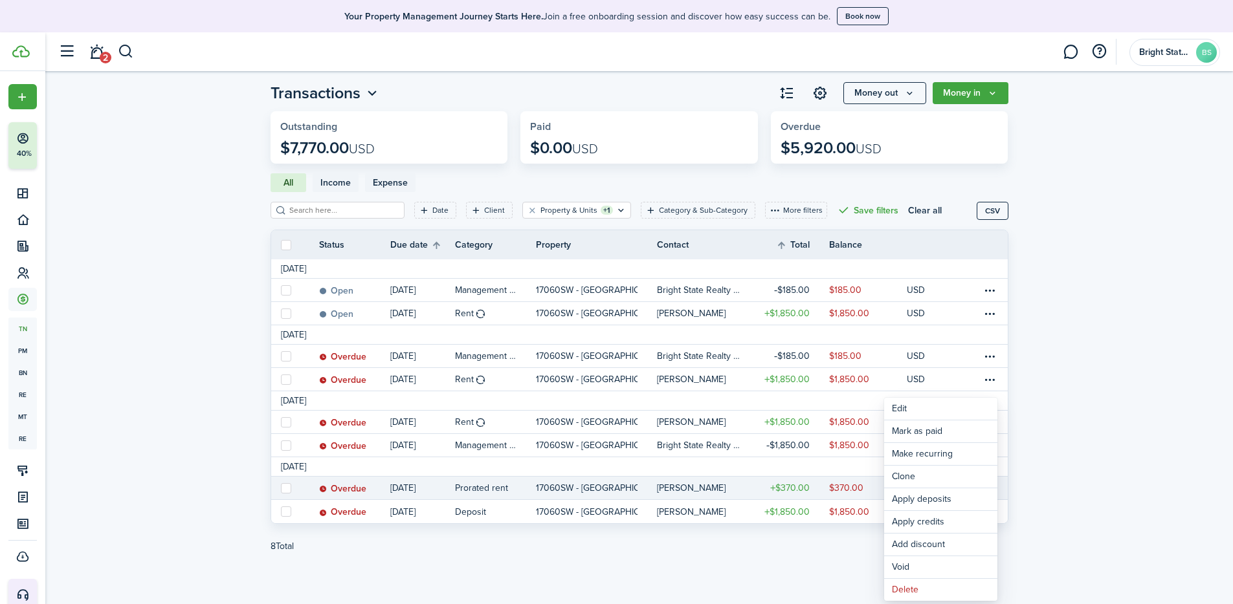
click at [856, 427] on invoice-list "Transactions Money out Money in Outstanding $7,770.00 USD Paid $0.00 USD Overdu…" at bounding box center [639, 325] width 1188 height 500
click at [79, 427] on dashboard-content "Dashboard Transactions Transactions Money out Money in Outstanding $7,770.00 US…" at bounding box center [639, 305] width 1188 height 598
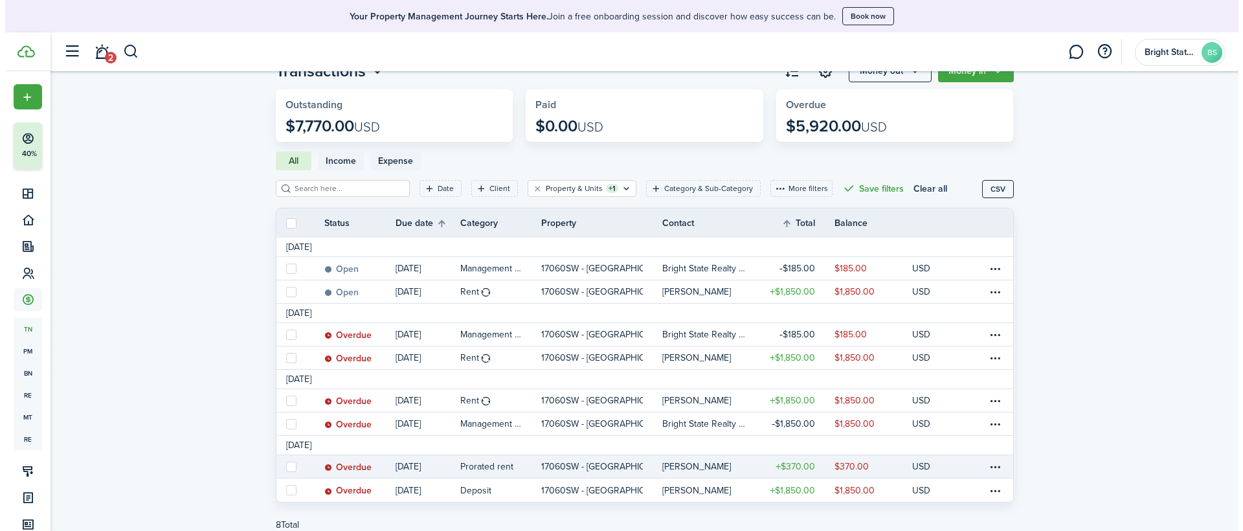
scroll to position [100, 0]
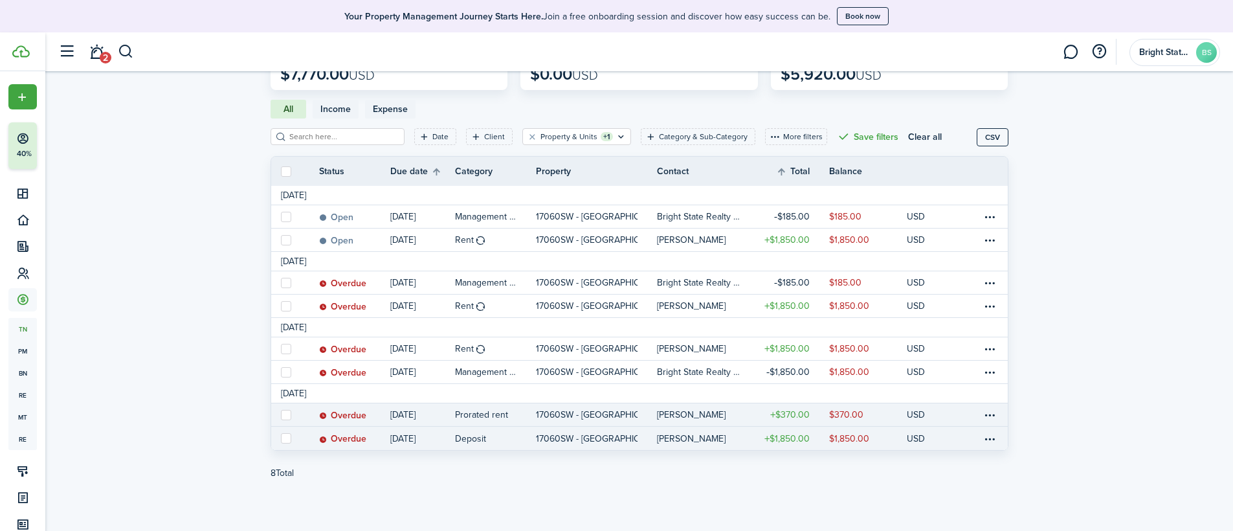
click at [289, 427] on label at bounding box center [286, 438] width 10 height 10
click at [281, 427] on input "checkbox" at bounding box center [280, 438] width 1 height 1
checkbox input "true"
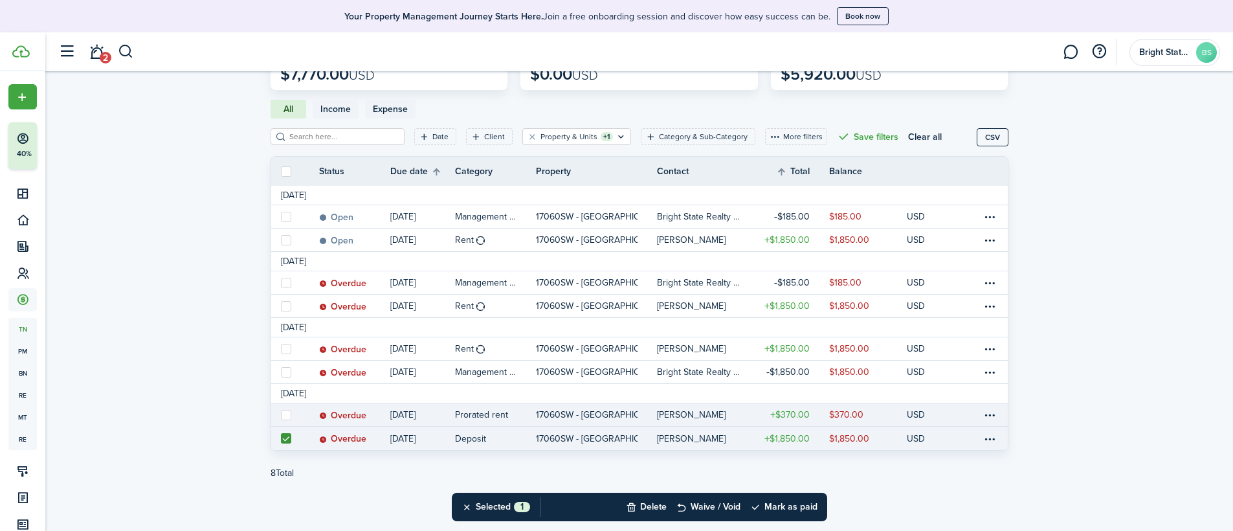
click at [283, 417] on label at bounding box center [286, 415] width 10 height 10
click at [281, 415] on input "checkbox" at bounding box center [280, 414] width 1 height 1
checkbox input "true"
click at [856, 415] on table-menu-btn-icon "Open menu" at bounding box center [990, 415] width 16 height 16
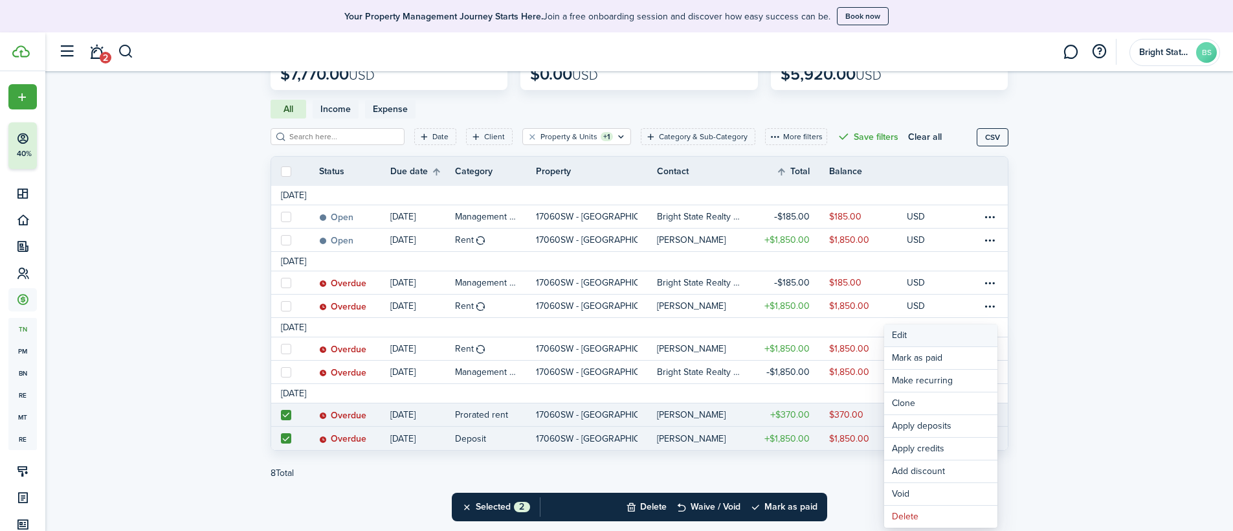
click at [856, 338] on button "Edit" at bounding box center [940, 335] width 113 height 22
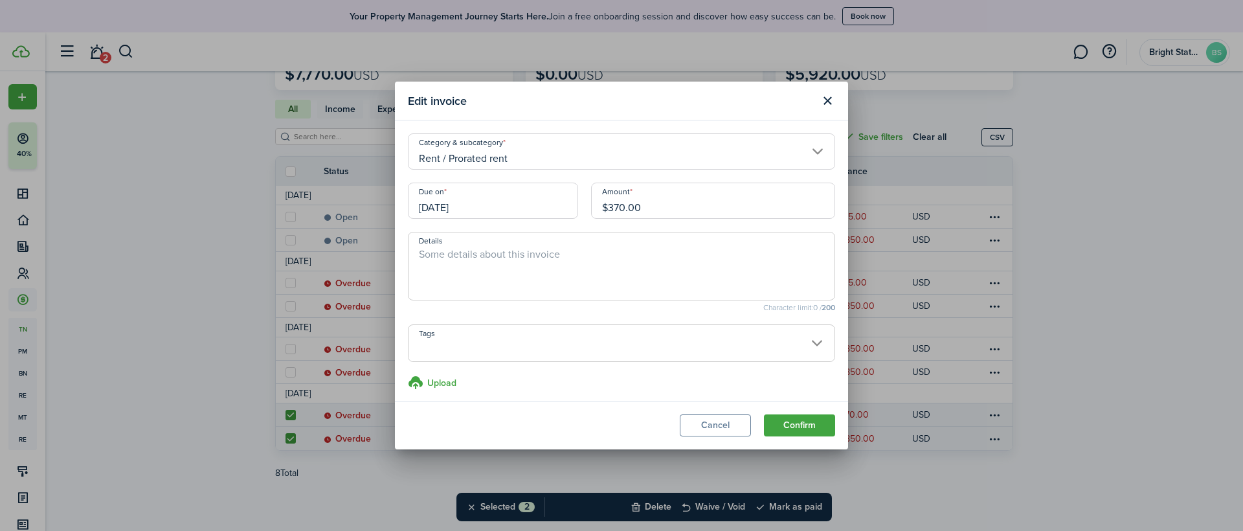
scroll to position [6, 0]
click at [800, 331] on input "Tags" at bounding box center [621, 326] width 426 height 16
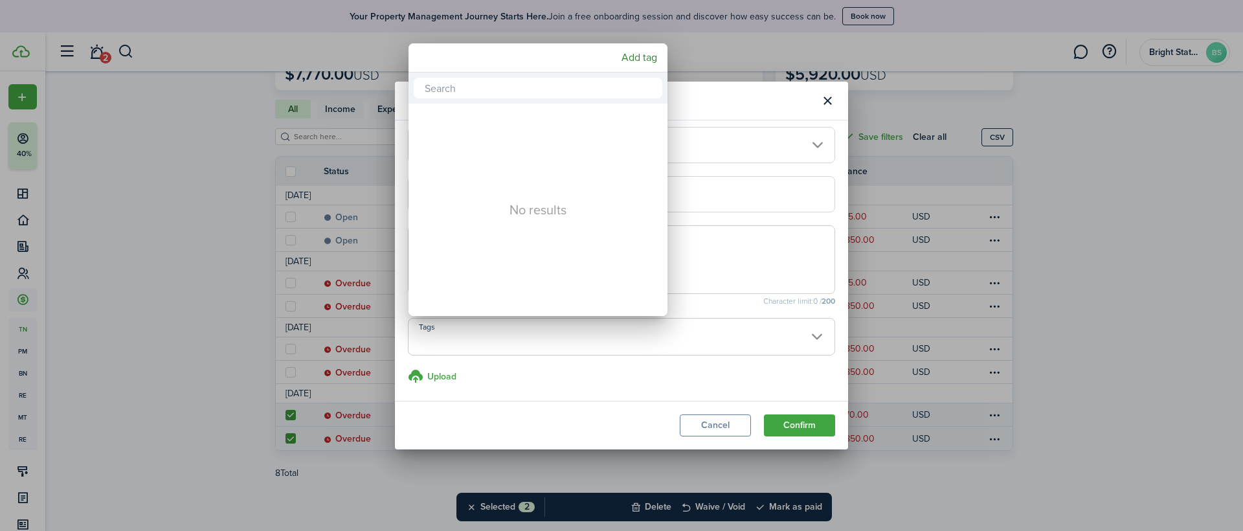
click at [758, 307] on div at bounding box center [621, 265] width 1450 height 738
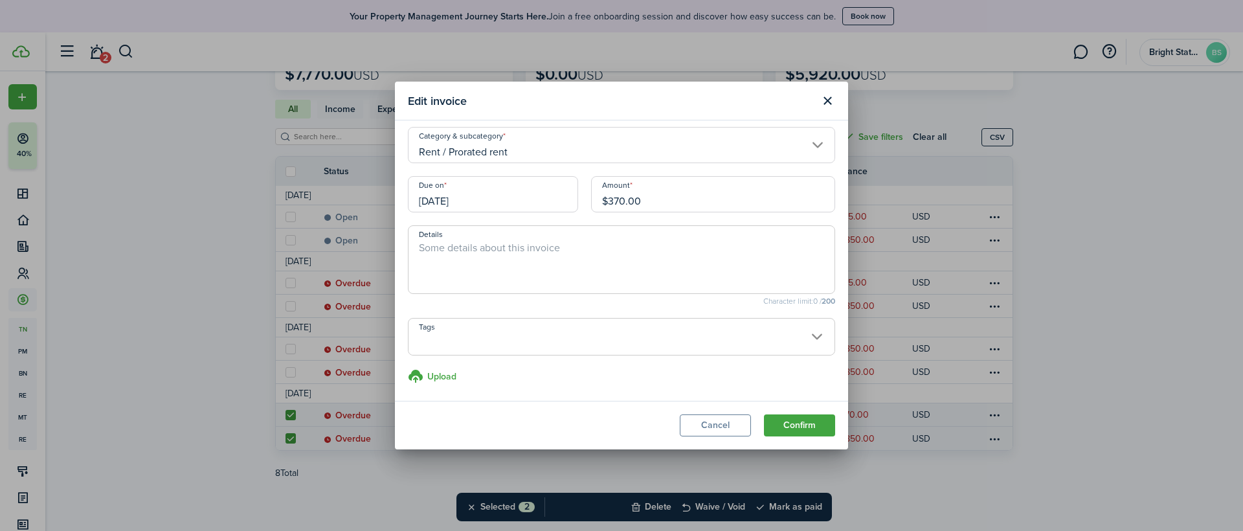
click at [552, 197] on input "[DATE]" at bounding box center [493, 194] width 170 height 36
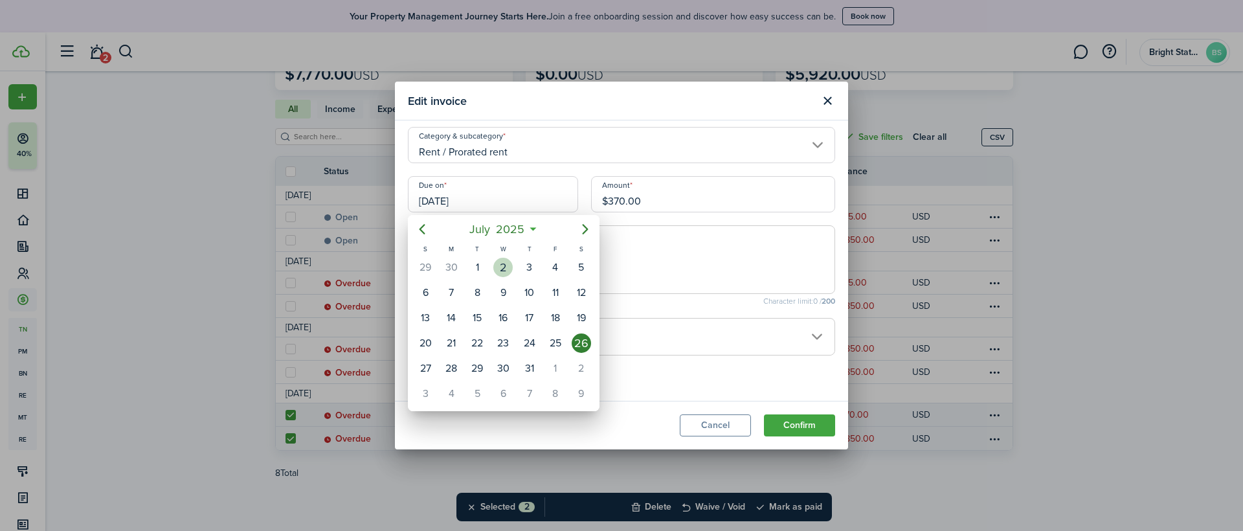
click at [498, 265] on div "2" at bounding box center [502, 267] width 19 height 19
type input "[DATE]"
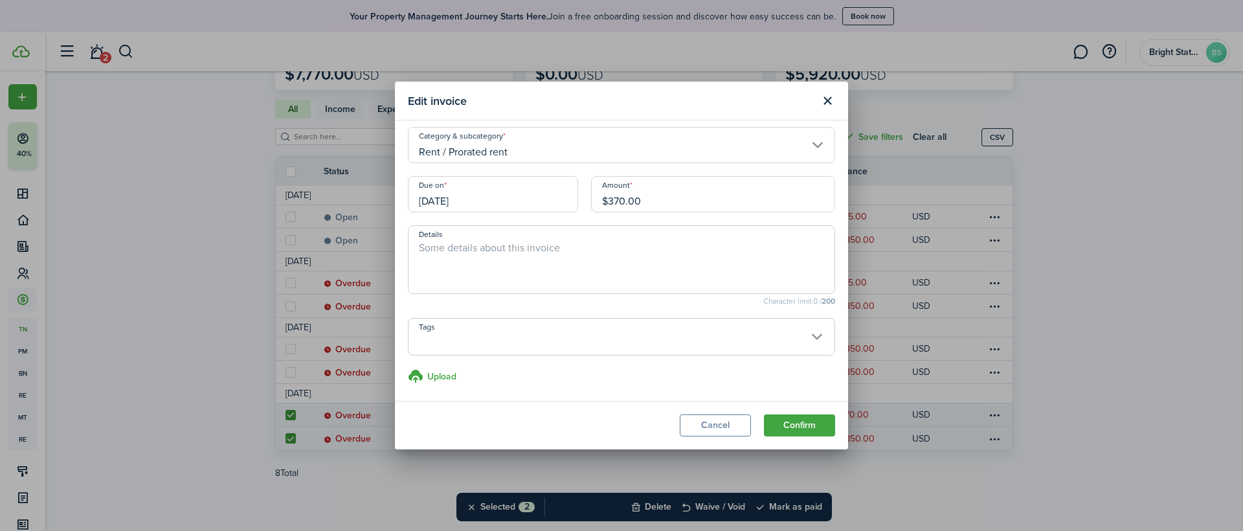
click at [799, 423] on button "Confirm" at bounding box center [799, 425] width 71 height 22
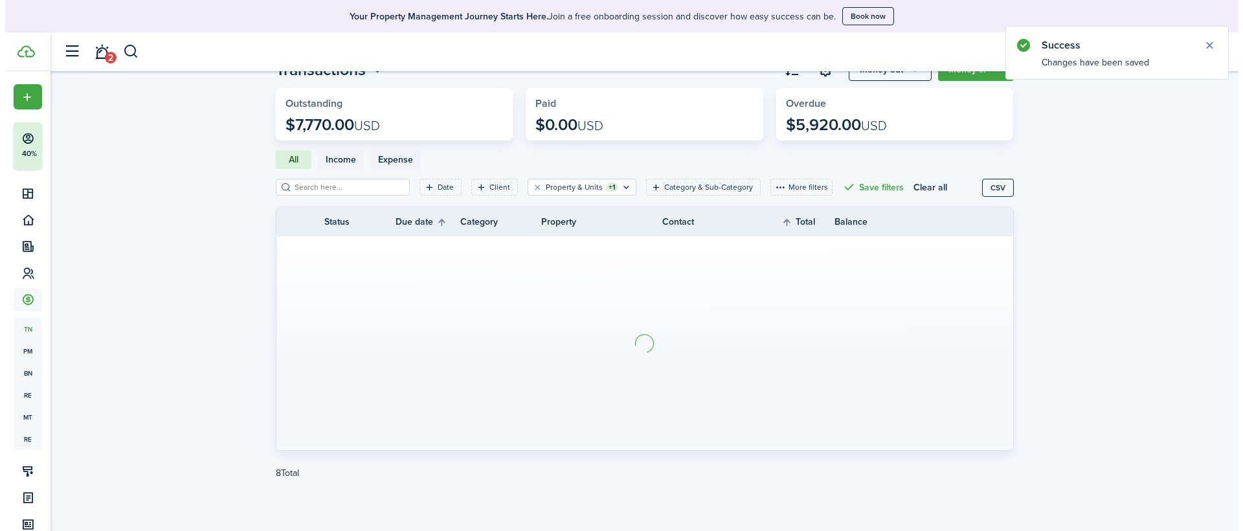
scroll to position [100, 0]
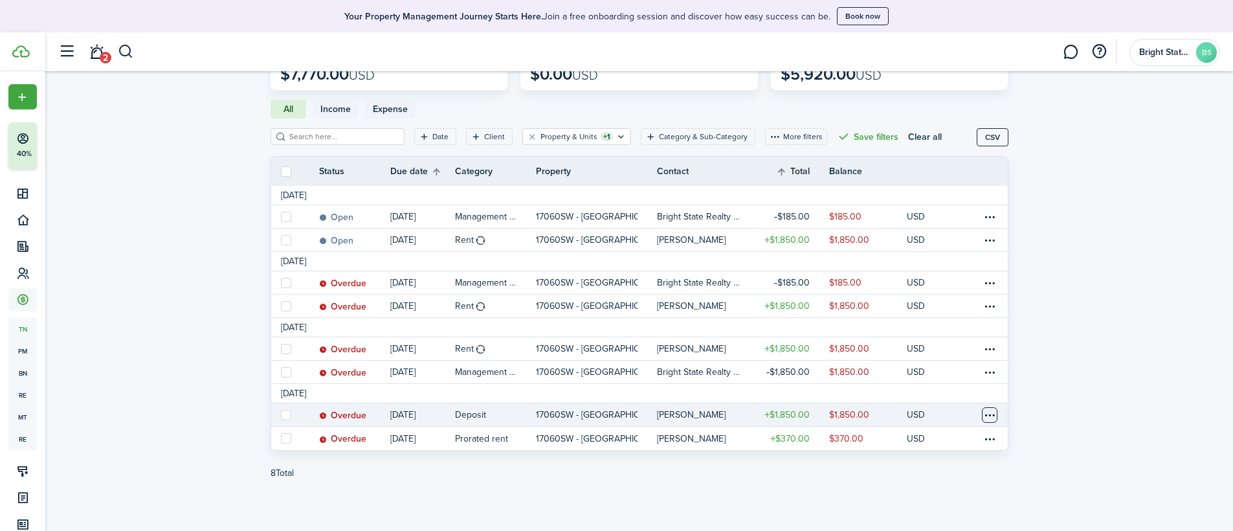
click at [856, 415] on table-menu-btn-icon at bounding box center [990, 415] width 16 height 16
click at [287, 419] on label at bounding box center [286, 415] width 10 height 10
click at [281, 415] on input "checkbox" at bounding box center [280, 414] width 1 height 1
checkbox input "true"
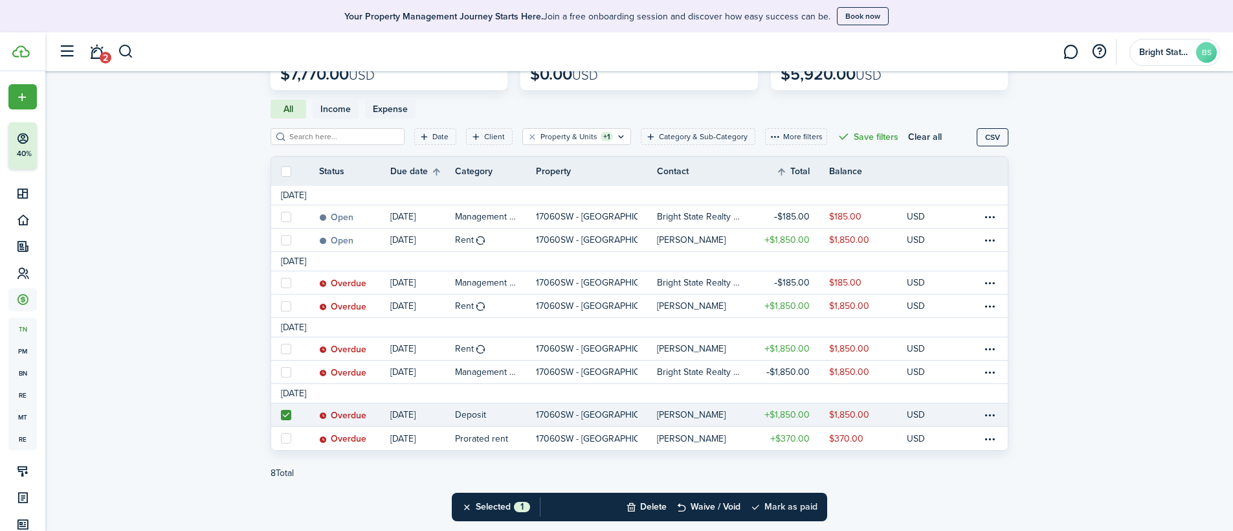
click at [800, 427] on button "Mark as paid" at bounding box center [783, 506] width 67 height 28
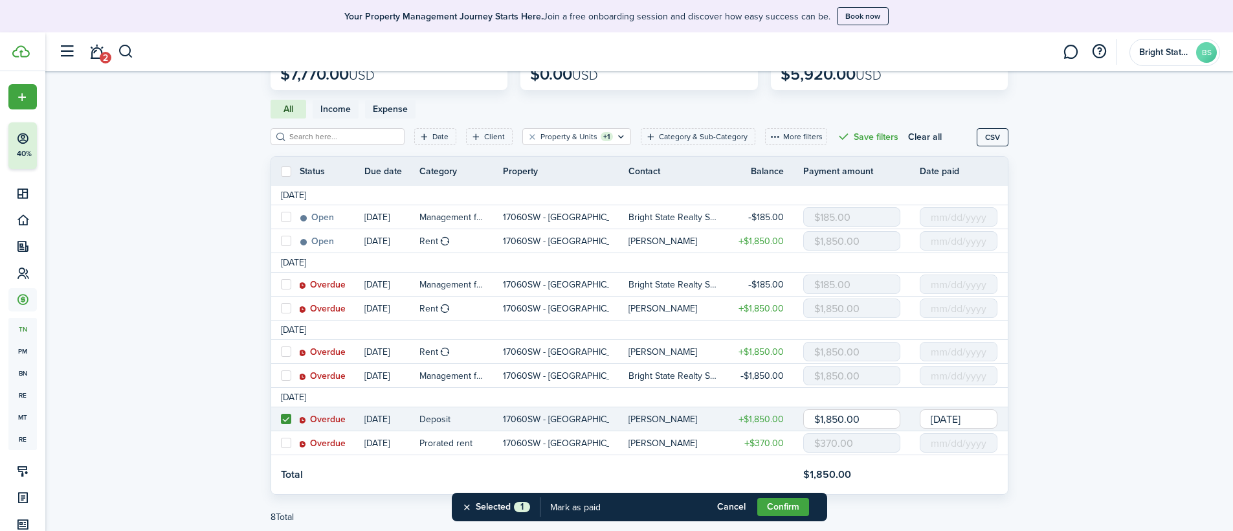
click at [856, 417] on link "[DATE]" at bounding box center [963, 418] width 87 height 23
click at [856, 421] on input "[DATE]" at bounding box center [959, 418] width 78 height 19
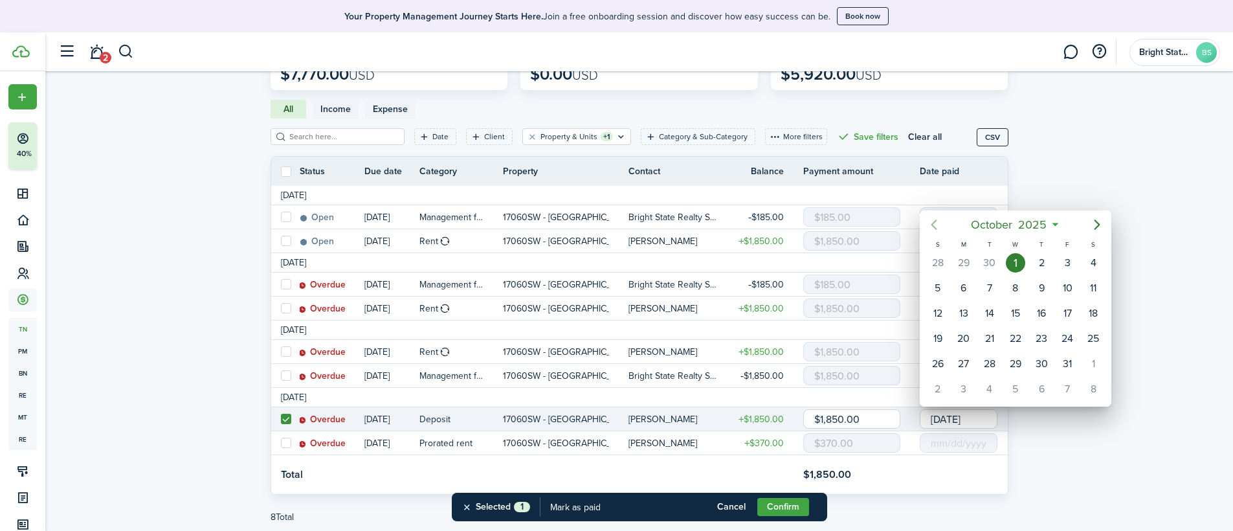
click at [856, 225] on icon "Previous page" at bounding box center [934, 225] width 16 height 16
click at [856, 291] on div "7" at bounding box center [963, 287] width 19 height 19
type input "[DATE]"
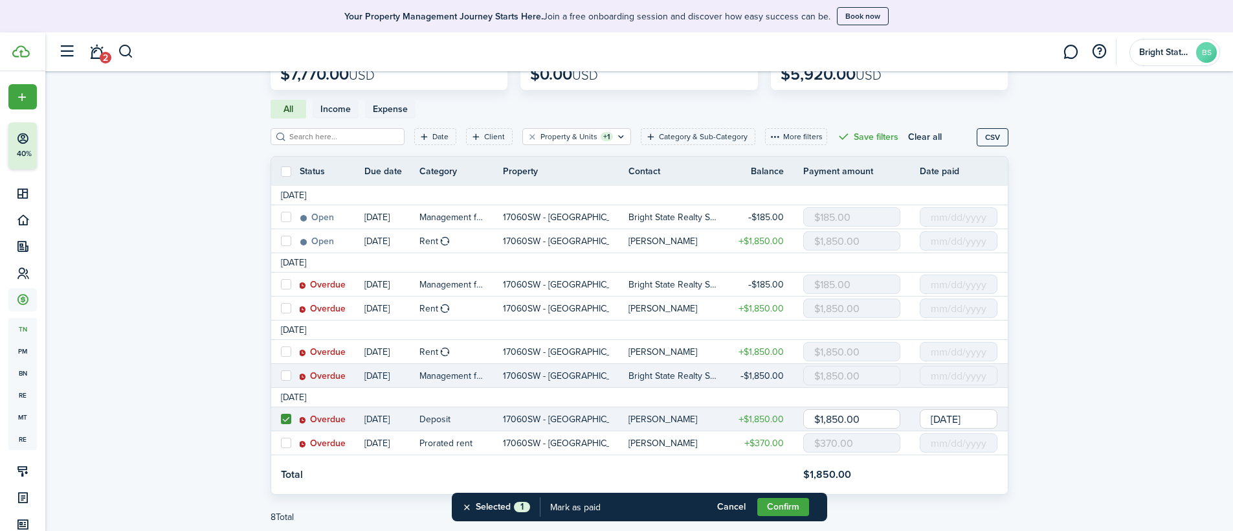
click at [285, 372] on label at bounding box center [286, 375] width 10 height 10
click at [281, 375] on input "checkbox" at bounding box center [280, 375] width 1 height 1
checkbox input "true"
type input "[DATE]"
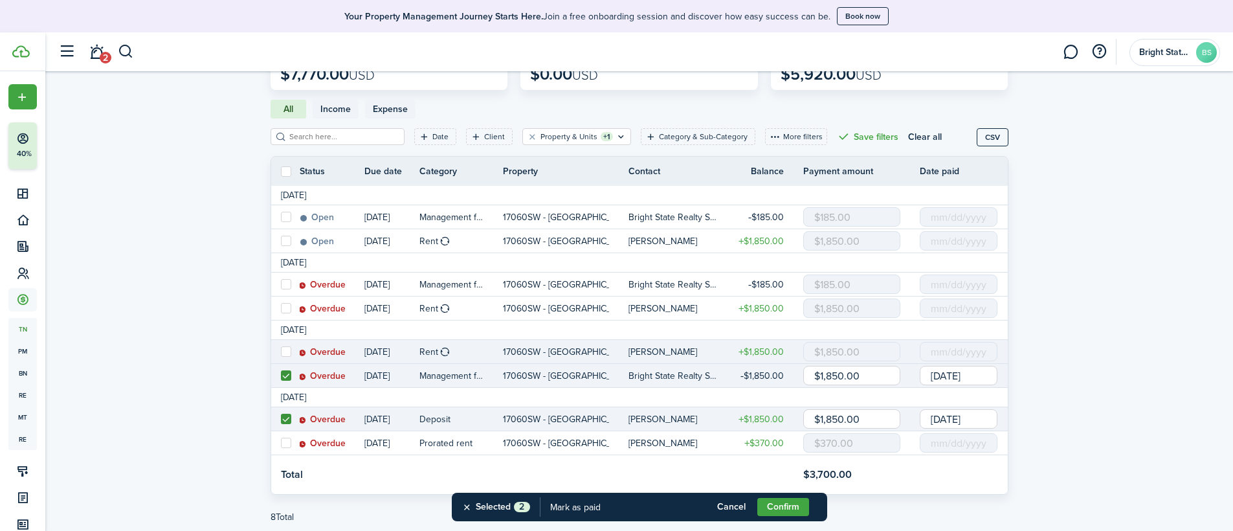
click at [283, 353] on label at bounding box center [286, 351] width 10 height 10
click at [281, 352] on input "checkbox" at bounding box center [280, 351] width 1 height 1
checkbox input "true"
click at [856, 353] on input "[DATE]" at bounding box center [959, 351] width 78 height 19
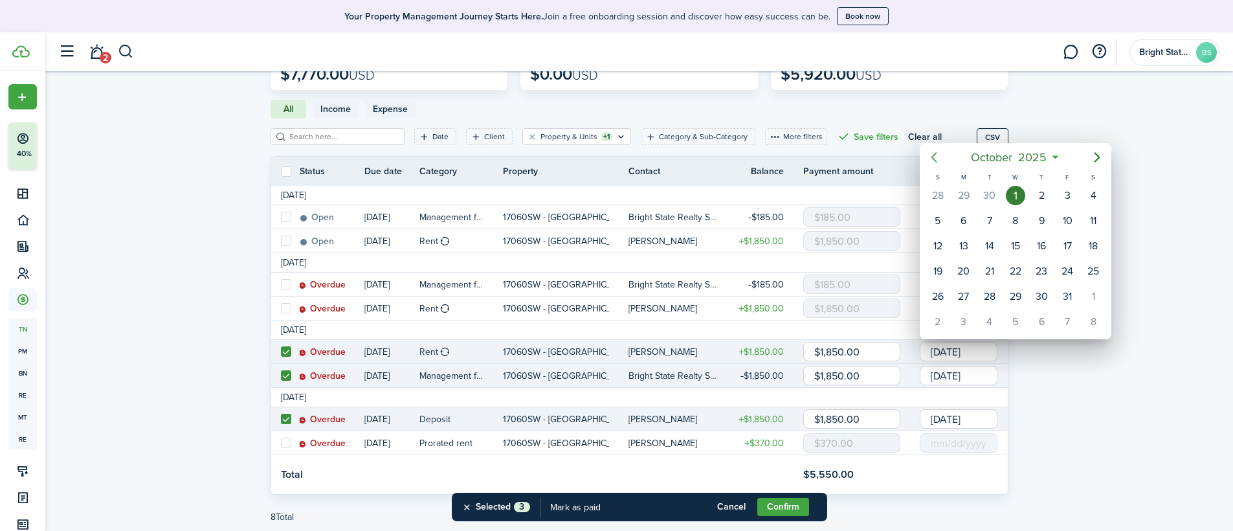
click at [856, 153] on icon "Previous page" at bounding box center [934, 157] width 16 height 16
click at [856, 193] on div "1" at bounding box center [1066, 195] width 19 height 19
type input "[DATE]"
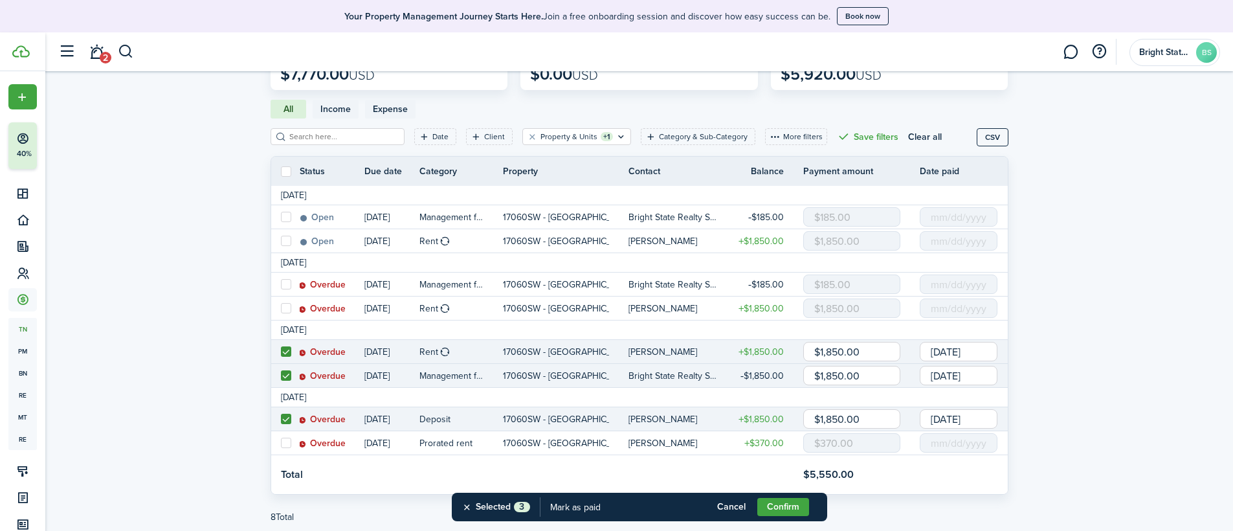
click at [856, 377] on input "[DATE]" at bounding box center [959, 375] width 78 height 19
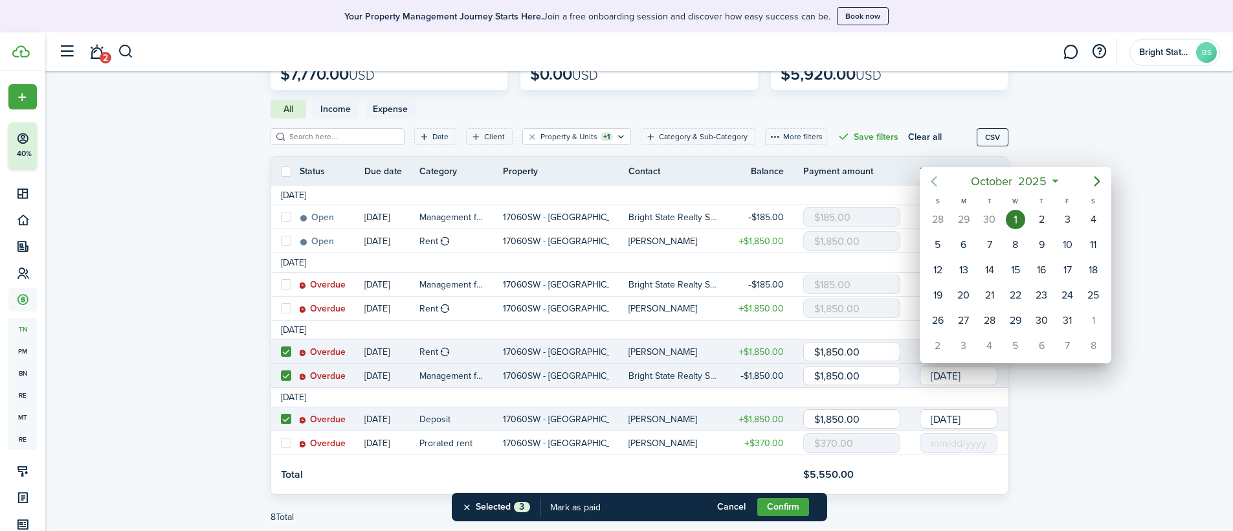
click at [856, 181] on icon "Previous page" at bounding box center [934, 181] width 16 height 16
click at [856, 219] on div "1" at bounding box center [1066, 219] width 19 height 19
type input "[DATE]"
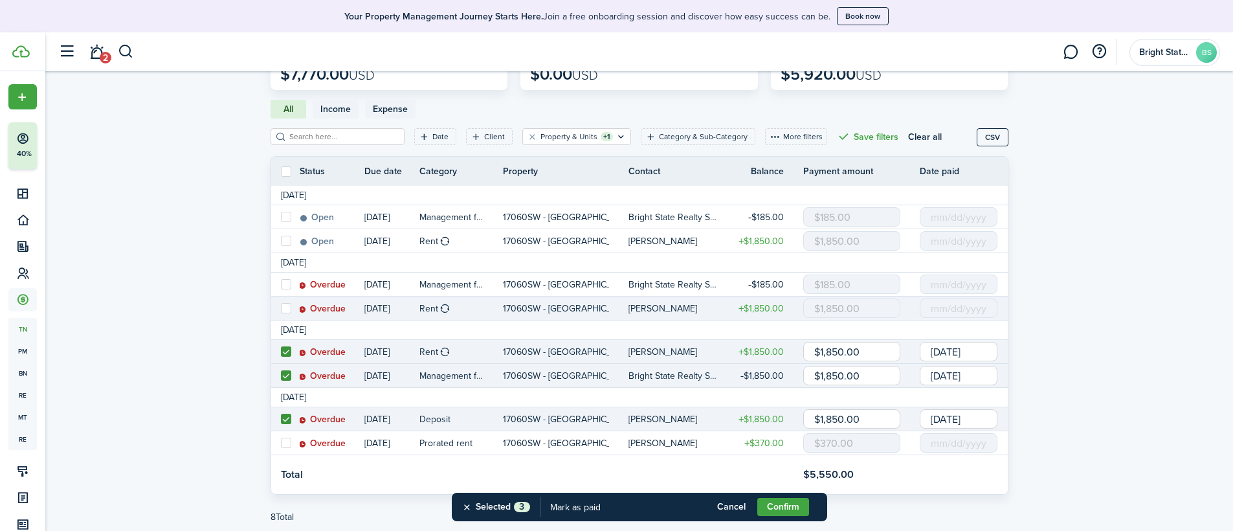
click at [284, 308] on label at bounding box center [286, 308] width 10 height 10
click at [281, 308] on input "checkbox" at bounding box center [280, 308] width 1 height 1
checkbox input "true"
click at [856, 310] on input "[DATE]" at bounding box center [959, 307] width 78 height 19
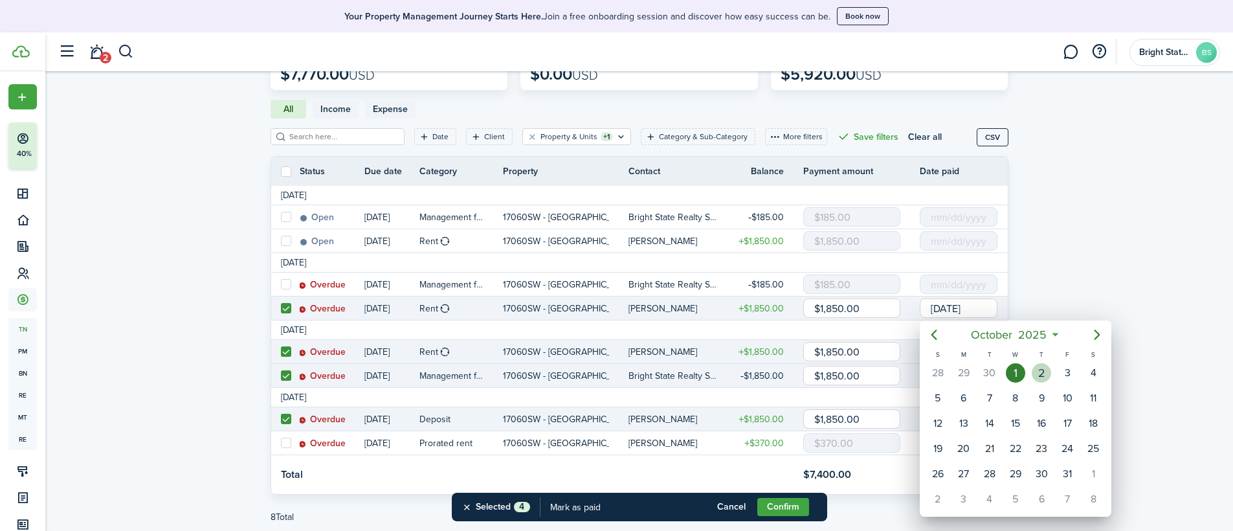
click at [856, 370] on div "2" at bounding box center [1041, 372] width 19 height 19
type input "[DATE]"
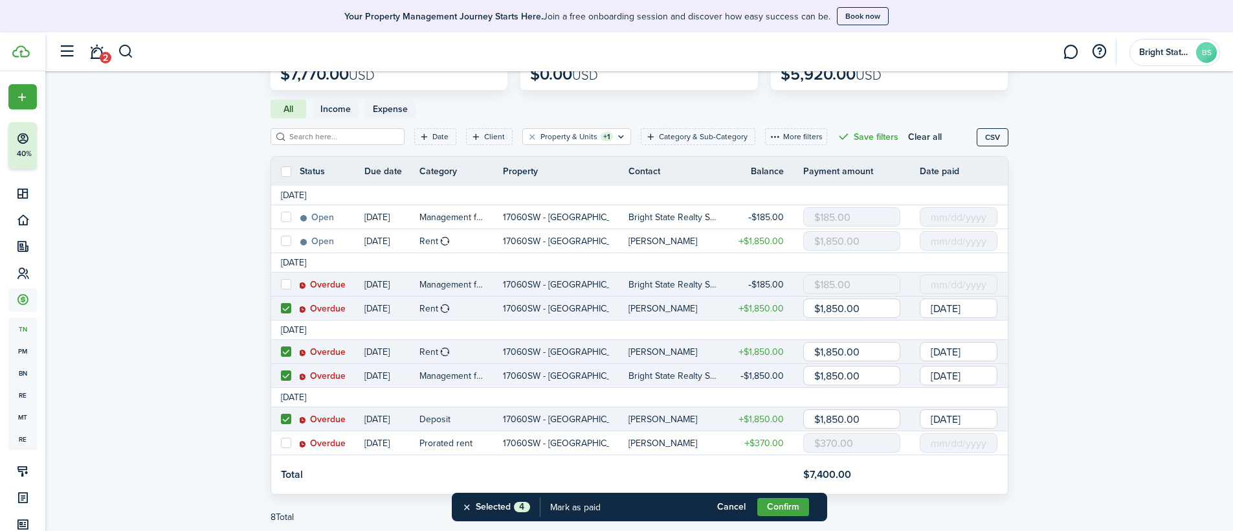
click at [283, 285] on label at bounding box center [286, 284] width 10 height 10
click at [281, 285] on input "checkbox" at bounding box center [280, 284] width 1 height 1
checkbox input "true"
click at [856, 289] on input "[DATE]" at bounding box center [959, 283] width 78 height 19
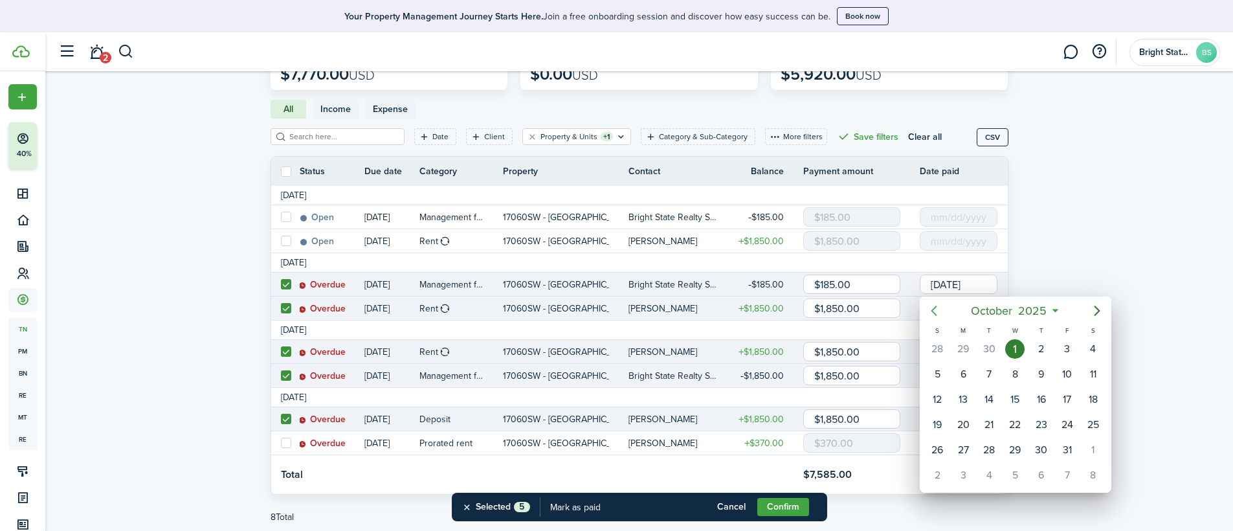
click at [856, 309] on icon "Previous page" at bounding box center [934, 311] width 6 height 10
click at [856, 347] on div "2" at bounding box center [989, 348] width 19 height 19
type input "[DATE]"
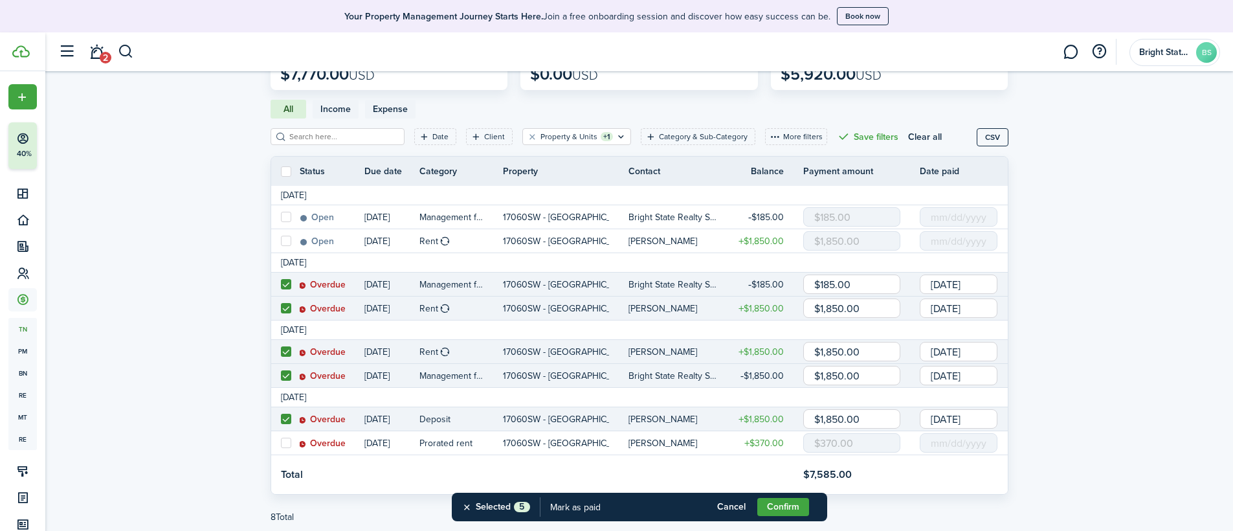
click at [856, 311] on input "[DATE]" at bounding box center [959, 307] width 78 height 19
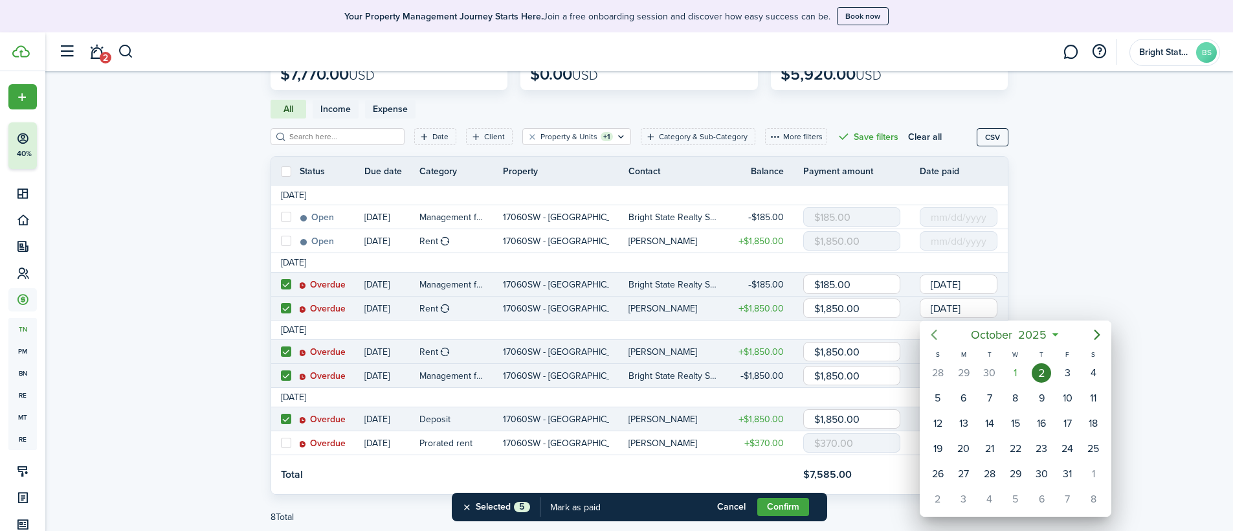
click at [856, 333] on icon "Previous page" at bounding box center [934, 335] width 16 height 16
click at [856, 370] on div "2" at bounding box center [989, 372] width 19 height 19
type input "[DATE]"
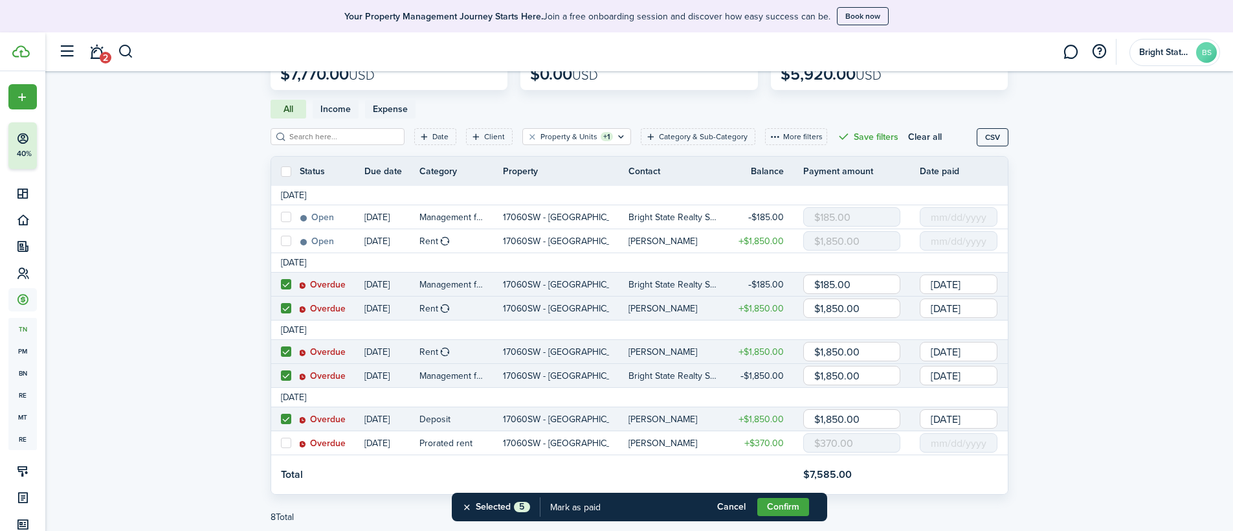
click at [790, 427] on button "Confirm" at bounding box center [783, 507] width 52 height 18
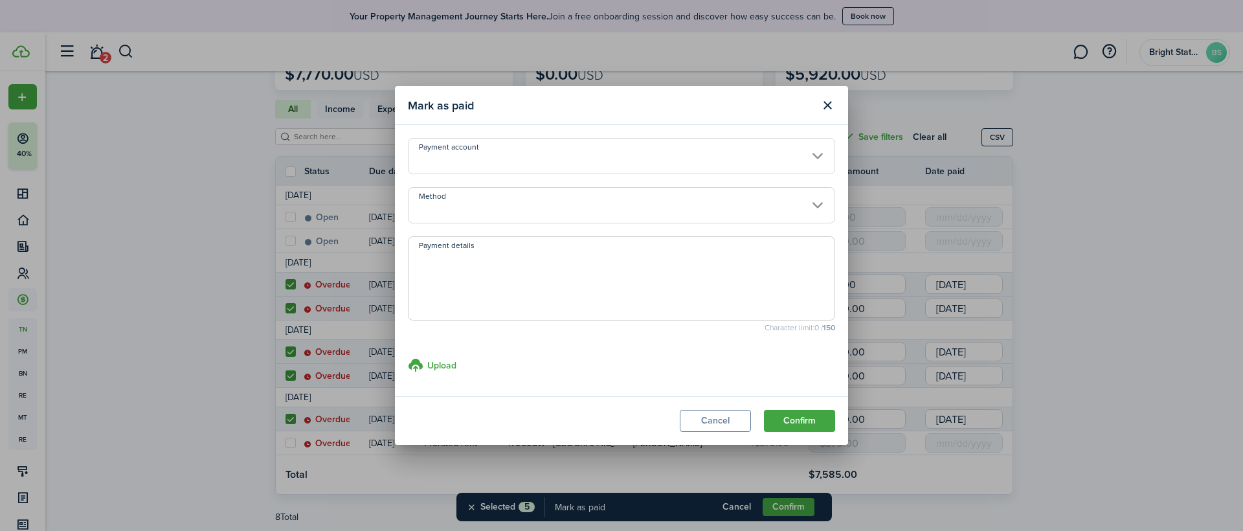
click at [812, 157] on input "Payment account" at bounding box center [621, 156] width 427 height 36
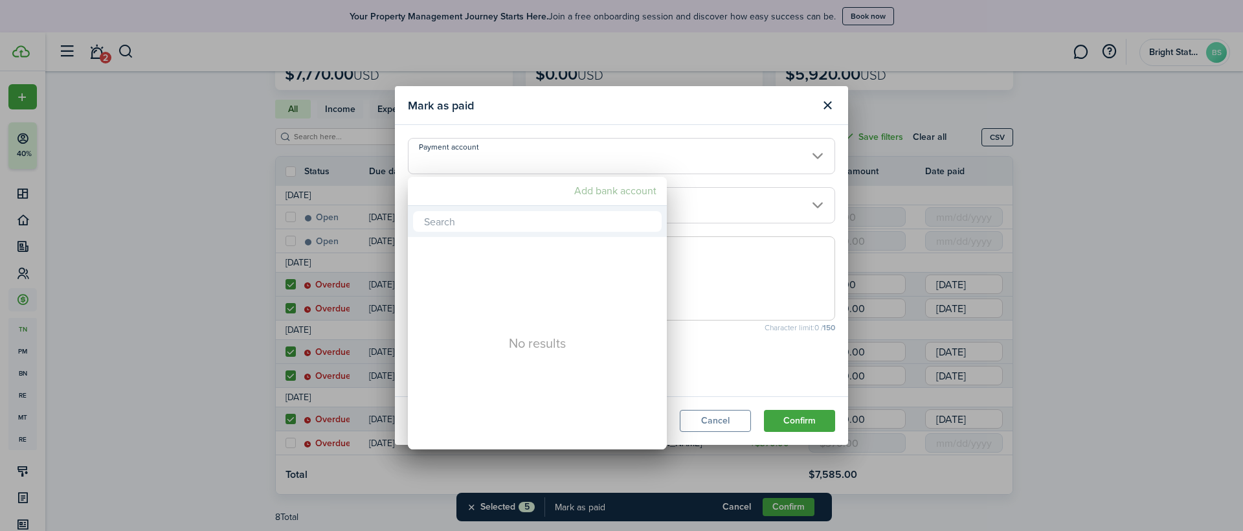
click at [646, 195] on mbsc-button "Add bank account" at bounding box center [615, 190] width 93 height 23
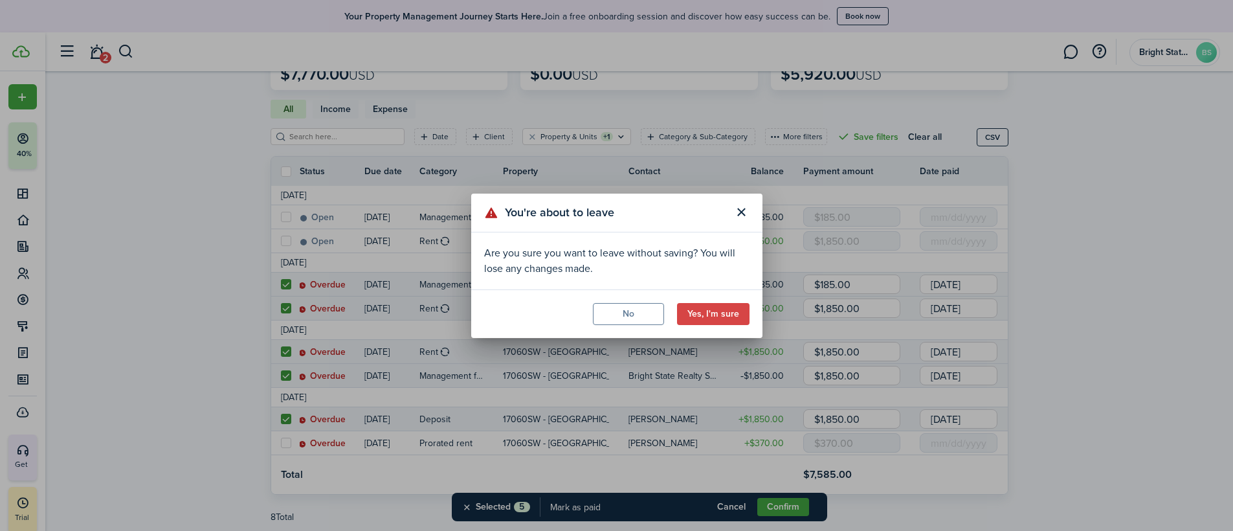
click at [615, 315] on button "No" at bounding box center [628, 314] width 71 height 22
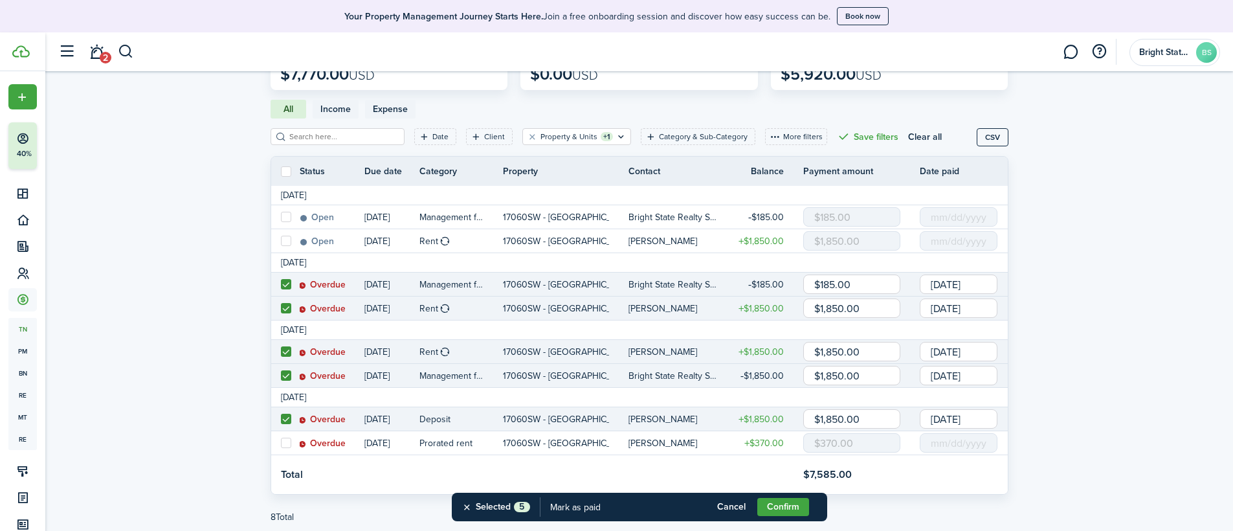
click at [788, 427] on button "Confirm" at bounding box center [783, 507] width 52 height 18
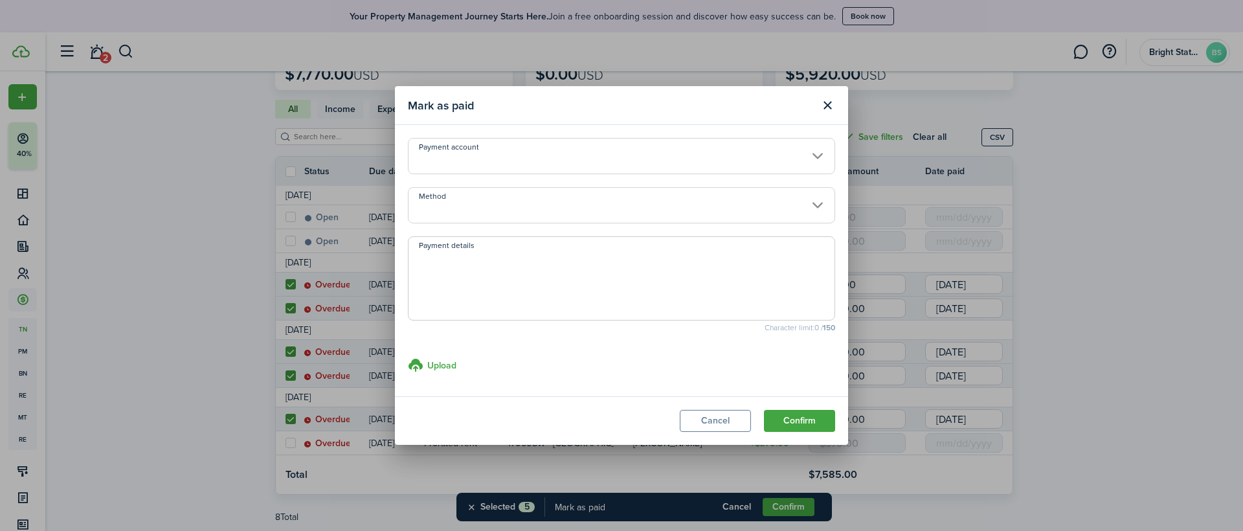
click at [815, 417] on button "Confirm" at bounding box center [799, 421] width 71 height 22
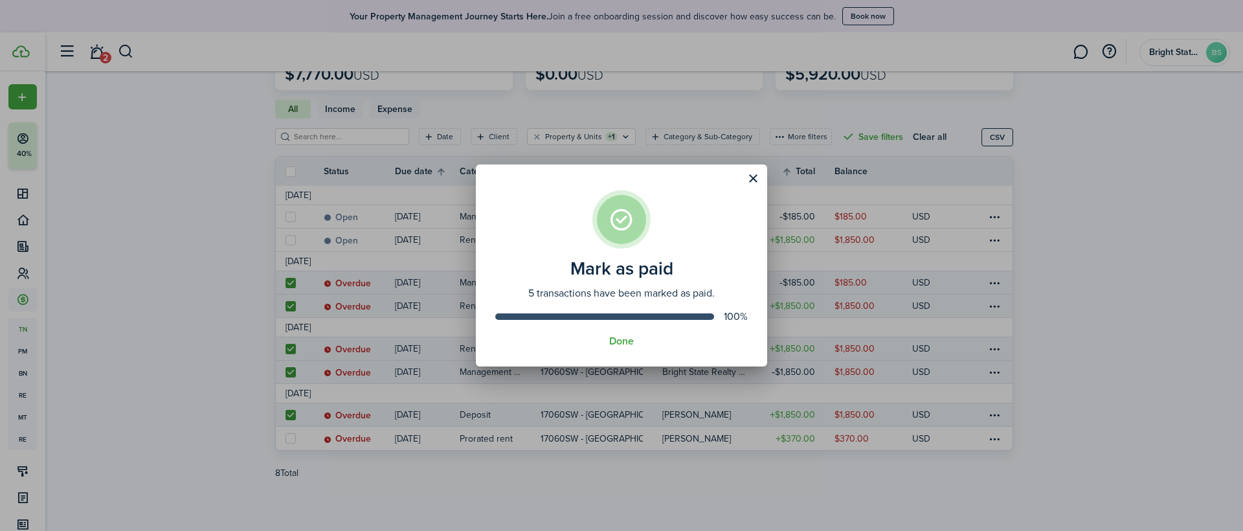
click at [616, 340] on button "Done" at bounding box center [621, 341] width 25 height 12
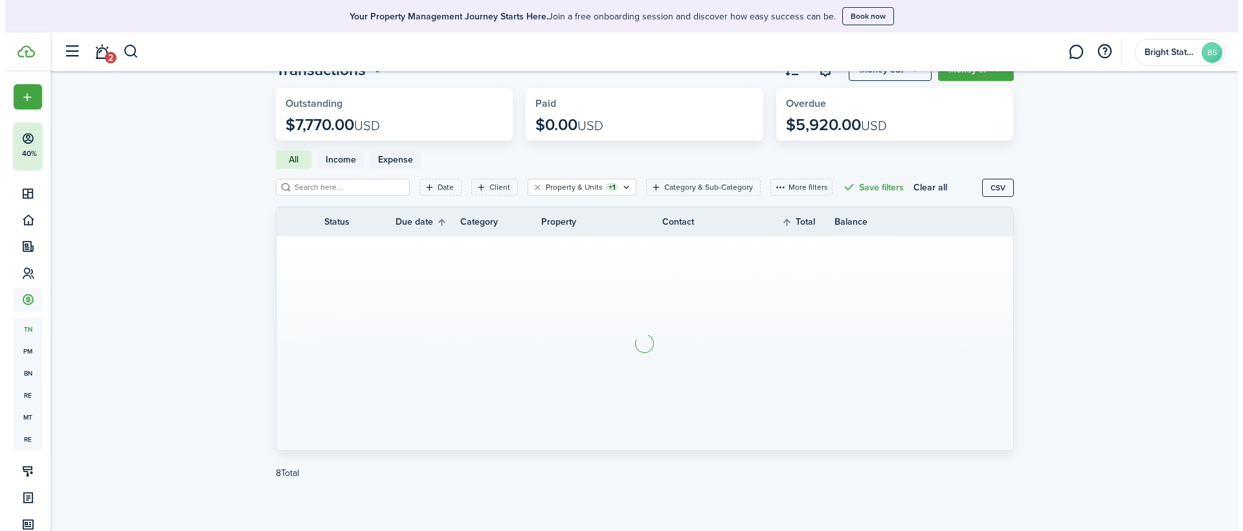
scroll to position [100, 0]
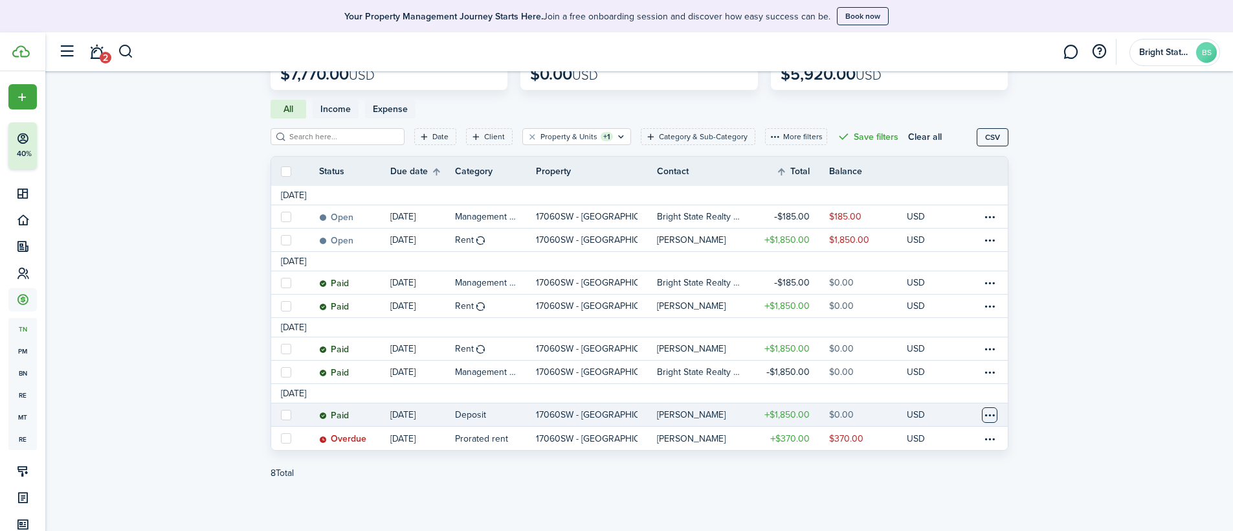
click at [856, 417] on table-menu-btn-icon at bounding box center [990, 415] width 16 height 16
click at [856, 353] on button "Edit" at bounding box center [940, 358] width 113 height 22
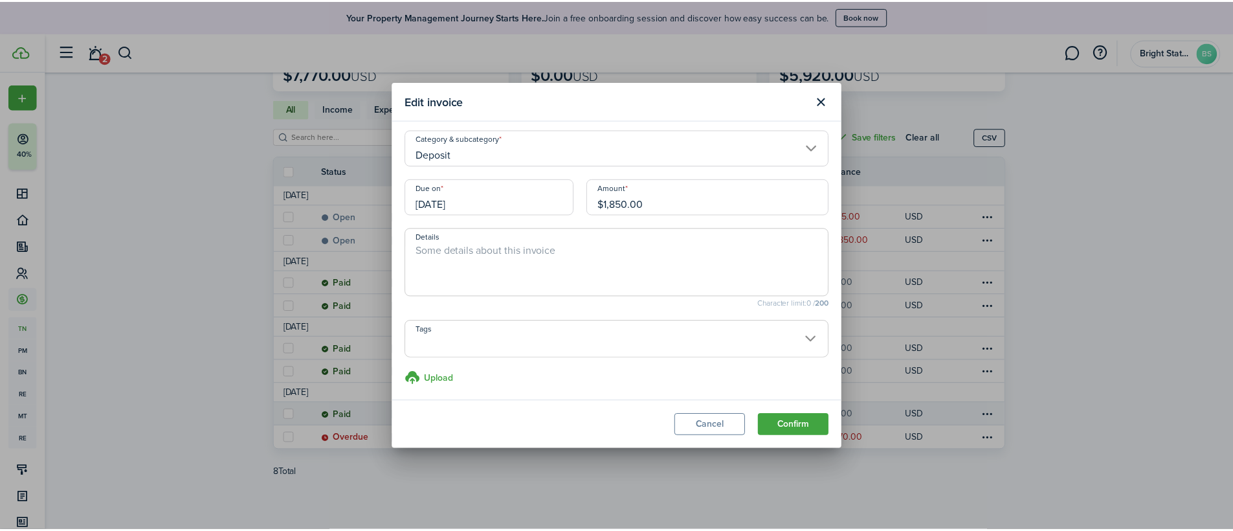
scroll to position [6, 0]
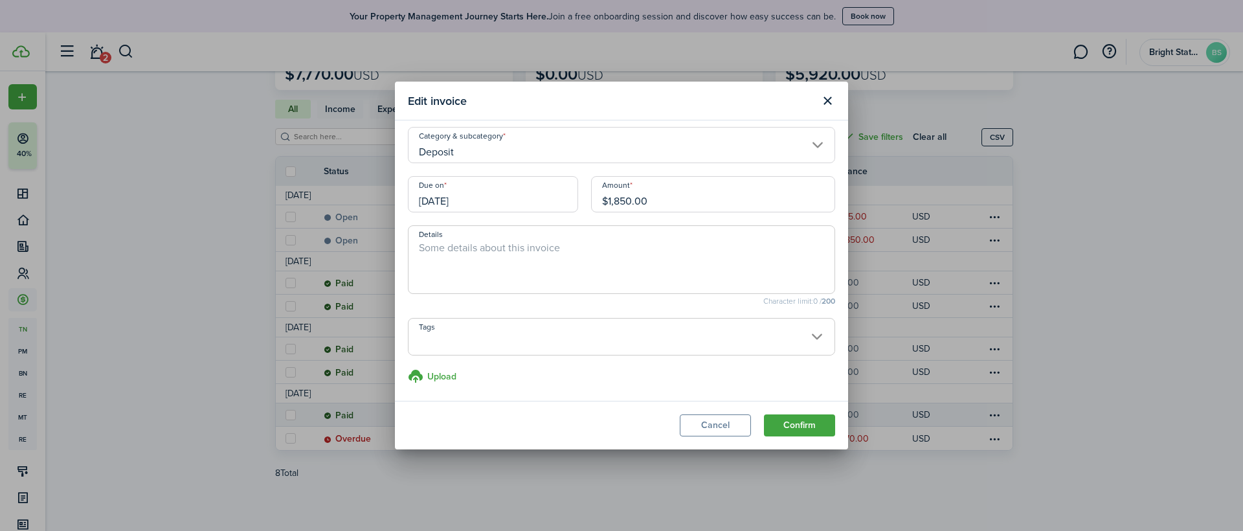
click at [648, 153] on input "Deposit" at bounding box center [621, 145] width 427 height 36
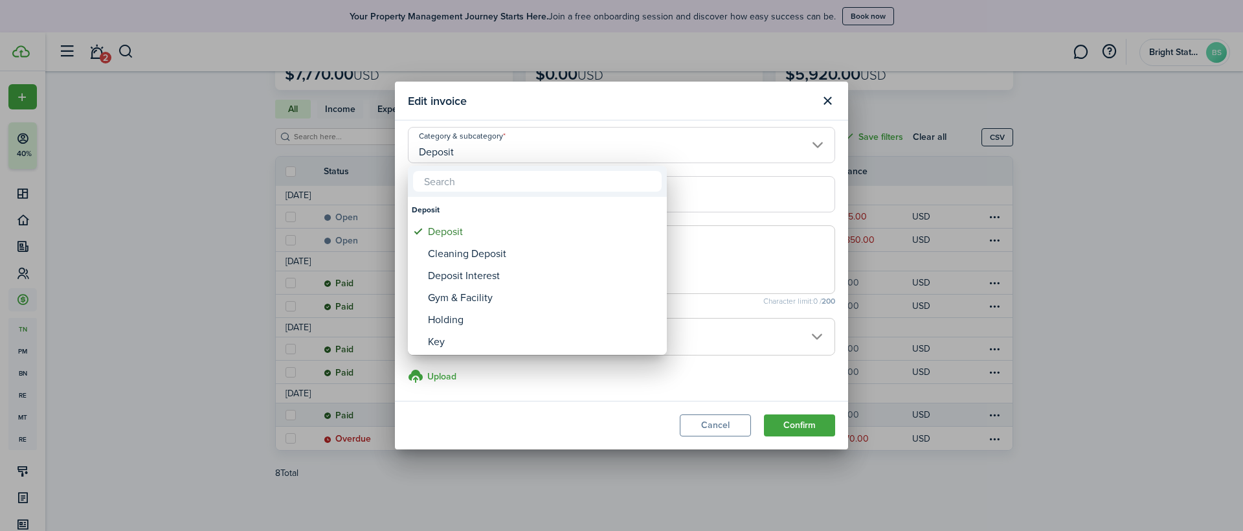
click at [648, 153] on div at bounding box center [621, 265] width 1450 height 738
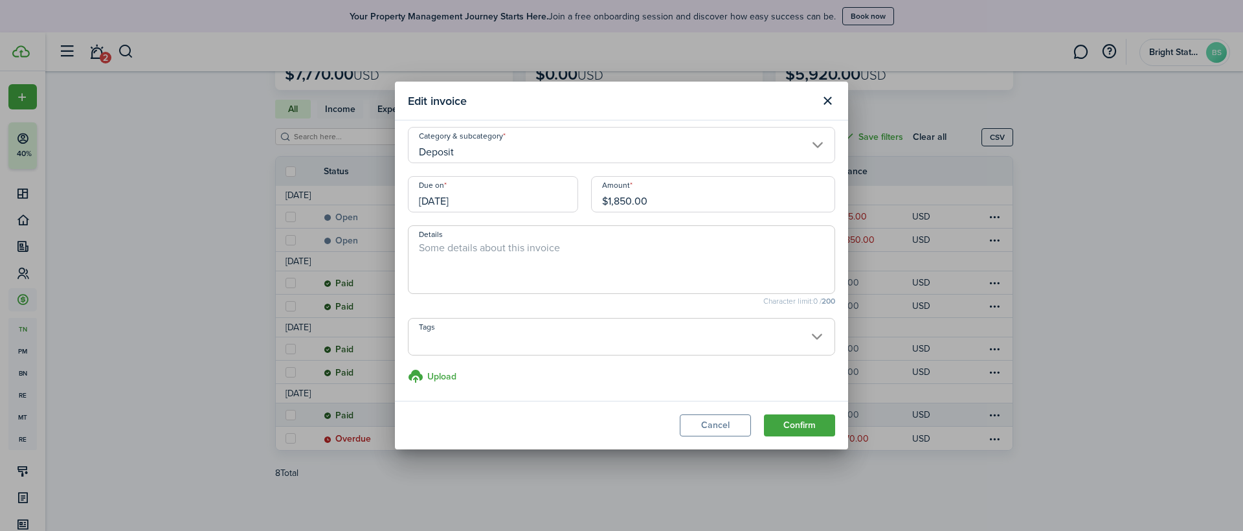
click at [727, 424] on button "Cancel" at bounding box center [715, 425] width 71 height 22
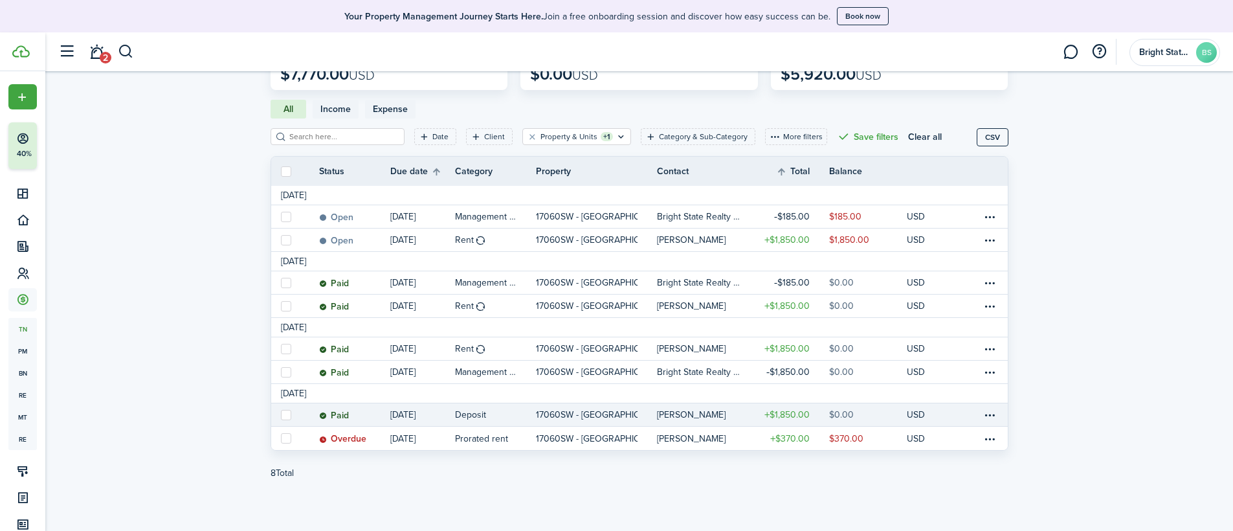
click at [597, 419] on p "17060SW - [GEOGRAPHIC_DATA]" at bounding box center [587, 415] width 102 height 14
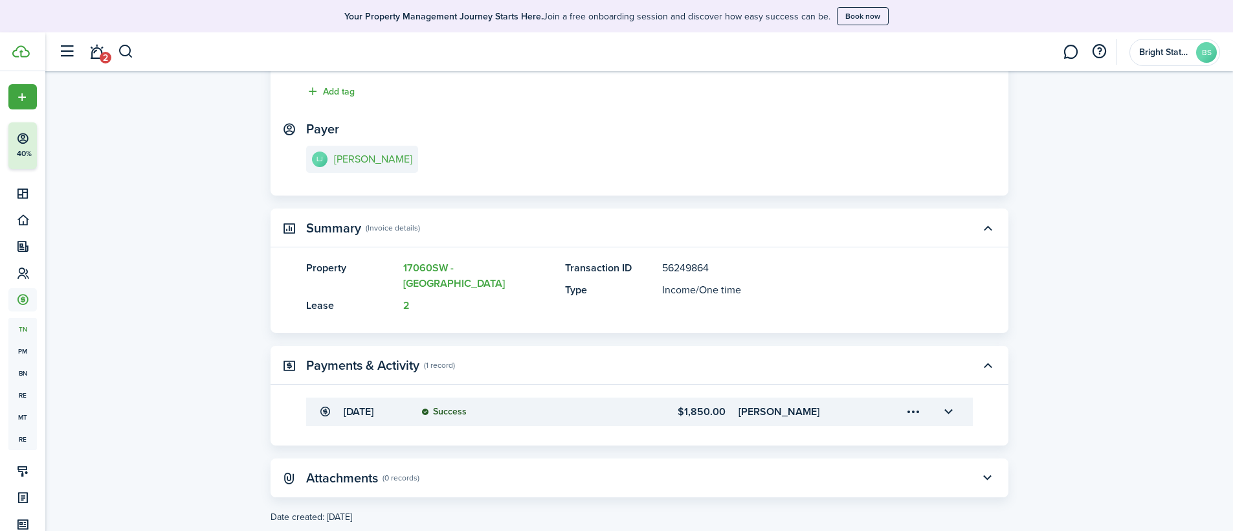
scroll to position [181, 0]
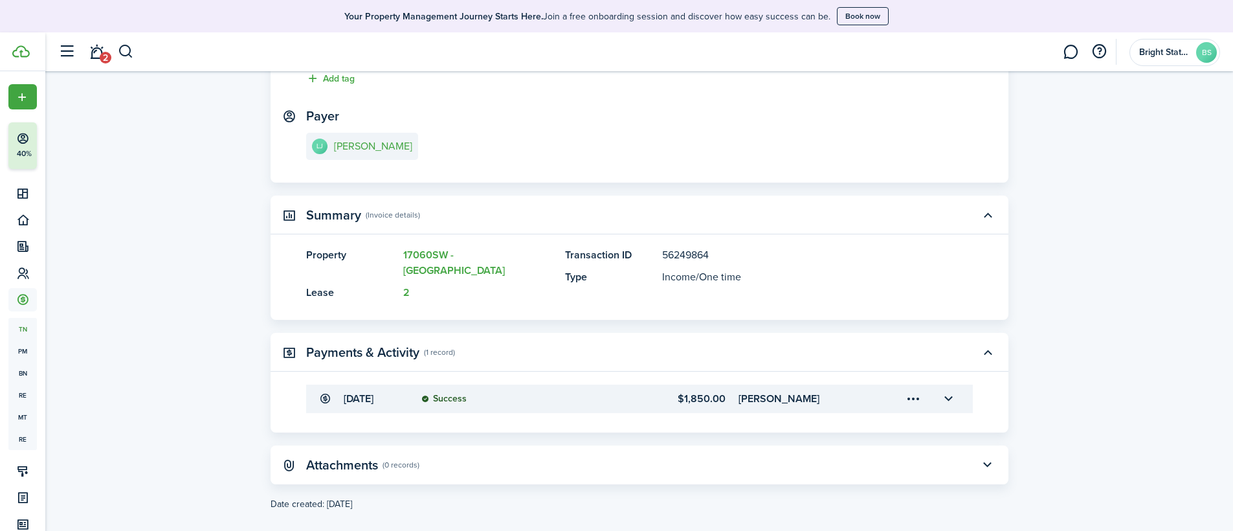
click at [856, 388] on menu-trigger-card "Open menu" at bounding box center [914, 399] width 22 height 22
click at [856, 414] on button "Edit" at bounding box center [868, 412] width 113 height 23
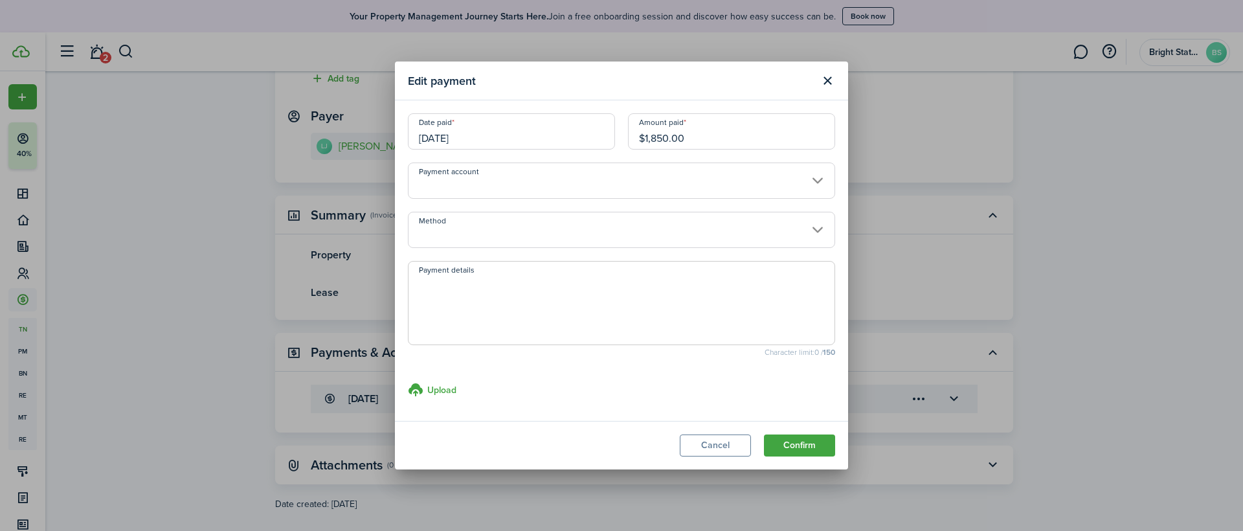
click at [687, 170] on input "Payment account" at bounding box center [621, 180] width 427 height 36
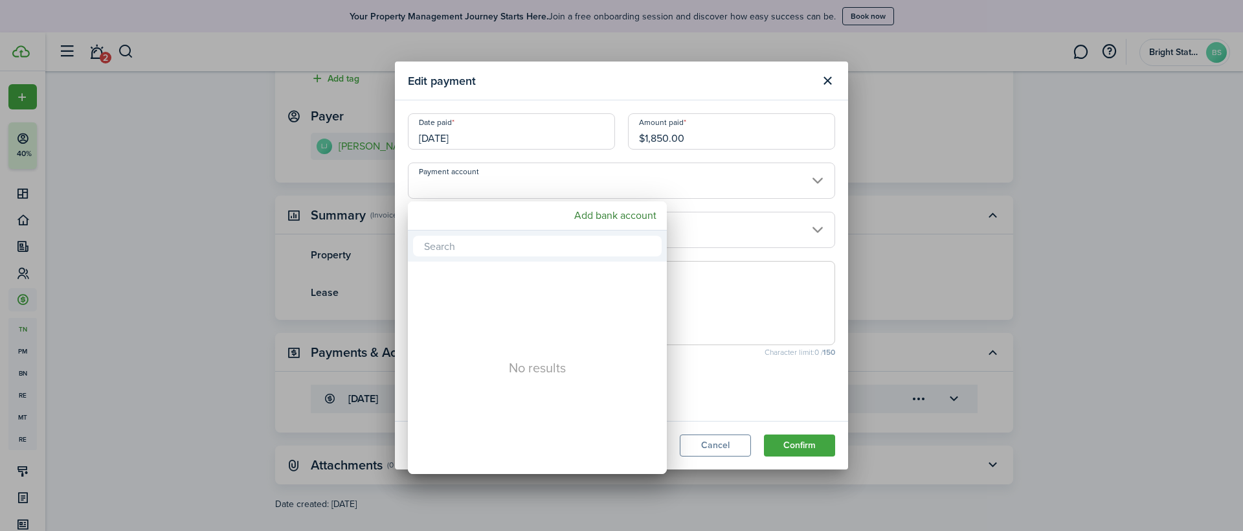
click at [700, 96] on div at bounding box center [621, 265] width 1450 height 738
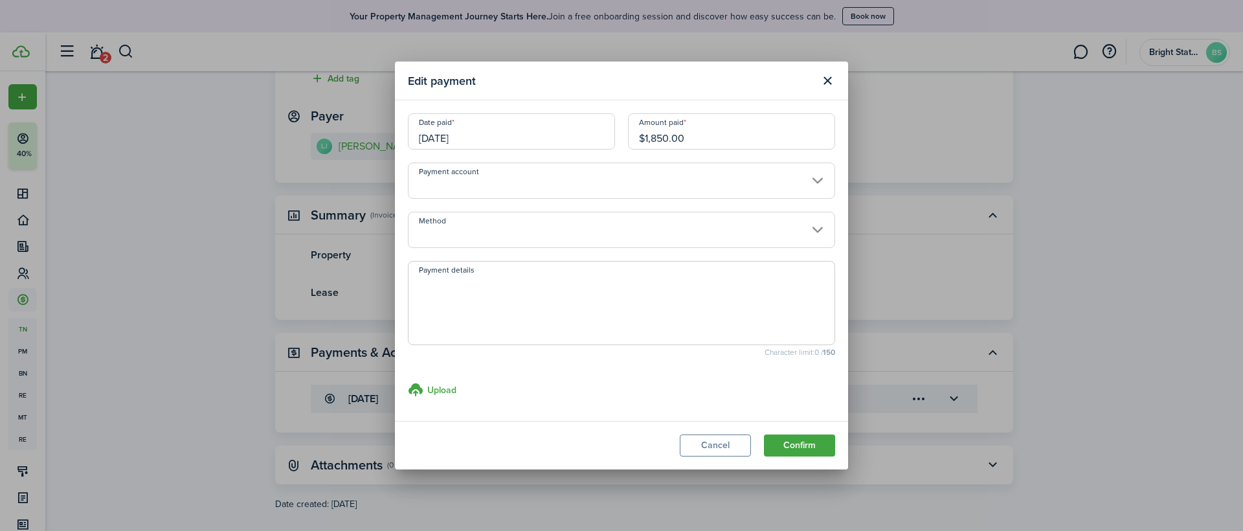
click at [805, 234] on input "Method" at bounding box center [621, 230] width 427 height 36
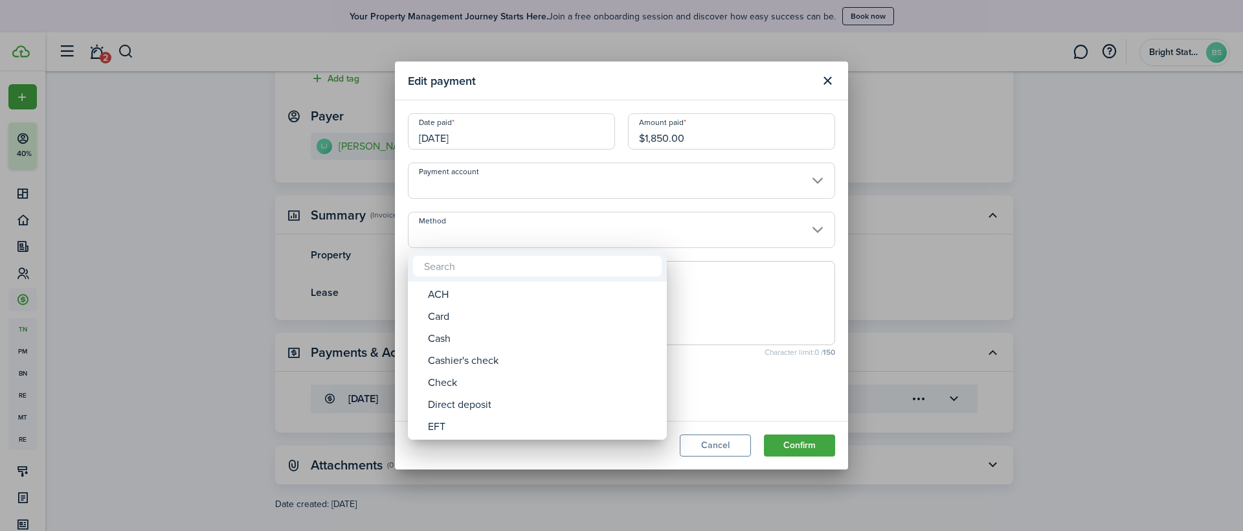
click at [805, 234] on div at bounding box center [621, 265] width 1450 height 738
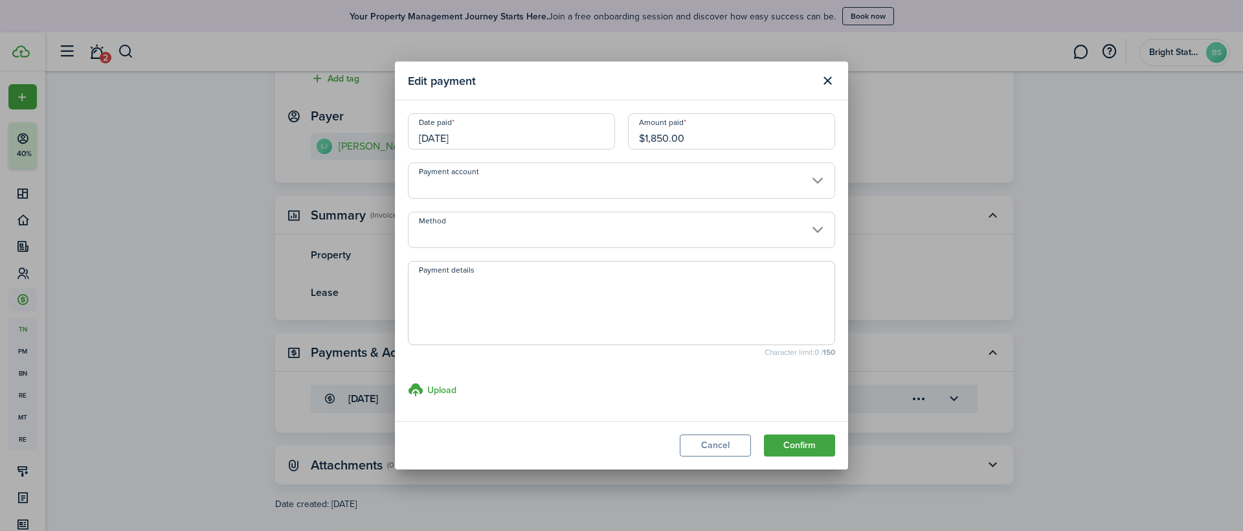
click at [714, 427] on button "Cancel" at bounding box center [715, 445] width 71 height 22
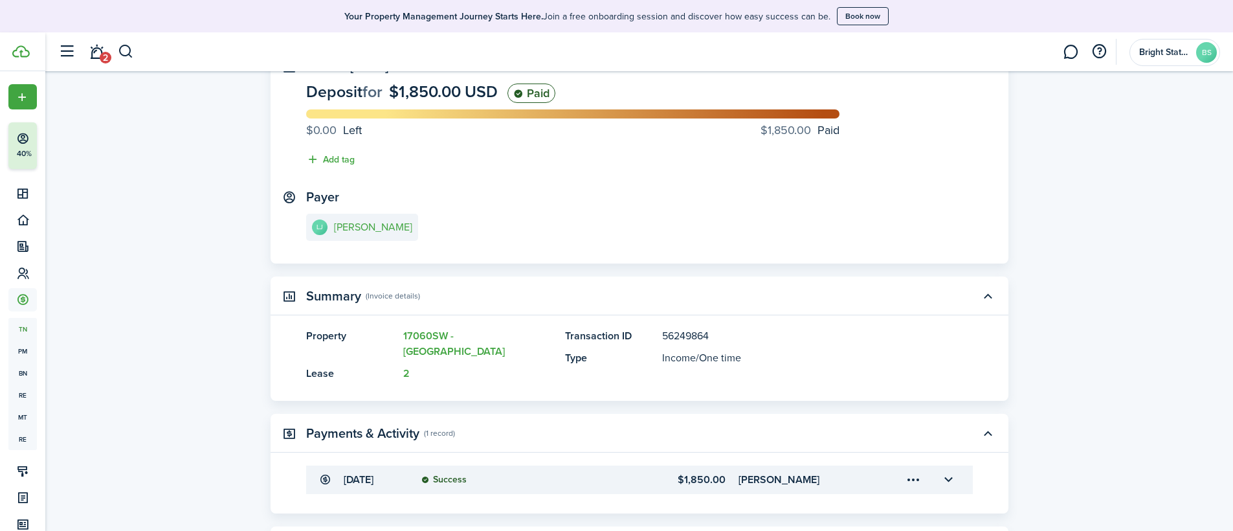
scroll to position [0, 0]
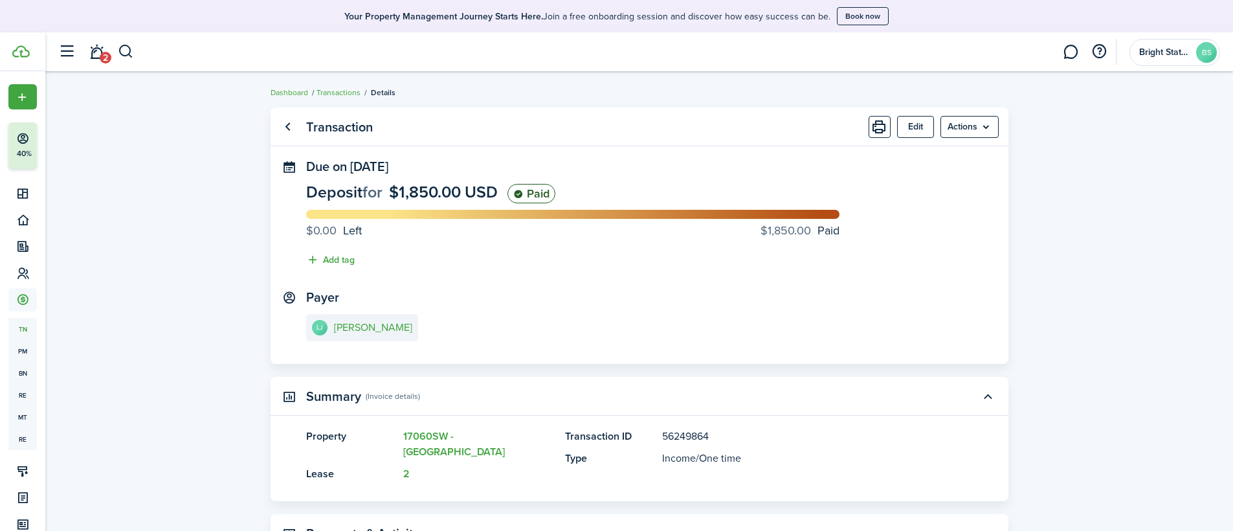
click at [291, 124] on link "Go back" at bounding box center [288, 127] width 22 height 22
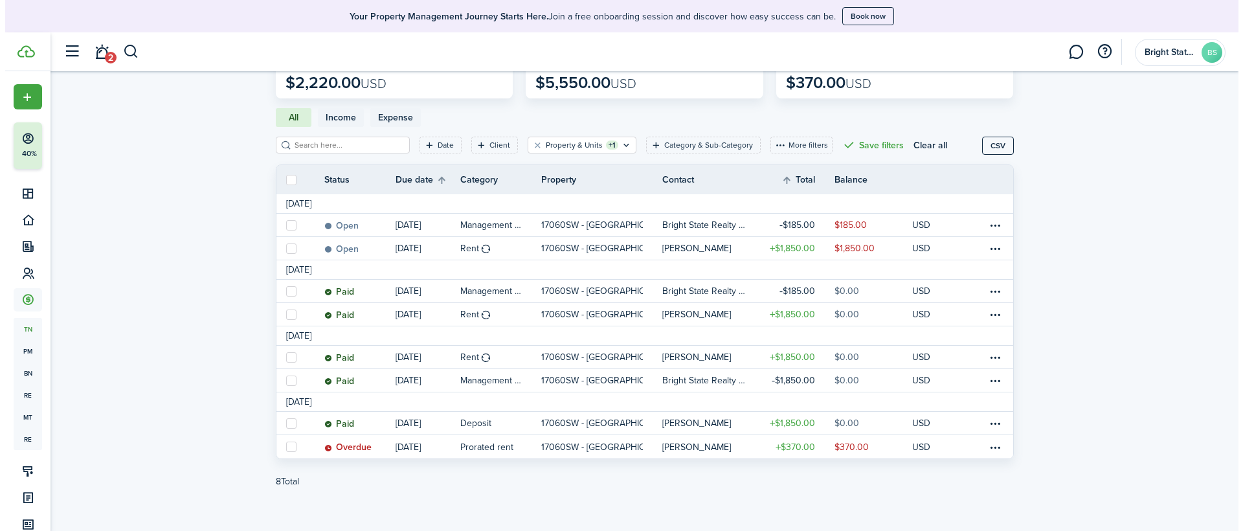
scroll to position [100, 0]
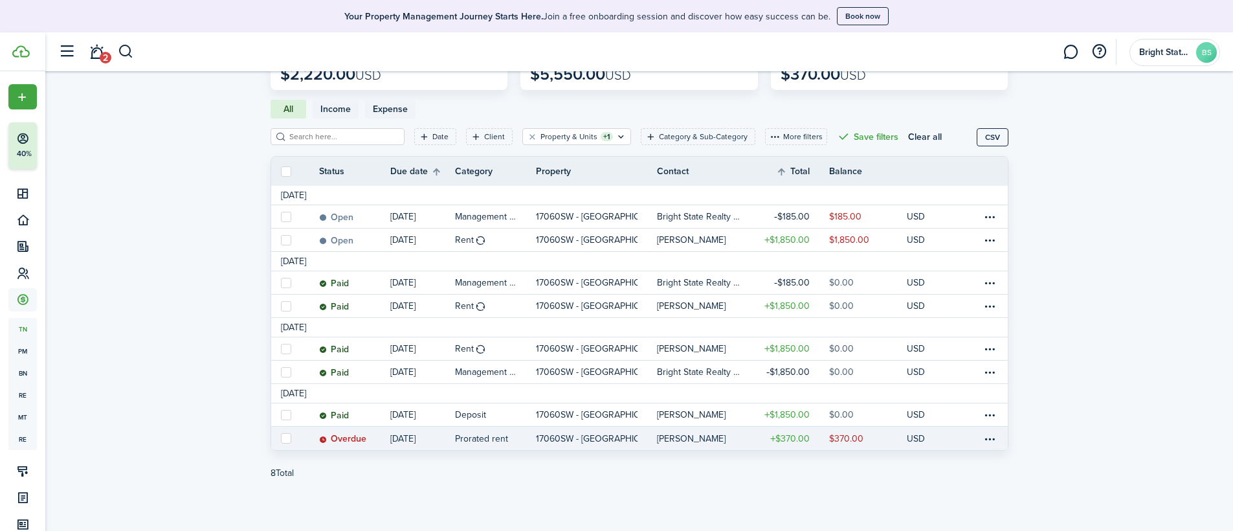
click at [284, 427] on label at bounding box center [286, 438] width 10 height 10
click at [281, 427] on input "checkbox" at bounding box center [280, 438] width 1 height 1
checkbox input "true"
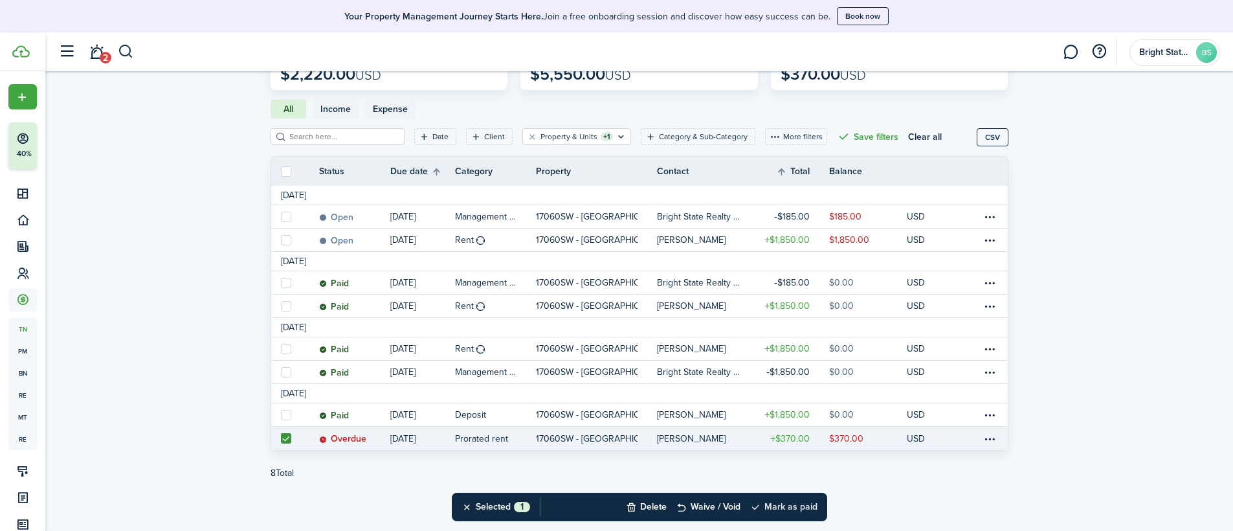
click at [793, 427] on button "Mark as paid" at bounding box center [783, 506] width 67 height 28
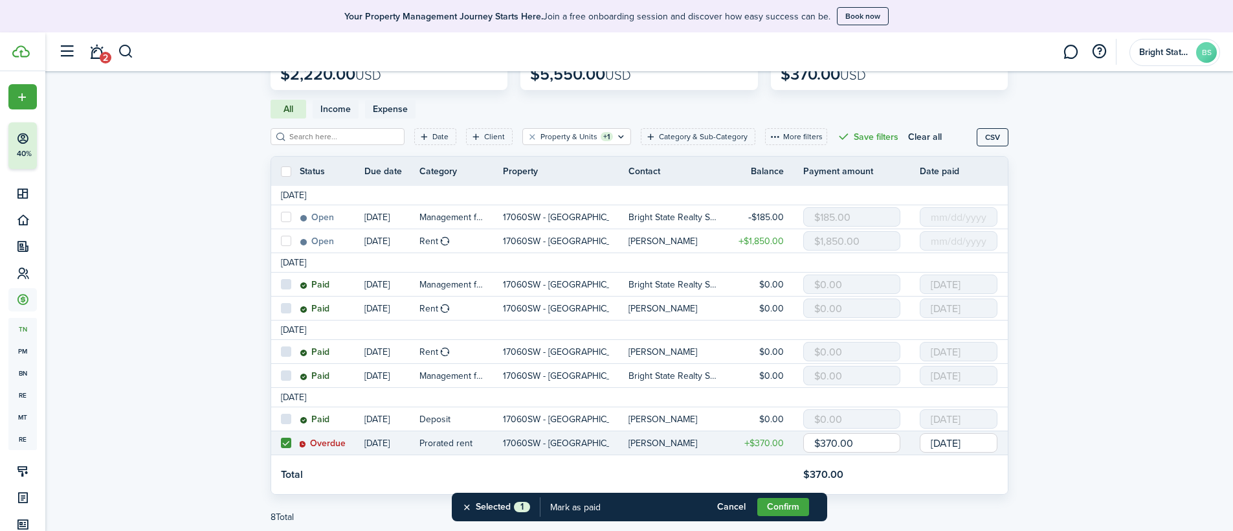
click at [856, 427] on input "[DATE]" at bounding box center [959, 442] width 78 height 19
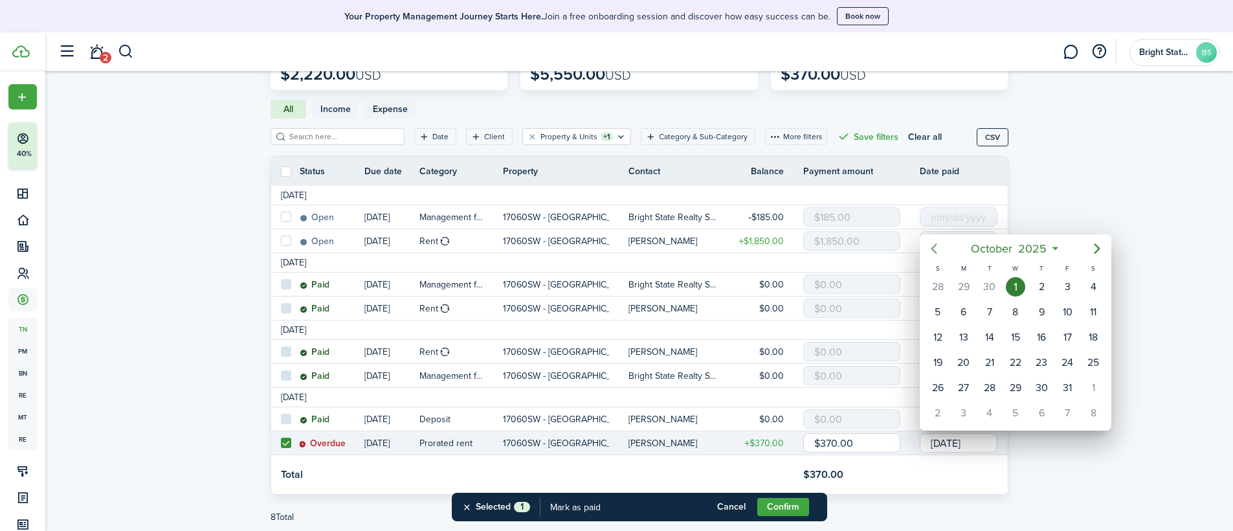
click at [856, 252] on icon "Previous page" at bounding box center [934, 249] width 16 height 16
click at [856, 283] on div "2" at bounding box center [1015, 286] width 19 height 19
type input "[DATE]"
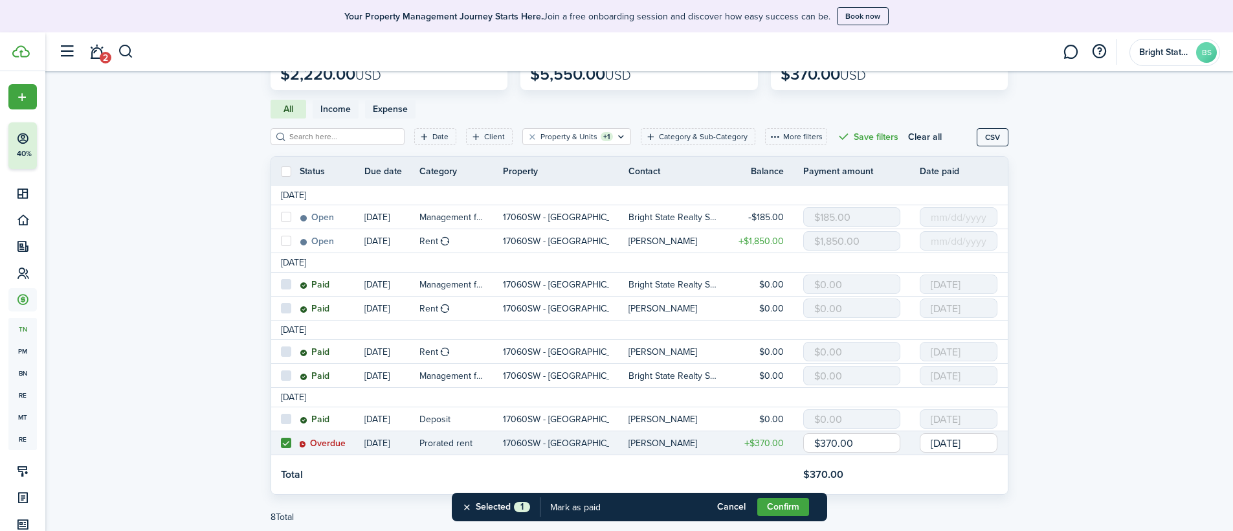
click at [773, 427] on button "Confirm" at bounding box center [783, 507] width 52 height 18
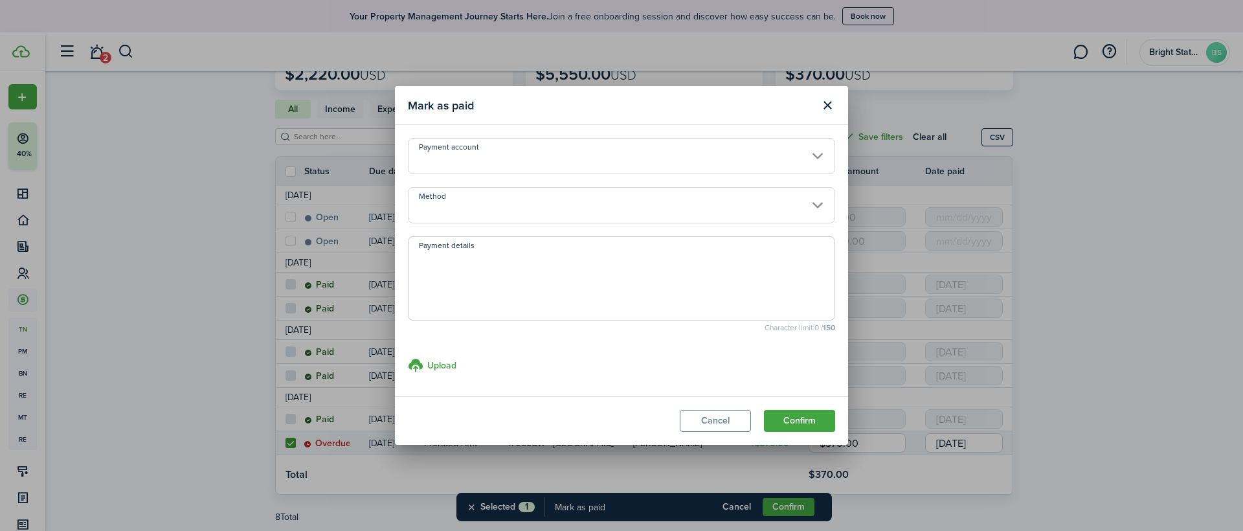
click at [826, 420] on button "Confirm" at bounding box center [799, 421] width 71 height 22
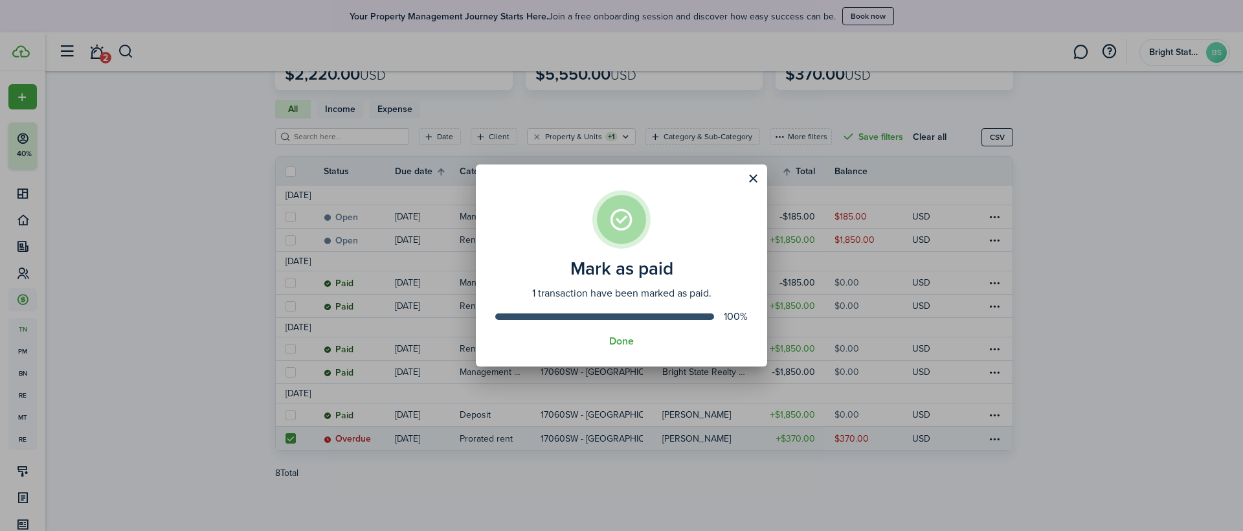
click at [610, 331] on assembled-view "Mark as paid 1 transaction have been marked as paid. 100% Done" at bounding box center [621, 265] width 291 height 202
click at [612, 337] on button "Done" at bounding box center [621, 341] width 25 height 12
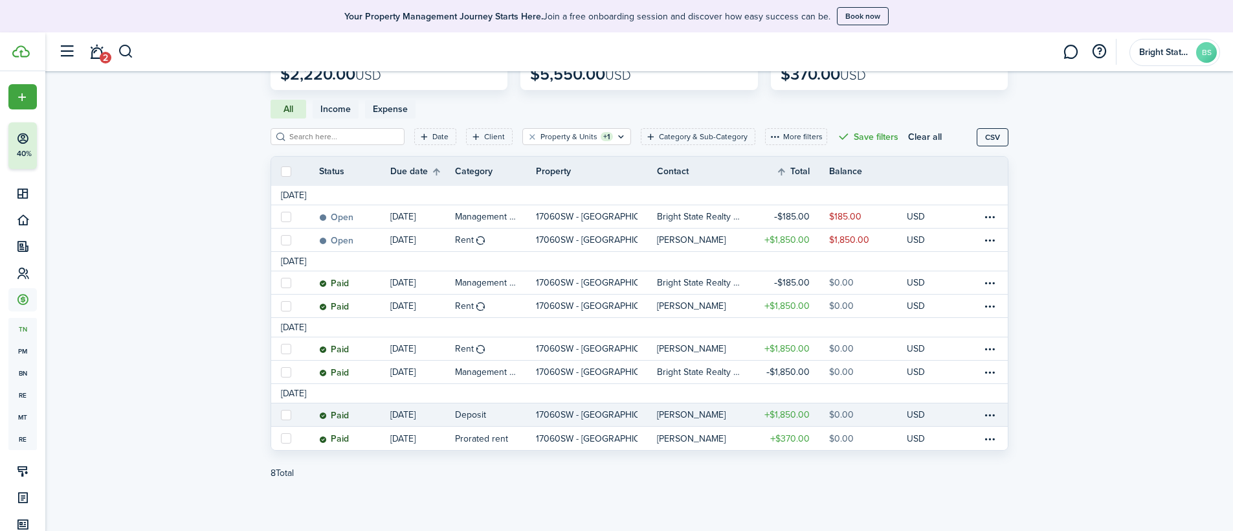
click at [856, 409] on link "$0.00" at bounding box center [868, 414] width 78 height 23
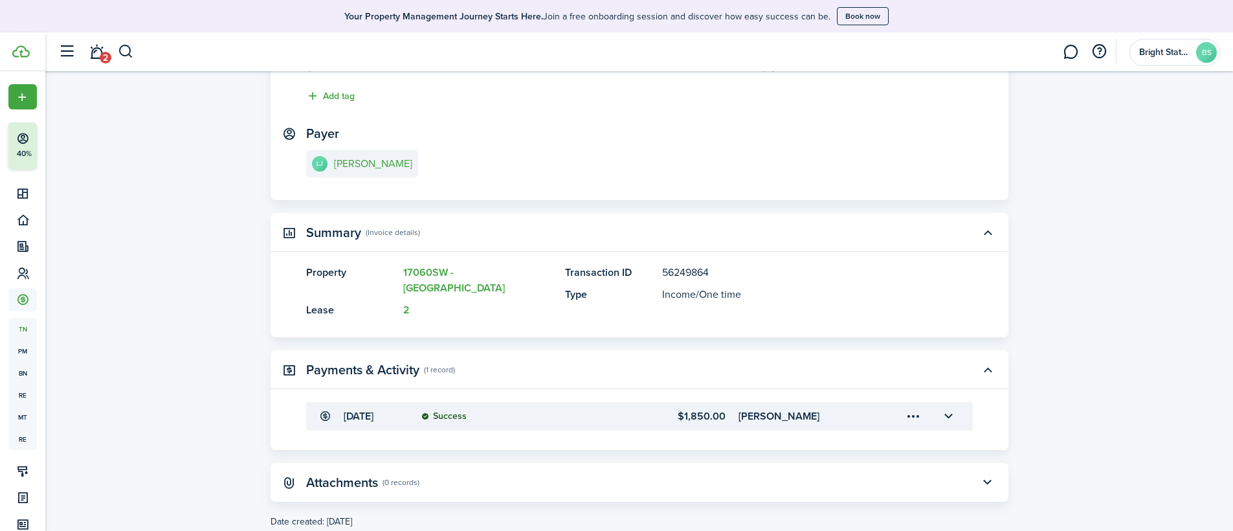
scroll to position [181, 0]
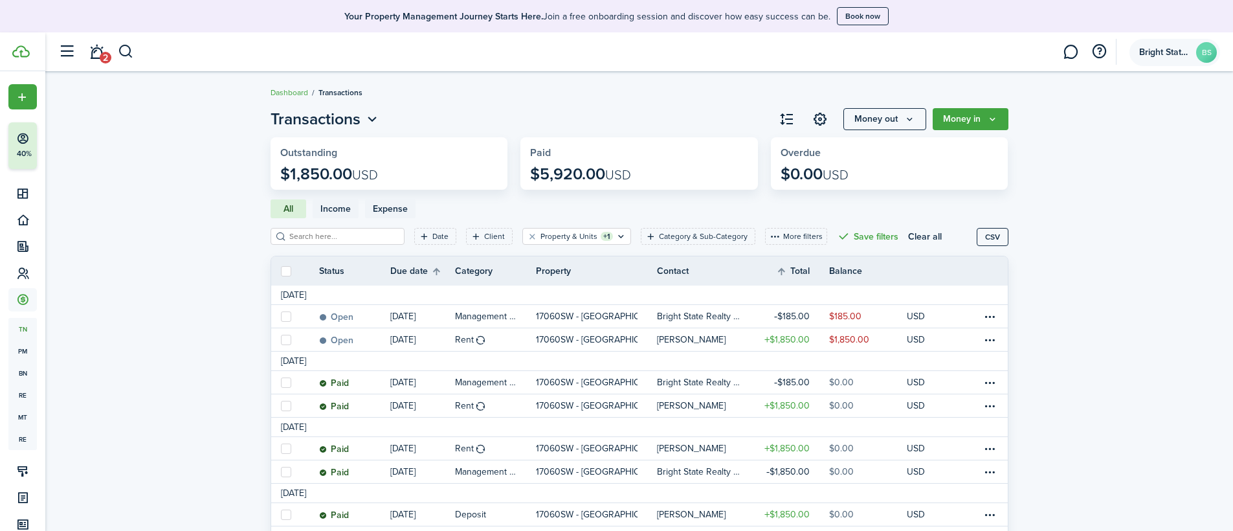
click at [856, 48] on span "Bright State Realty Solution" at bounding box center [1165, 52] width 52 height 9
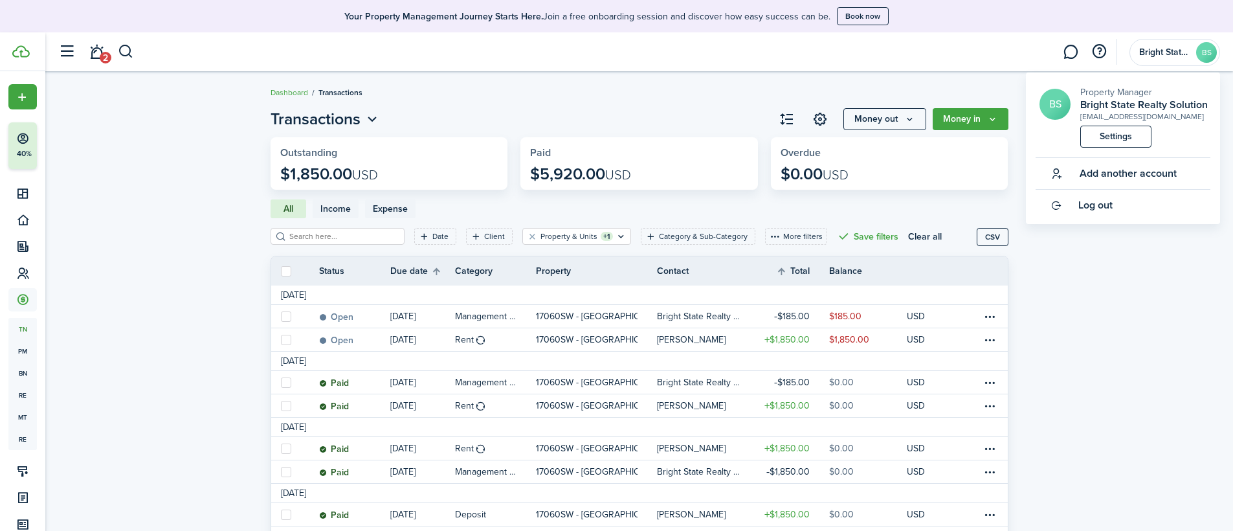
click at [856, 140] on link "Settings" at bounding box center [1115, 137] width 71 height 22
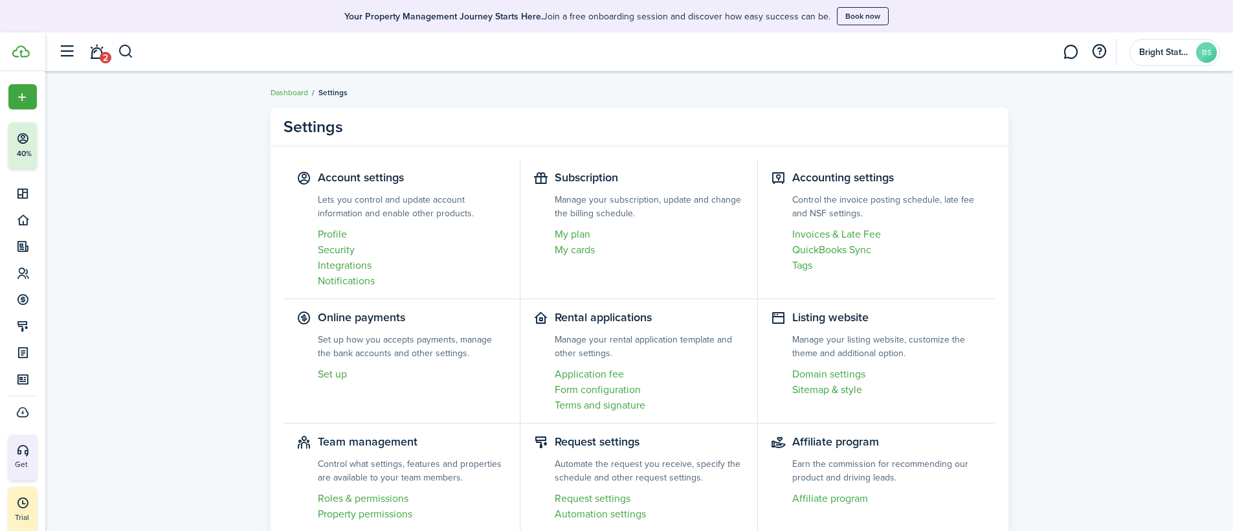
click at [331, 231] on link "Profile" at bounding box center [413, 235] width 190 height 16
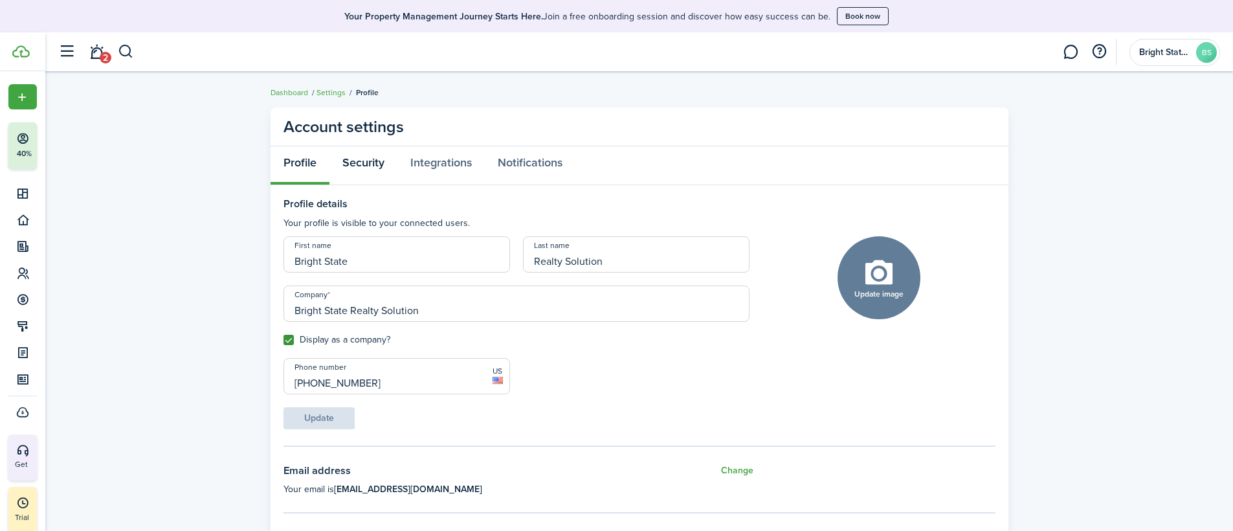
click at [360, 161] on link "Security" at bounding box center [363, 165] width 68 height 39
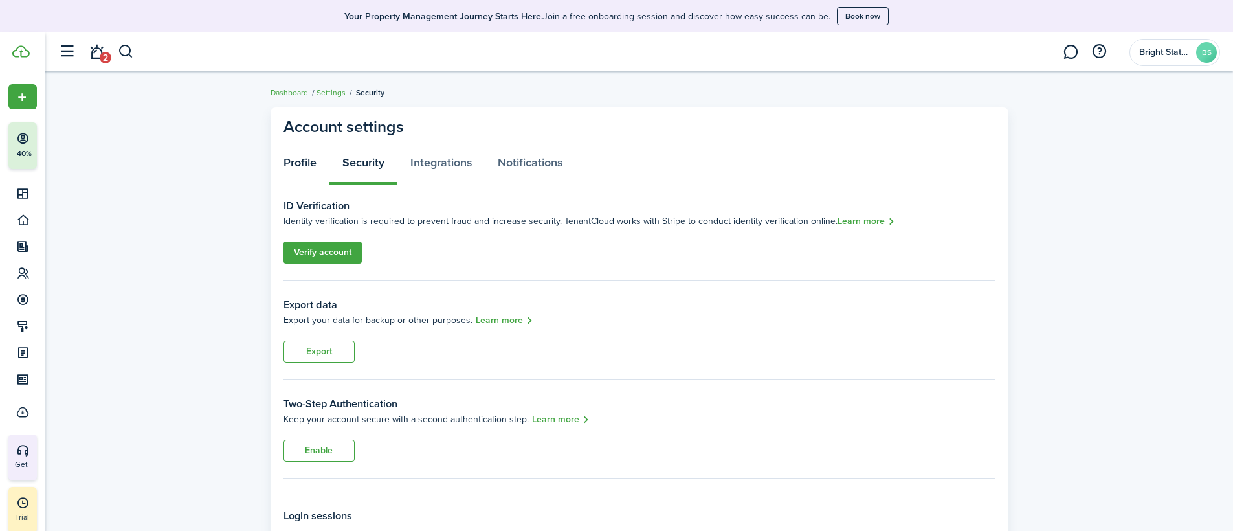
click at [282, 168] on link "Profile" at bounding box center [300, 165] width 59 height 39
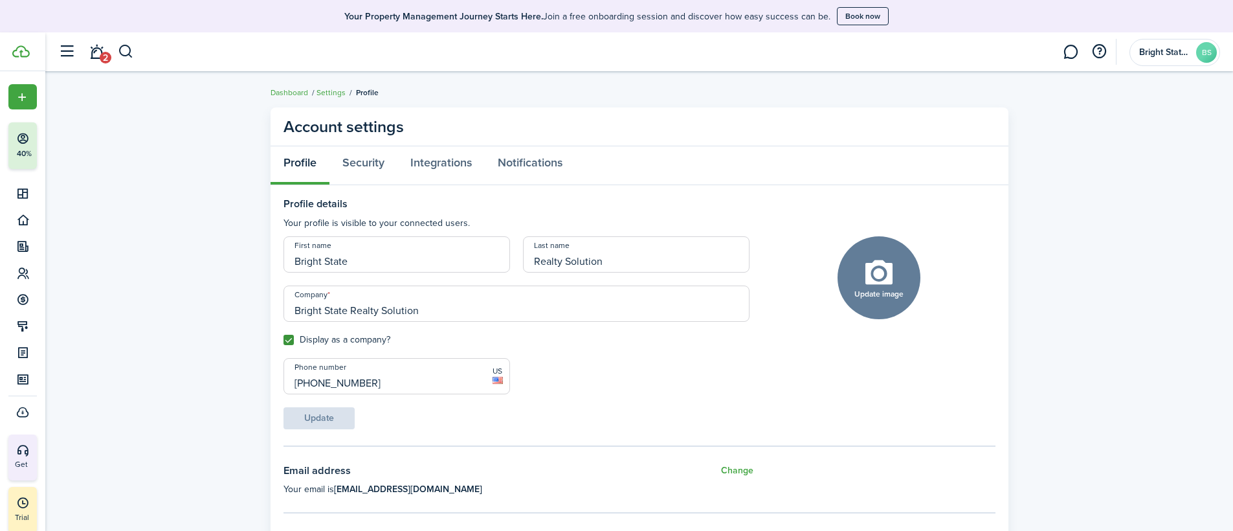
click at [341, 96] on link "Settings" at bounding box center [330, 93] width 29 height 12
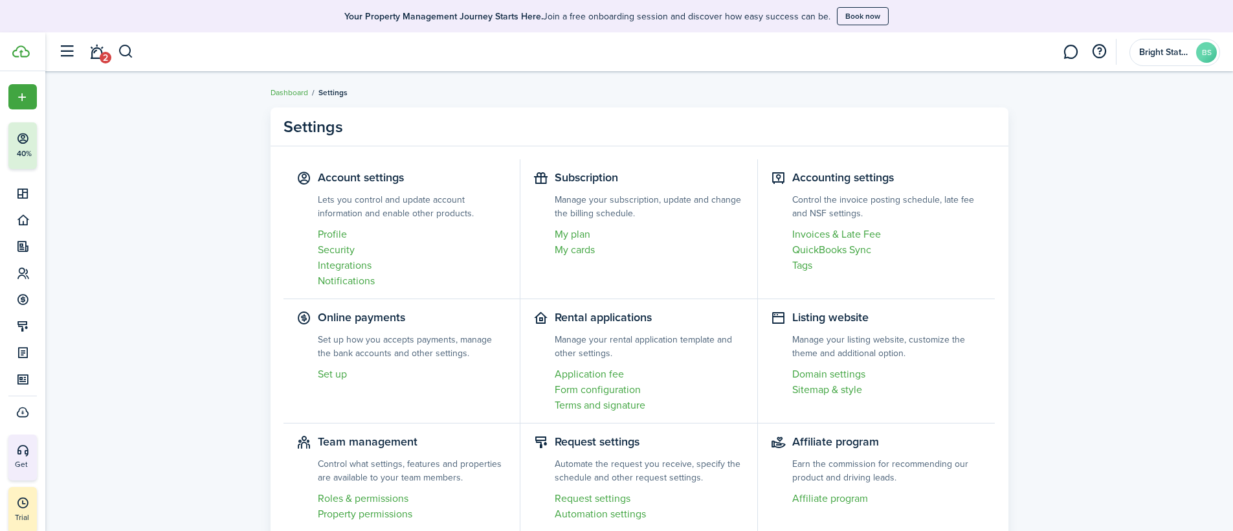
click at [830, 230] on link "Invoices & Late Fee" at bounding box center [887, 235] width 190 height 16
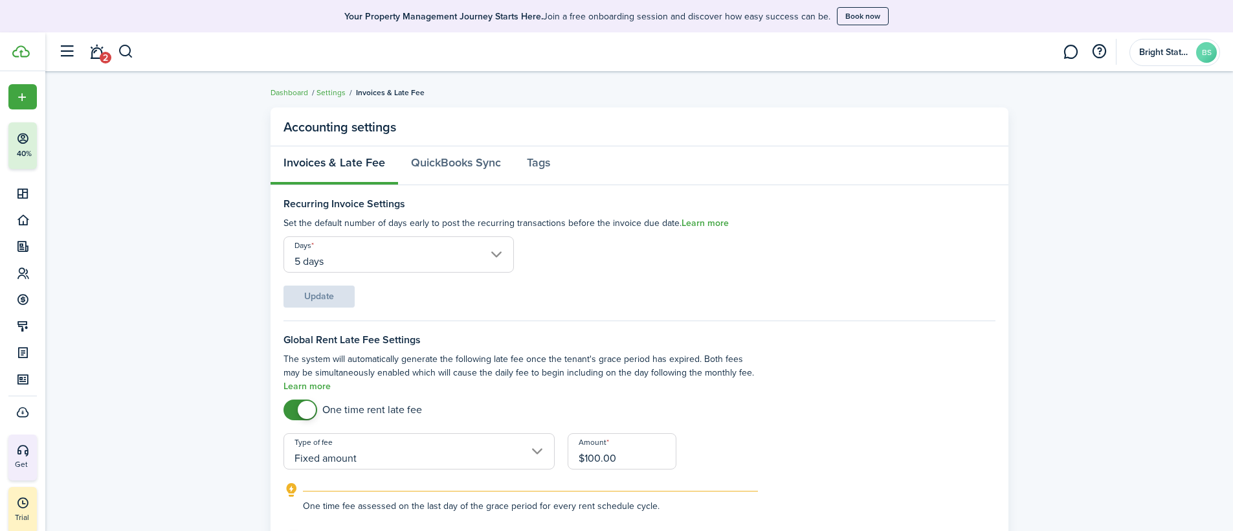
click at [280, 91] on link "Dashboard" at bounding box center [290, 93] width 38 height 12
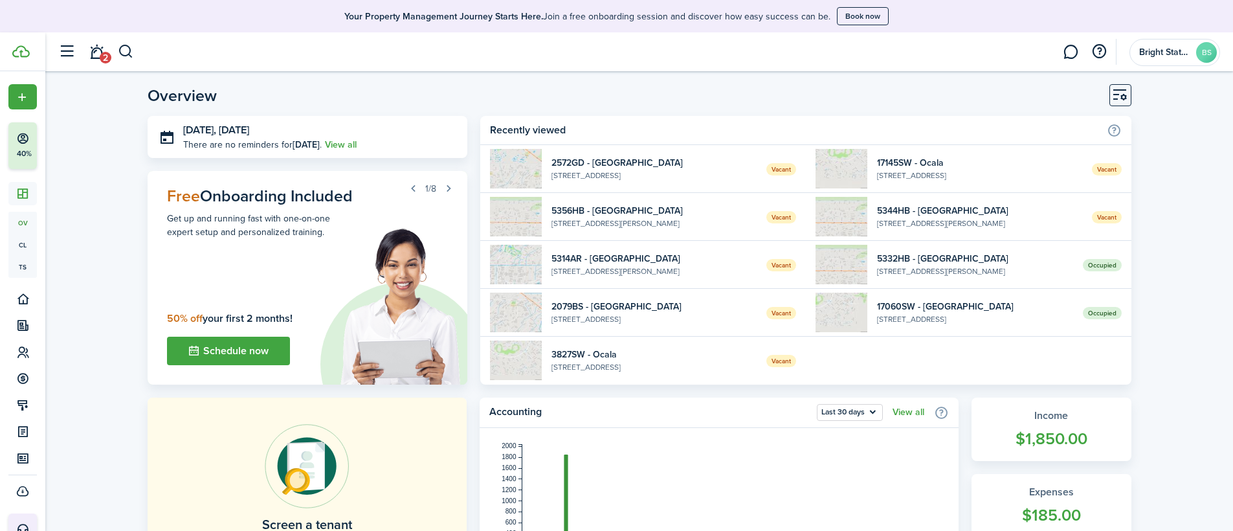
click at [856, 166] on widget-list-item-title "17145SW - Ocala" at bounding box center [979, 163] width 205 height 14
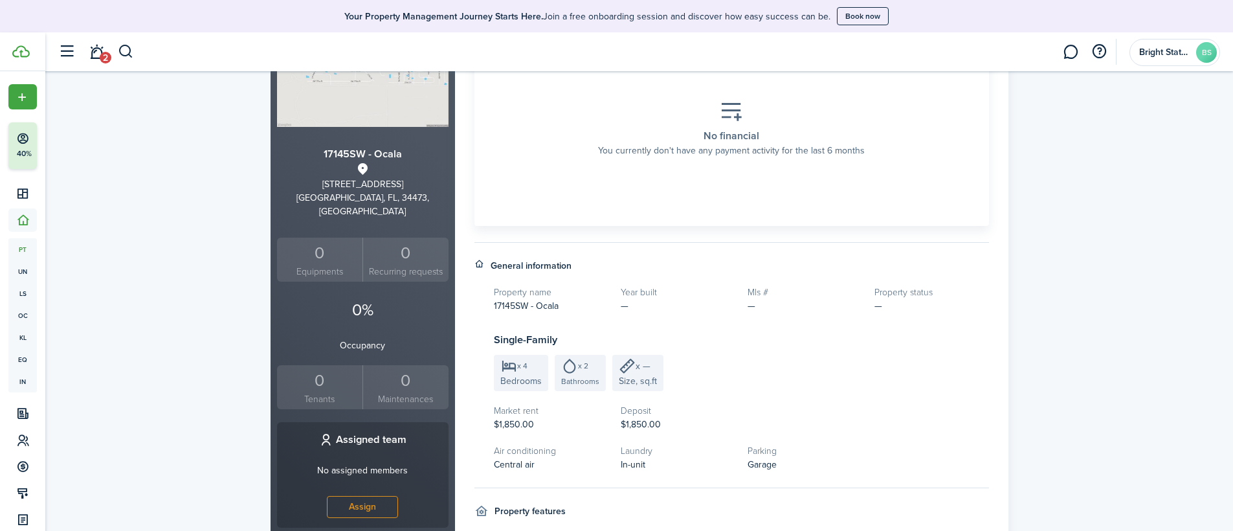
scroll to position [195, 0]
click at [524, 368] on span "x 4" at bounding box center [522, 364] width 10 height 8
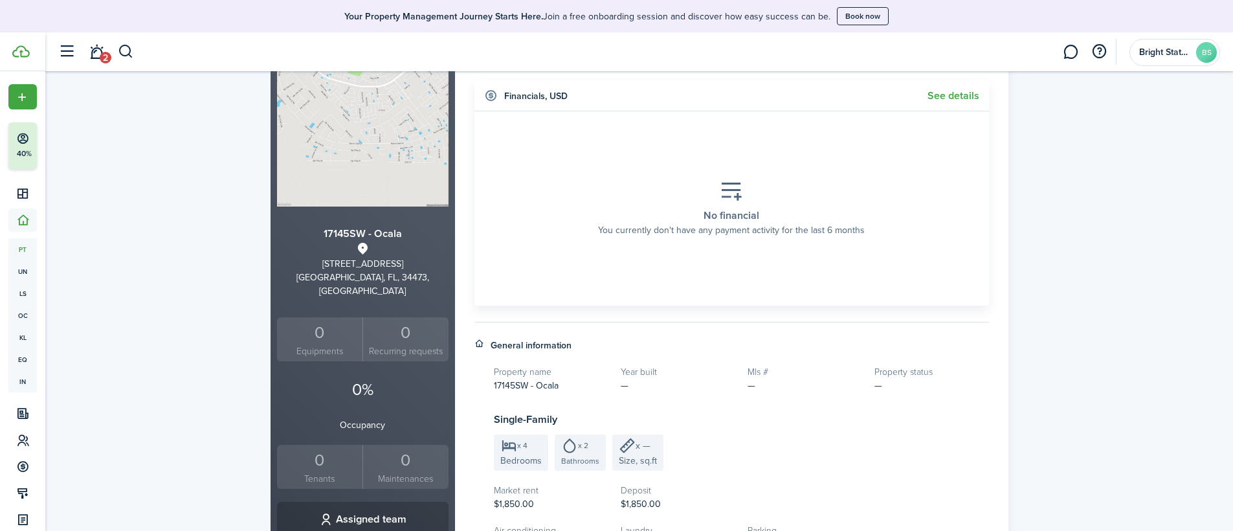
scroll to position [0, 0]
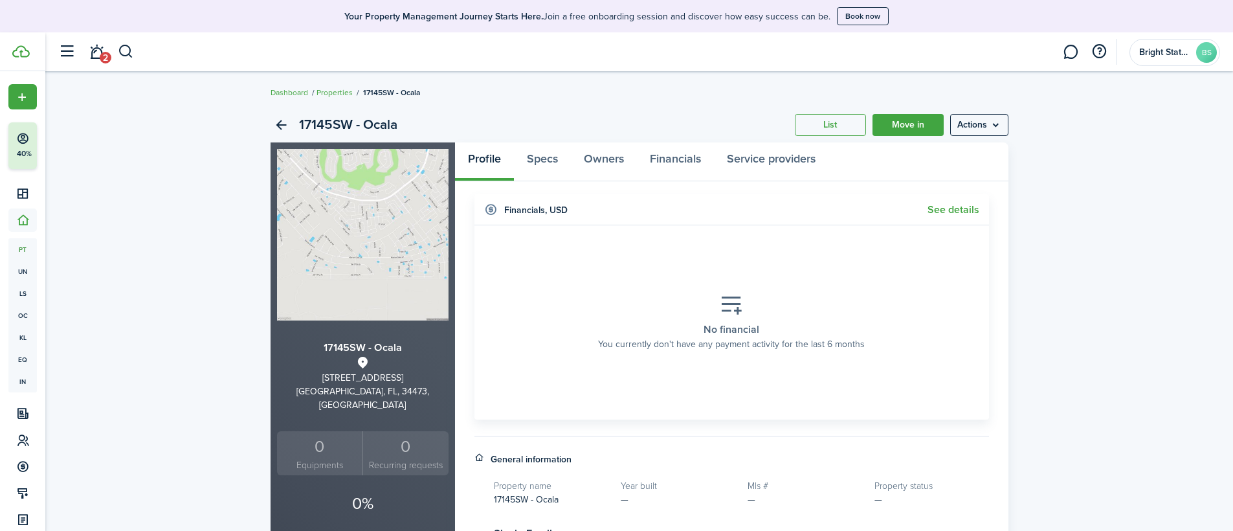
click at [332, 93] on link "Properties" at bounding box center [334, 93] width 36 height 12
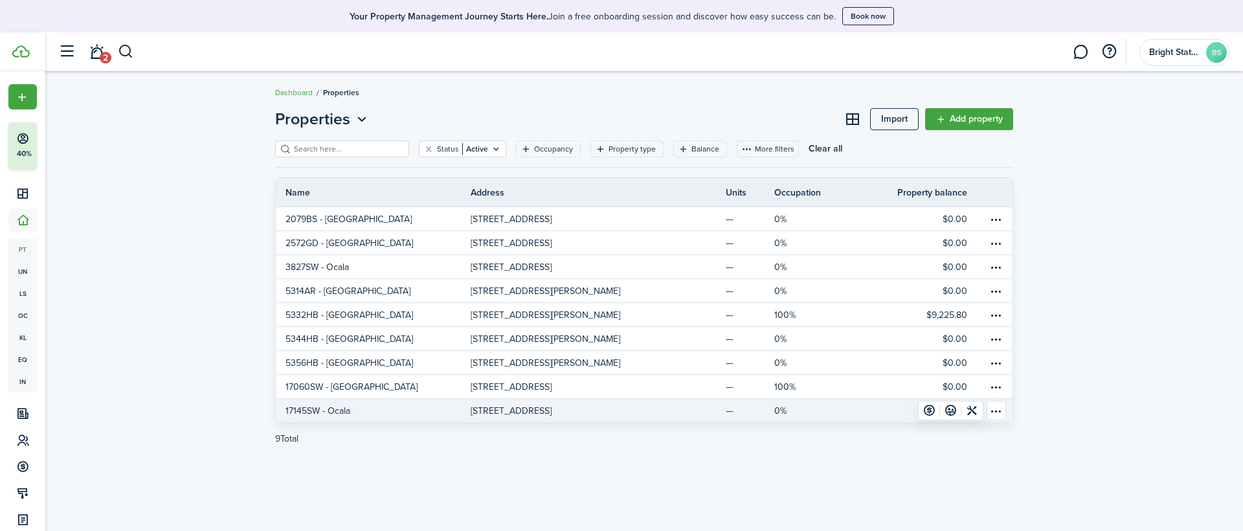
click at [335, 408] on p "17145SW - Ocala" at bounding box center [317, 411] width 65 height 14
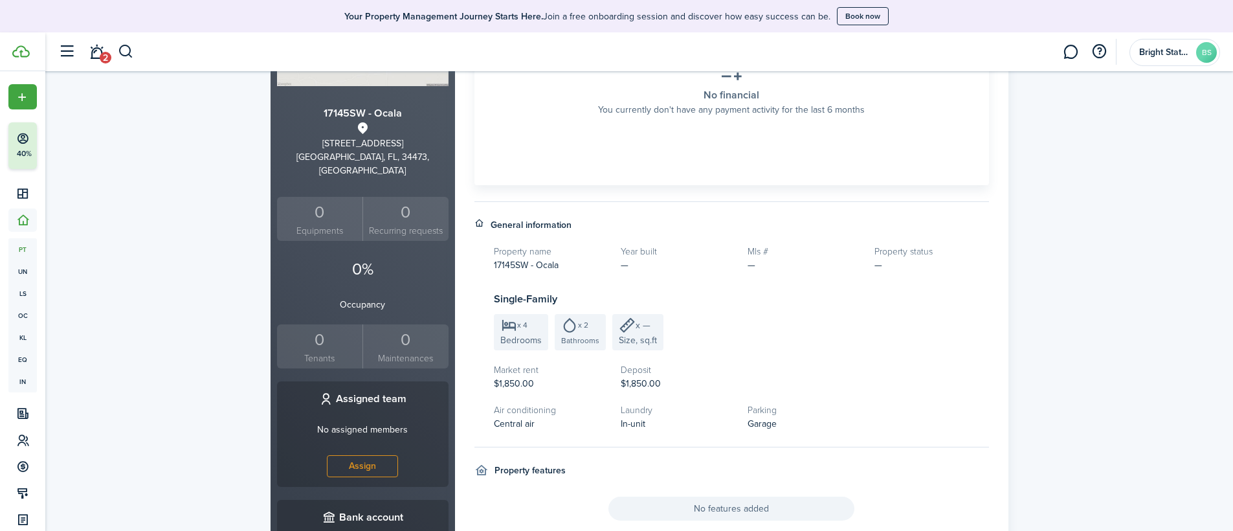
scroll to position [357, 0]
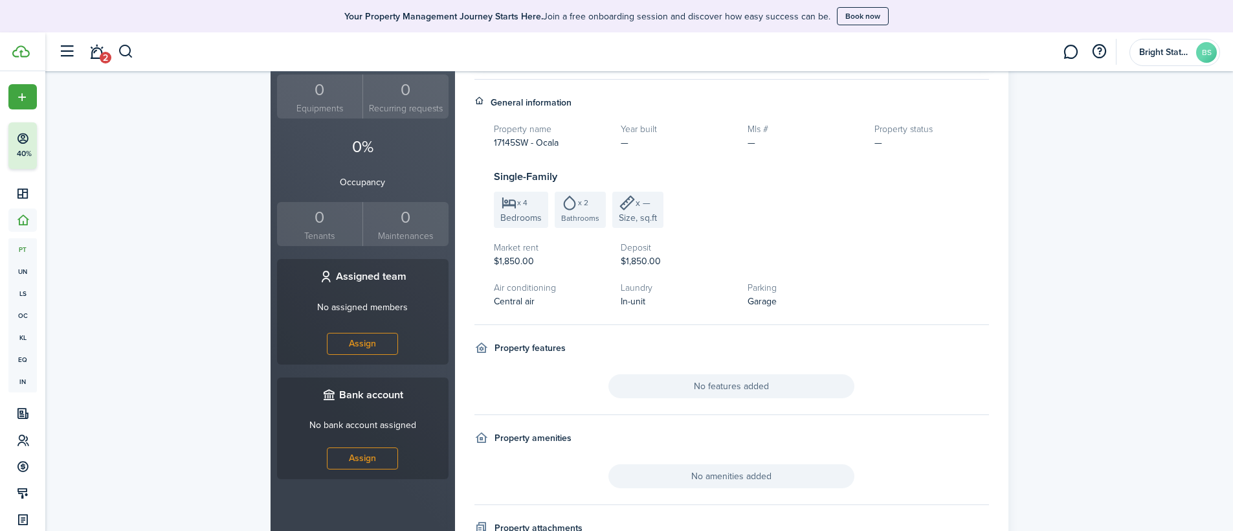
click at [501, 206] on icon at bounding box center [508, 203] width 17 height 16
click at [529, 211] on span "Bedrooms" at bounding box center [520, 218] width 41 height 14
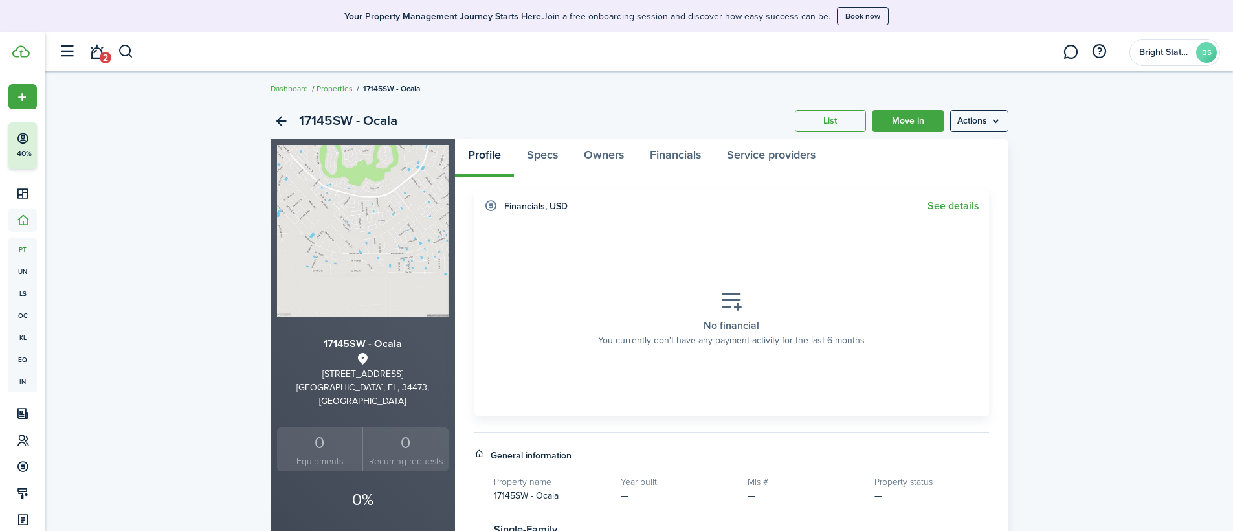
scroll to position [0, 0]
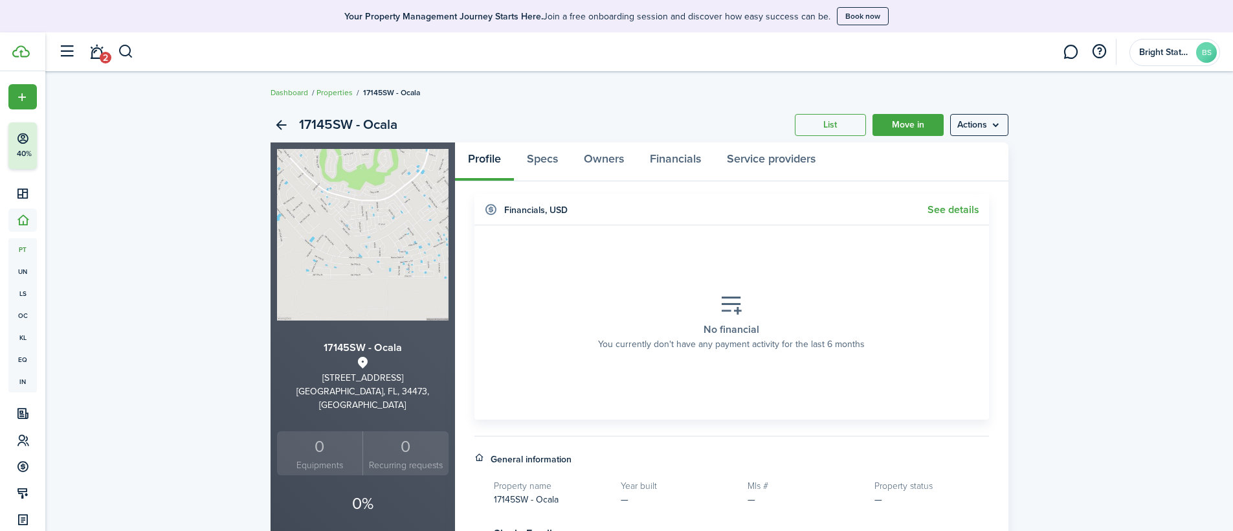
click at [856, 124] on menu-btn "Actions" at bounding box center [979, 125] width 58 height 22
click at [856, 153] on link "Edit property" at bounding box center [951, 153] width 113 height 22
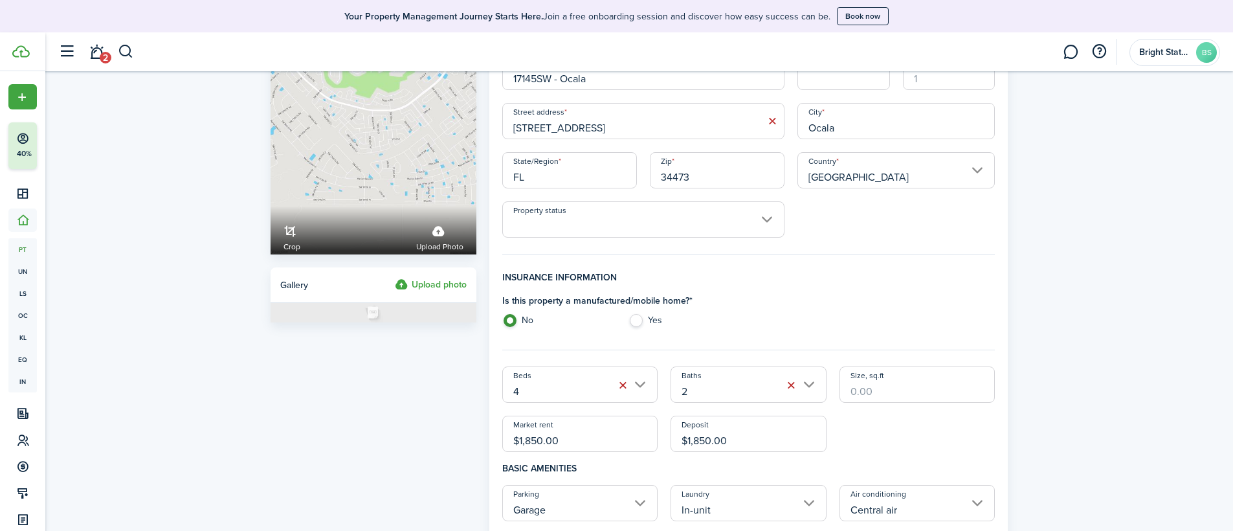
scroll to position [115, 0]
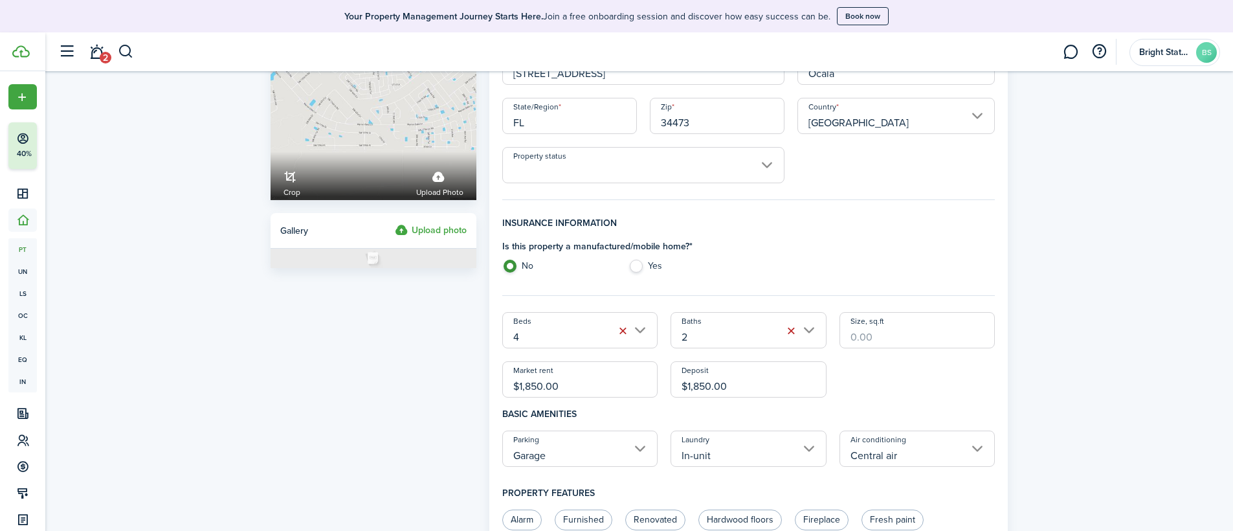
click at [643, 335] on input "4" at bounding box center [580, 330] width 156 height 36
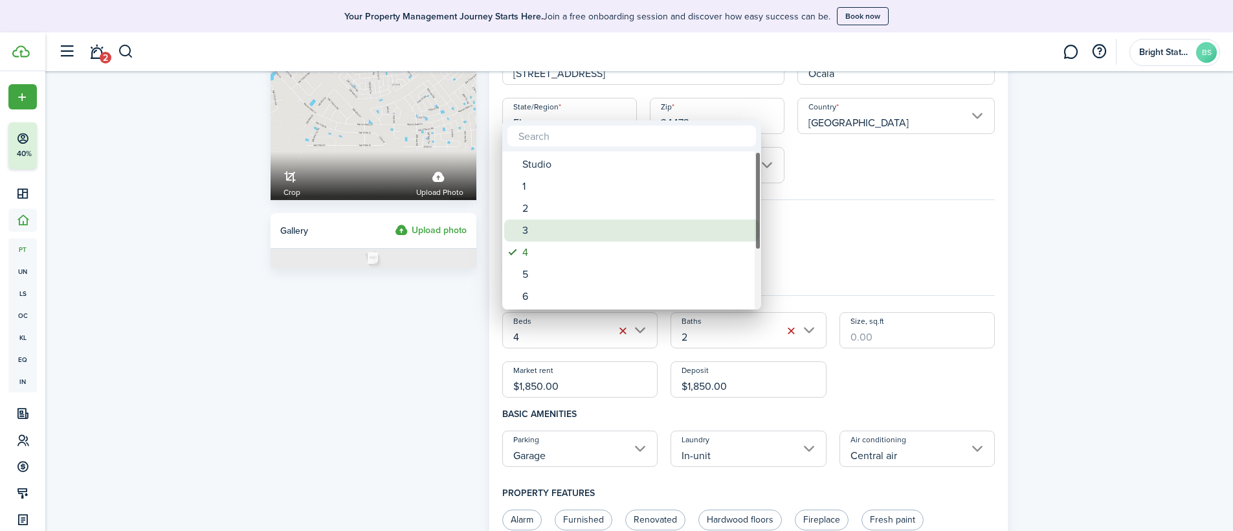
click at [555, 232] on div "3" at bounding box center [636, 230] width 229 height 22
type input "3"
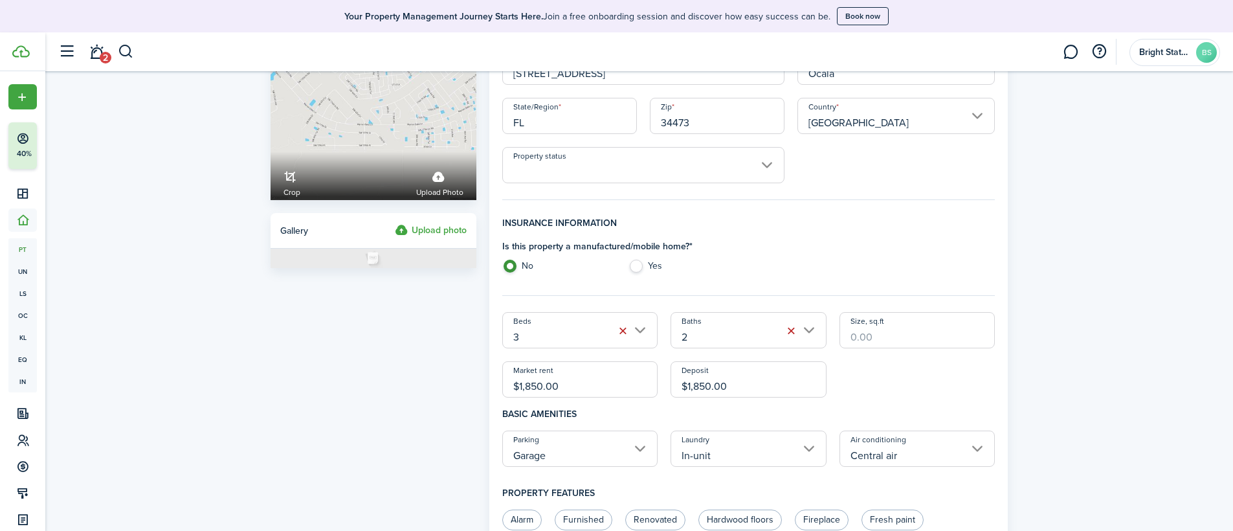
click at [856, 260] on div "Is this property a manufactured/mobile home? * No Yes" at bounding box center [749, 258] width 506 height 39
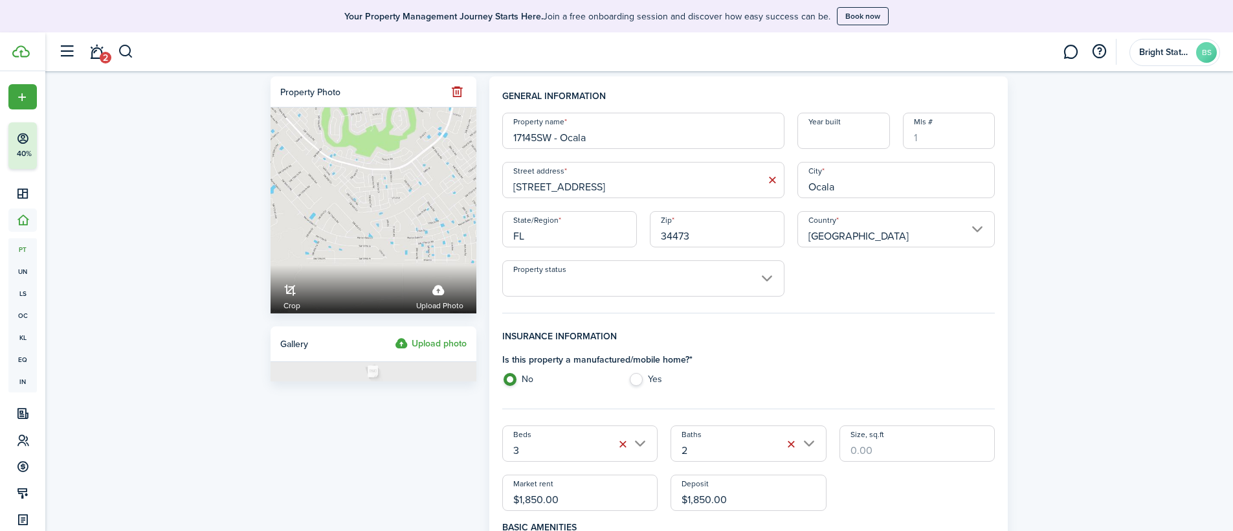
scroll to position [0, 0]
click at [856, 136] on input "Mls #" at bounding box center [949, 132] width 93 height 36
type input "6311141"
click at [856, 149] on input "Year built" at bounding box center [843, 132] width 93 height 36
click at [740, 276] on input "Property status" at bounding box center [643, 279] width 282 height 36
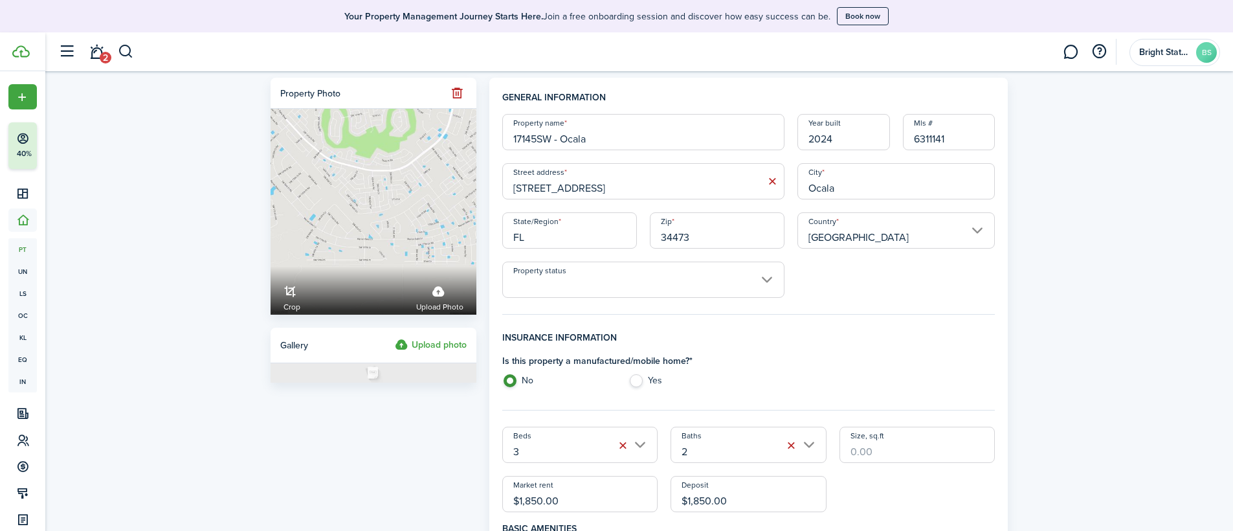
type input "2024"
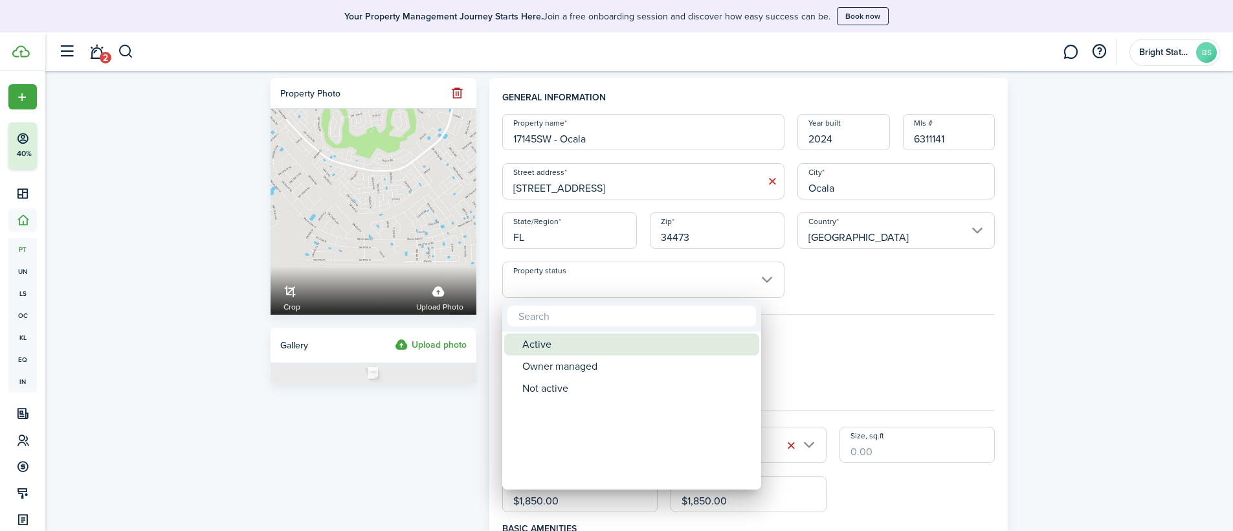
click at [695, 338] on div "Active" at bounding box center [636, 344] width 229 height 22
type input "Active"
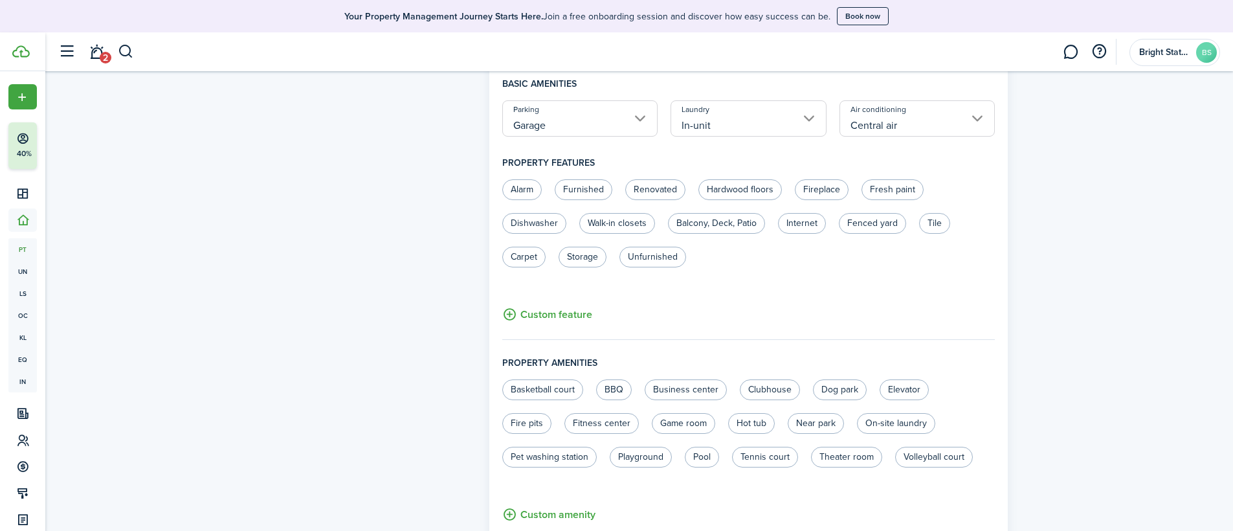
scroll to position [852, 0]
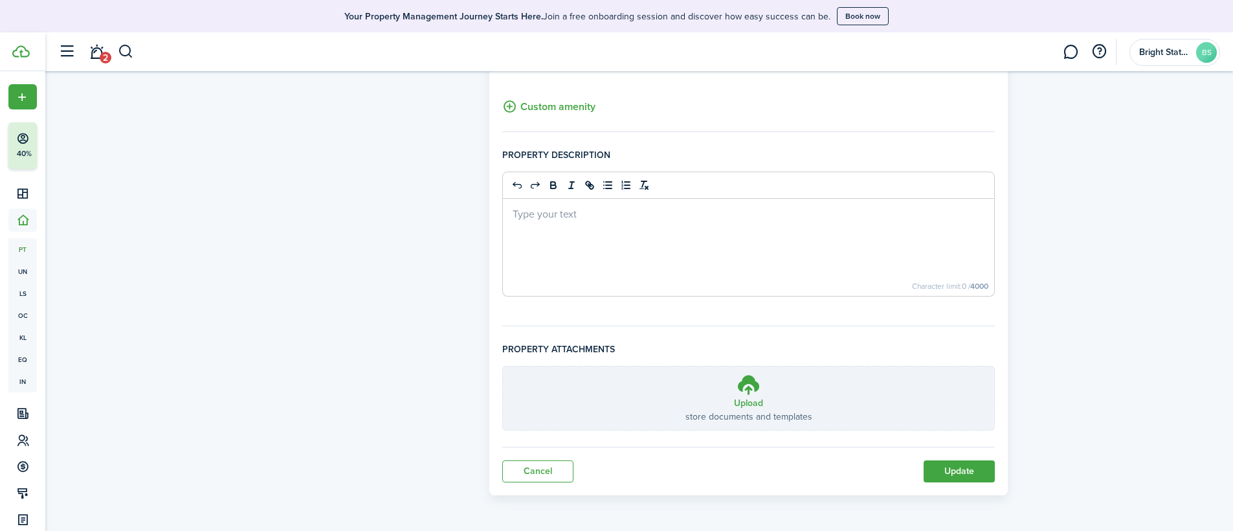
click at [856, 427] on button "Update" at bounding box center [958, 471] width 71 height 22
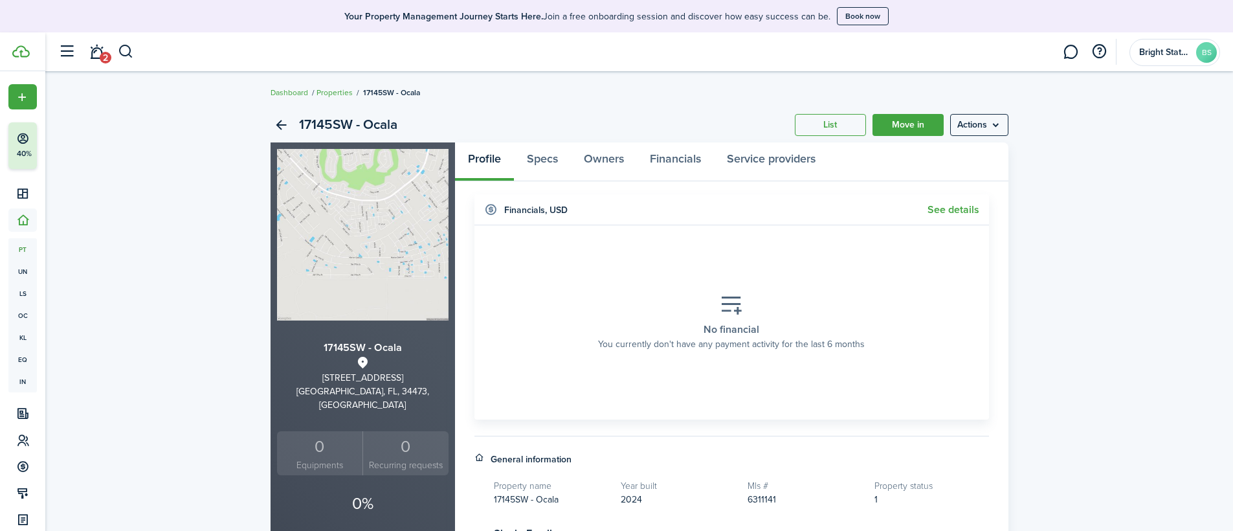
click at [856, 121] on menu-btn "Actions" at bounding box center [979, 125] width 58 height 22
click at [856, 151] on link "Edit property" at bounding box center [951, 153] width 113 height 22
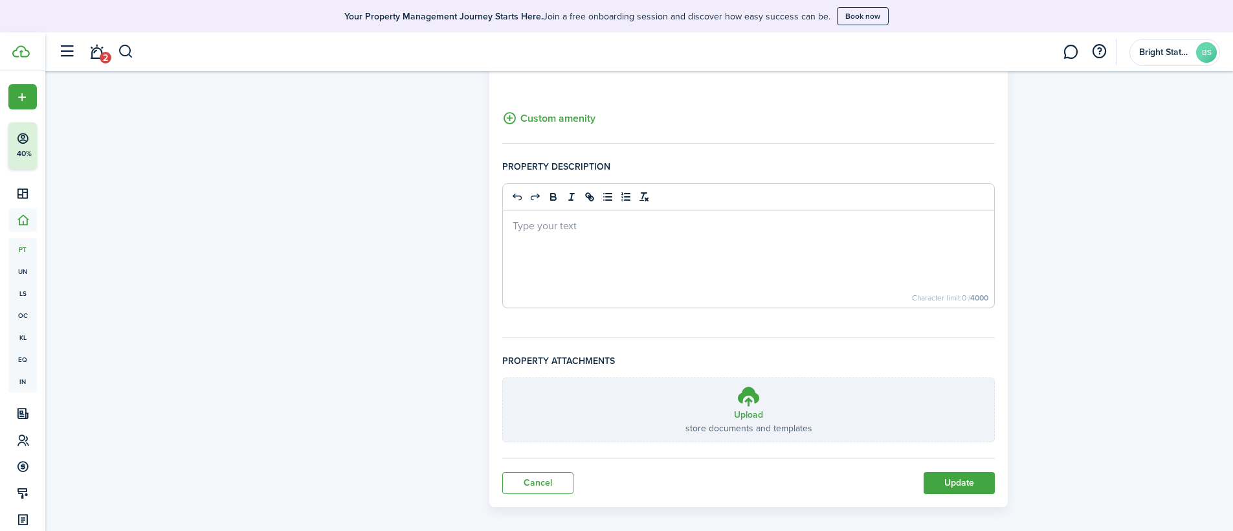
scroll to position [852, 0]
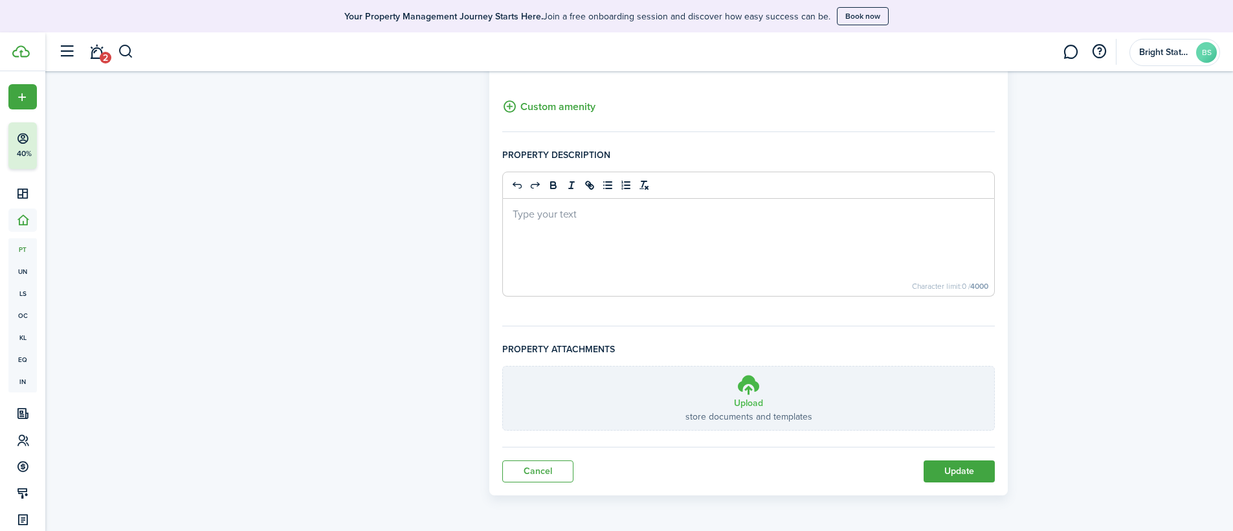
click at [754, 400] on h3 "Upload" at bounding box center [748, 403] width 29 height 14
click at [503, 366] on input "Upload store documents and templates Choose file" at bounding box center [503, 366] width 0 height 0
click at [736, 387] on icon at bounding box center [748, 384] width 25 height 23
click at [503, 366] on input "Upload store documents and templates Choose file" at bounding box center [503, 366] width 0 height 0
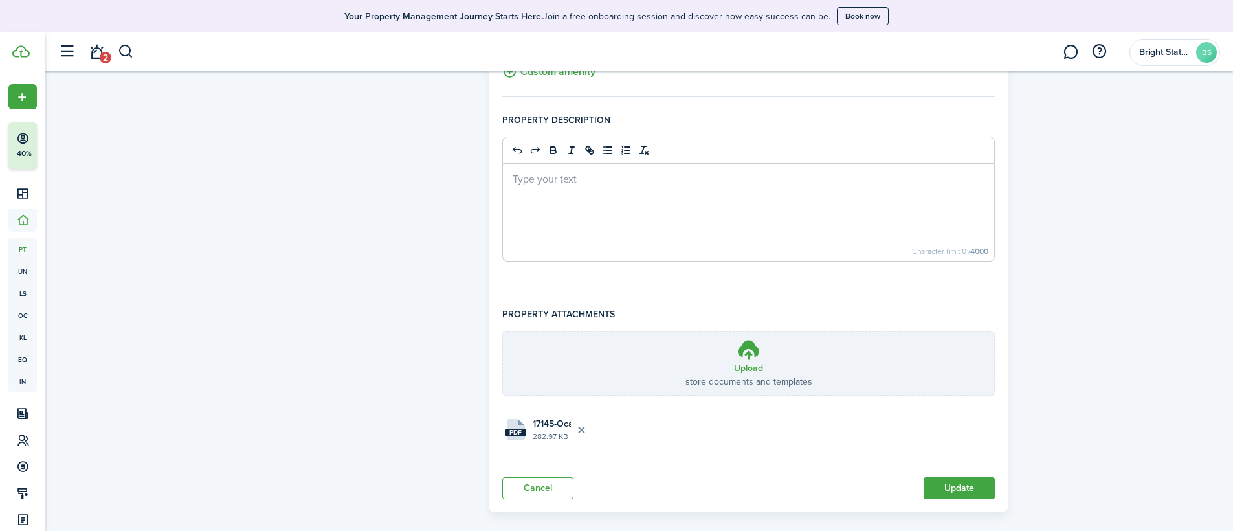
scroll to position [904, 0]
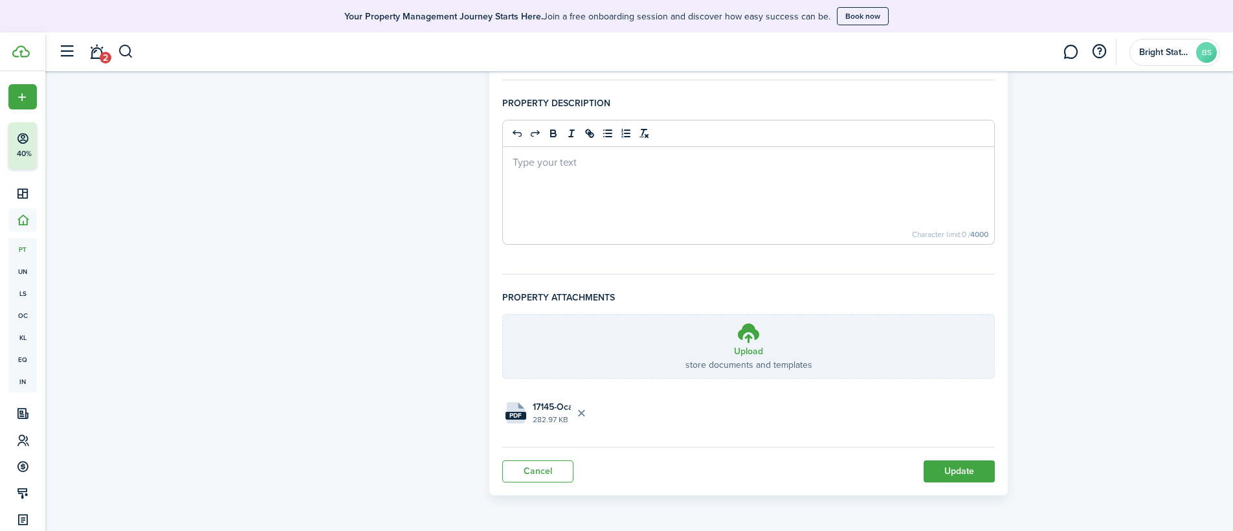
click at [856, 427] on button "Update" at bounding box center [958, 471] width 71 height 22
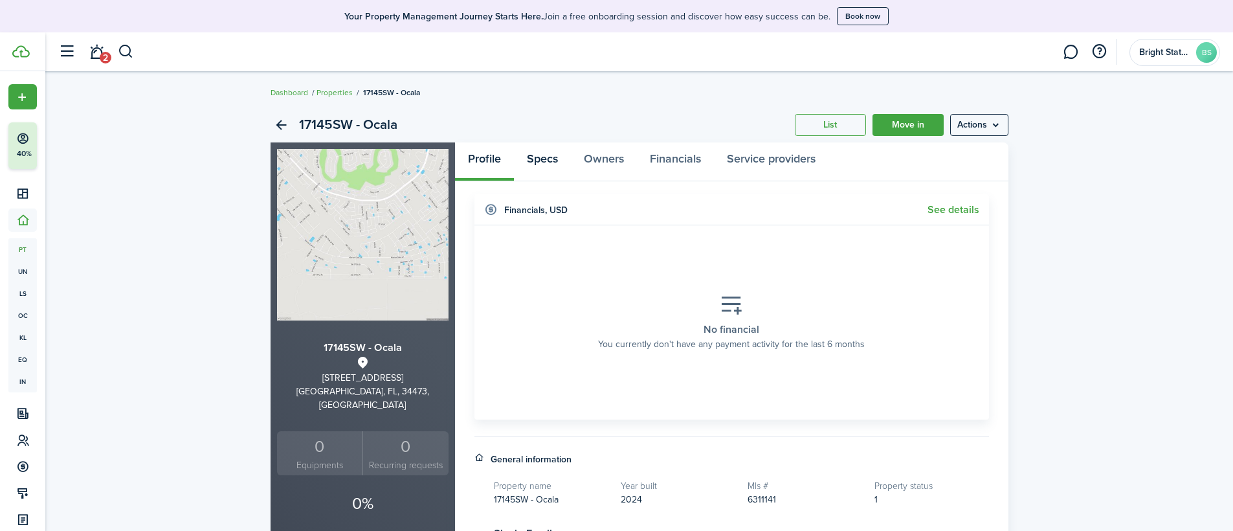
click at [544, 157] on link "Specs" at bounding box center [542, 161] width 57 height 39
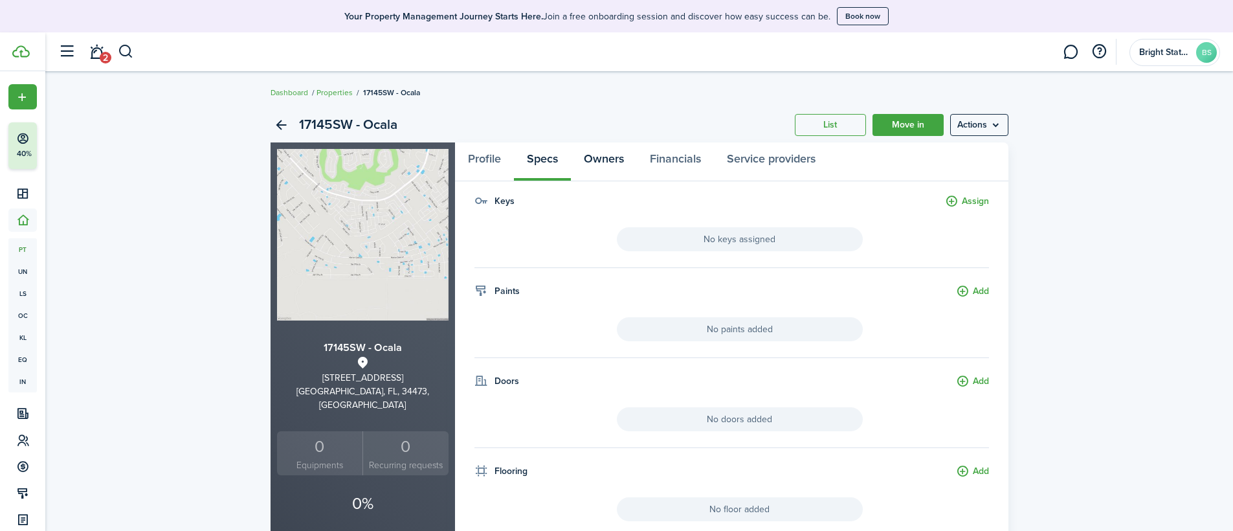
click at [606, 159] on link "Owners" at bounding box center [604, 161] width 66 height 39
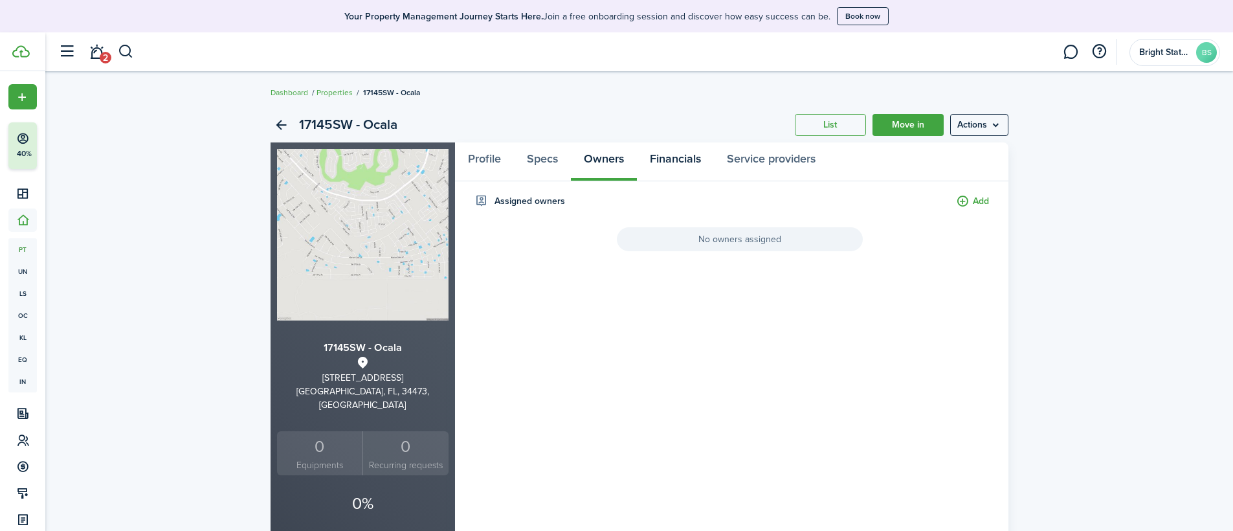
click at [670, 159] on link "Financials" at bounding box center [675, 161] width 77 height 39
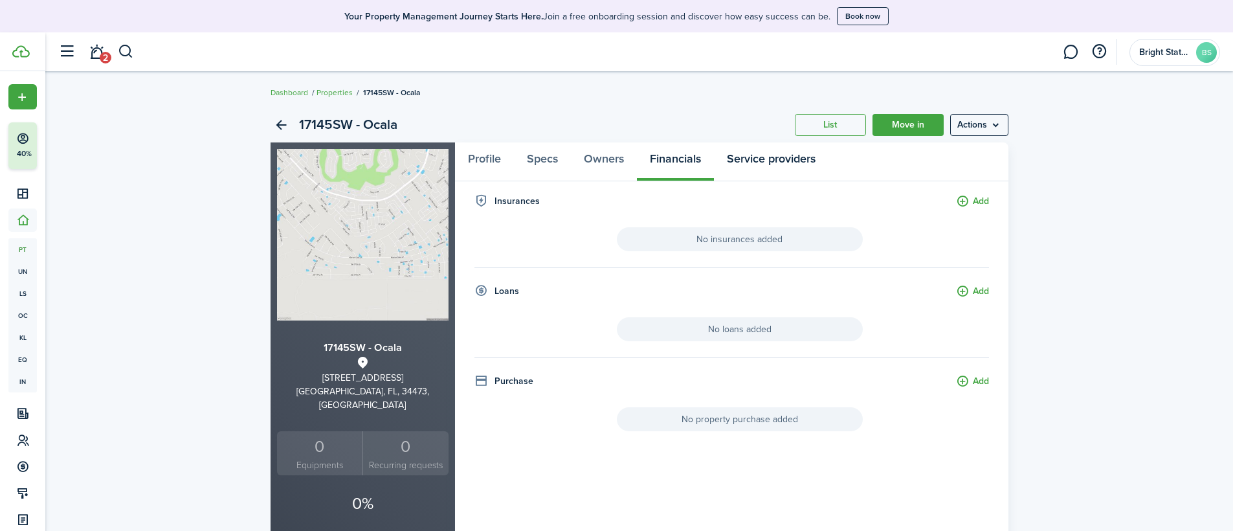
click at [759, 154] on link "Service providers" at bounding box center [771, 161] width 115 height 39
click at [594, 159] on link "Owners" at bounding box center [604, 161] width 66 height 39
